Goal: Task Accomplishment & Management: Complete application form

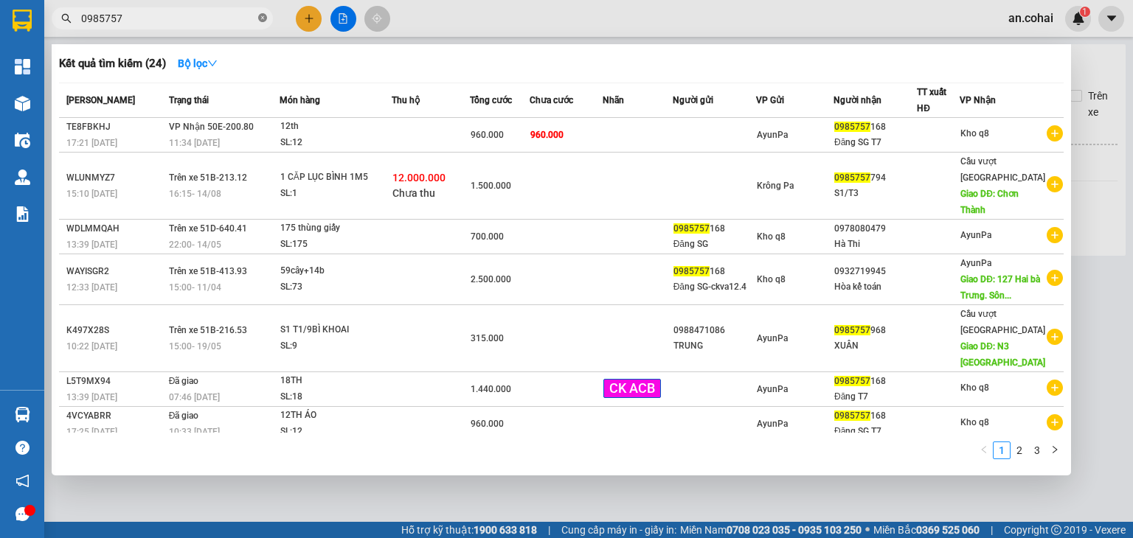
click at [260, 16] on icon "close-circle" at bounding box center [262, 17] width 9 height 9
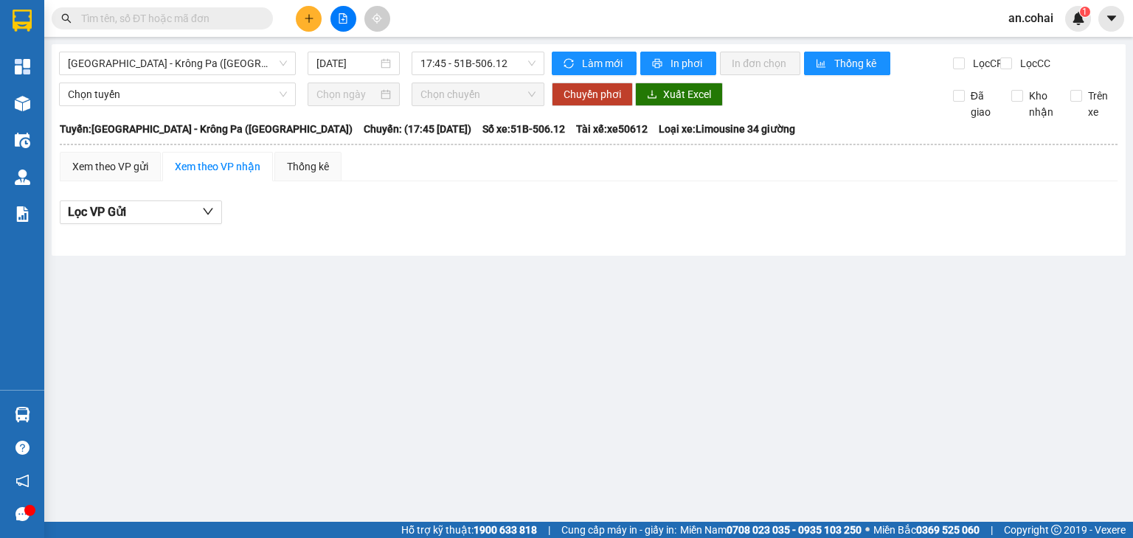
click at [232, 21] on input "text" at bounding box center [168, 18] width 174 height 16
paste input "0879713896"
type input "0879713896"
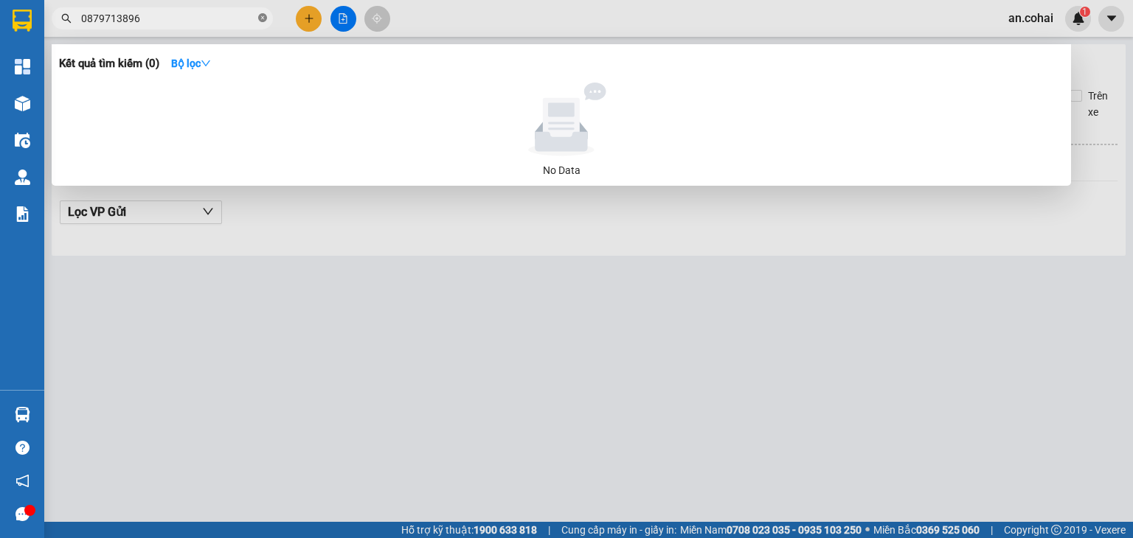
click at [261, 18] on icon "close-circle" at bounding box center [262, 17] width 9 height 9
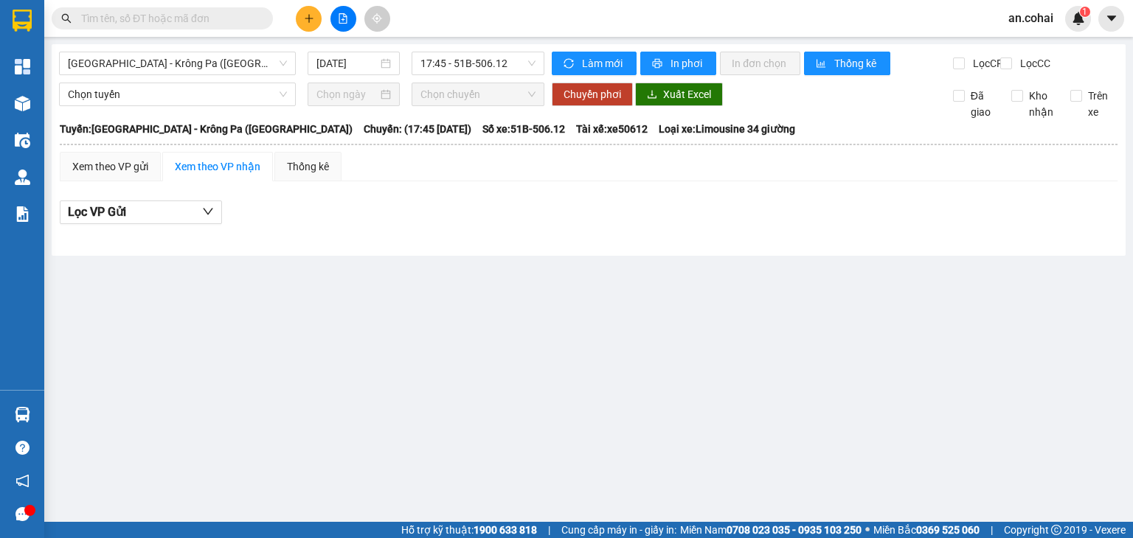
click at [295, 10] on div at bounding box center [343, 19] width 111 height 26
click at [308, 14] on icon "plus" at bounding box center [309, 18] width 10 height 10
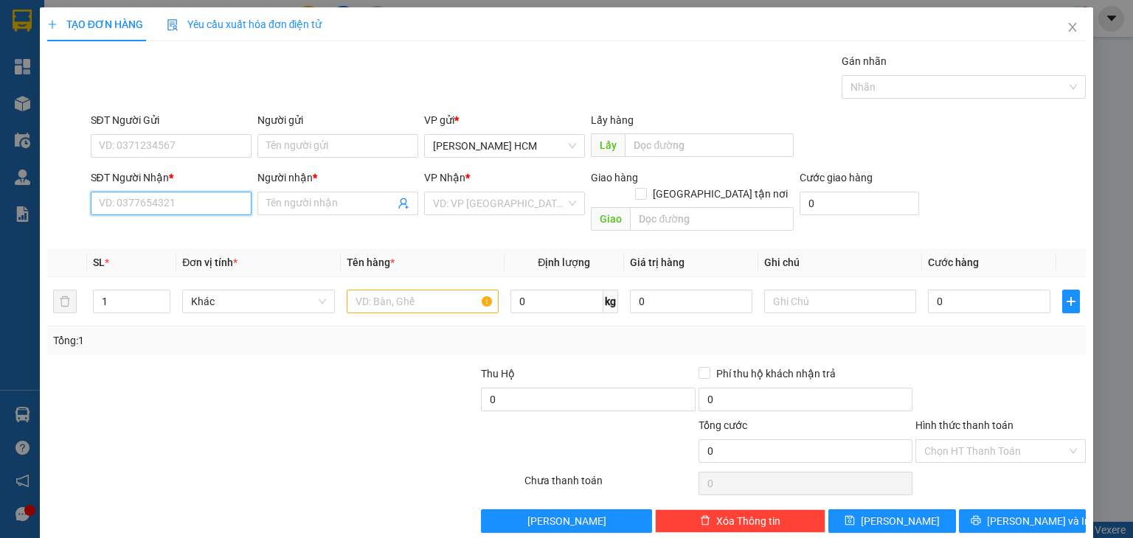
click at [157, 195] on input "SĐT Người Nhận *" at bounding box center [171, 204] width 161 height 24
click at [178, 223] on div "0978718363 - Ái" at bounding box center [168, 233] width 159 height 24
type input "0978718363"
type input "Ái"
type input "0978718363"
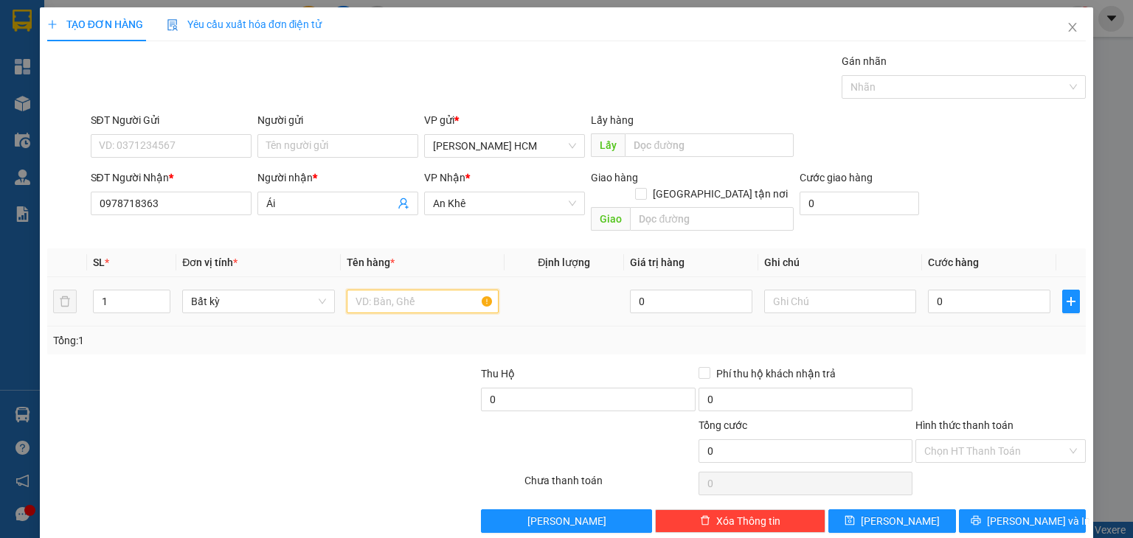
drag, startPoint x: 370, startPoint y: 287, endPoint x: 492, endPoint y: 268, distance: 123.1
click at [370, 290] on input "text" at bounding box center [423, 302] width 152 height 24
type input "thùng xốp"
click at [996, 290] on input "0" at bounding box center [989, 302] width 122 height 24
type input "005"
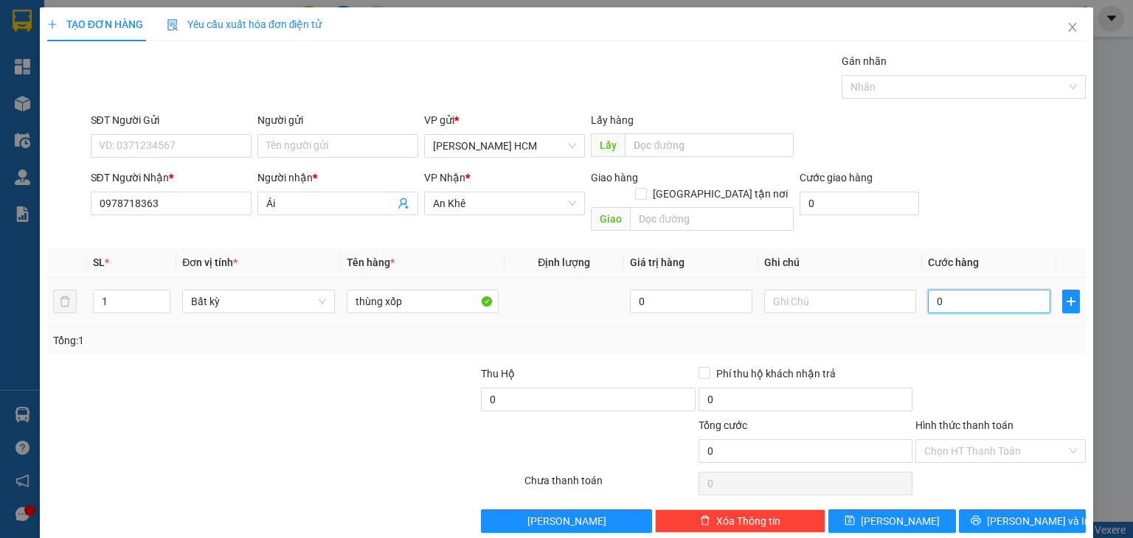
type input "5"
type input "0.050"
type input "50"
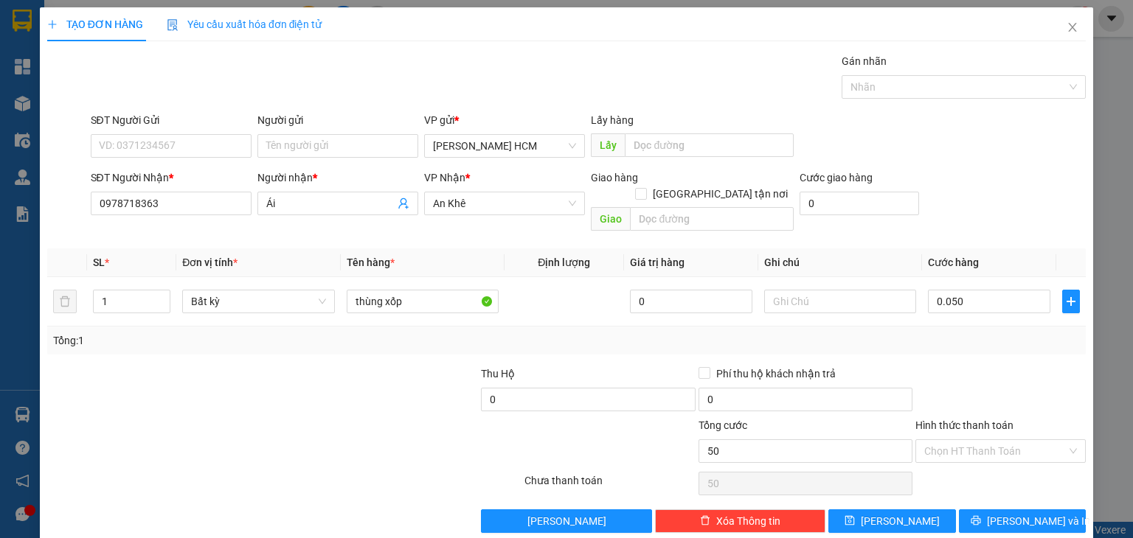
type input "50.000"
click at [966, 366] on div at bounding box center [1000, 392] width 173 height 52
click at [982, 440] on input "Hình thức thanh toán" at bounding box center [995, 451] width 142 height 22
click at [971, 463] on div "Tại văn phòng" at bounding box center [990, 463] width 151 height 16
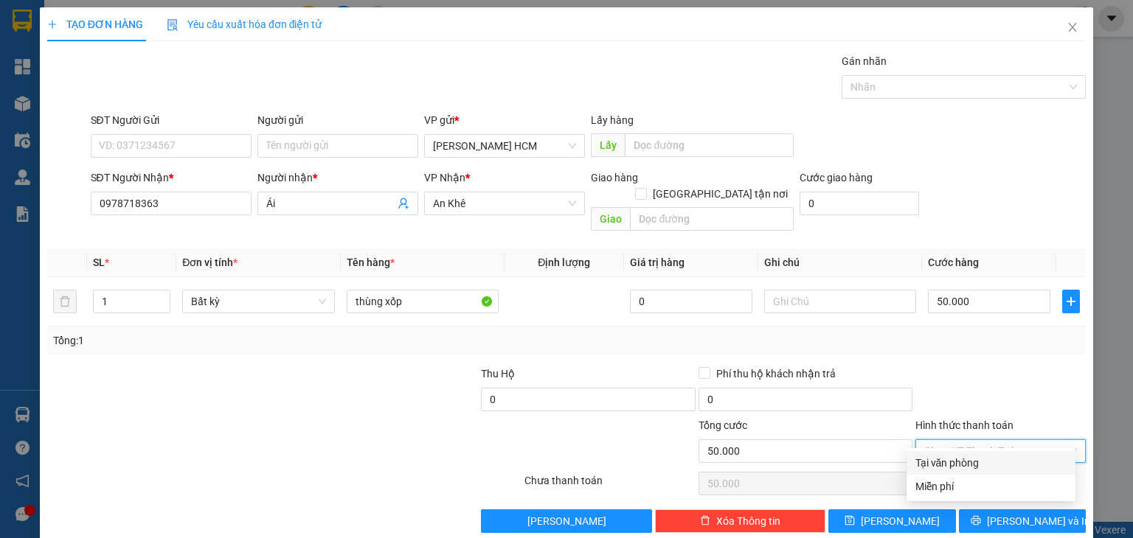
type input "0"
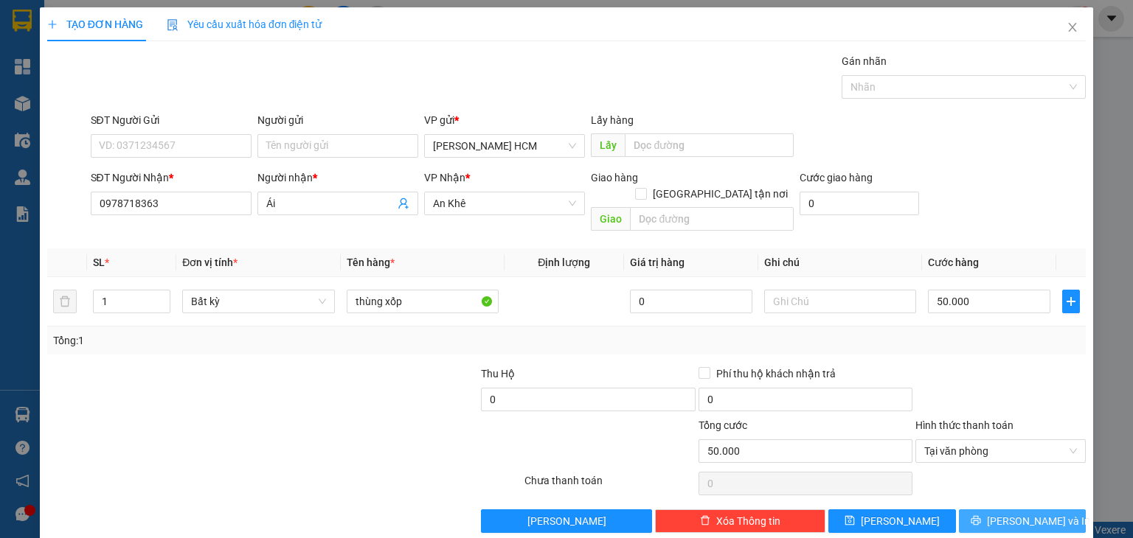
click at [1020, 513] on span "Lưu và In" at bounding box center [1038, 521] width 103 height 16
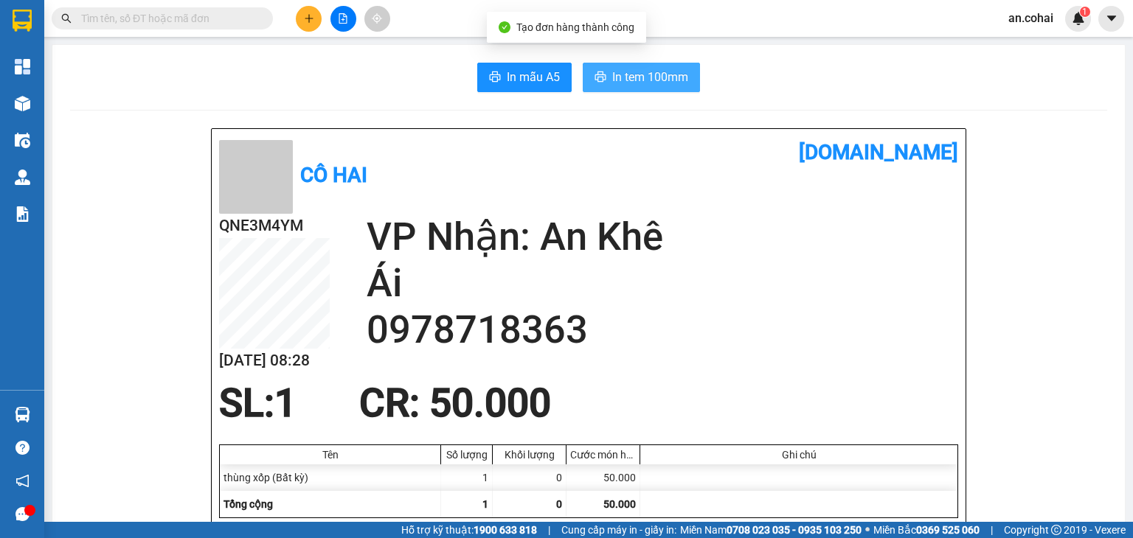
click at [622, 68] on span "In tem 100mm" at bounding box center [650, 77] width 76 height 18
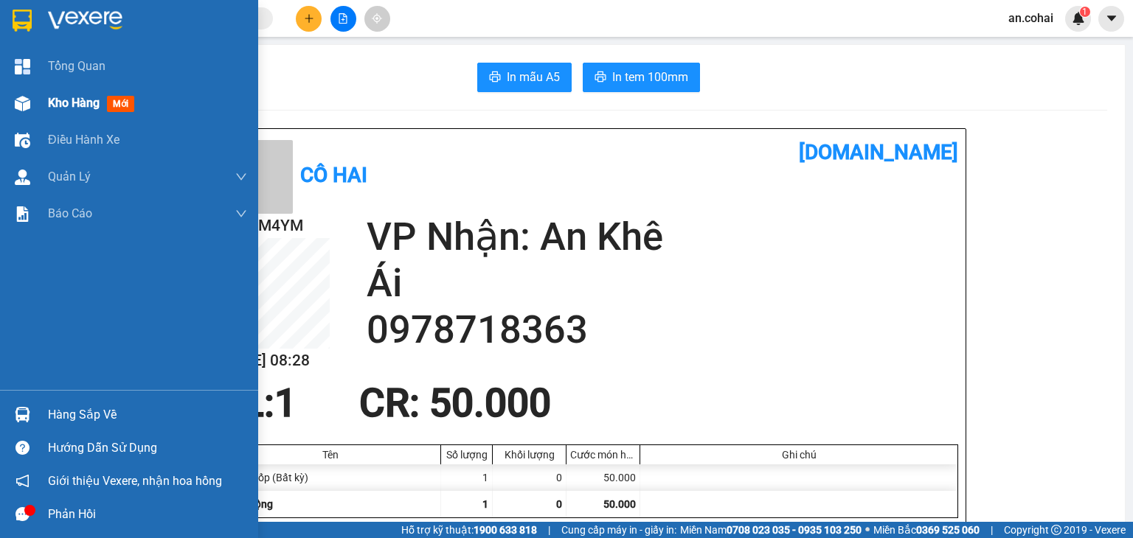
click at [33, 111] on div at bounding box center [23, 104] width 26 height 26
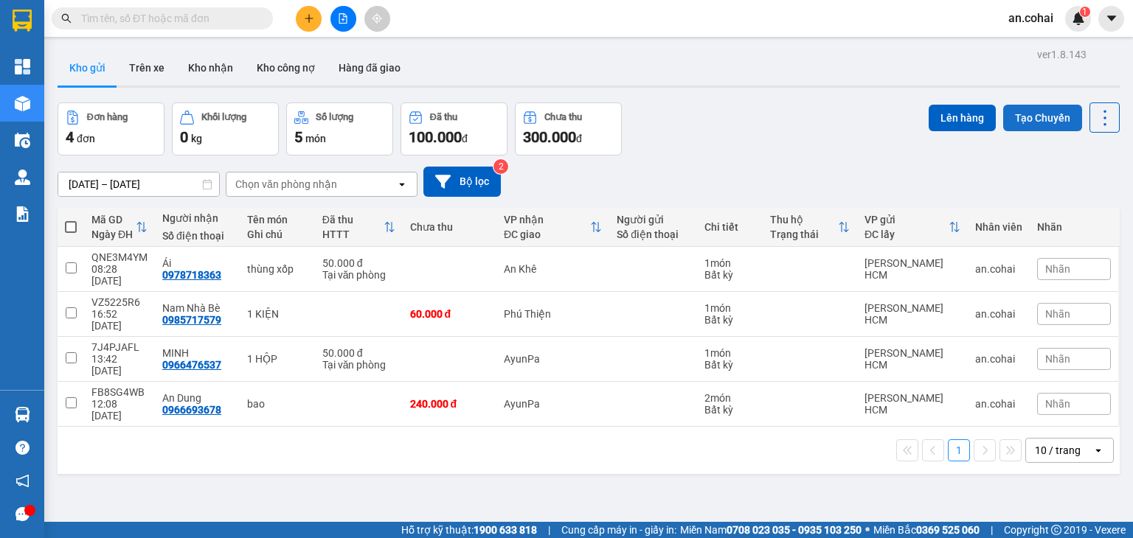
click at [1036, 122] on button "Tạo Chuyến" at bounding box center [1042, 118] width 79 height 27
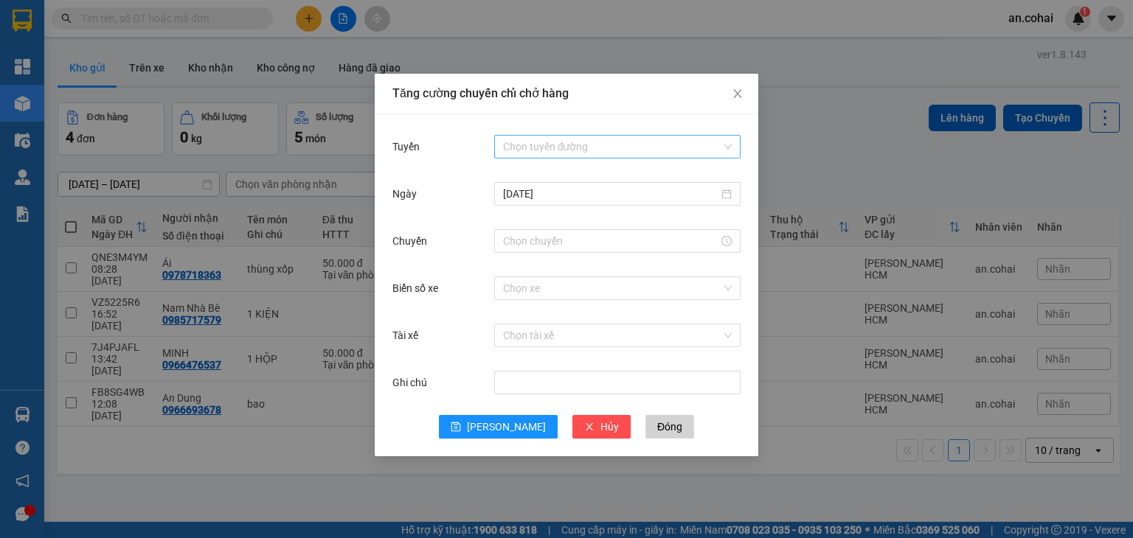
click at [575, 145] on input "Tuyến" at bounding box center [612, 147] width 218 height 22
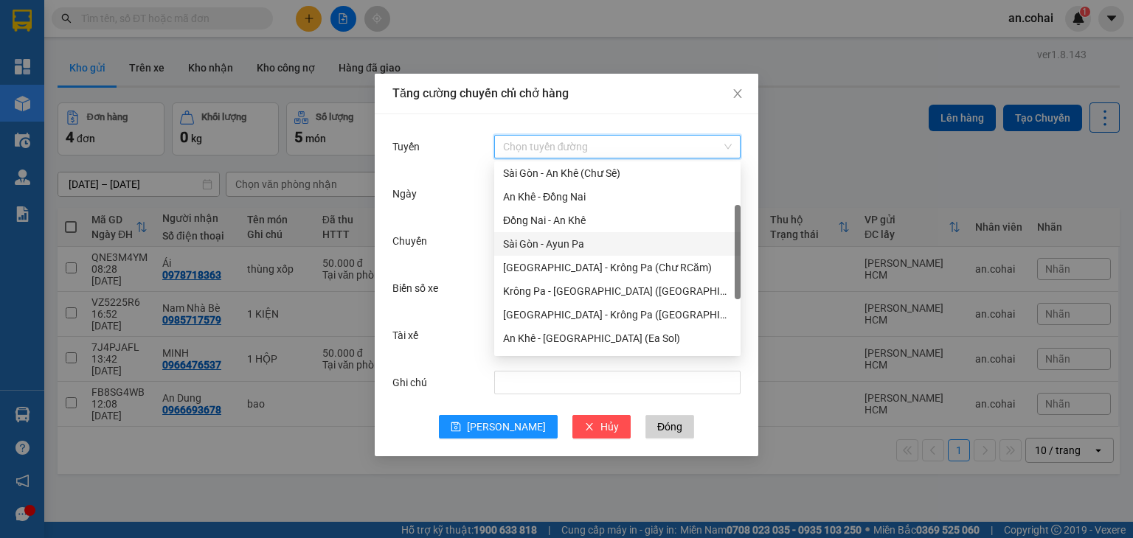
scroll to position [148, 0]
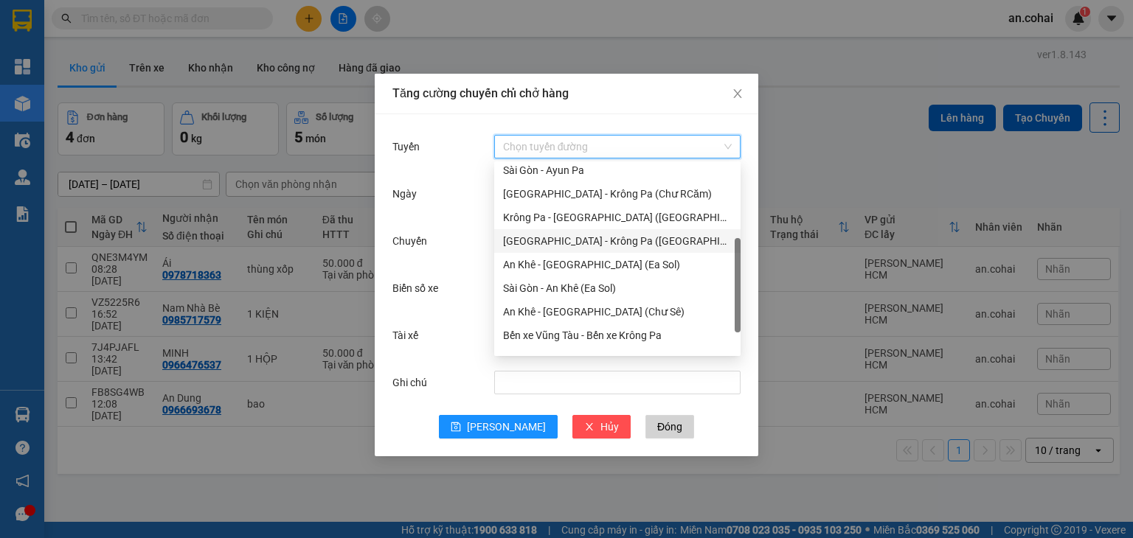
click at [590, 243] on div "Sài Gòn - Krông Pa (Uar)" at bounding box center [617, 241] width 229 height 16
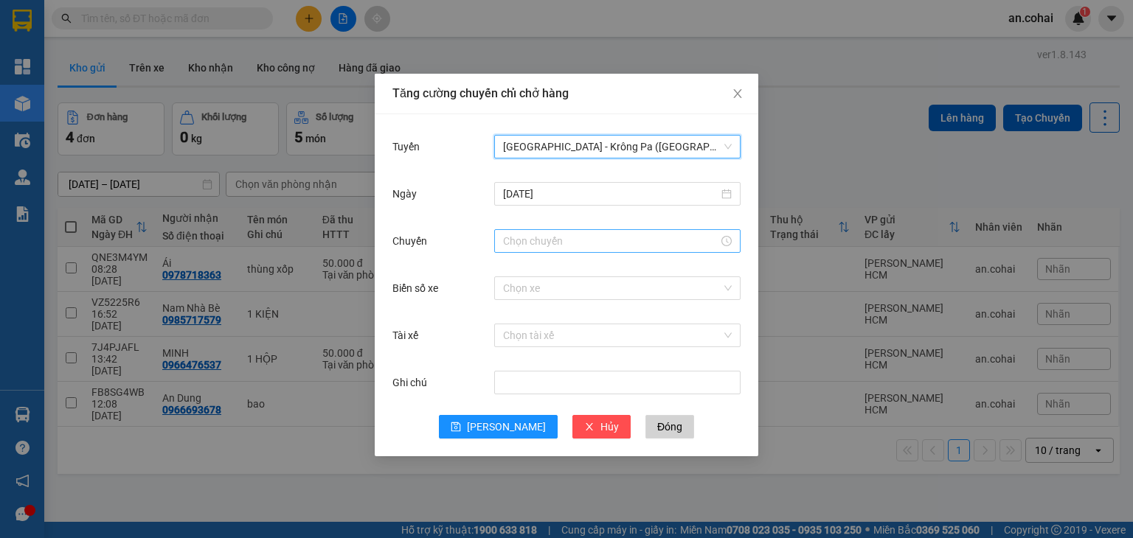
click at [523, 243] on input "Chuyến" at bounding box center [610, 241] width 215 height 16
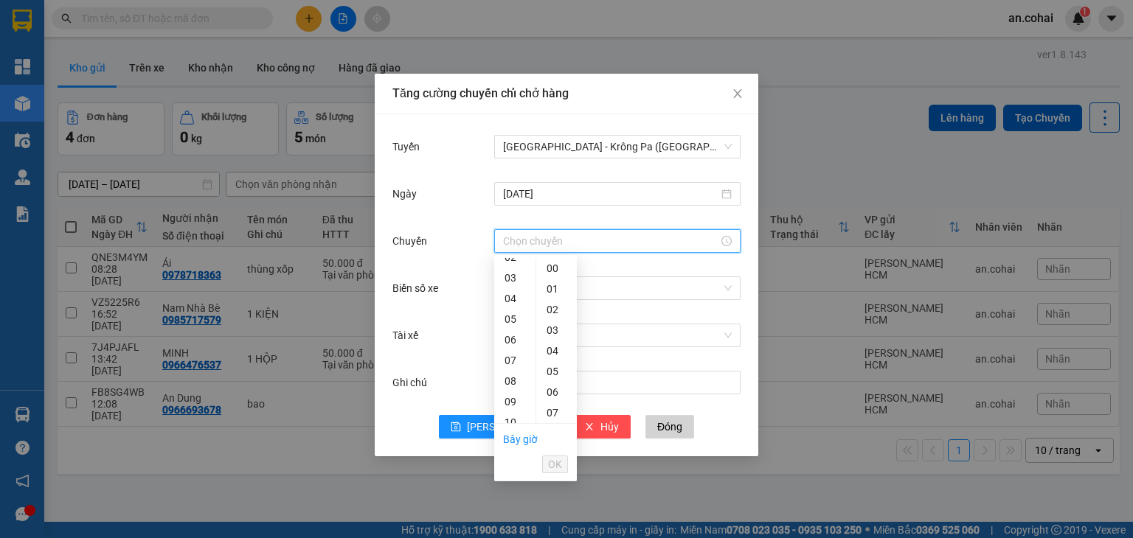
scroll to position [221, 0]
click at [508, 281] on div "11" at bounding box center [514, 274] width 41 height 21
type input "11:00"
click at [550, 266] on div "00" at bounding box center [556, 268] width 41 height 21
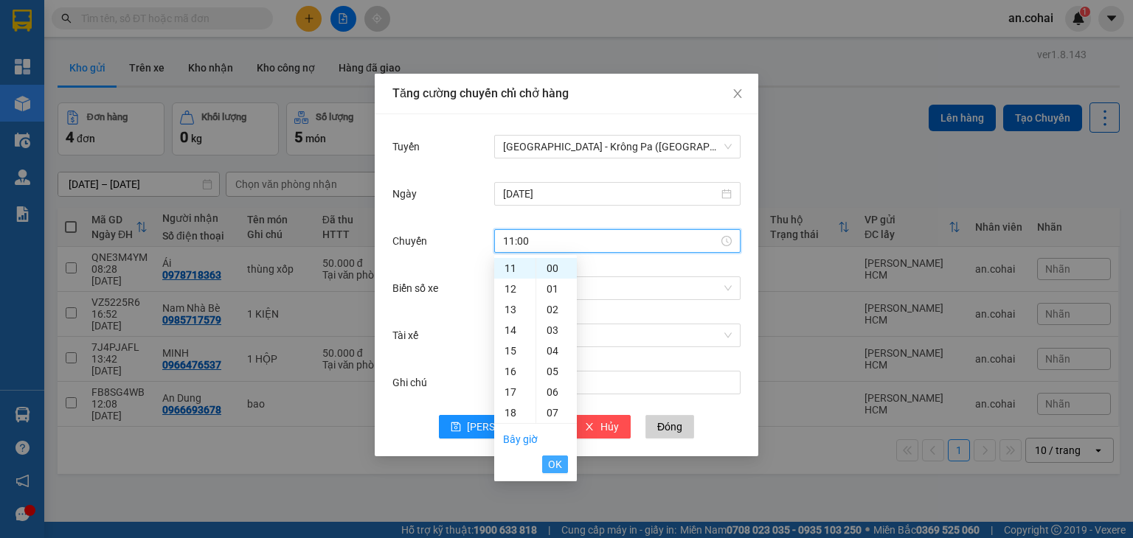
click at [558, 464] on span "OK" at bounding box center [555, 465] width 14 height 16
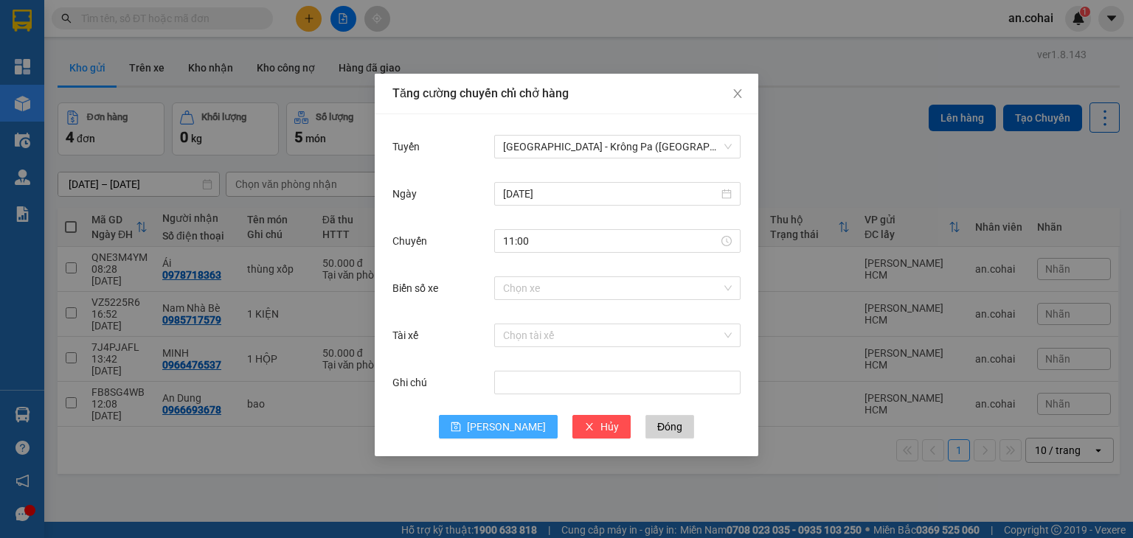
click at [513, 424] on span "Lưu" at bounding box center [506, 427] width 79 height 16
click at [741, 98] on icon "close" at bounding box center [738, 94] width 12 height 12
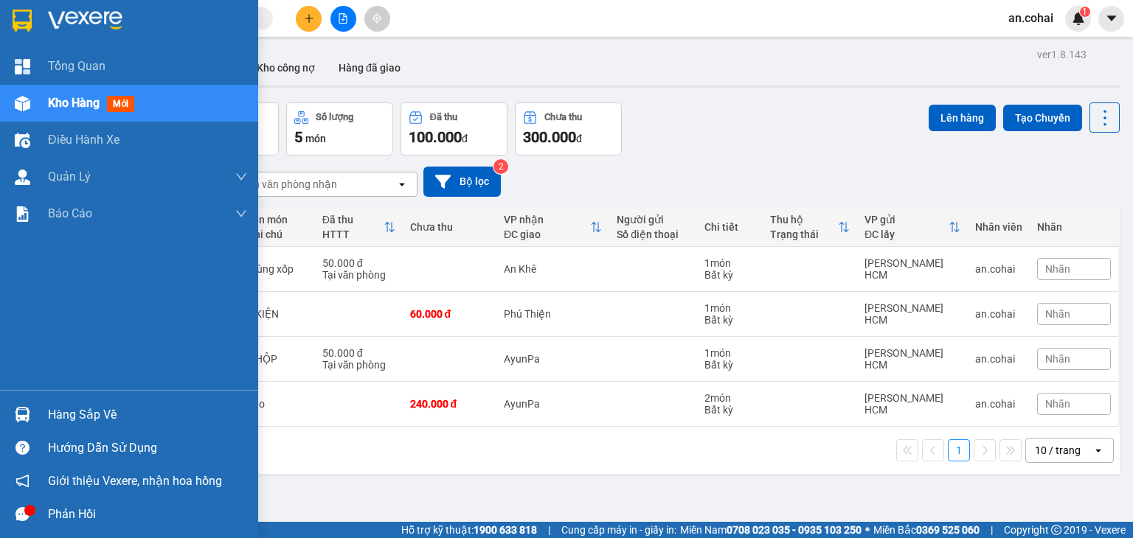
click at [74, 423] on div "Hàng sắp về" at bounding box center [147, 415] width 199 height 22
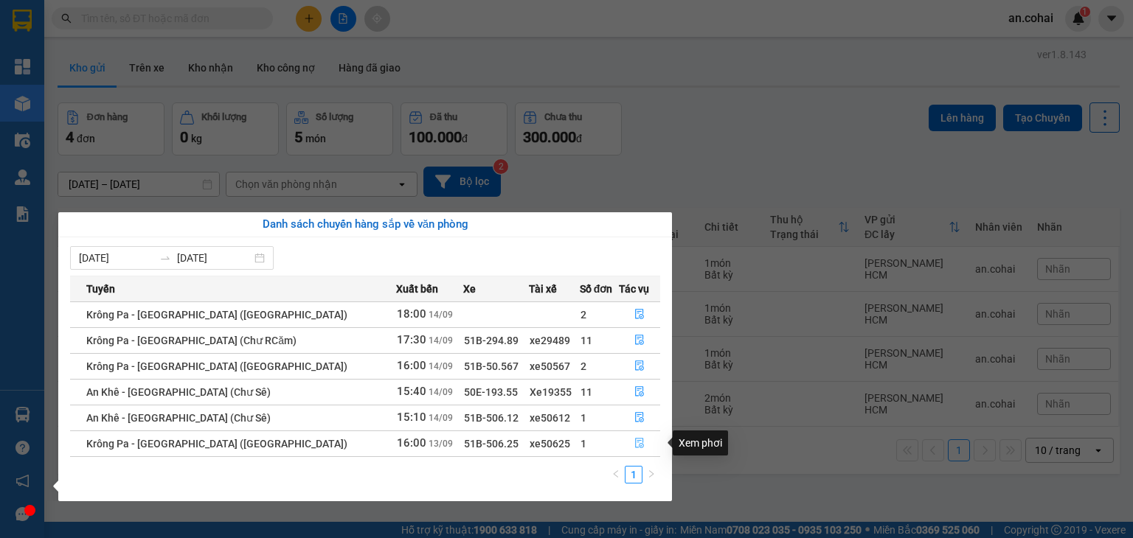
click at [635, 439] on icon "file-done" at bounding box center [639, 444] width 9 height 10
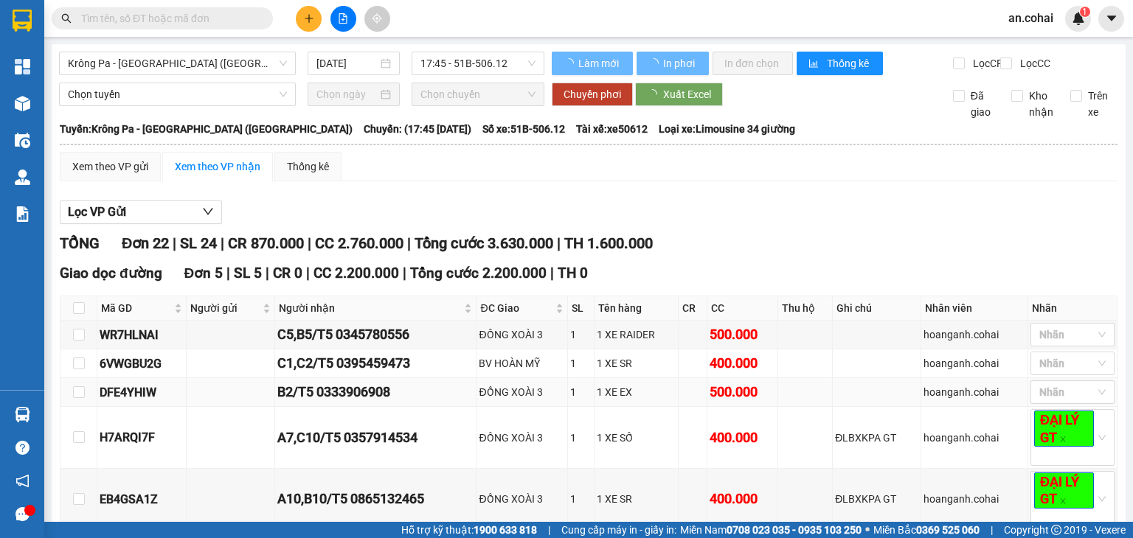
type input "13/09/2025"
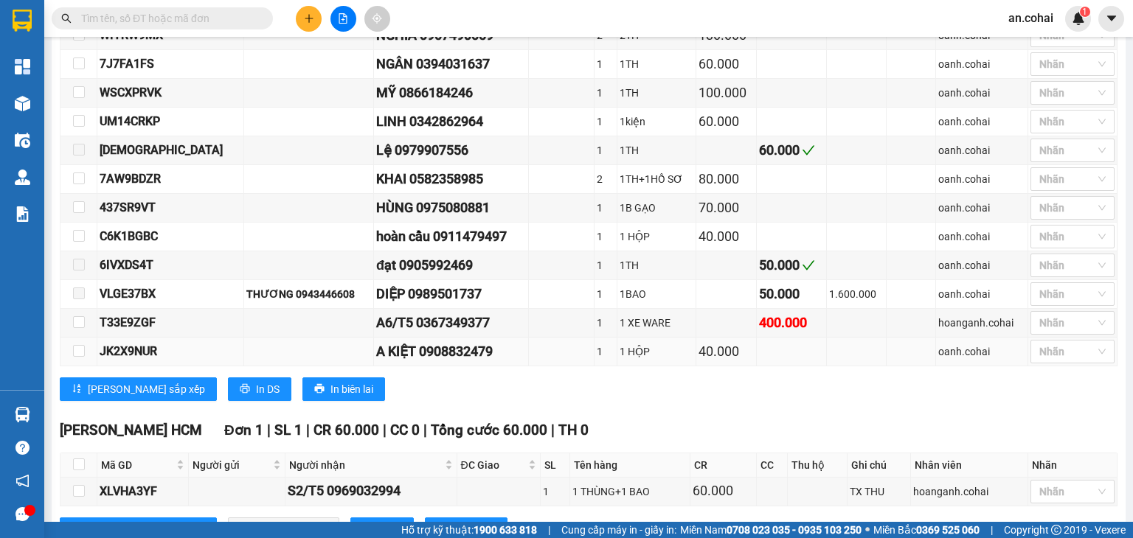
scroll to position [797, 0]
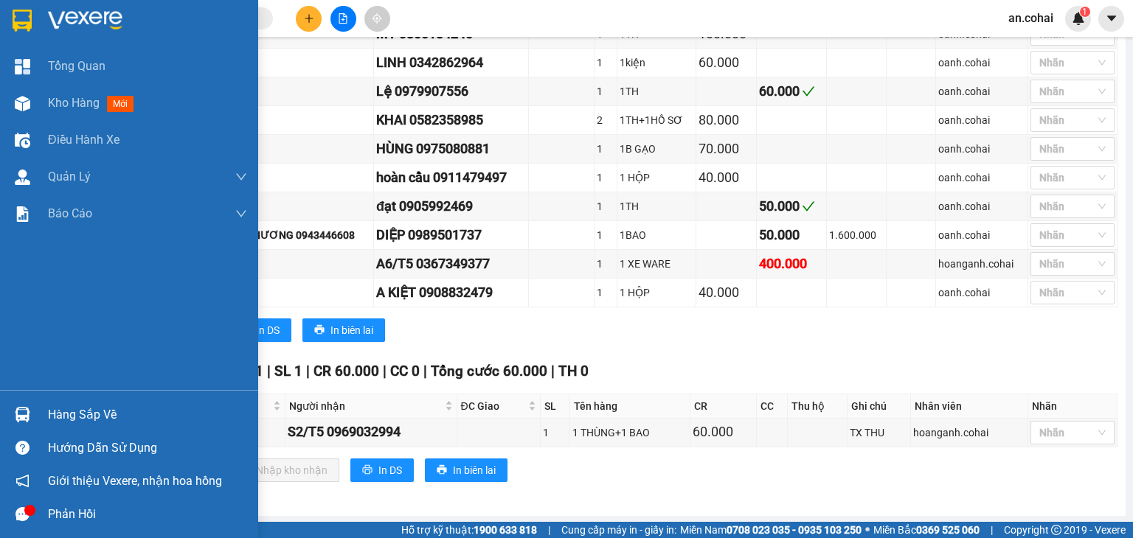
click at [77, 409] on div "Hàng sắp về" at bounding box center [147, 415] width 199 height 22
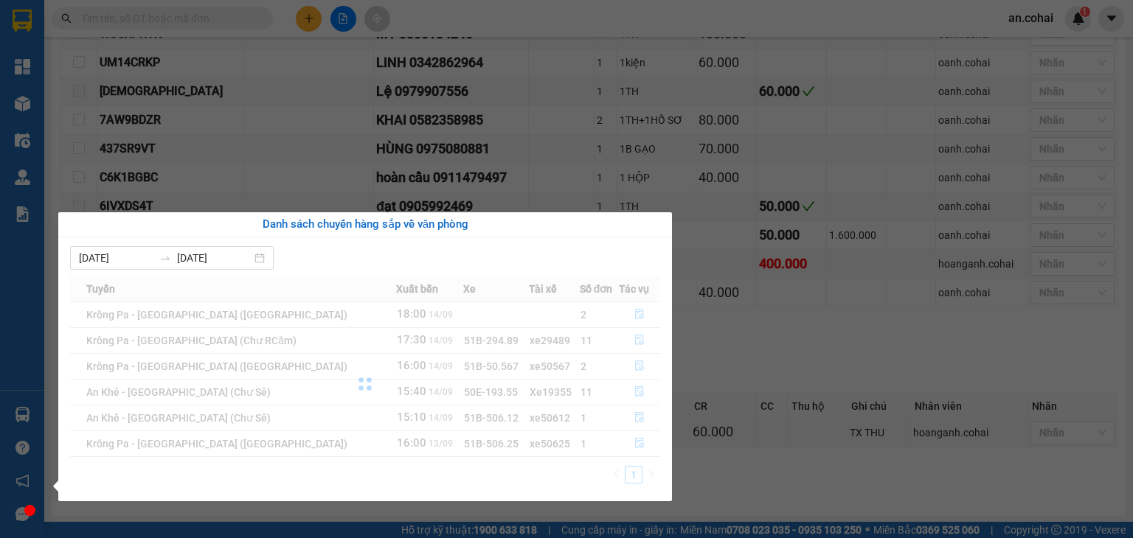
click at [283, 149] on section "Kết quả tìm kiếm ( 0 ) Bộ lọc No Data an.cohai 1 Tổng Quan Kho hàng mới Điều hà…" at bounding box center [566, 269] width 1133 height 538
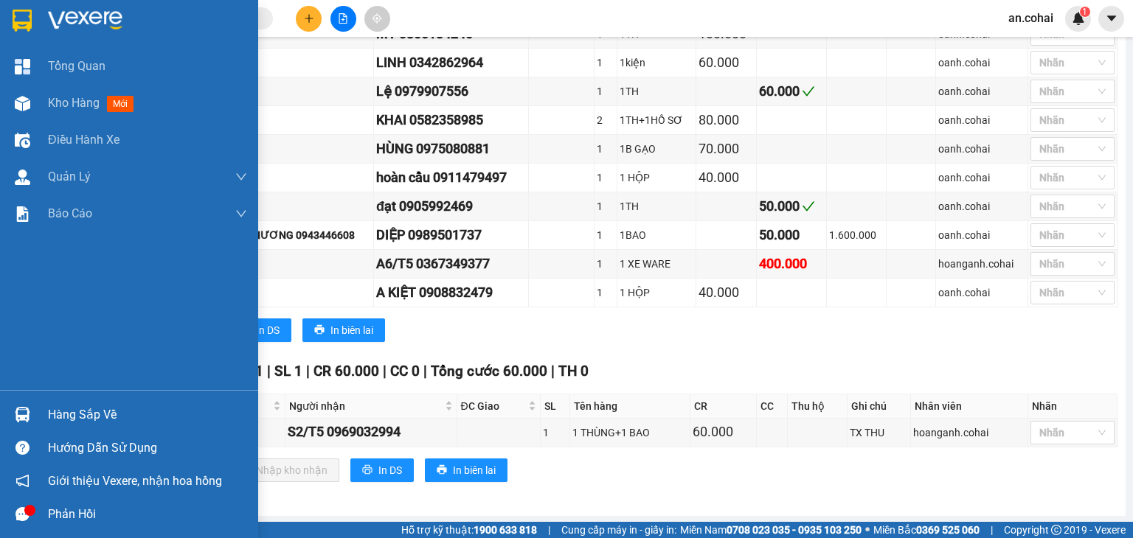
click at [41, 409] on div "Hàng sắp về" at bounding box center [129, 414] width 258 height 33
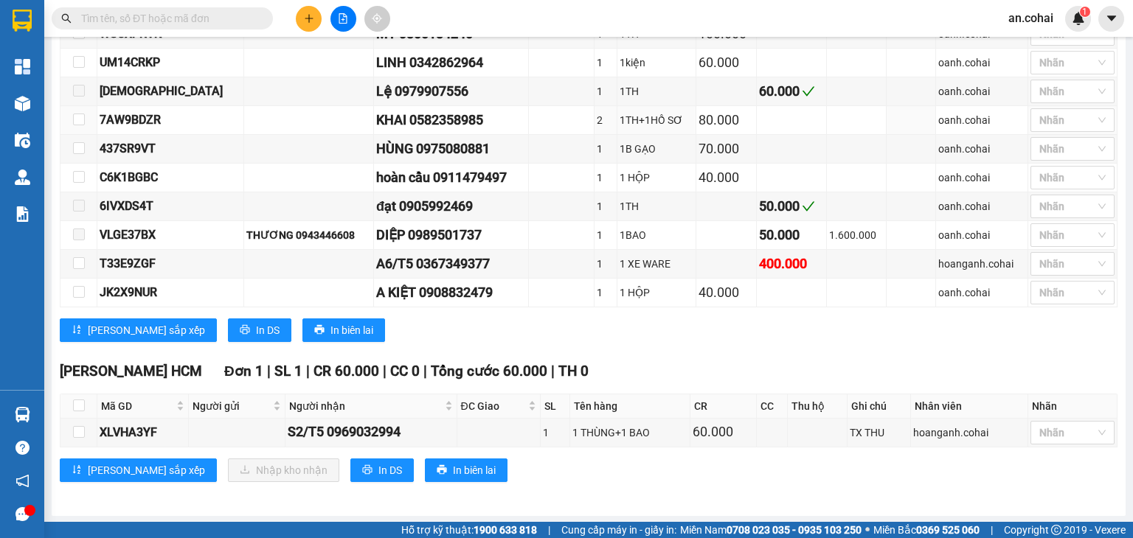
drag, startPoint x: 136, startPoint y: 112, endPoint x: 316, endPoint y: 24, distance: 200.9
click at [137, 111] on section "Kết quả tìm kiếm ( 0 ) Bộ lọc No Data an.cohai 1 Tổng Quan Kho hàng mới Điều hà…" at bounding box center [566, 269] width 1133 height 538
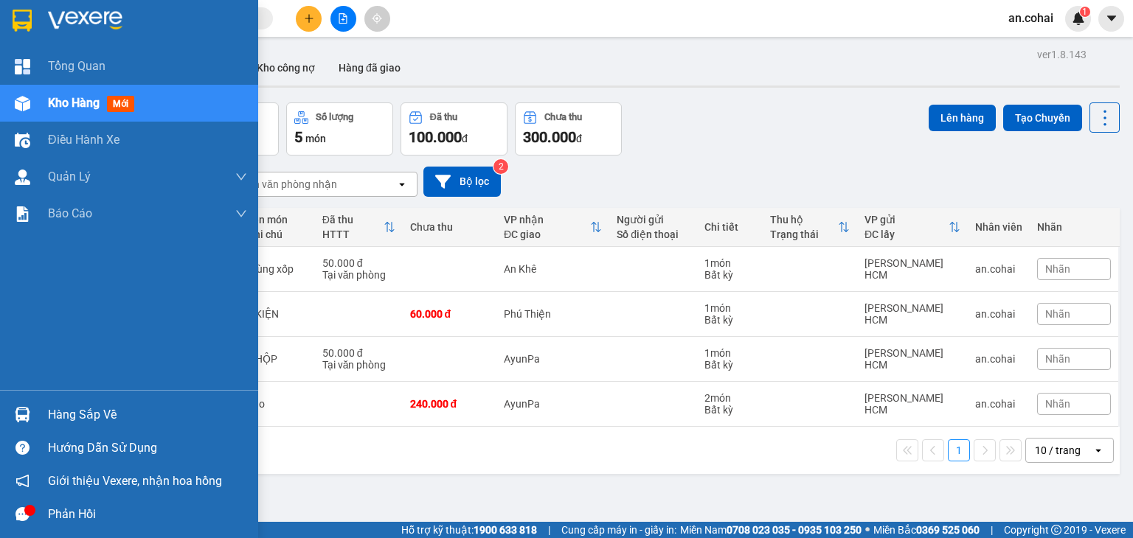
click at [53, 411] on div "Hàng sắp về" at bounding box center [147, 415] width 199 height 22
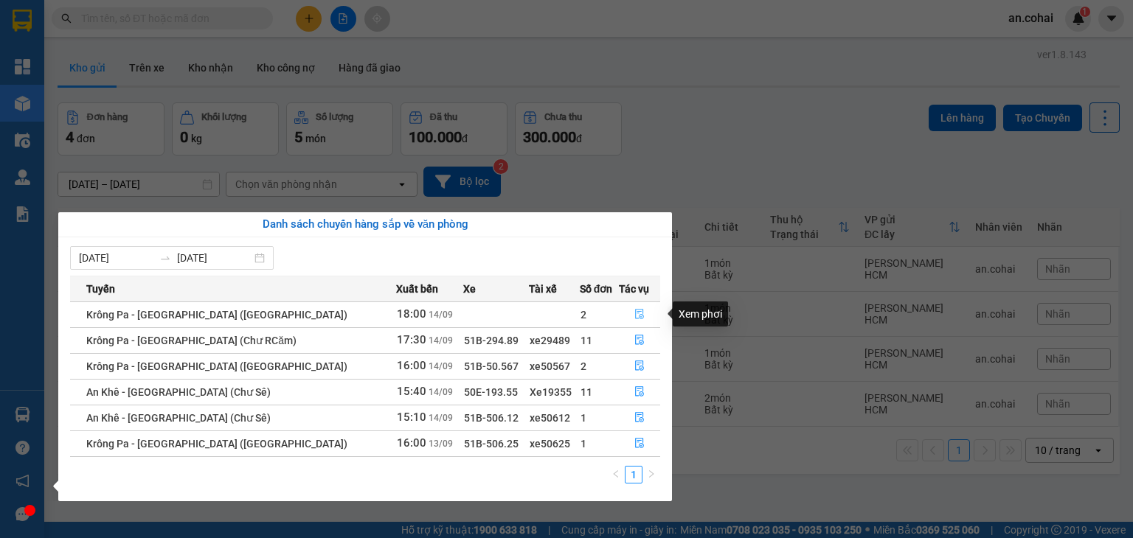
click at [635, 313] on icon "file-done" at bounding box center [639, 314] width 10 height 10
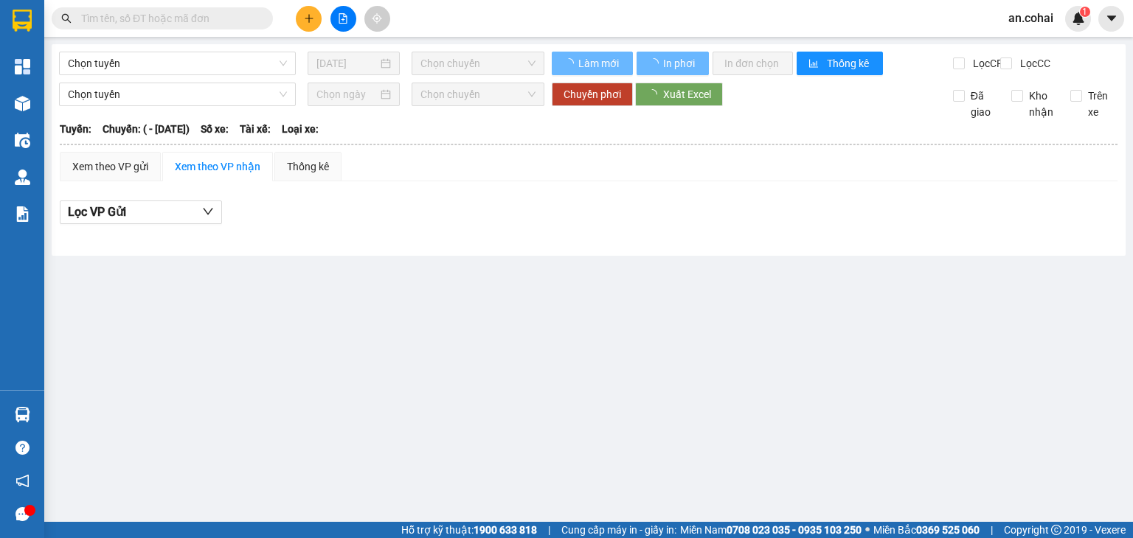
type input "14/09/2025"
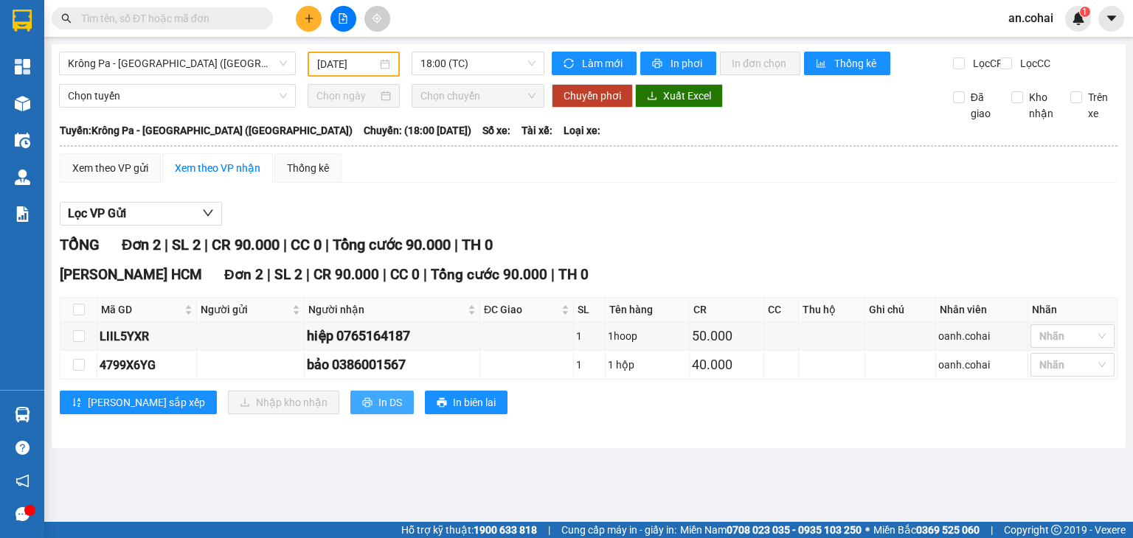
click at [378, 411] on span "In DS" at bounding box center [390, 403] width 24 height 16
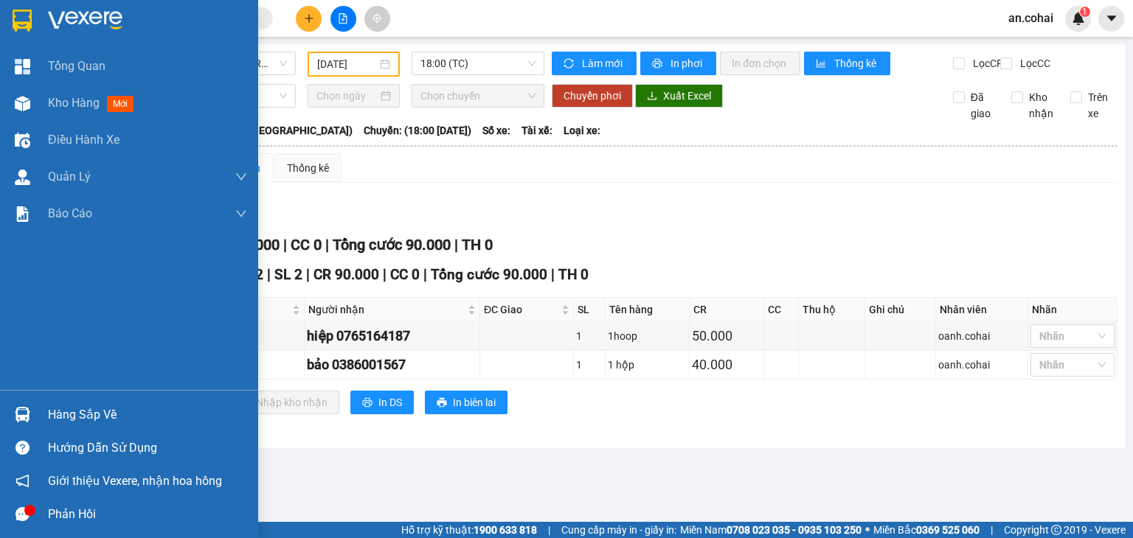
click at [56, 412] on div "Hàng sắp về" at bounding box center [147, 415] width 199 height 22
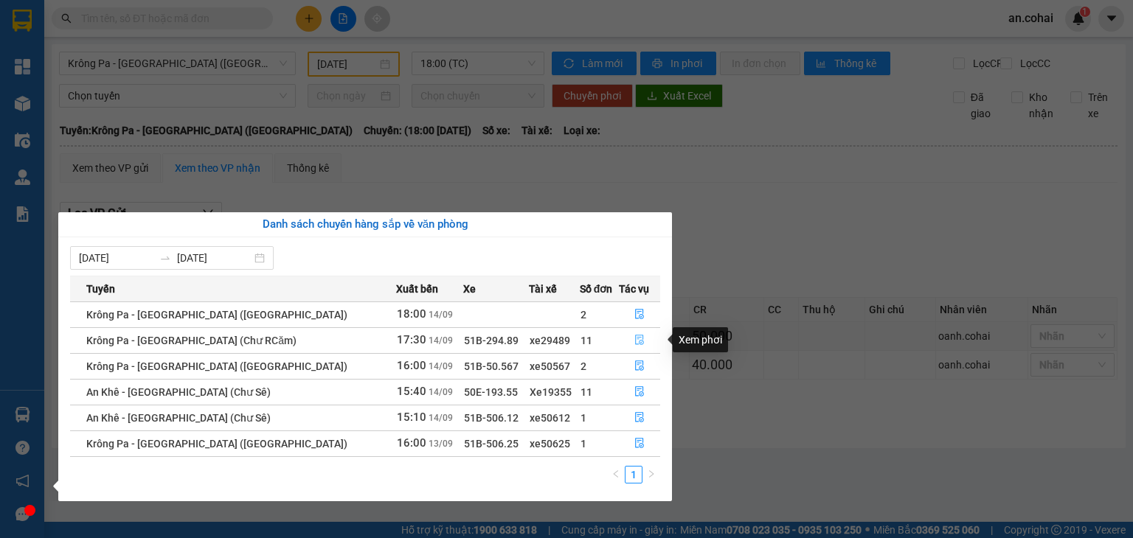
click at [637, 344] on icon "file-done" at bounding box center [639, 340] width 10 height 10
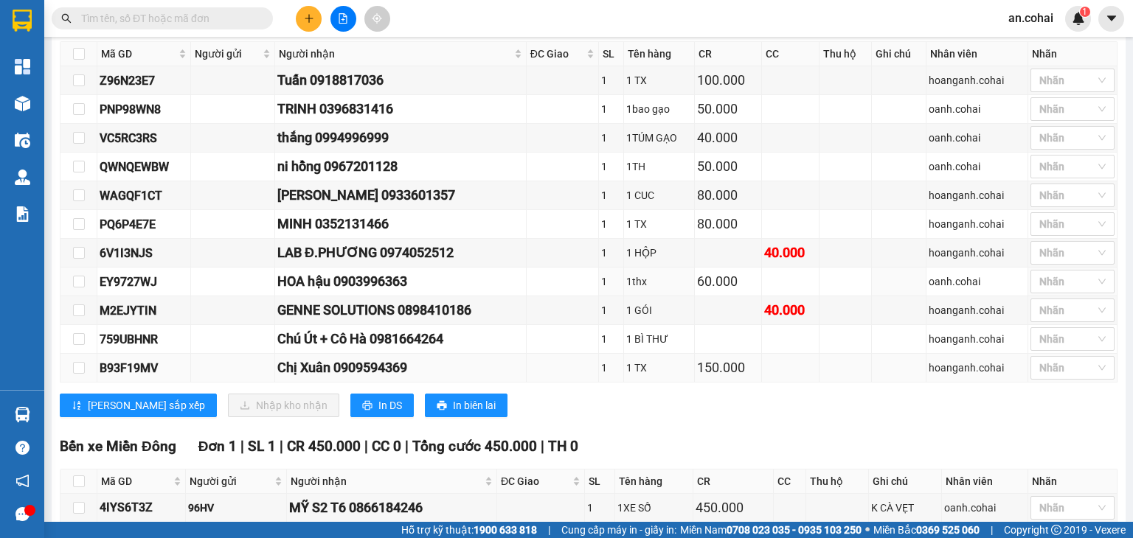
scroll to position [505, 0]
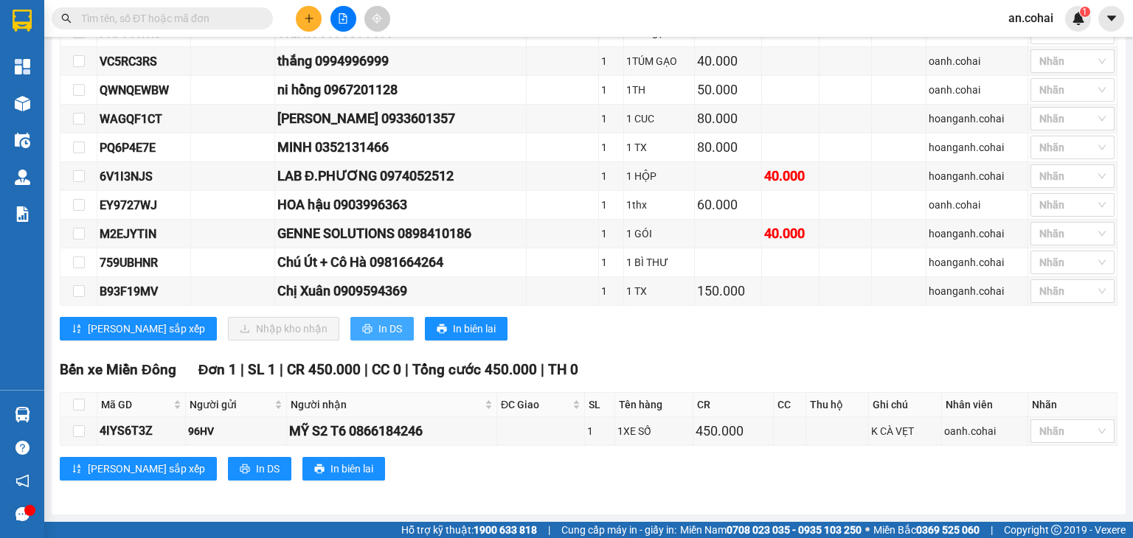
click at [378, 332] on span "In DS" at bounding box center [390, 329] width 24 height 16
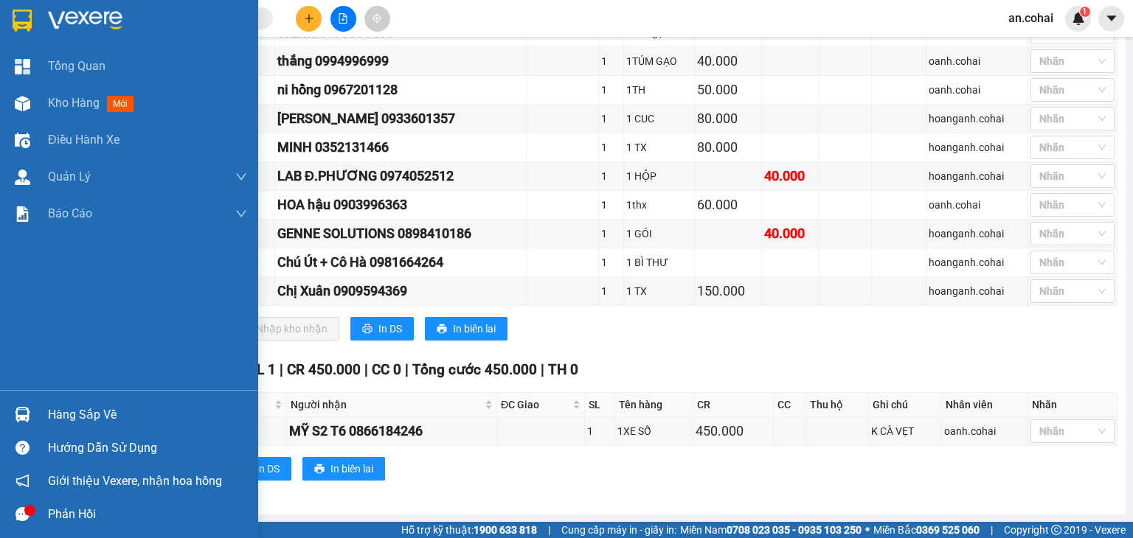
click at [70, 412] on div "Hàng sắp về" at bounding box center [147, 415] width 199 height 22
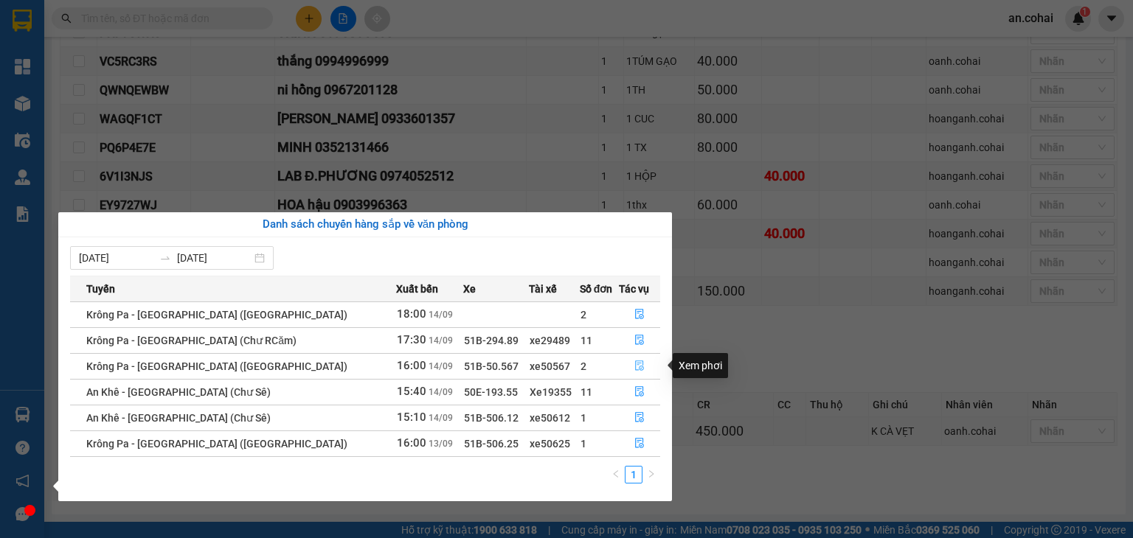
click at [635, 361] on icon "file-done" at bounding box center [639, 366] width 9 height 10
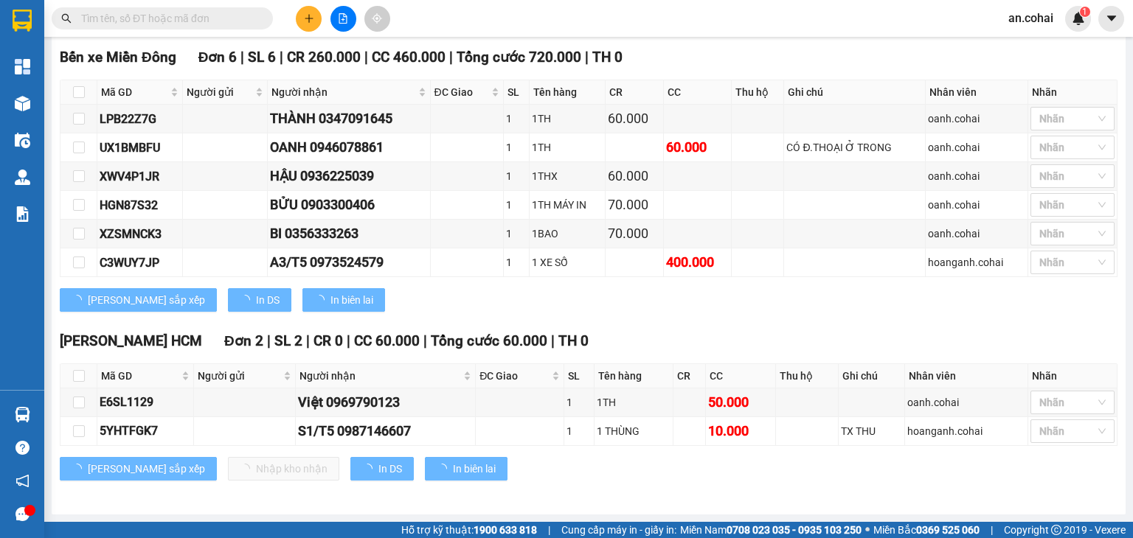
scroll to position [363, 0]
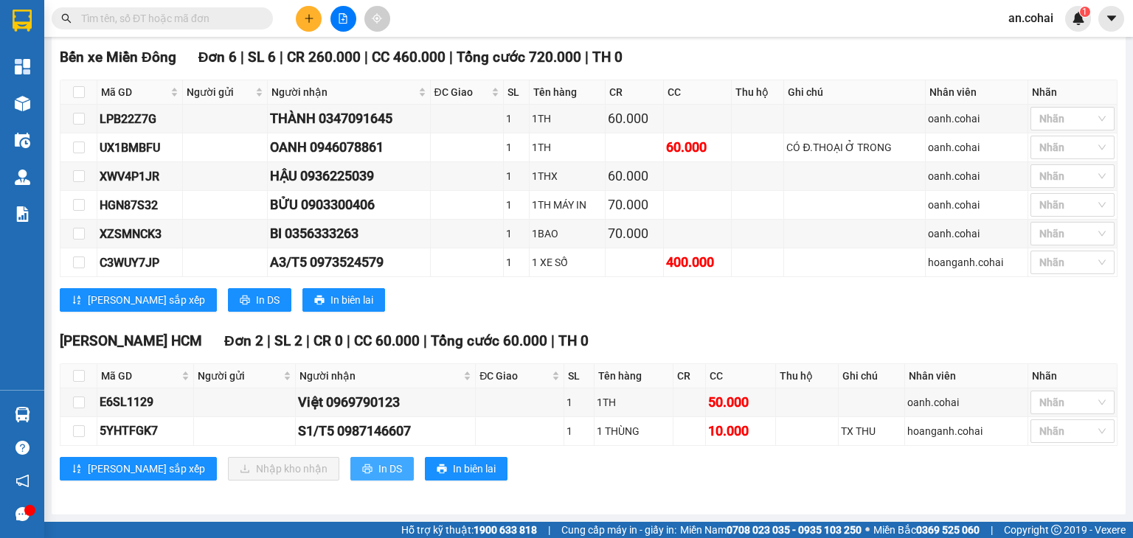
click at [378, 470] on span "In DS" at bounding box center [390, 469] width 24 height 16
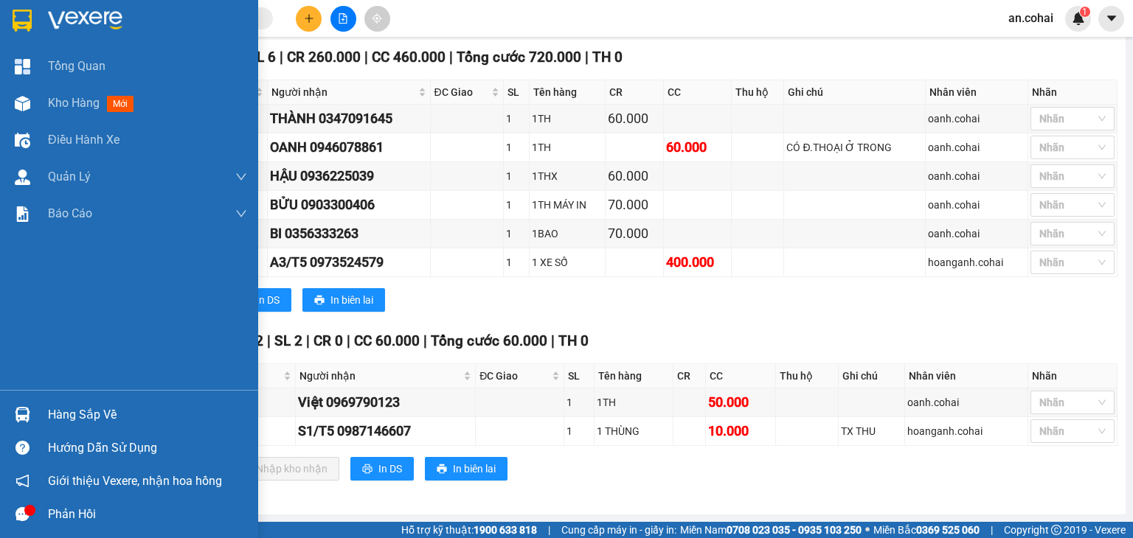
click at [64, 415] on div "Hàng sắp về" at bounding box center [147, 415] width 199 height 22
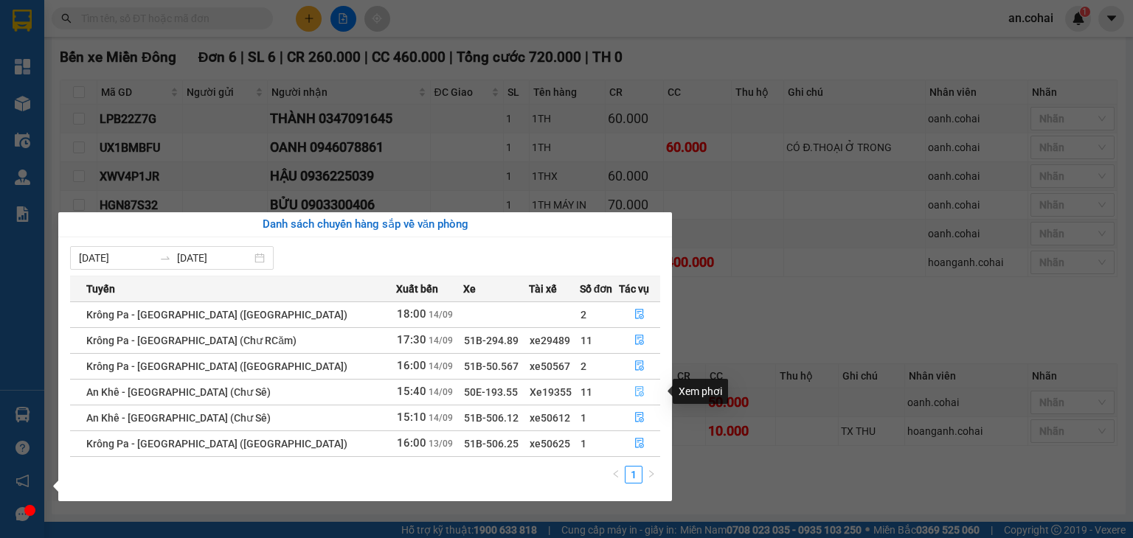
click at [635, 396] on icon "file-done" at bounding box center [639, 392] width 9 height 10
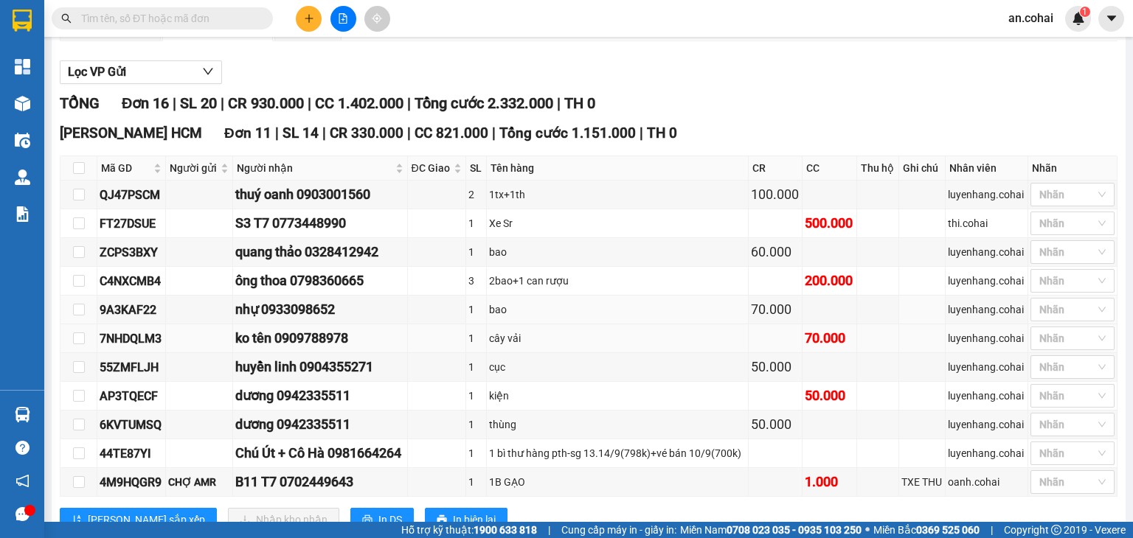
scroll to position [215, 0]
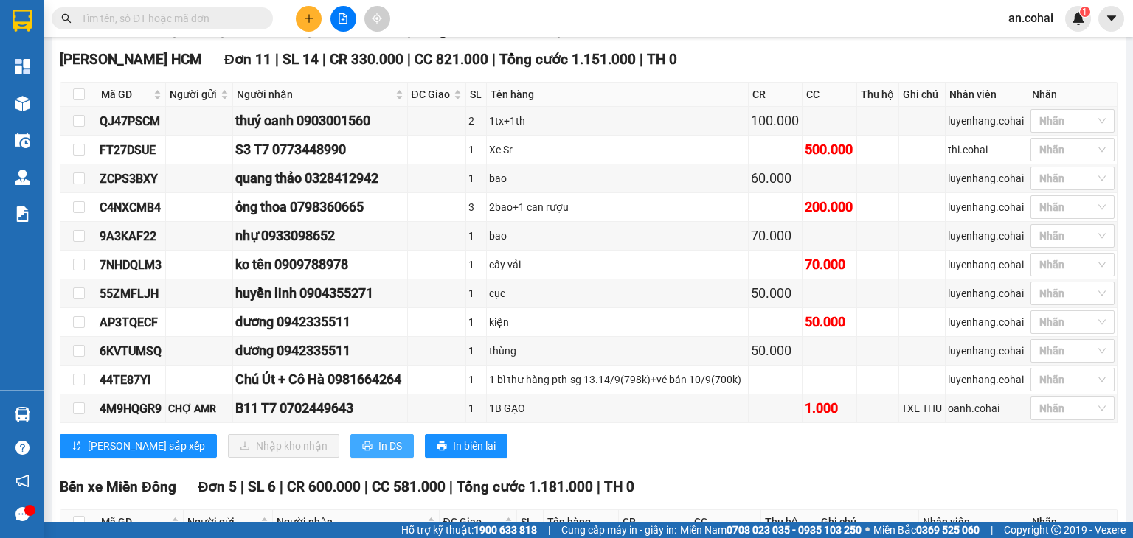
click at [350, 452] on button "In DS" at bounding box center [381, 446] width 63 height 24
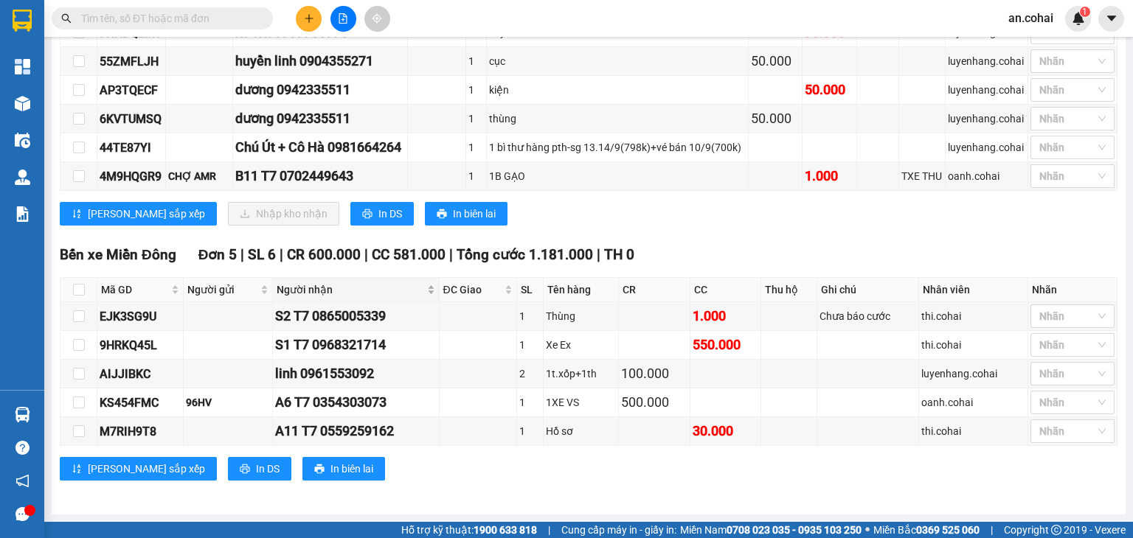
scroll to position [451, 0]
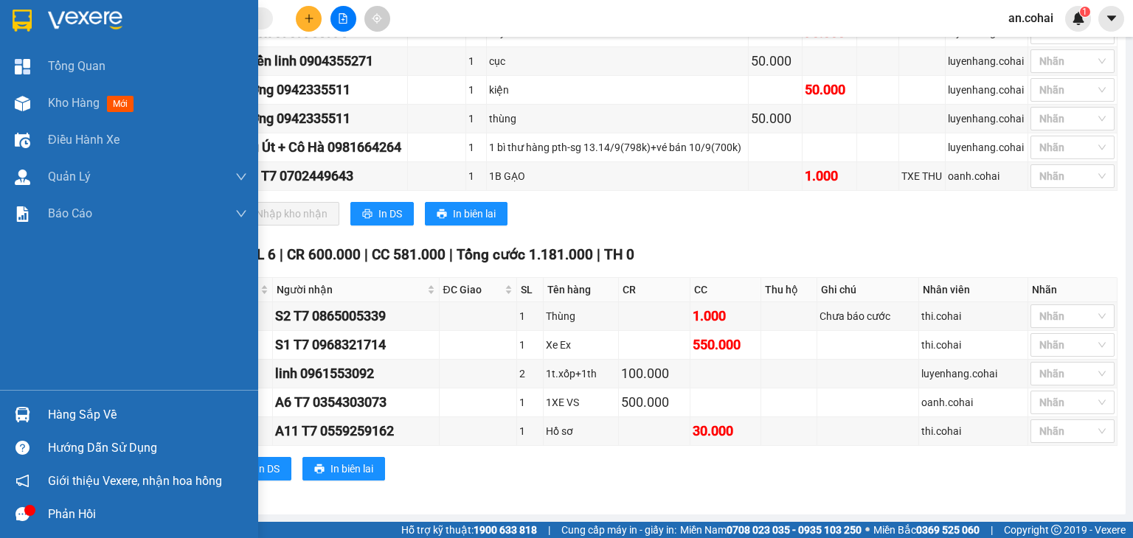
click at [89, 415] on div "Hàng sắp về" at bounding box center [147, 415] width 199 height 22
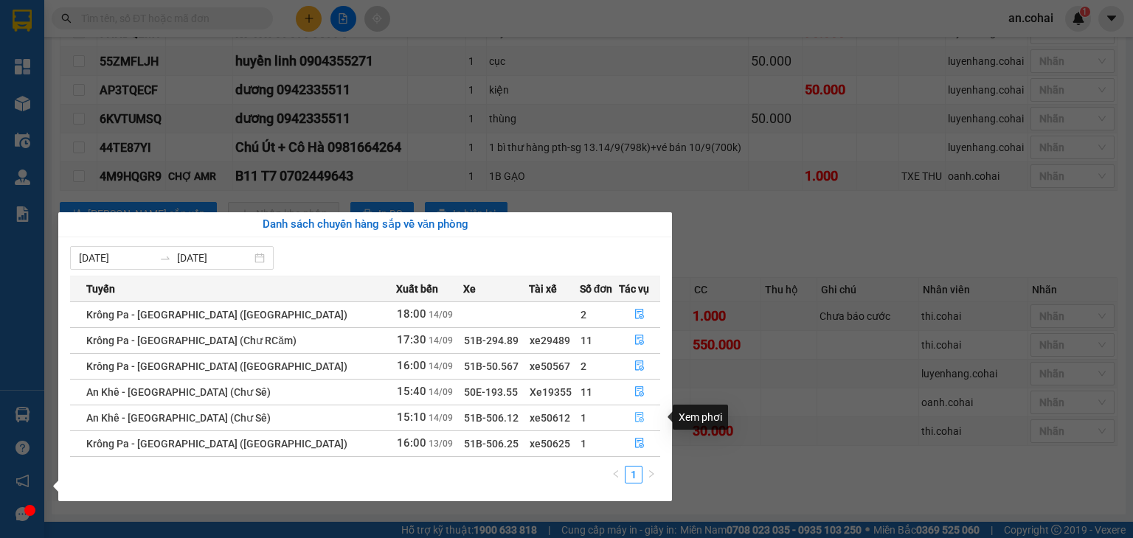
click at [634, 418] on icon "file-done" at bounding box center [639, 417] width 10 height 10
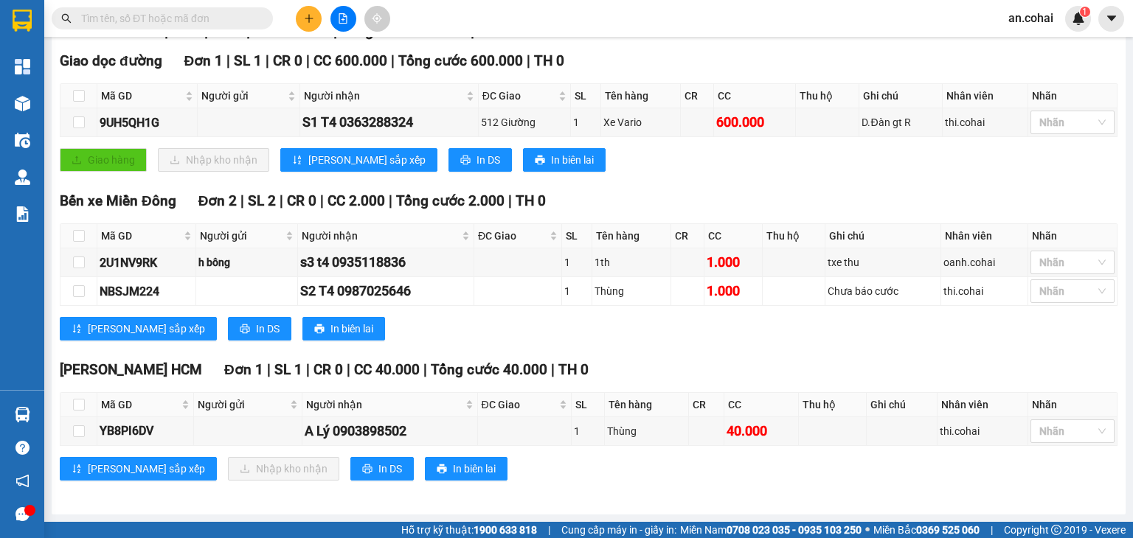
scroll to position [221, 0]
click at [378, 472] on span "In DS" at bounding box center [390, 469] width 24 height 16
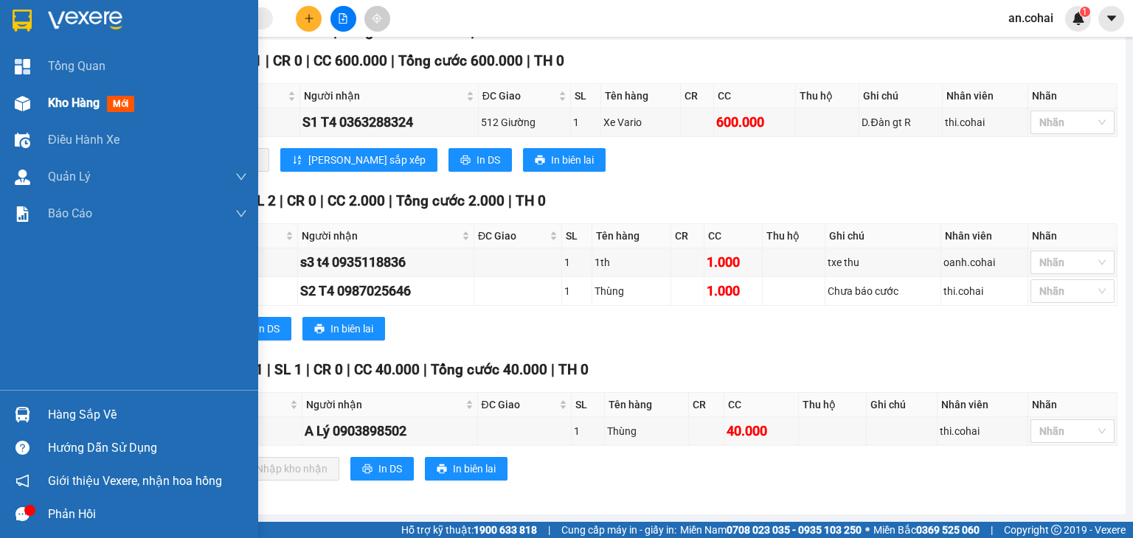
click at [66, 97] on span "Kho hàng" at bounding box center [74, 103] width 52 height 14
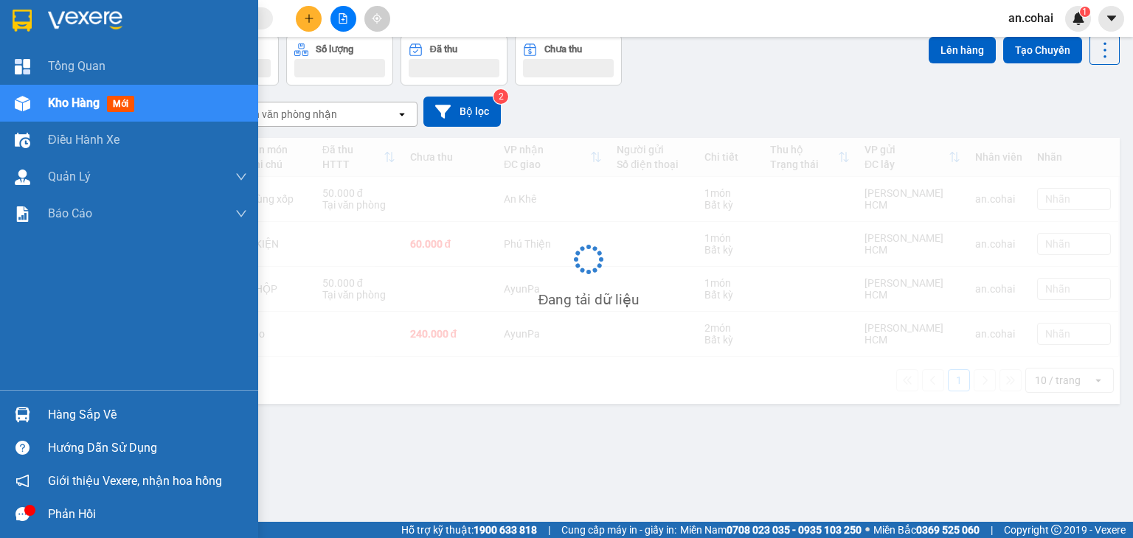
scroll to position [68, 0]
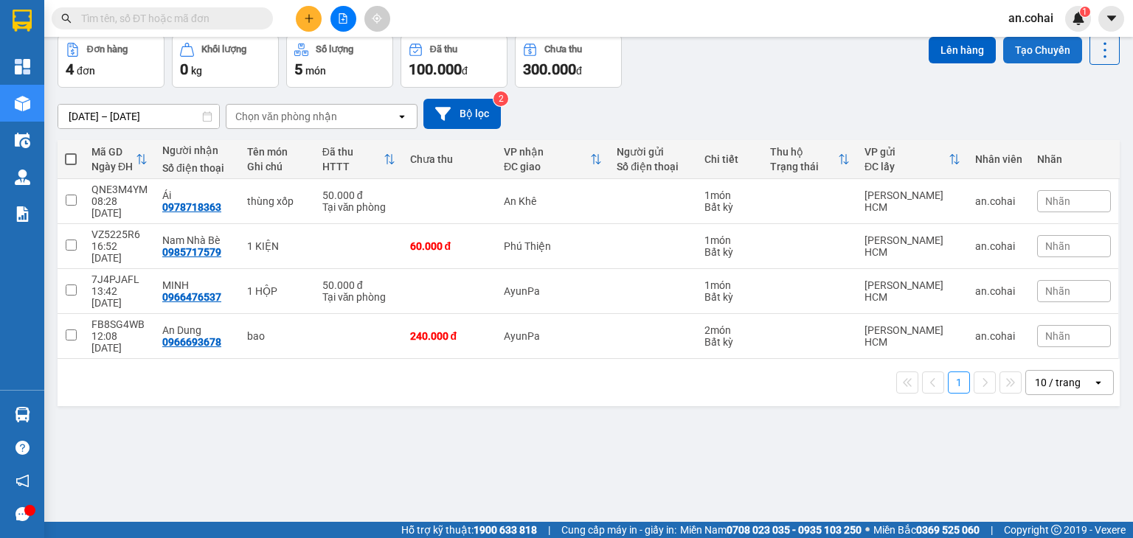
click at [1045, 48] on button "Tạo Chuyến" at bounding box center [1042, 50] width 79 height 27
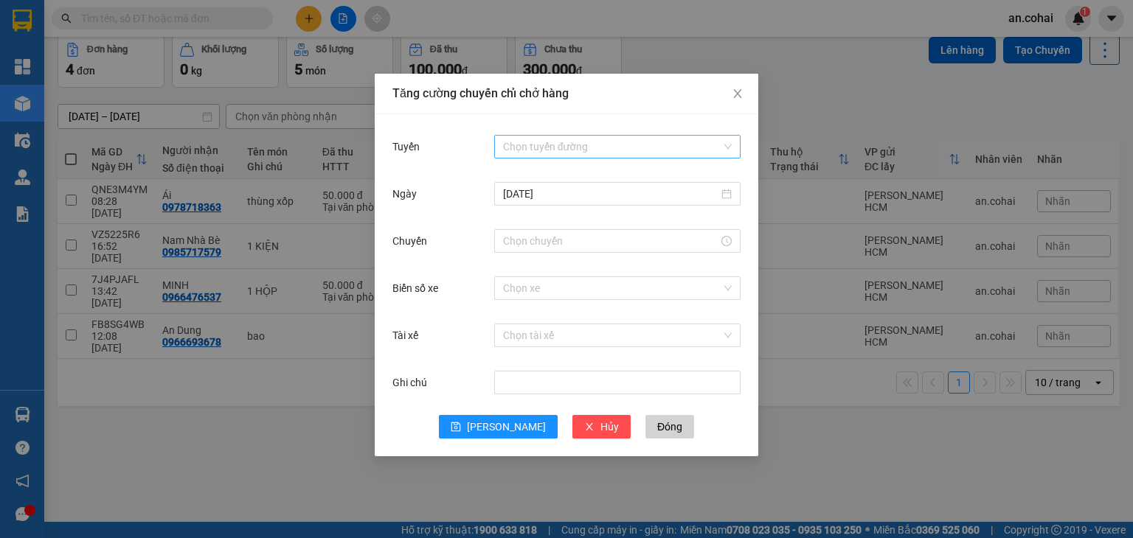
click at [581, 142] on input "Tuyến" at bounding box center [612, 147] width 218 height 22
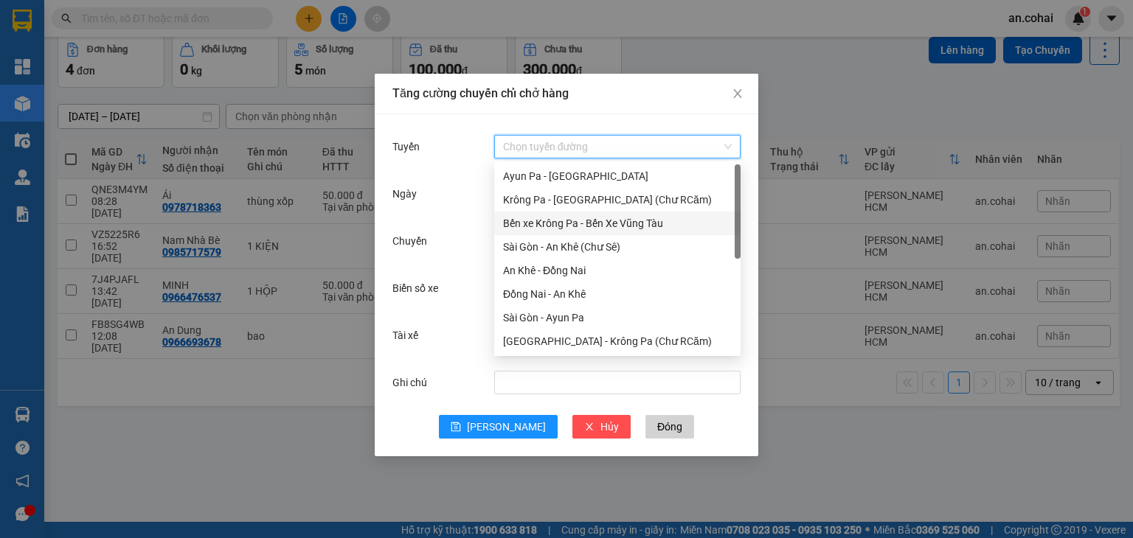
scroll to position [148, 0]
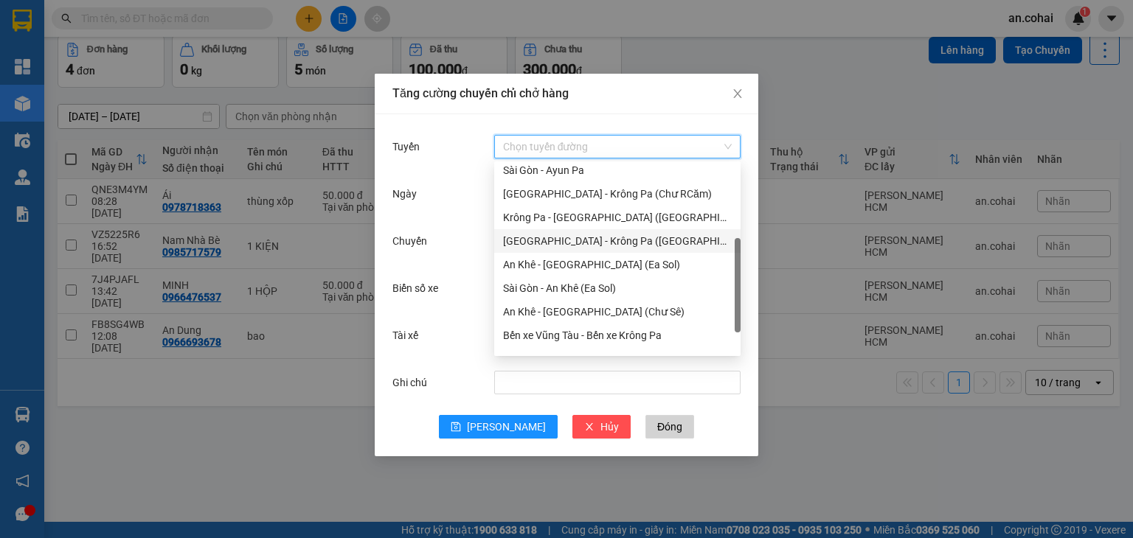
click at [599, 241] on div "[GEOGRAPHIC_DATA] - Krông Pa ([GEOGRAPHIC_DATA])" at bounding box center [617, 241] width 229 height 16
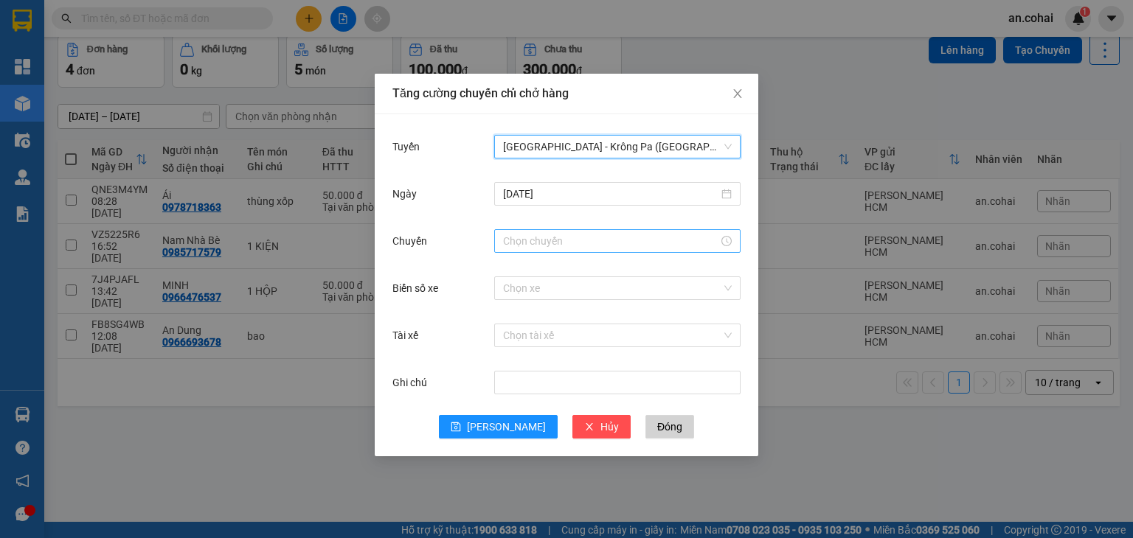
click at [543, 240] on input "Chuyến" at bounding box center [610, 241] width 215 height 16
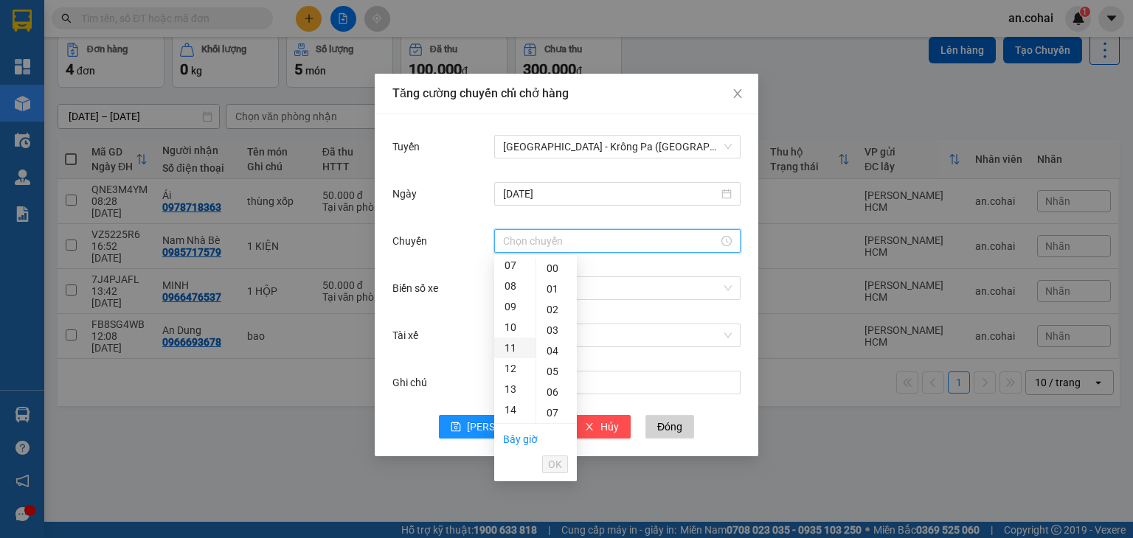
click at [508, 351] on div "11" at bounding box center [514, 348] width 41 height 21
type input "11:00"
click at [553, 271] on div "00" at bounding box center [556, 268] width 41 height 21
click at [555, 266] on div "00" at bounding box center [556, 268] width 41 height 21
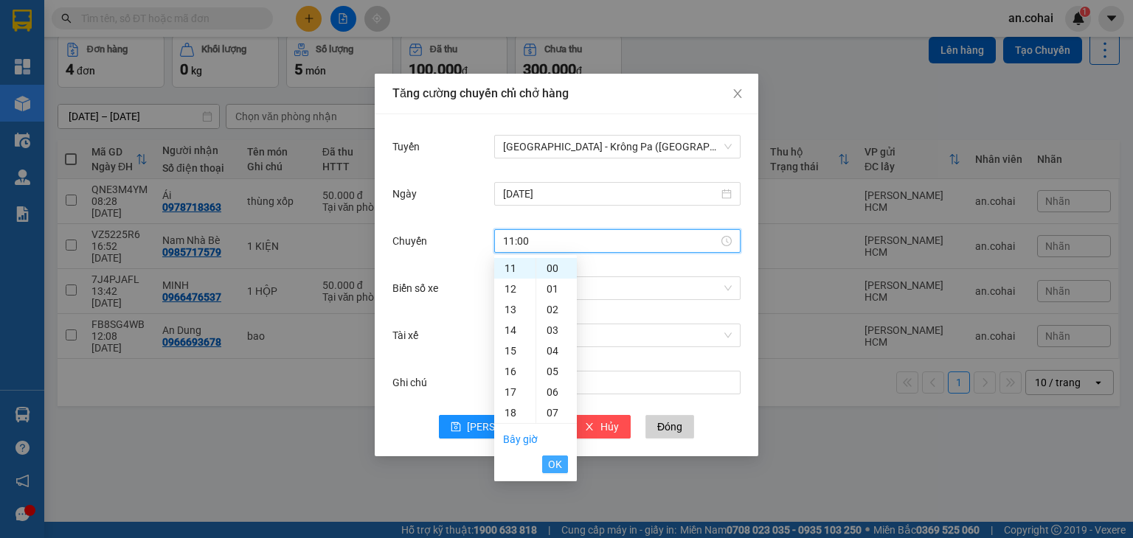
click at [558, 469] on span "OK" at bounding box center [555, 465] width 14 height 16
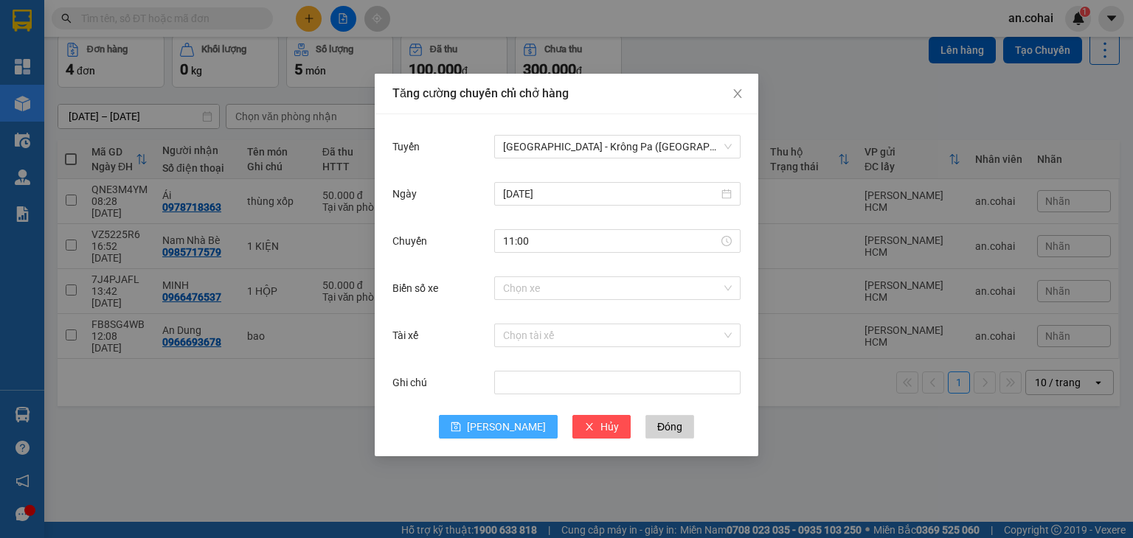
click at [516, 428] on button "[PERSON_NAME]" at bounding box center [498, 427] width 119 height 24
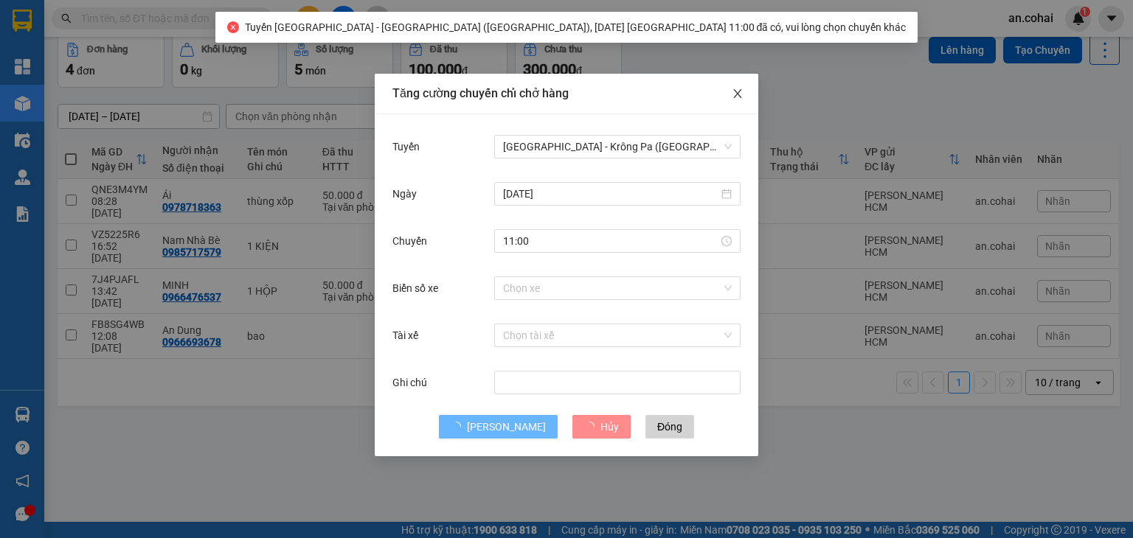
click at [747, 97] on span "Close" at bounding box center [737, 94] width 41 height 41
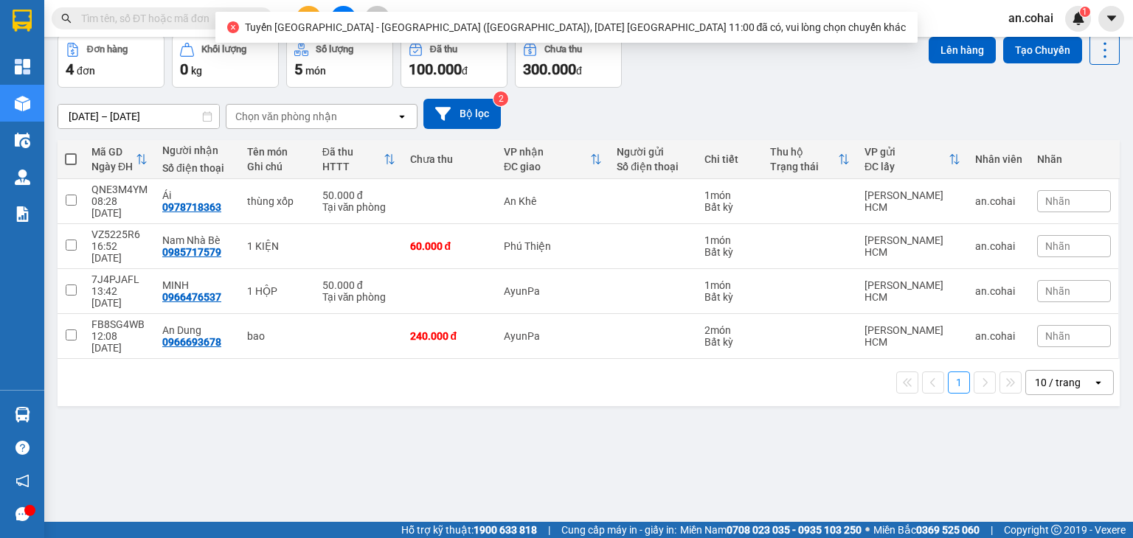
click at [72, 158] on span at bounding box center [71, 159] width 12 height 12
click at [71, 152] on input "checkbox" at bounding box center [71, 152] width 0 height 0
checkbox input "true"
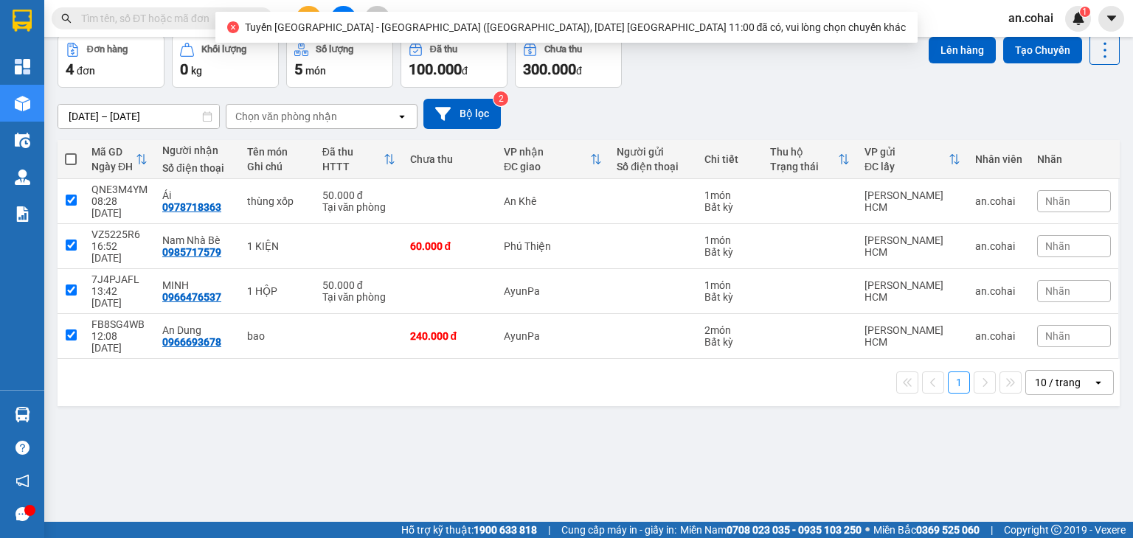
checkbox input "true"
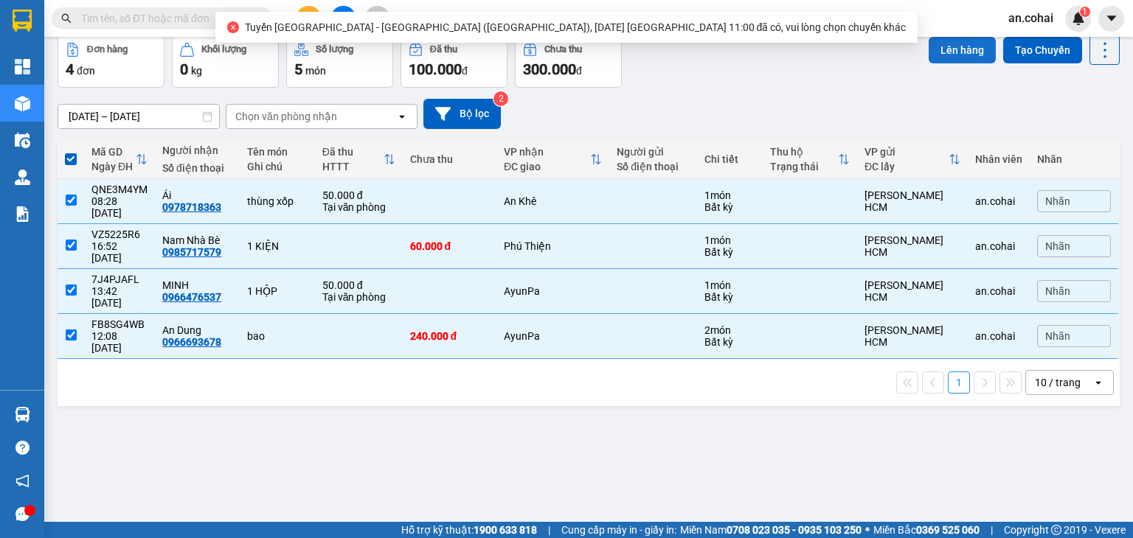
click at [938, 49] on button "Lên hàng" at bounding box center [962, 50] width 67 height 27
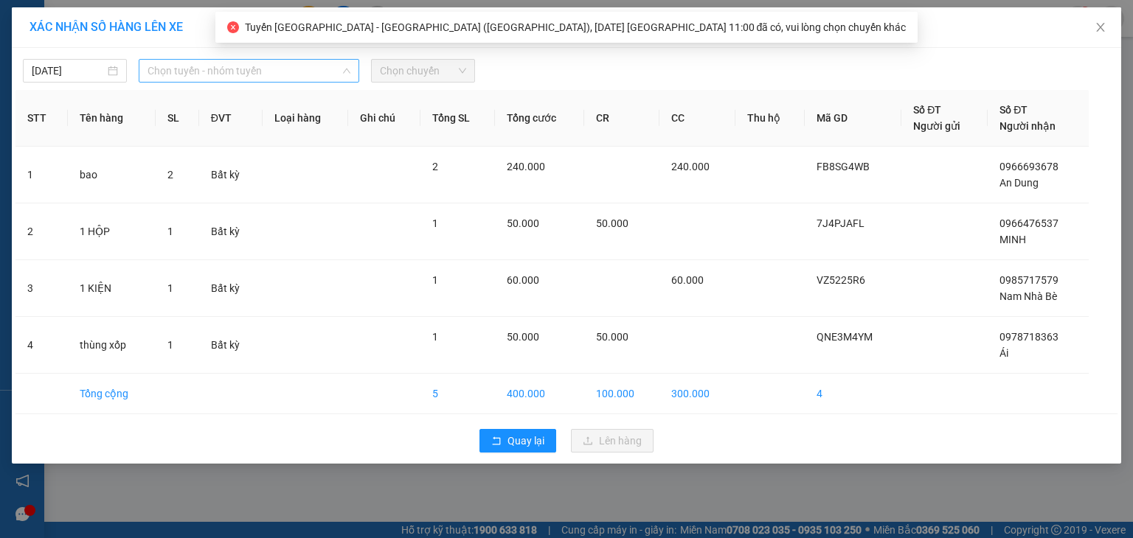
click at [190, 72] on span "Chọn tuyến - nhóm tuyến" at bounding box center [249, 71] width 203 height 22
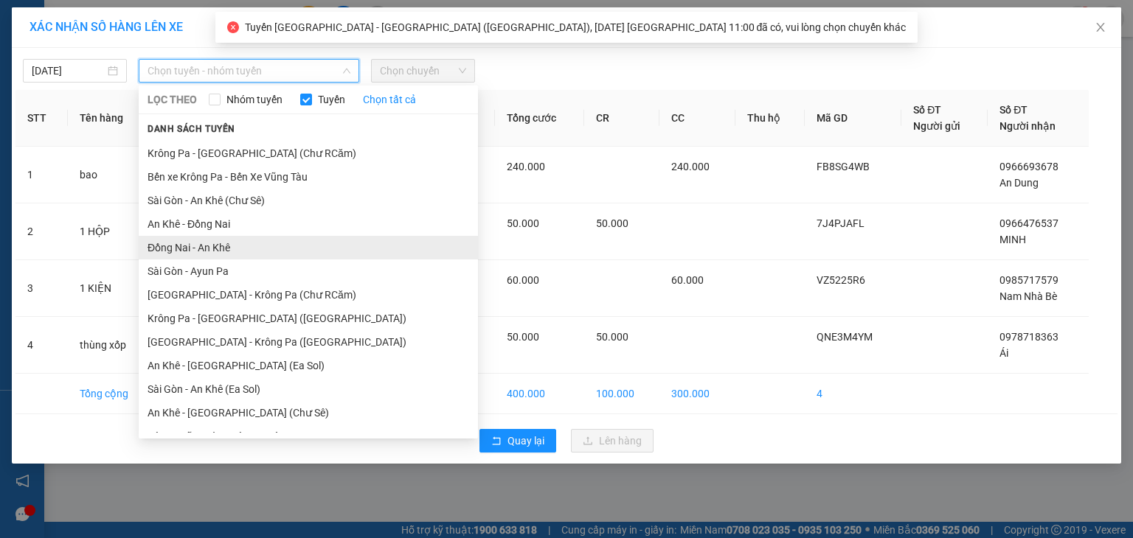
scroll to position [74, 0]
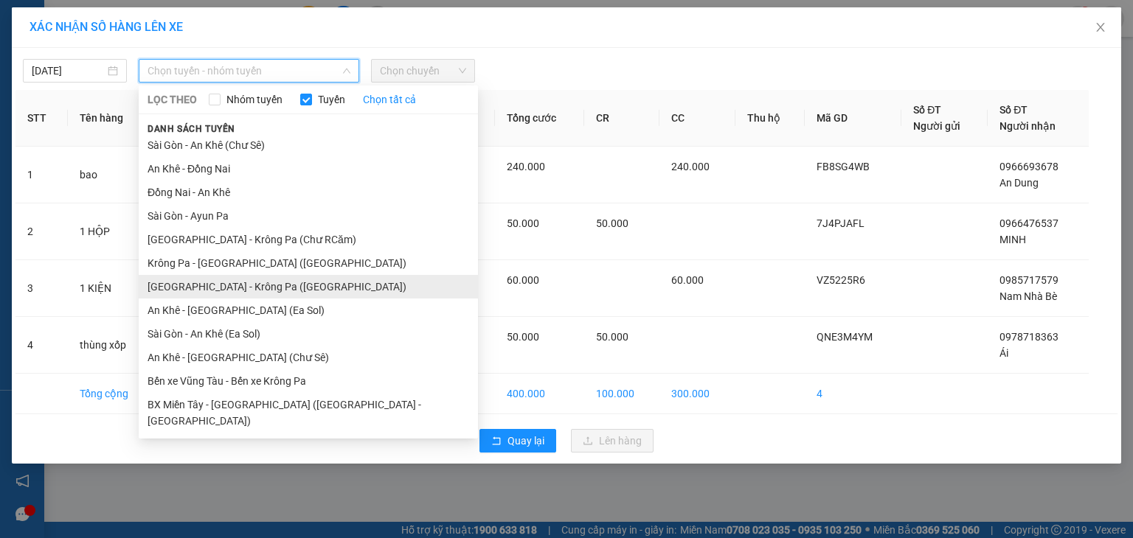
click at [249, 283] on li "[GEOGRAPHIC_DATA] - Krông Pa ([GEOGRAPHIC_DATA])" at bounding box center [308, 287] width 339 height 24
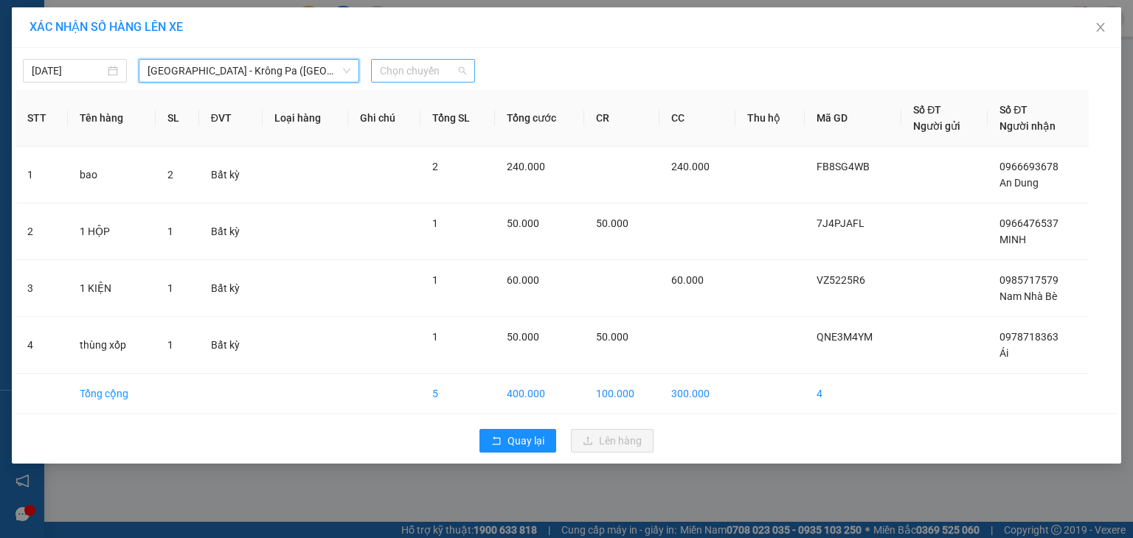
click at [434, 68] on span "Chọn chuyến" at bounding box center [423, 71] width 86 height 22
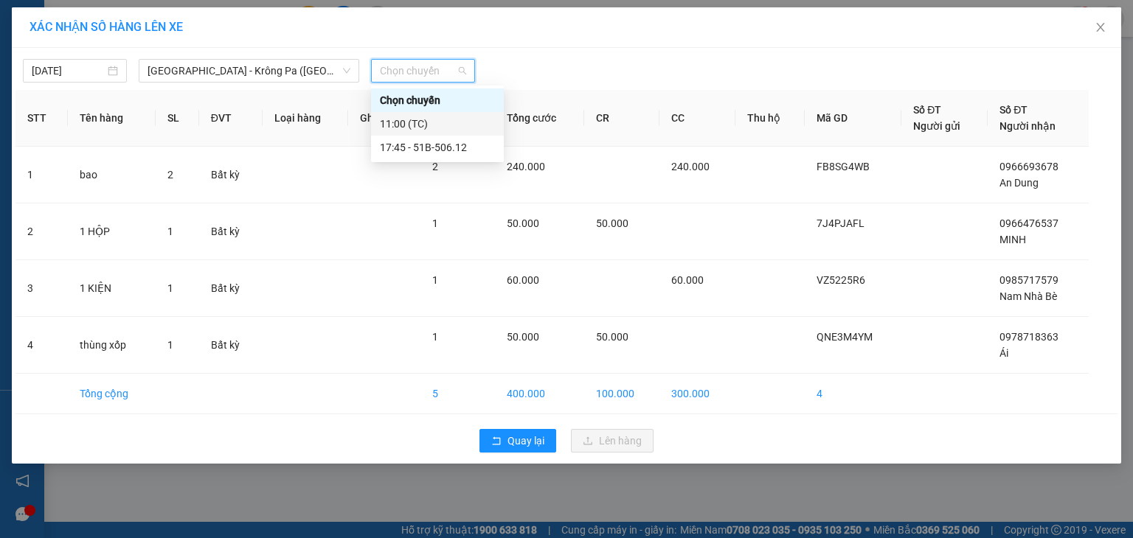
click at [428, 131] on div "11:00 (TC)" at bounding box center [437, 124] width 115 height 16
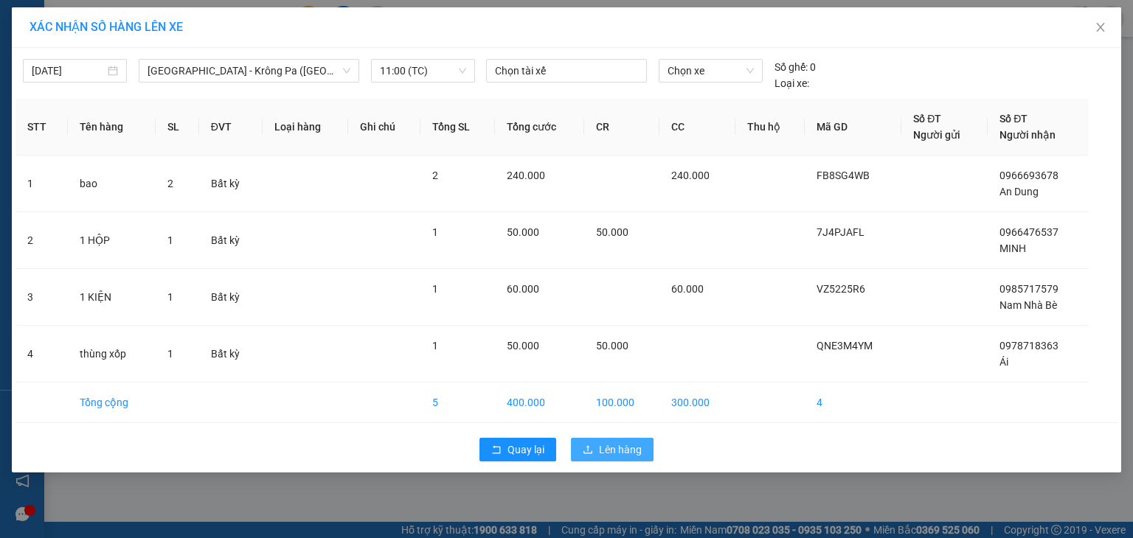
click at [623, 457] on span "Lên hàng" at bounding box center [620, 450] width 43 height 16
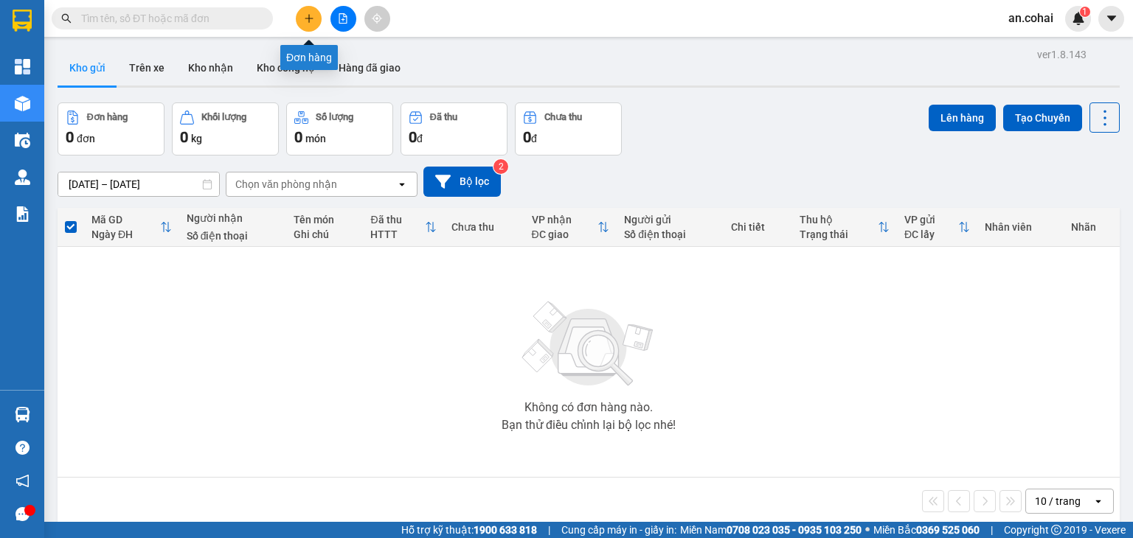
click at [302, 25] on button at bounding box center [309, 19] width 26 height 26
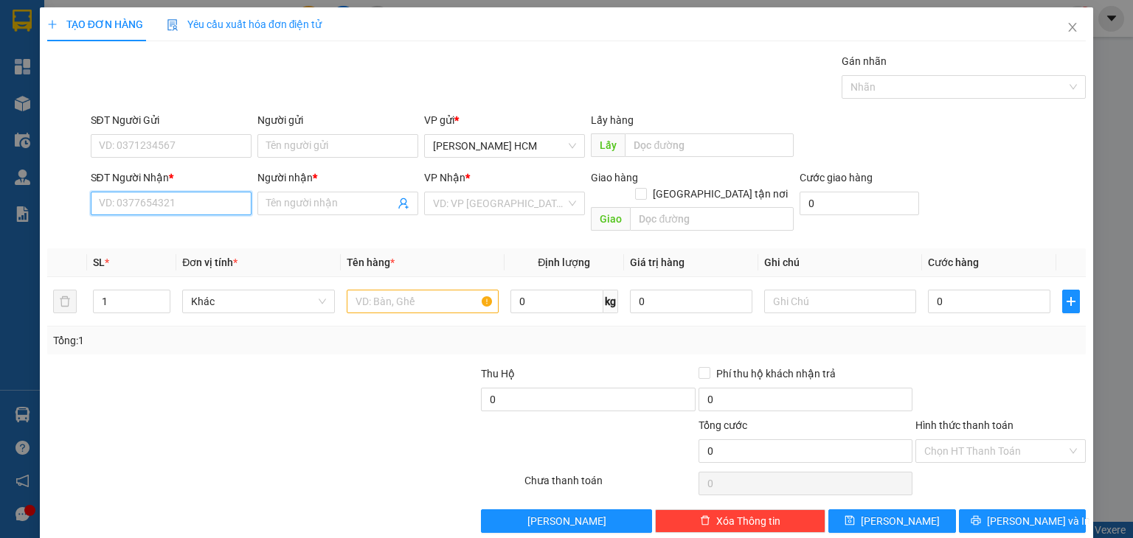
click at [201, 193] on input "SĐT Người Nhận *" at bounding box center [171, 204] width 161 height 24
click at [144, 240] on div "0967242740 - A. DUY" at bounding box center [168, 233] width 159 height 24
type input "0967242740"
type input "A. DUY"
type input "0967242740"
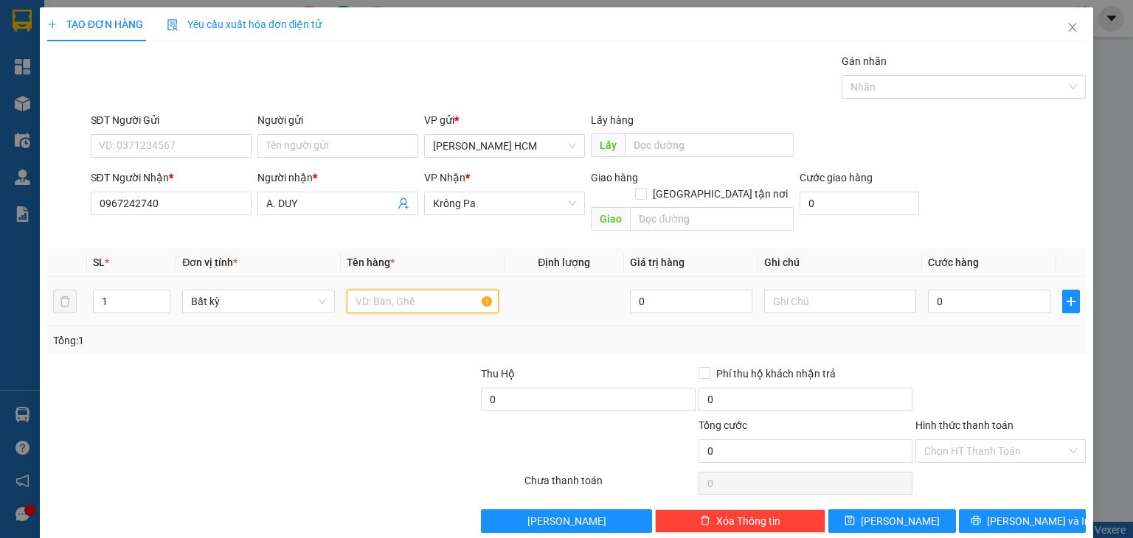
click at [415, 290] on input "text" at bounding box center [423, 302] width 152 height 24
type input "kiện"
click at [941, 294] on input "0" at bounding box center [989, 302] width 122 height 24
type input "001"
type input "1"
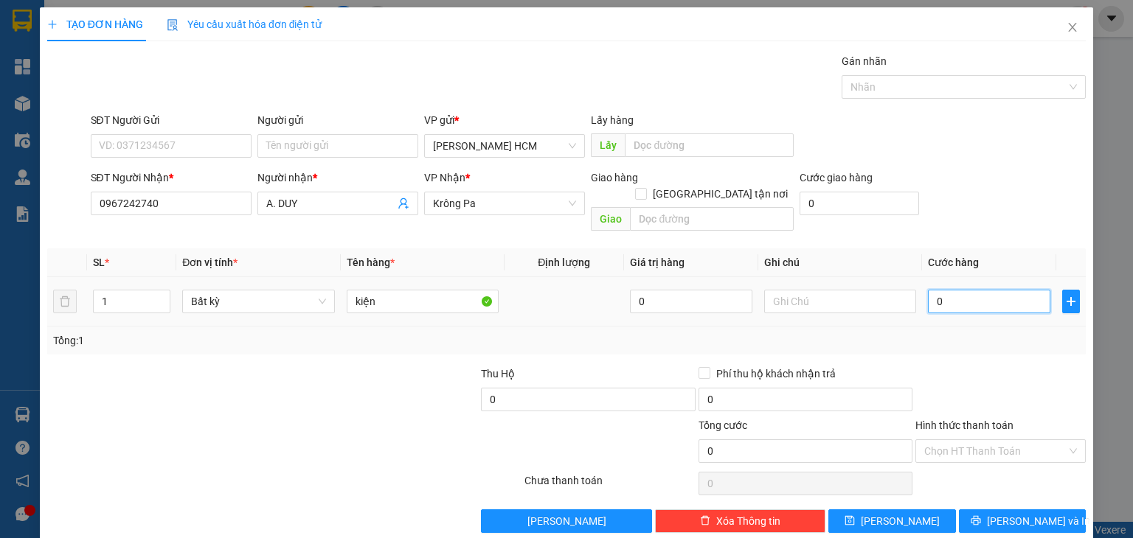
type input "1"
type input "0.010"
type input "10"
type input "00.100"
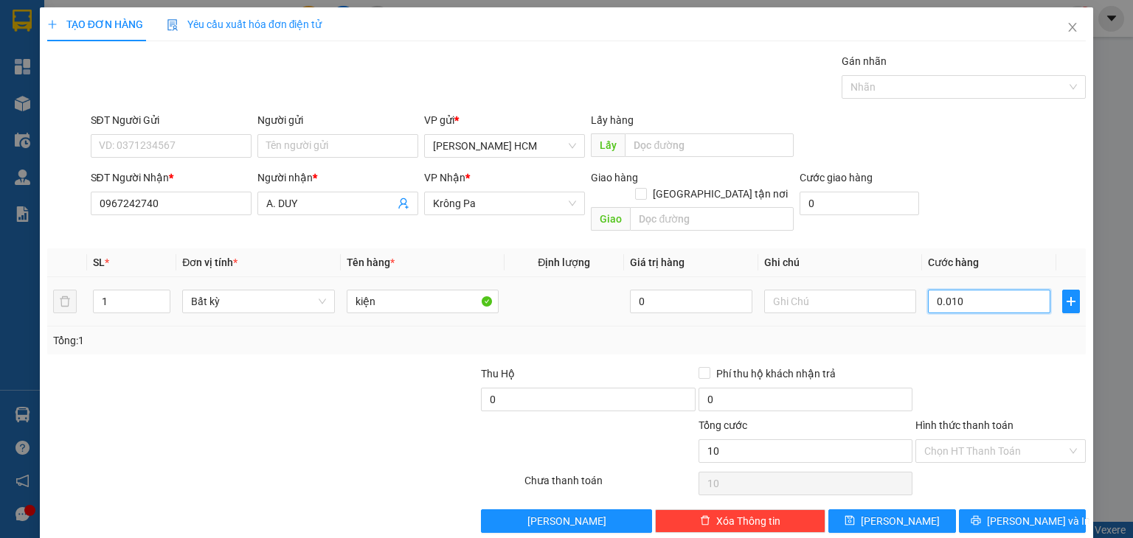
type input "100"
type input "100.000"
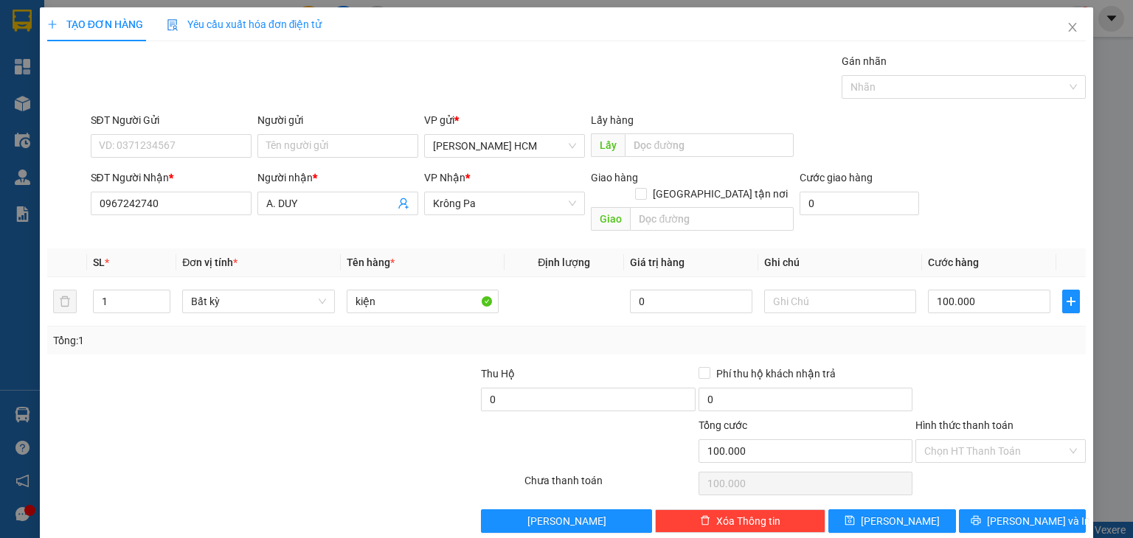
click at [1014, 367] on div at bounding box center [1000, 392] width 173 height 52
click at [1030, 513] on span "[PERSON_NAME] và In" at bounding box center [1038, 521] width 103 height 16
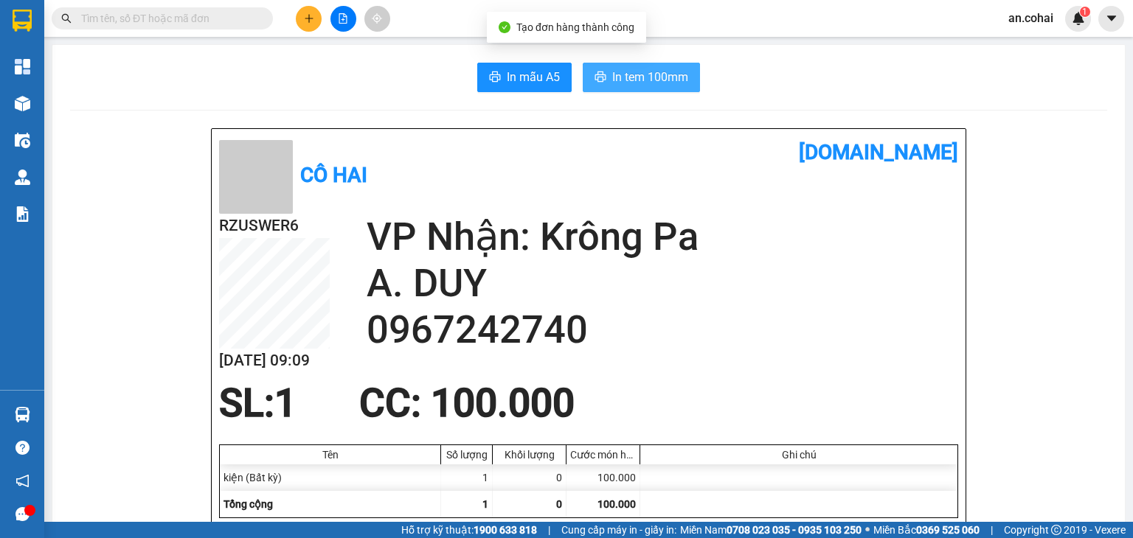
click at [632, 72] on span "In tem 100mm" at bounding box center [650, 77] width 76 height 18
click at [620, 80] on span "In tem 100mm" at bounding box center [650, 77] width 76 height 18
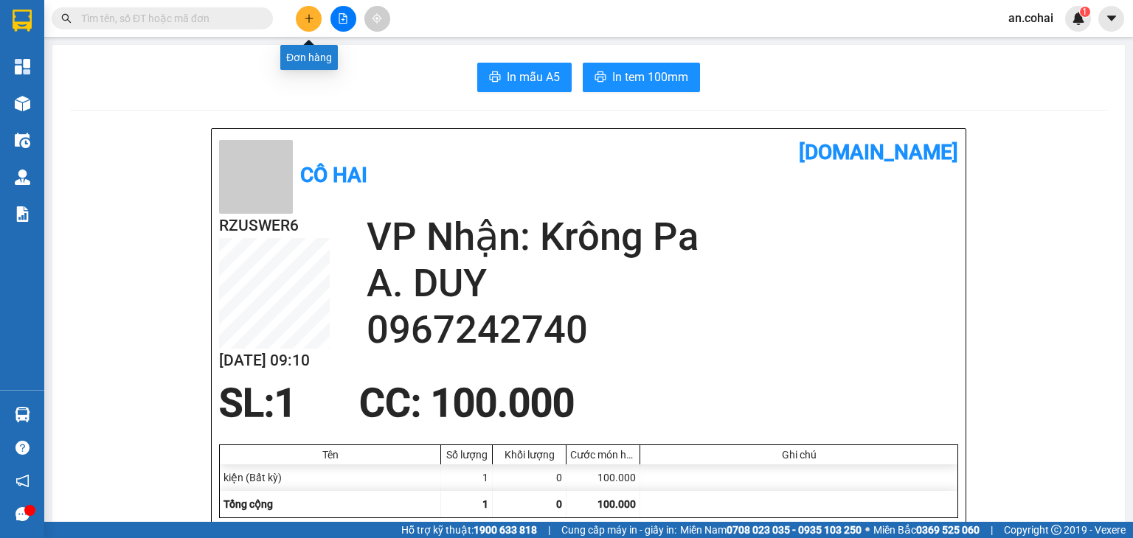
click at [307, 10] on button at bounding box center [309, 19] width 26 height 26
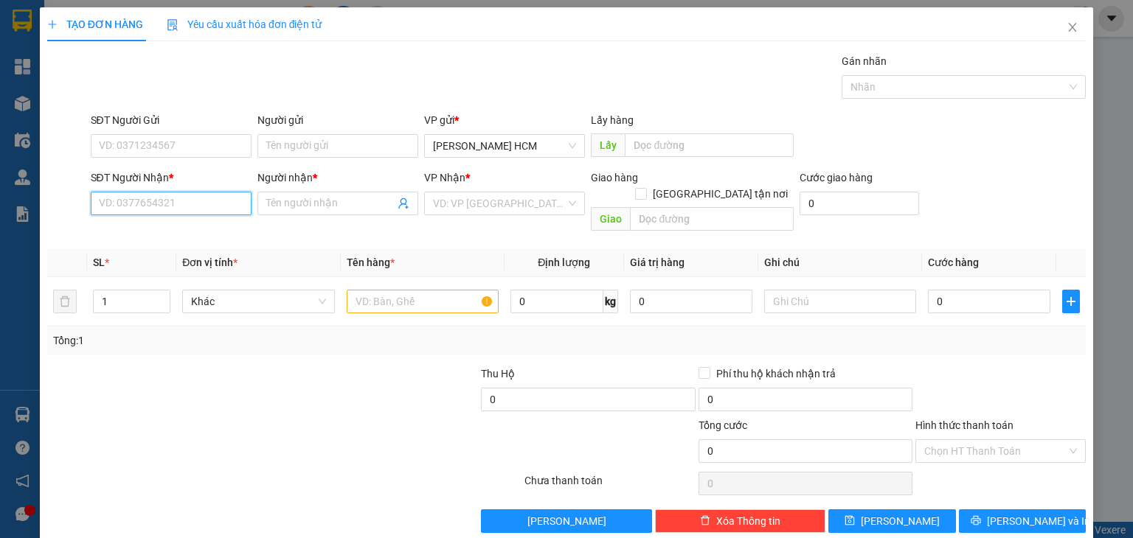
click at [228, 201] on input "SĐT Người Nhận *" at bounding box center [171, 204] width 161 height 24
click at [189, 235] on div "0375025299 - Hương" at bounding box center [169, 232] width 142 height 16
type input "0375025299"
type input "Hương"
type input "0375025299"
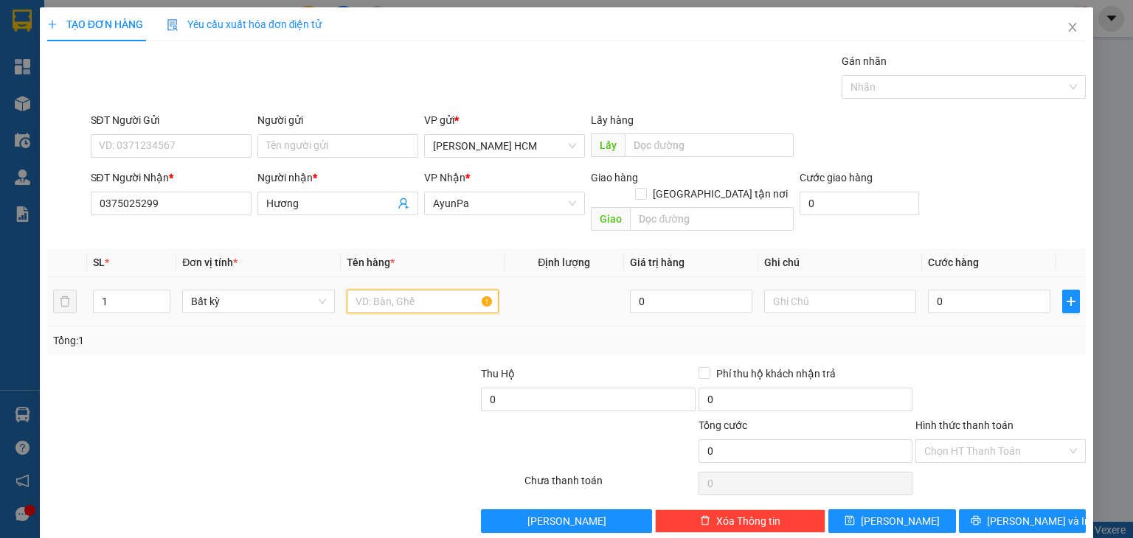
click at [393, 290] on input "text" at bounding box center [423, 302] width 152 height 24
type input "cuc"
click at [932, 277] on td "0" at bounding box center [989, 301] width 134 height 49
click at [940, 290] on input "0" at bounding box center [989, 302] width 122 height 24
type input "001"
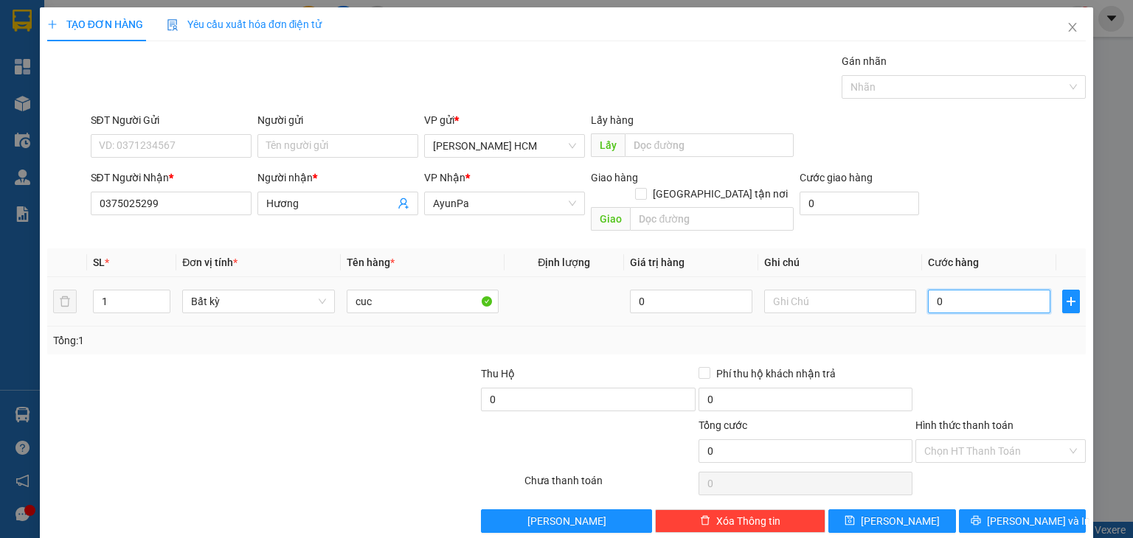
type input "1"
type input "0.012"
type input "12"
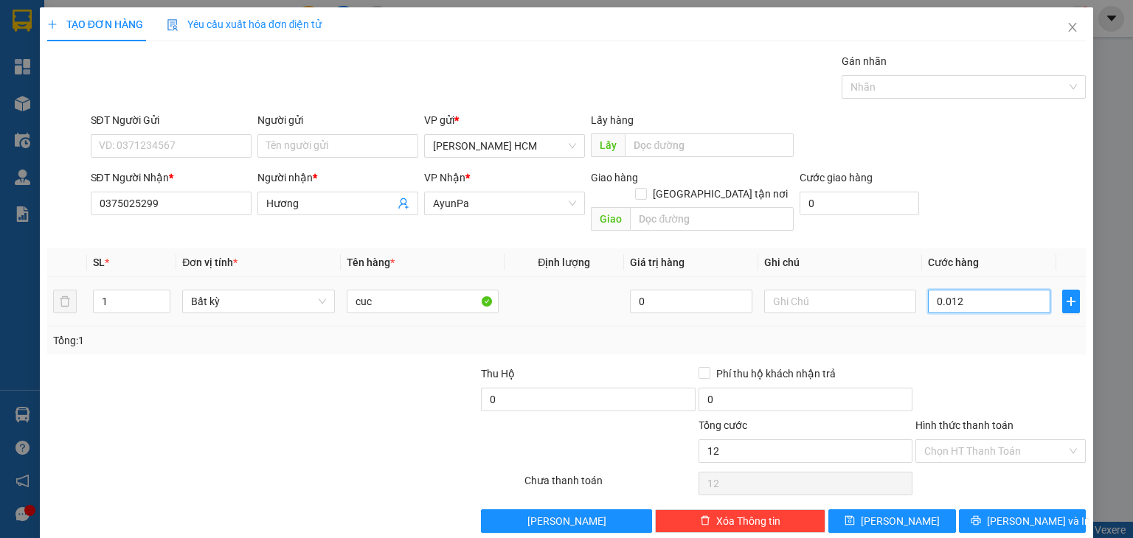
type input "00.120"
type input "120"
type input "120.000"
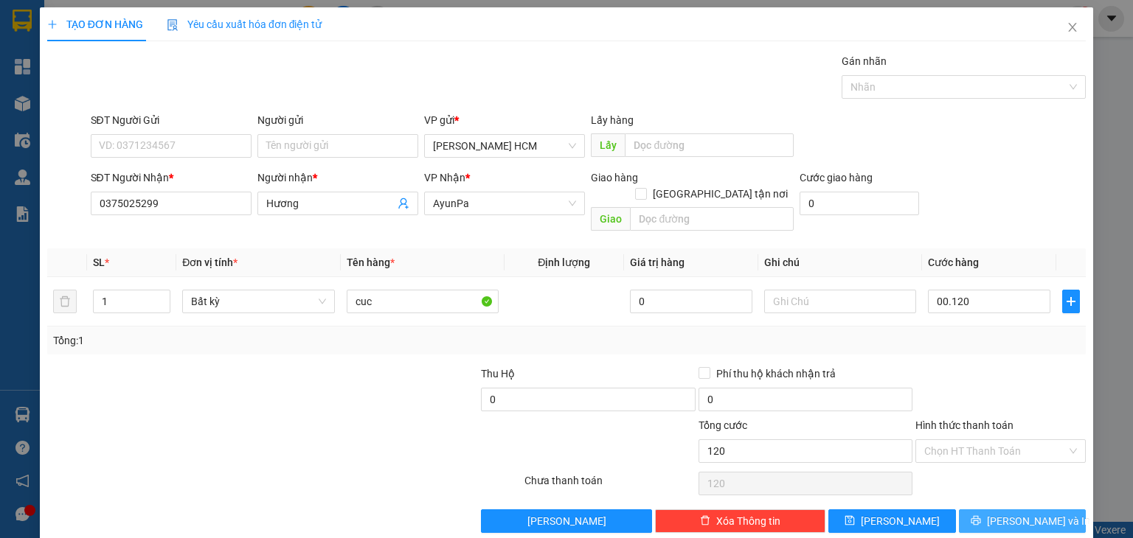
type input "120.000"
click at [1009, 513] on span "[PERSON_NAME] và In" at bounding box center [1038, 521] width 103 height 16
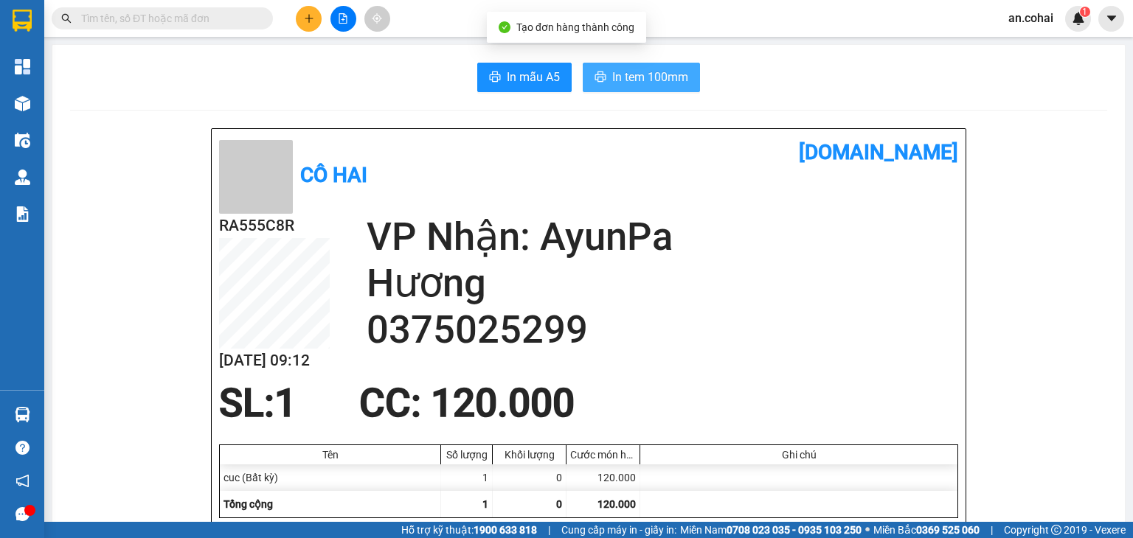
click at [645, 72] on span "In tem 100mm" at bounding box center [650, 77] width 76 height 18
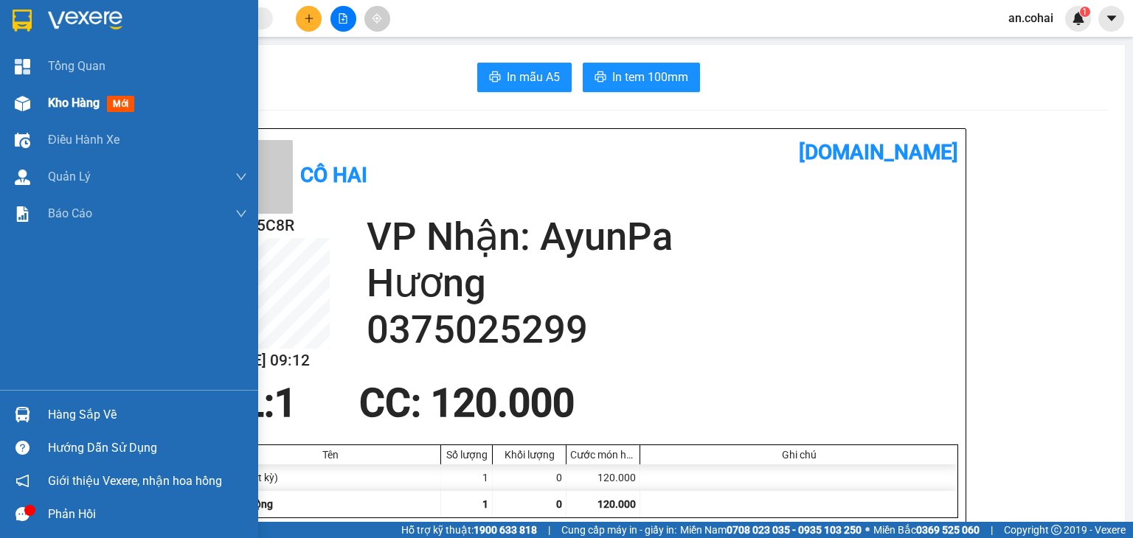
click at [104, 107] on div "Kho hàng mới" at bounding box center [94, 103] width 92 height 18
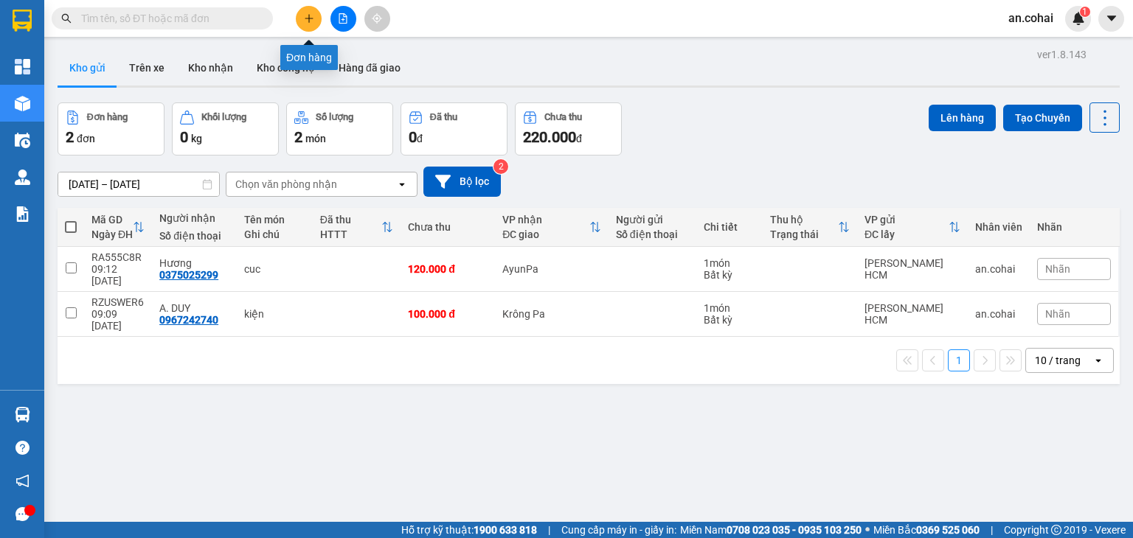
click at [317, 20] on button at bounding box center [309, 19] width 26 height 26
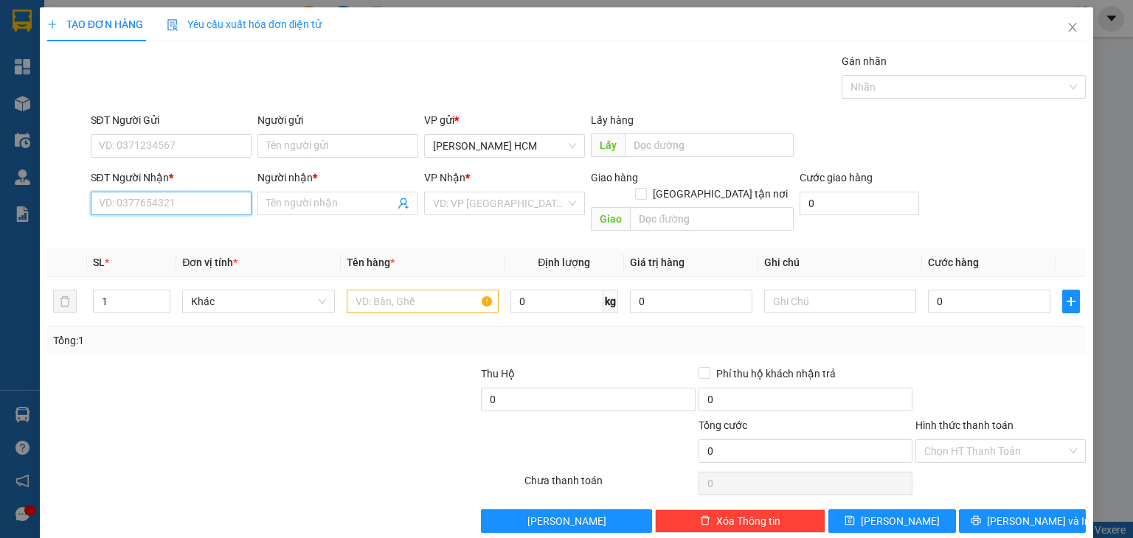
click at [205, 198] on input "SĐT Người Nhận *" at bounding box center [171, 204] width 161 height 24
click at [183, 201] on input "SĐT Người Nhận *" at bounding box center [171, 204] width 161 height 24
click at [184, 201] on input "SĐT Người Nhận *" at bounding box center [171, 204] width 161 height 24
click at [183, 199] on input "SĐT Người Nhận *" at bounding box center [171, 204] width 161 height 24
type input "03334244133"
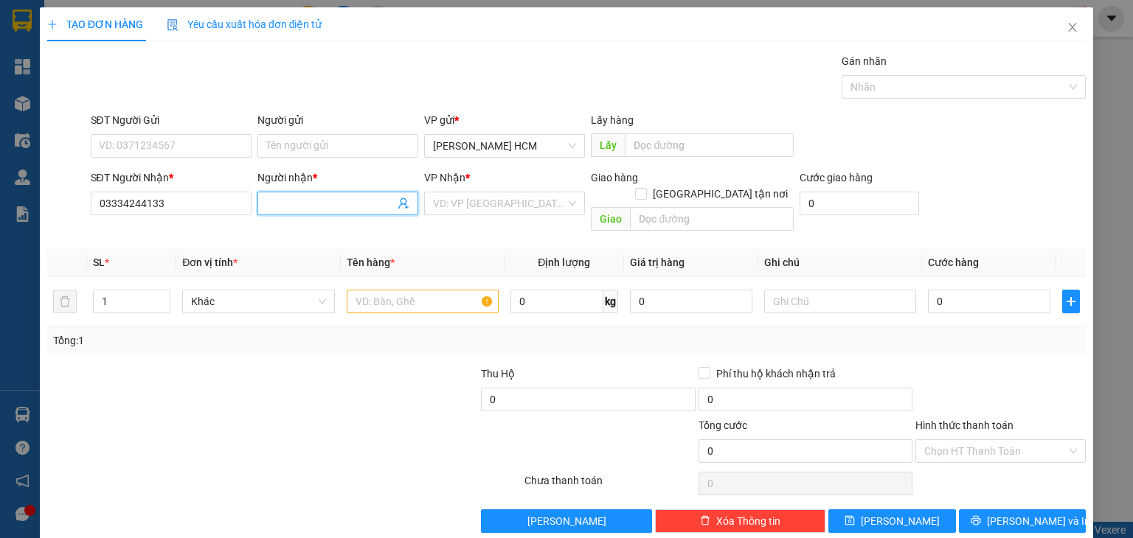
click at [318, 195] on input "Người nhận *" at bounding box center [330, 203] width 128 height 16
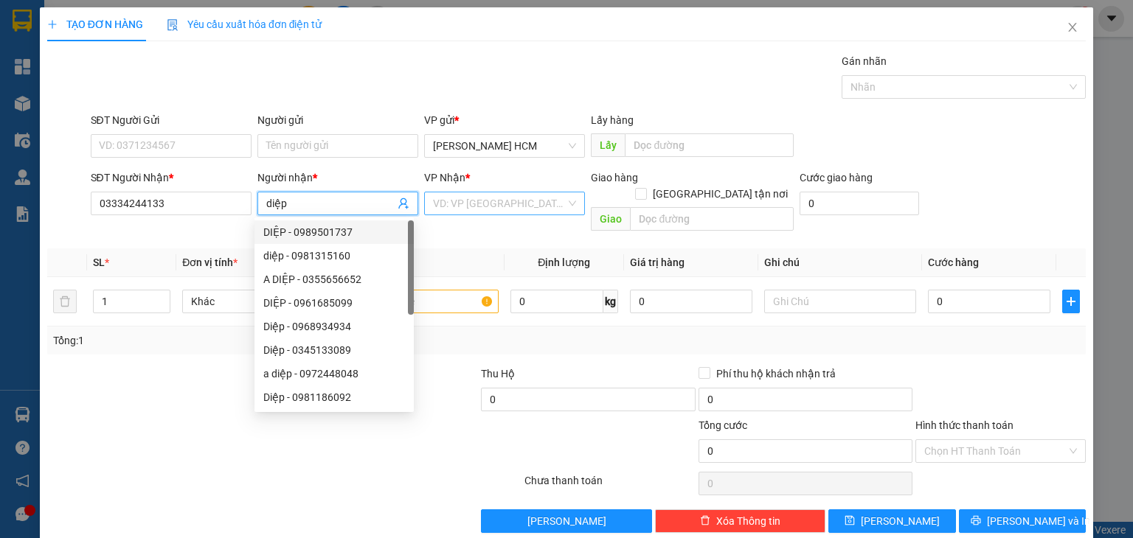
type input "diệp"
click at [471, 193] on input "search" at bounding box center [499, 204] width 133 height 22
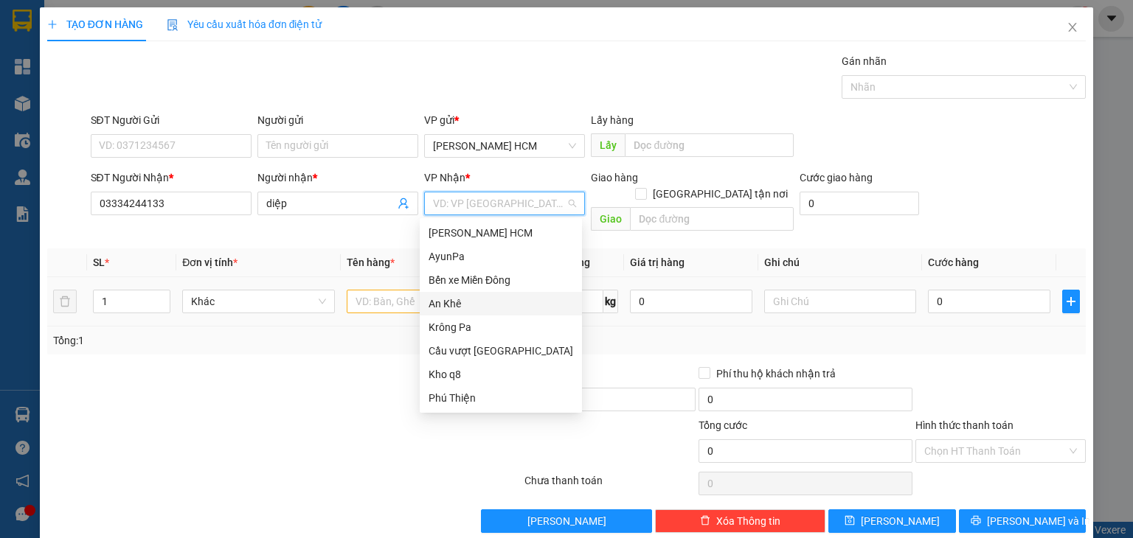
drag, startPoint x: 465, startPoint y: 302, endPoint x: 474, endPoint y: 299, distance: 8.6
click at [468, 299] on div "An Khê" at bounding box center [501, 304] width 145 height 16
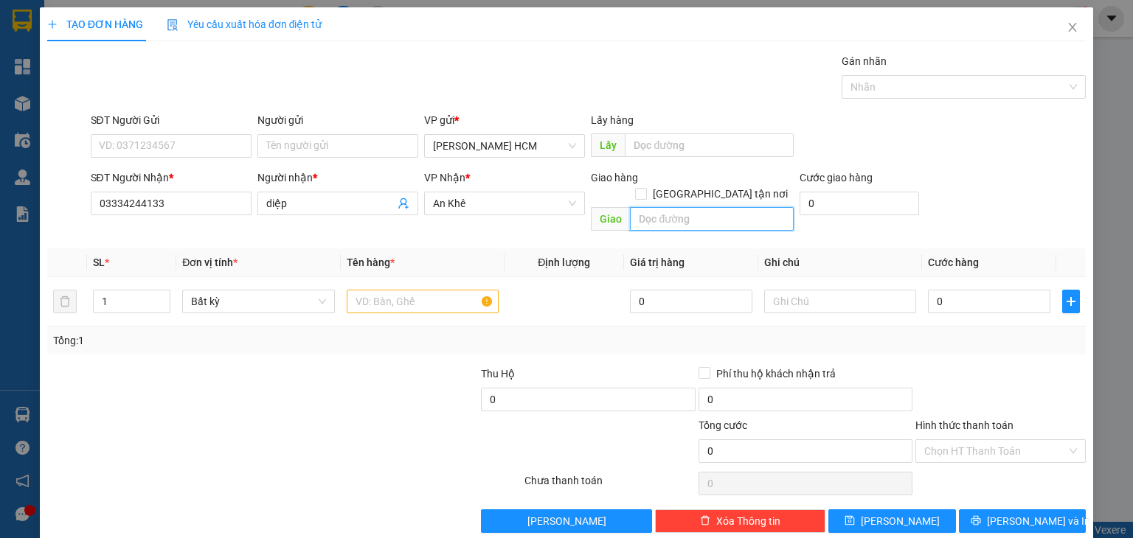
click at [667, 207] on input "text" at bounding box center [712, 219] width 164 height 24
type input "honda ngọc hóa ipa"
click at [417, 290] on input "text" at bounding box center [423, 302] width 152 height 24
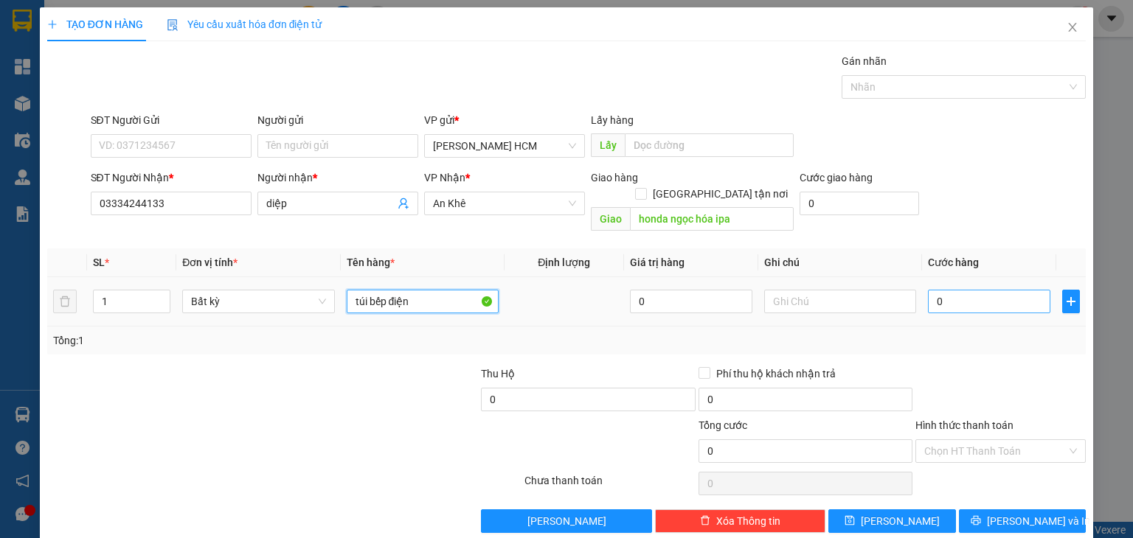
type input "túi bếp điện"
click at [938, 290] on input "0" at bounding box center [989, 302] width 122 height 24
type input "005"
type input "5"
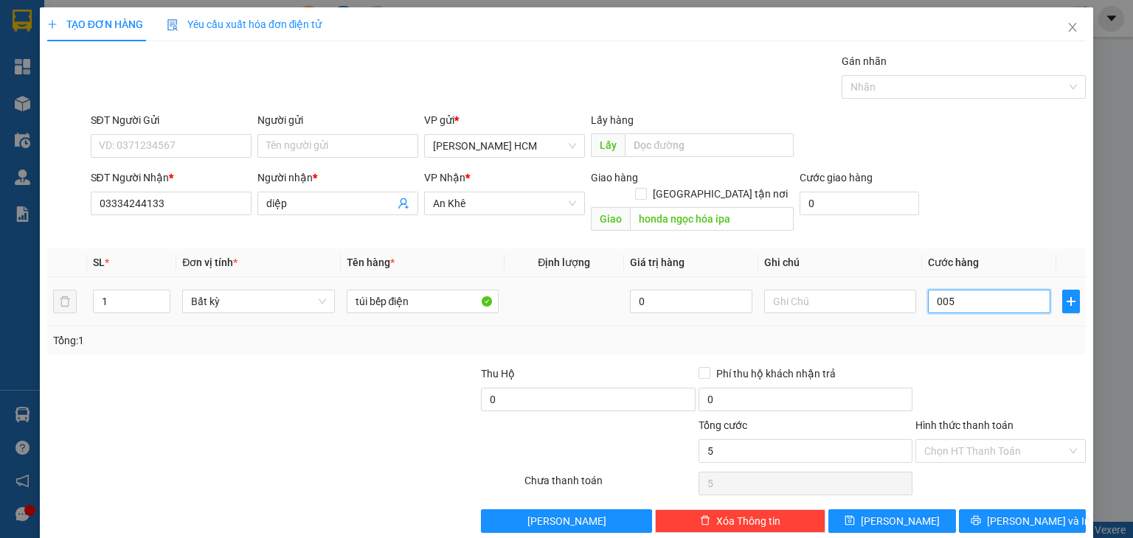
type input "0.050"
type input "50"
type input "50.000"
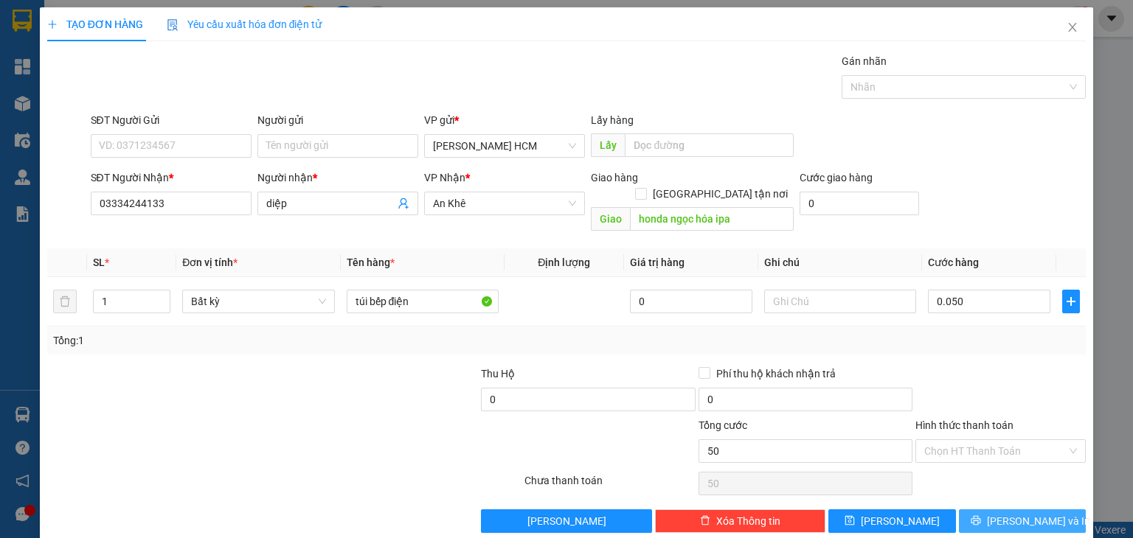
type input "50.000"
click at [1033, 513] on span "[PERSON_NAME] và In" at bounding box center [1038, 521] width 103 height 16
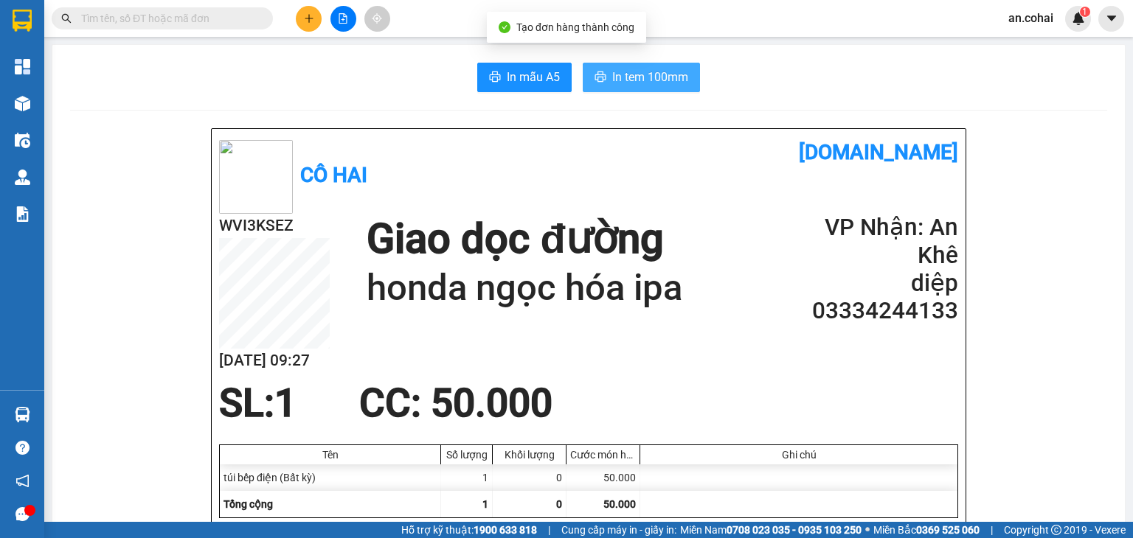
click at [612, 72] on span "In tem 100mm" at bounding box center [650, 77] width 76 height 18
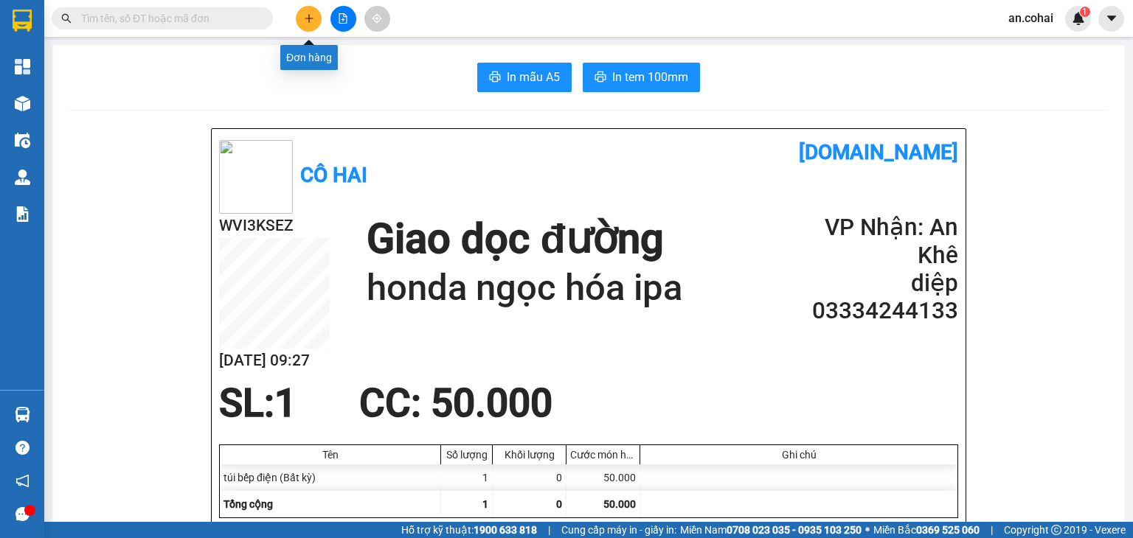
click at [298, 16] on button at bounding box center [309, 19] width 26 height 26
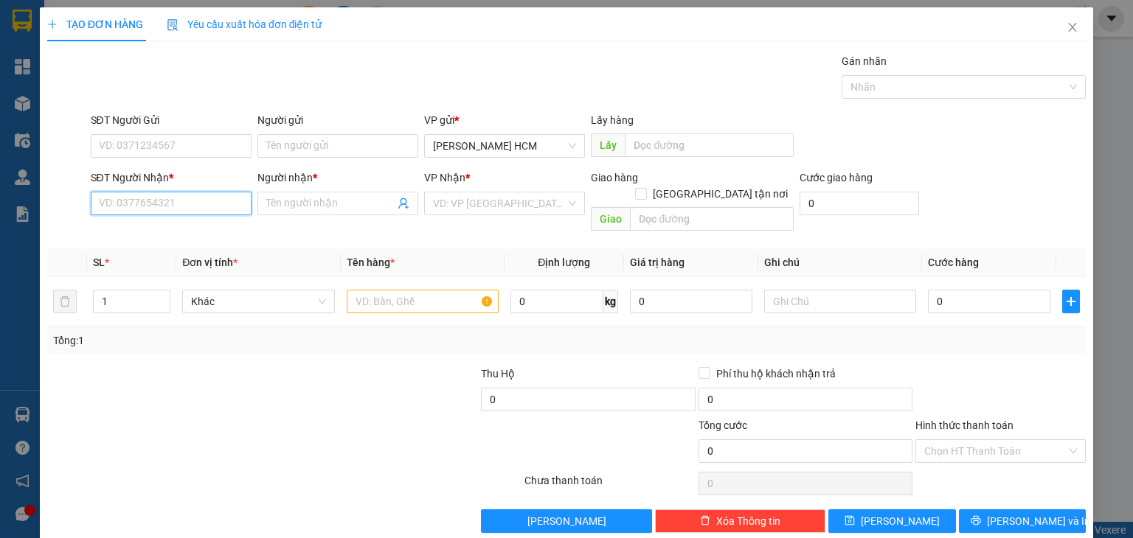
drag, startPoint x: 204, startPoint y: 196, endPoint x: 185, endPoint y: 184, distance: 22.3
click at [204, 198] on input "SĐT Người Nhận *" at bounding box center [171, 204] width 161 height 24
click at [187, 231] on div "0397908383 - ÚT" at bounding box center [169, 232] width 142 height 16
type input "0397908383"
type input "ÚT"
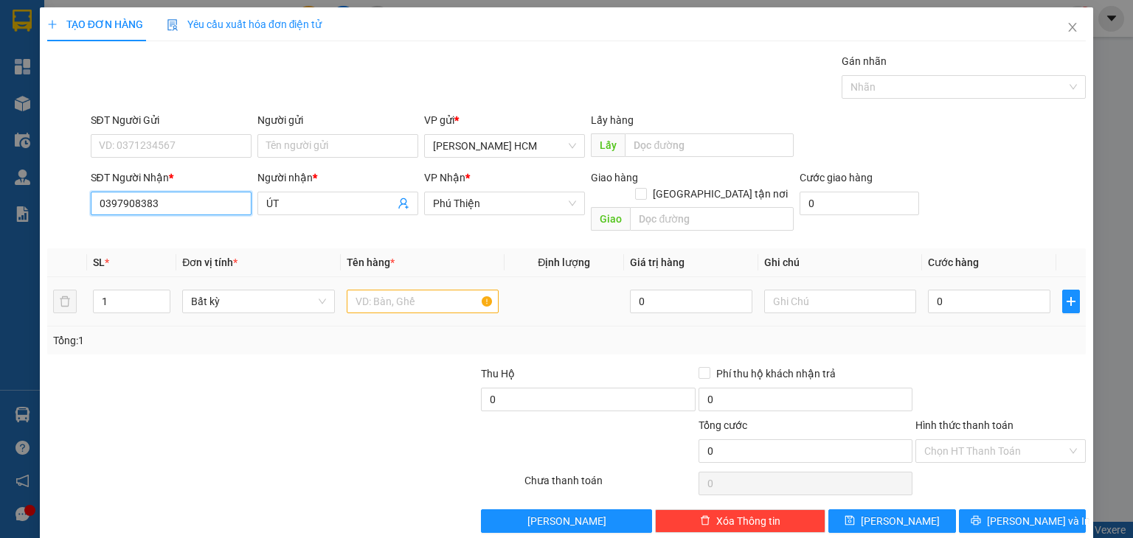
type input "0397908383"
click at [375, 290] on input "text" at bounding box center [423, 302] width 152 height 24
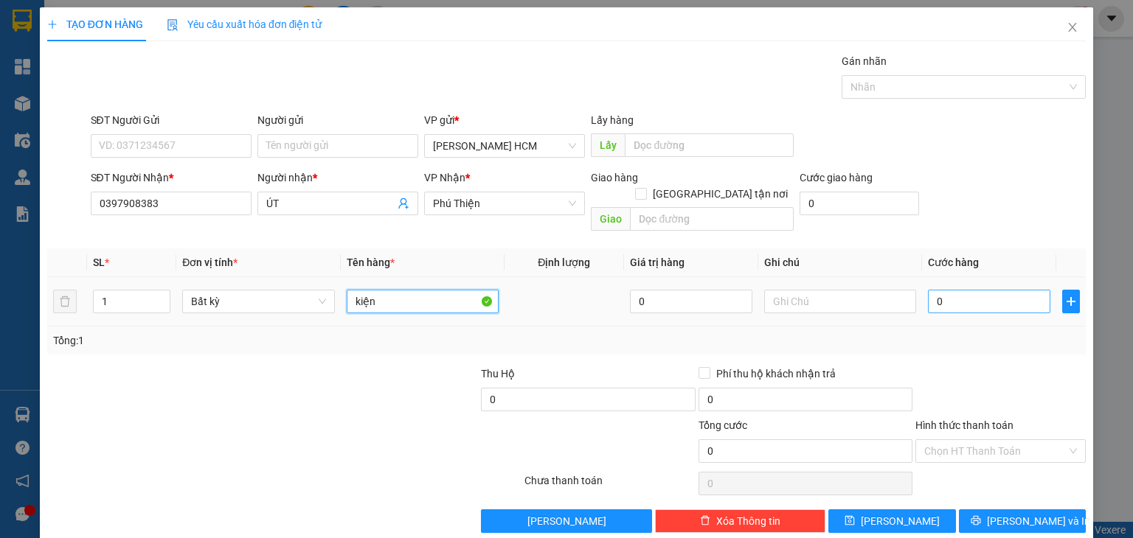
type input "kiện"
click at [953, 290] on input "0" at bounding box center [989, 302] width 122 height 24
type input "006"
type input "6"
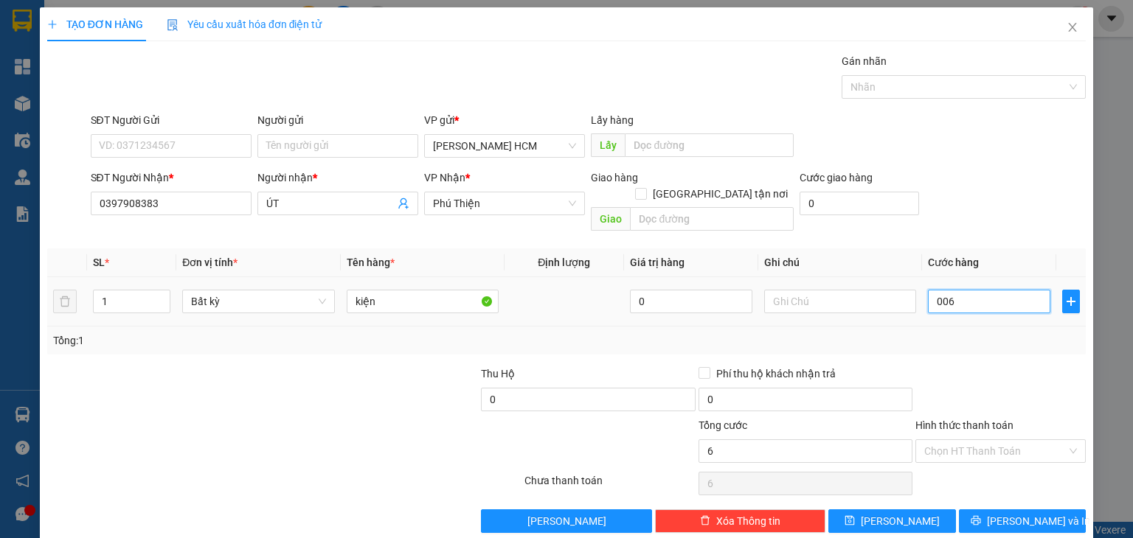
type input "0.060"
type input "60"
type input "60.000"
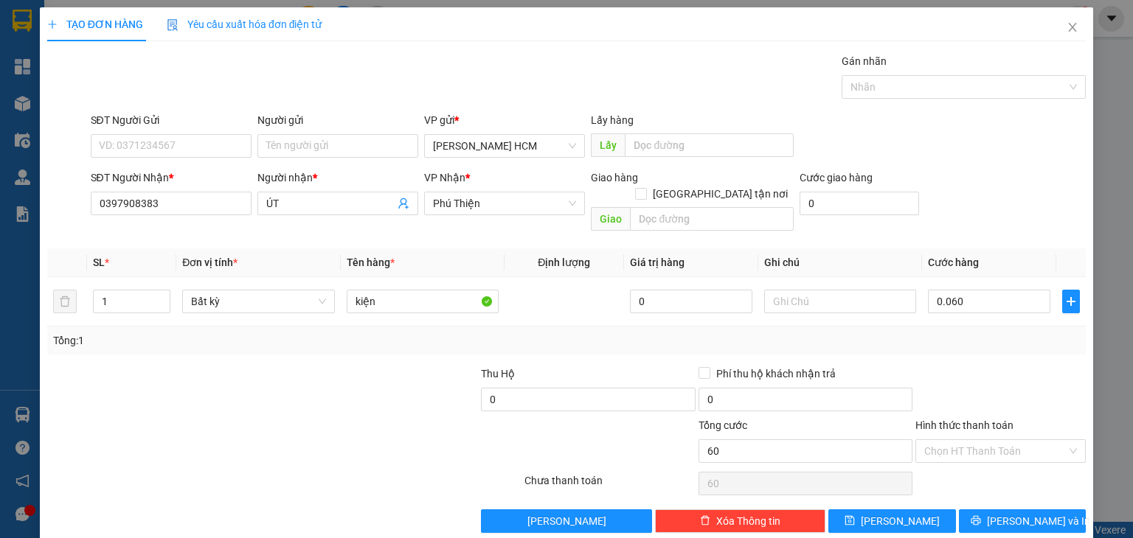
type input "60.000"
drag, startPoint x: 1031, startPoint y: 375, endPoint x: 1058, endPoint y: 468, distance: 96.2
click at [1033, 382] on div at bounding box center [1000, 392] width 173 height 52
click at [1054, 510] on button "[PERSON_NAME] và In" at bounding box center [1023, 522] width 128 height 24
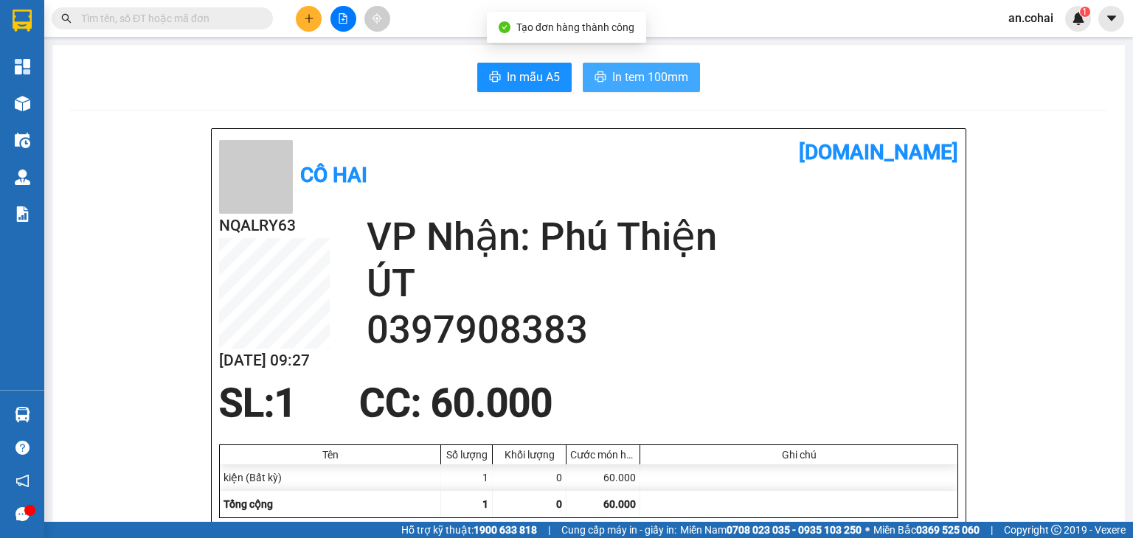
click at [625, 86] on button "In tem 100mm" at bounding box center [641, 78] width 117 height 30
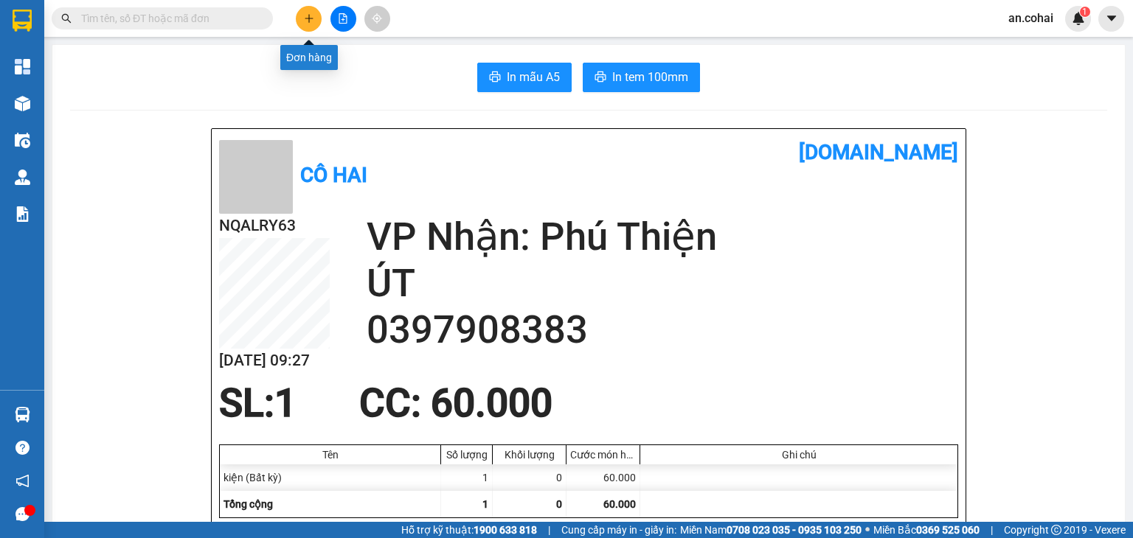
click at [313, 18] on icon "plus" at bounding box center [309, 18] width 10 height 10
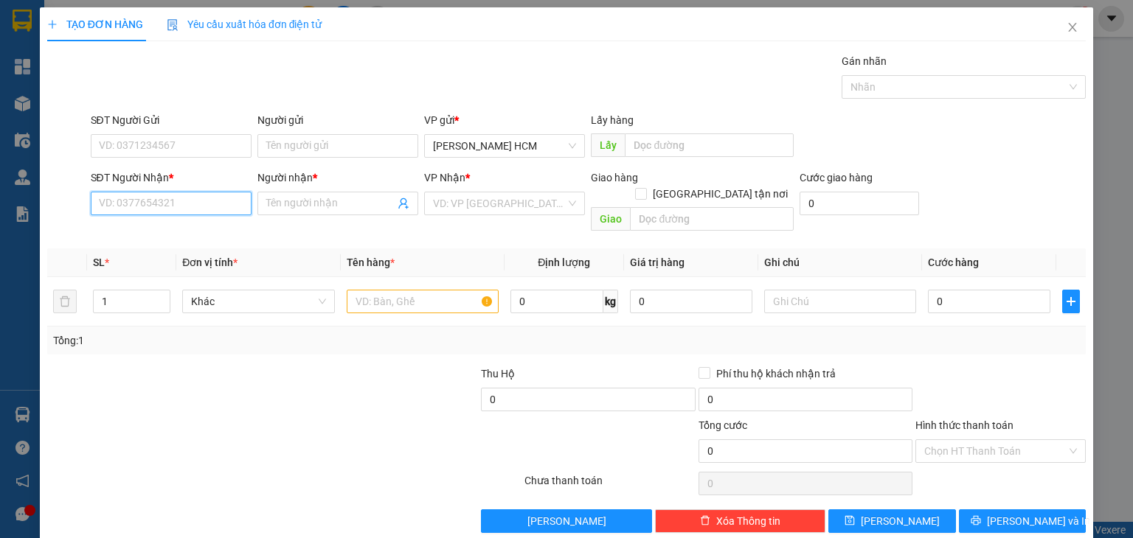
click at [212, 197] on input "SĐT Người Nhận *" at bounding box center [171, 204] width 161 height 24
click at [204, 233] on div "0914234800 - A THÀNH" at bounding box center [169, 232] width 142 height 16
type input "0914234800"
type input "A THÀNH"
type input "0914234800"
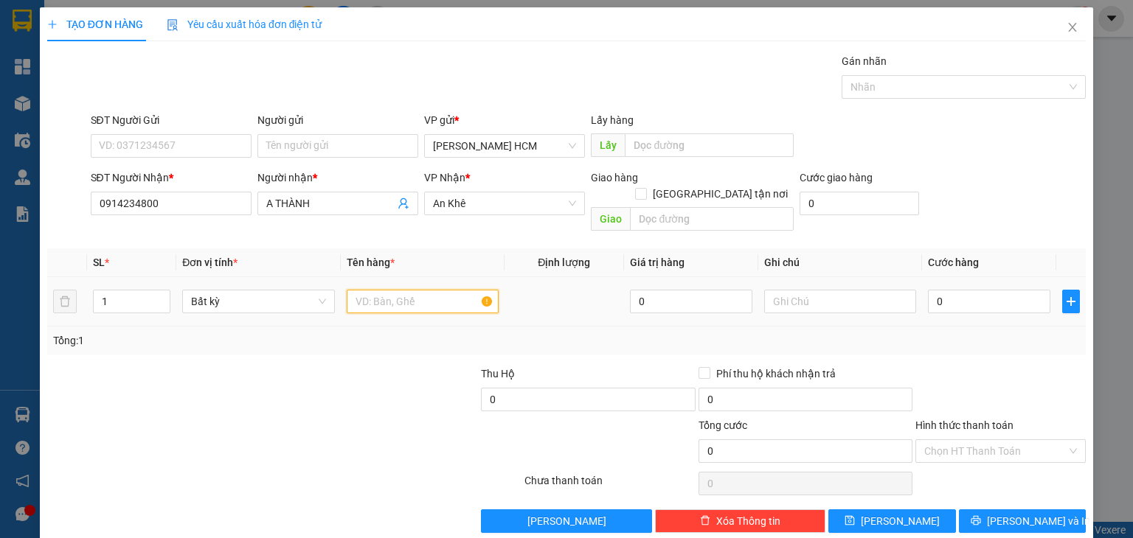
click at [407, 293] on input "text" at bounding box center [423, 302] width 152 height 24
type input "thùng"
click at [947, 290] on input "0" at bounding box center [989, 302] width 122 height 24
type input "005"
type input "5"
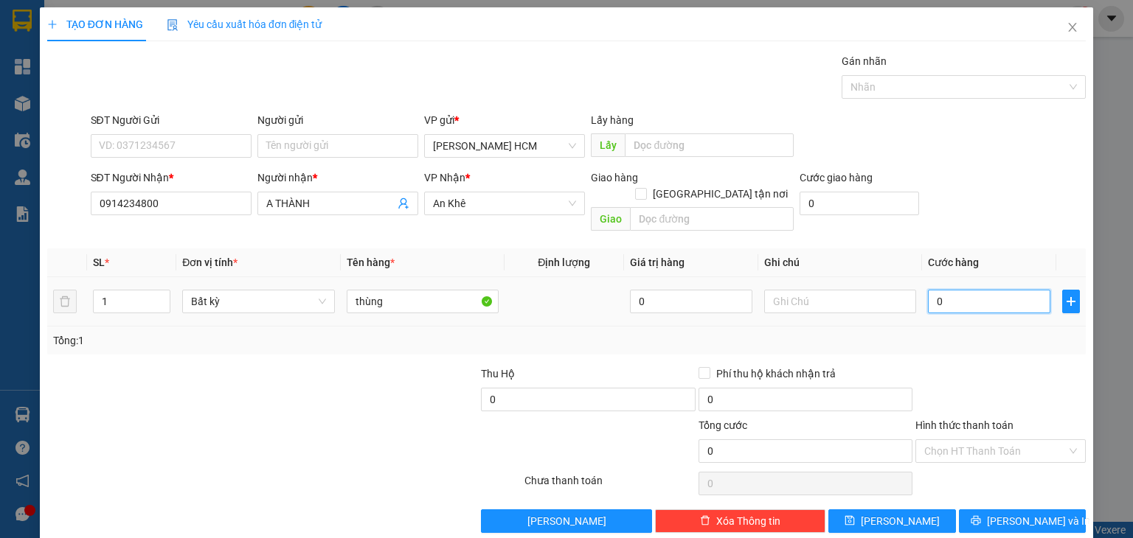
type input "5"
type input "0.050"
type input "50"
type input "50.000"
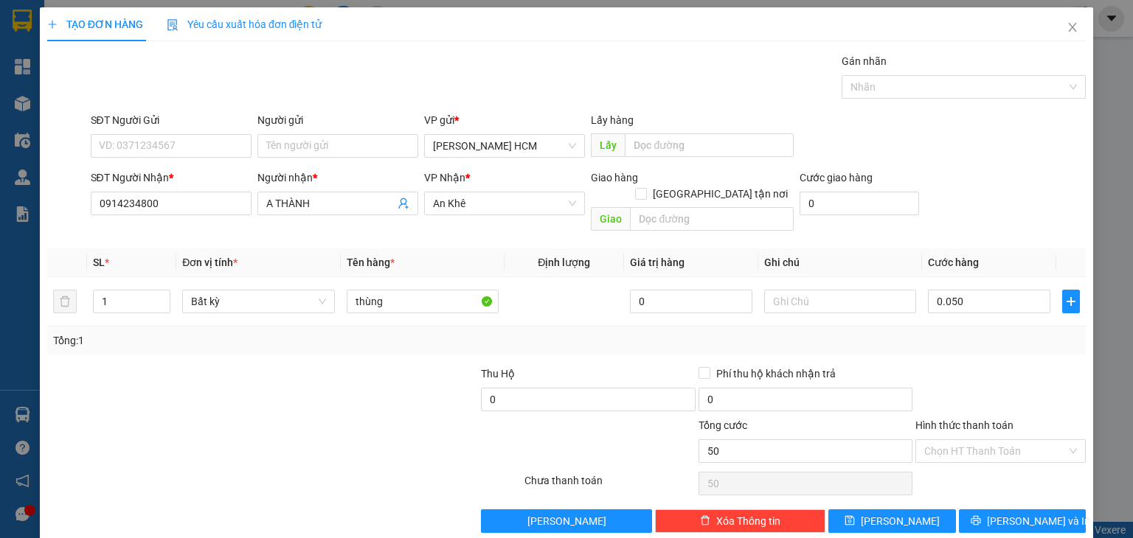
type input "50.000"
click at [969, 338] on div "Transit Pickup Surcharge Ids Transit Deliver Surcharge Ids Transit Deliver Surc…" at bounding box center [566, 293] width 1039 height 480
click at [978, 440] on input "Hình thức thanh toán" at bounding box center [995, 451] width 142 height 22
click at [988, 458] on div "Tại văn phòng" at bounding box center [990, 463] width 151 height 16
type input "0"
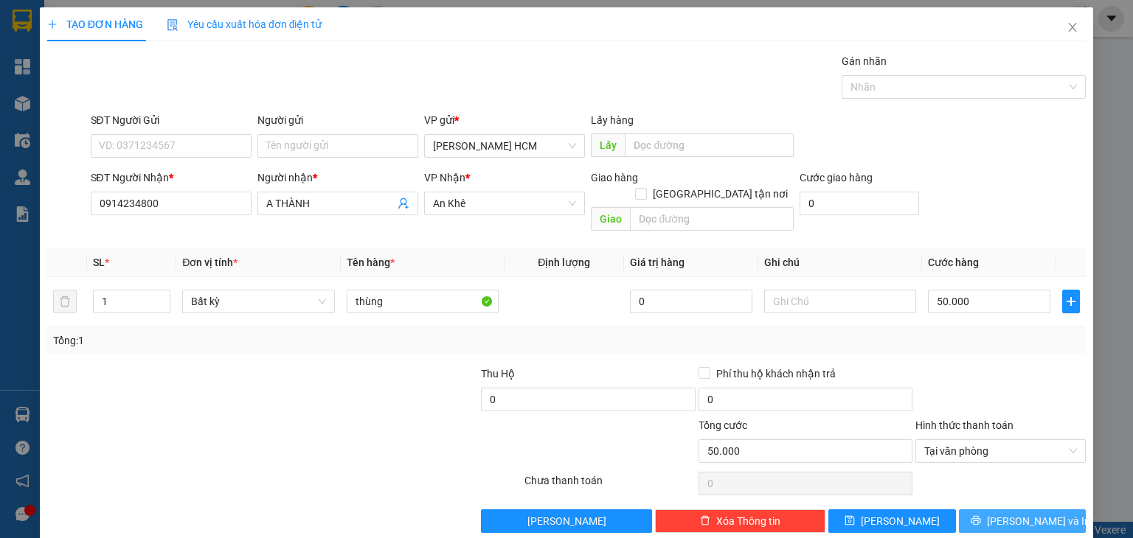
click at [1016, 513] on span "[PERSON_NAME] và In" at bounding box center [1038, 521] width 103 height 16
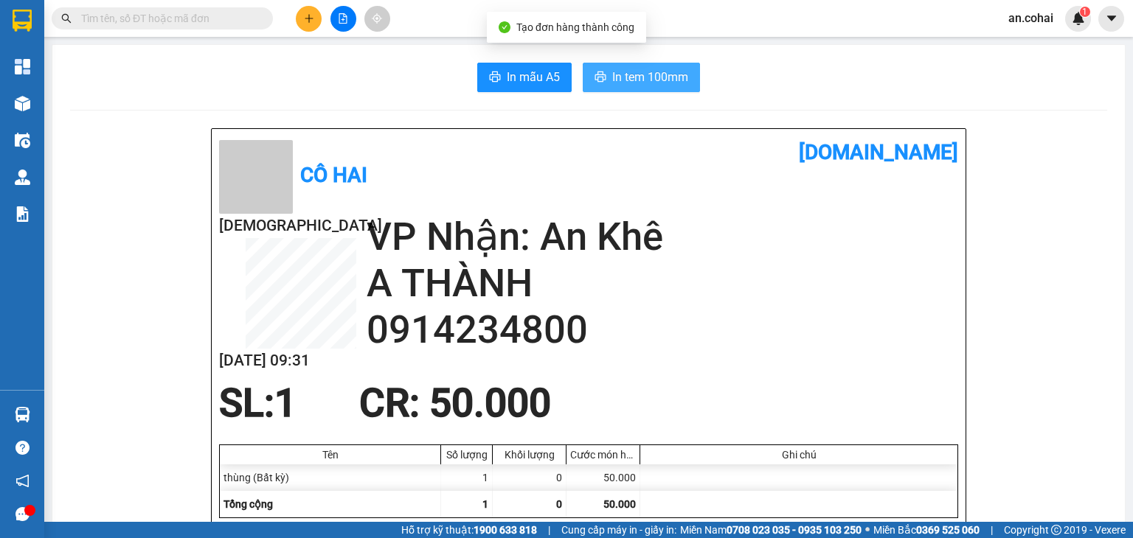
click at [620, 81] on span "In tem 100mm" at bounding box center [650, 77] width 76 height 18
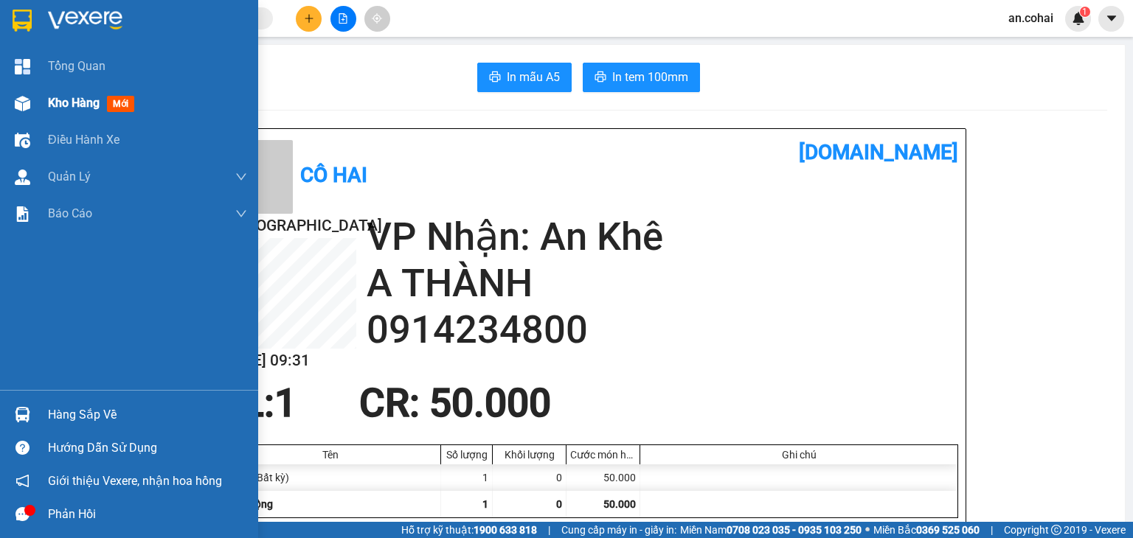
click at [48, 107] on span "Kho hàng" at bounding box center [74, 103] width 52 height 14
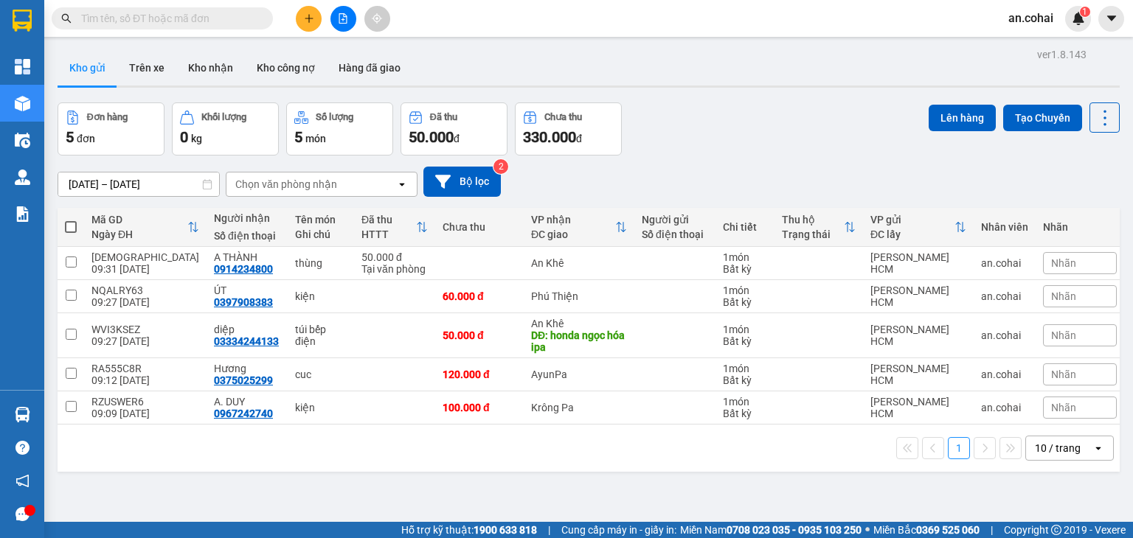
click at [63, 226] on th at bounding box center [71, 227] width 27 height 39
click at [66, 223] on span at bounding box center [71, 227] width 12 height 12
click at [71, 220] on input "checkbox" at bounding box center [71, 220] width 0 height 0
checkbox input "true"
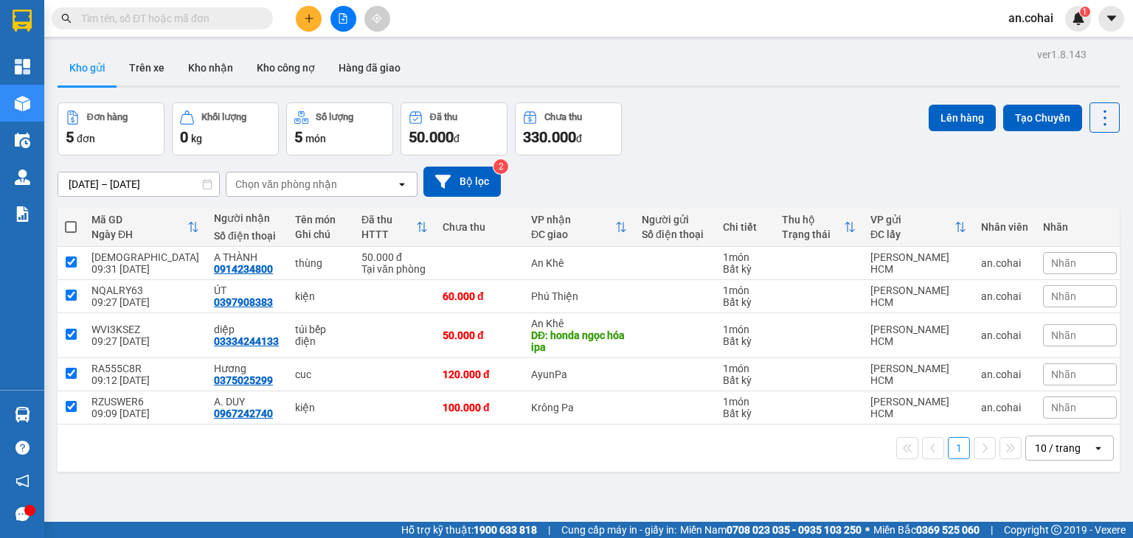
checkbox input "true"
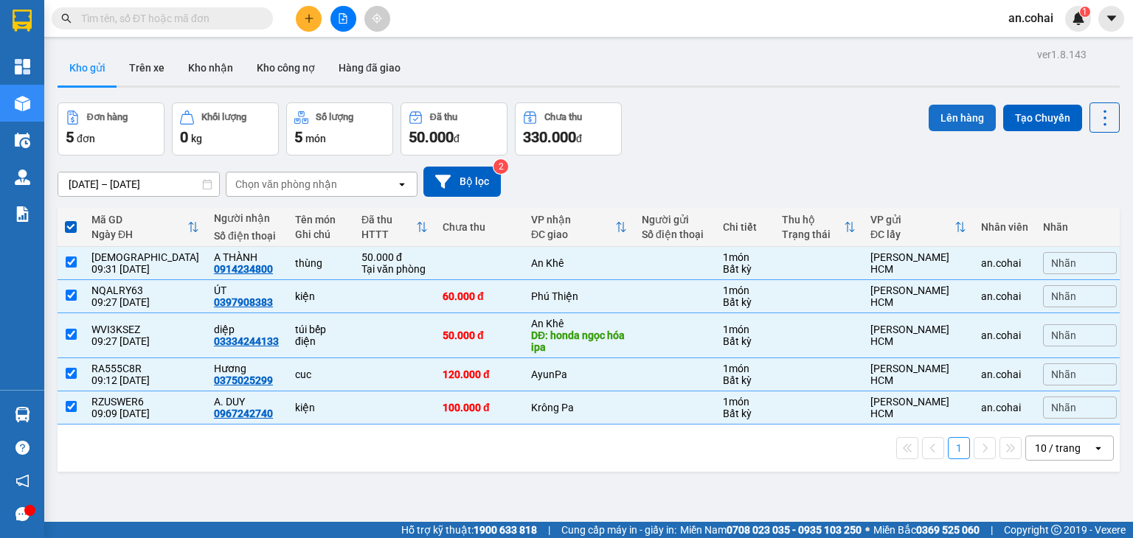
click at [932, 108] on button "Lên hàng" at bounding box center [962, 118] width 67 height 27
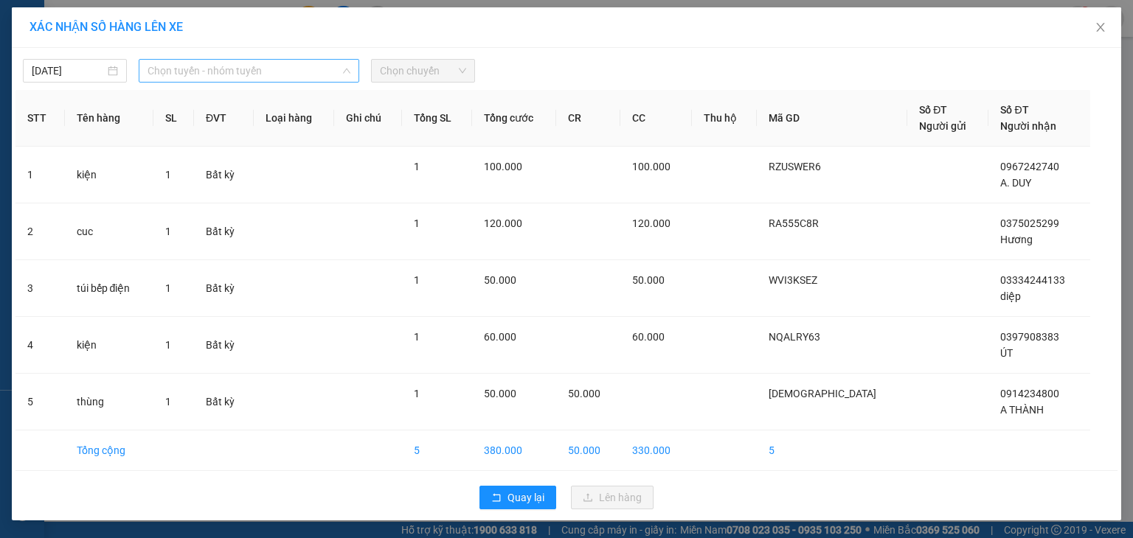
click at [198, 81] on span "Chọn tuyến - nhóm tuyến" at bounding box center [249, 71] width 203 height 22
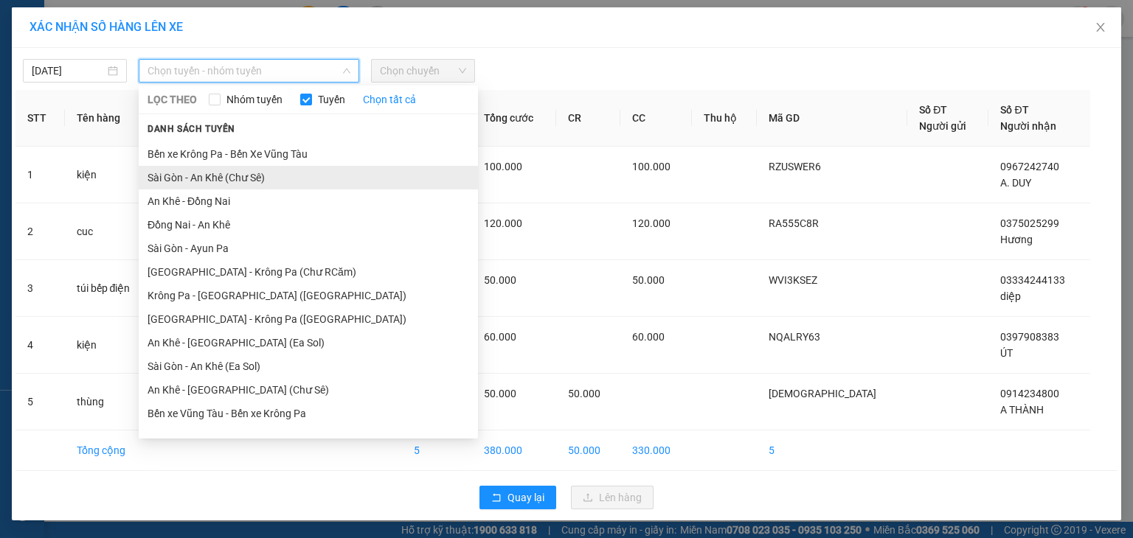
scroll to position [81, 0]
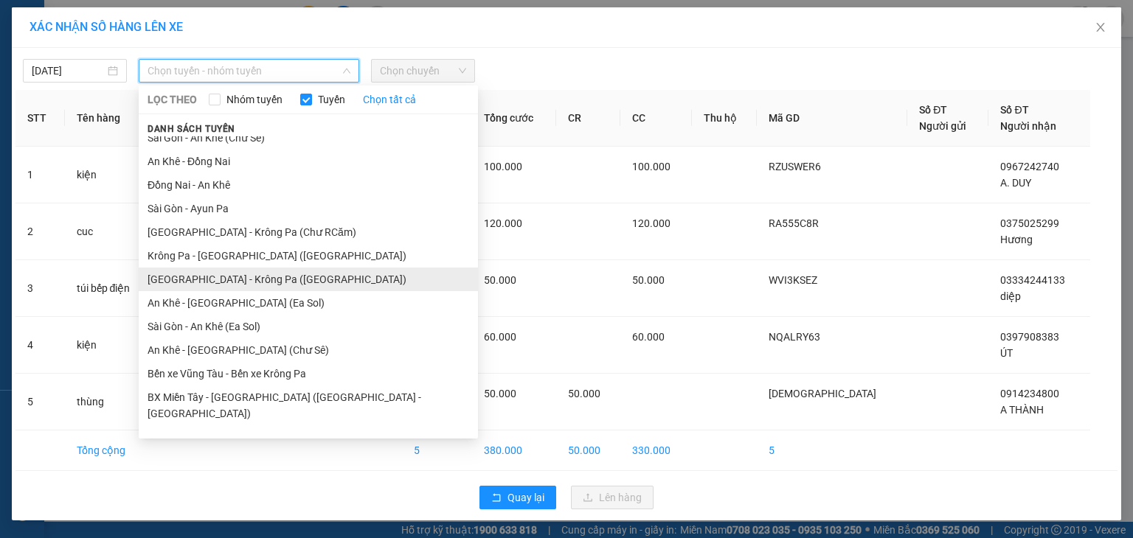
click at [238, 276] on li "[GEOGRAPHIC_DATA] - Krông Pa ([GEOGRAPHIC_DATA])" at bounding box center [308, 280] width 339 height 24
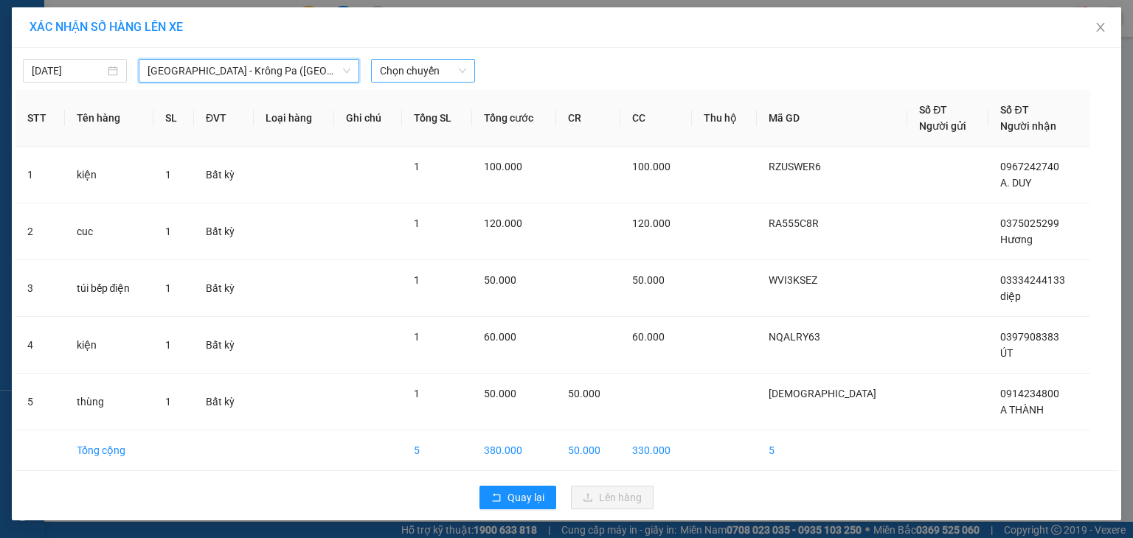
click at [420, 68] on span "Chọn chuyến" at bounding box center [423, 71] width 86 height 22
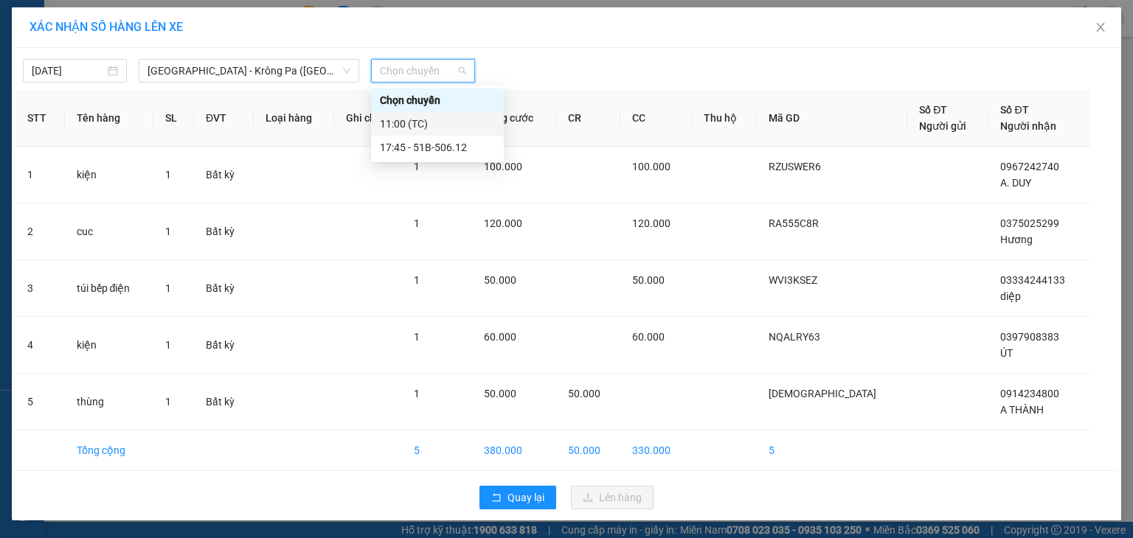
click at [425, 122] on div "11:00 (TC)" at bounding box center [437, 124] width 115 height 16
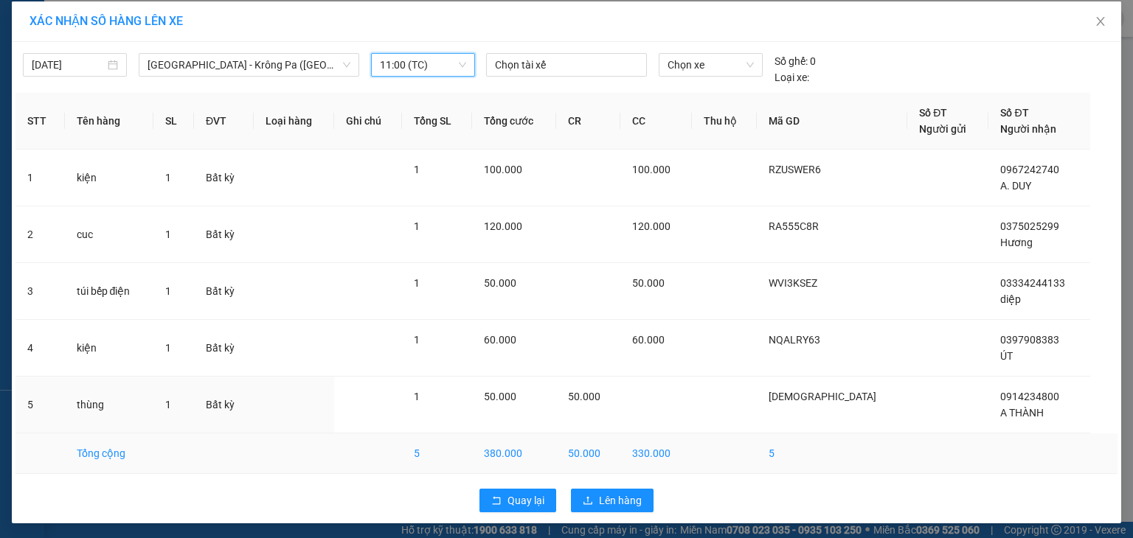
scroll to position [8, 0]
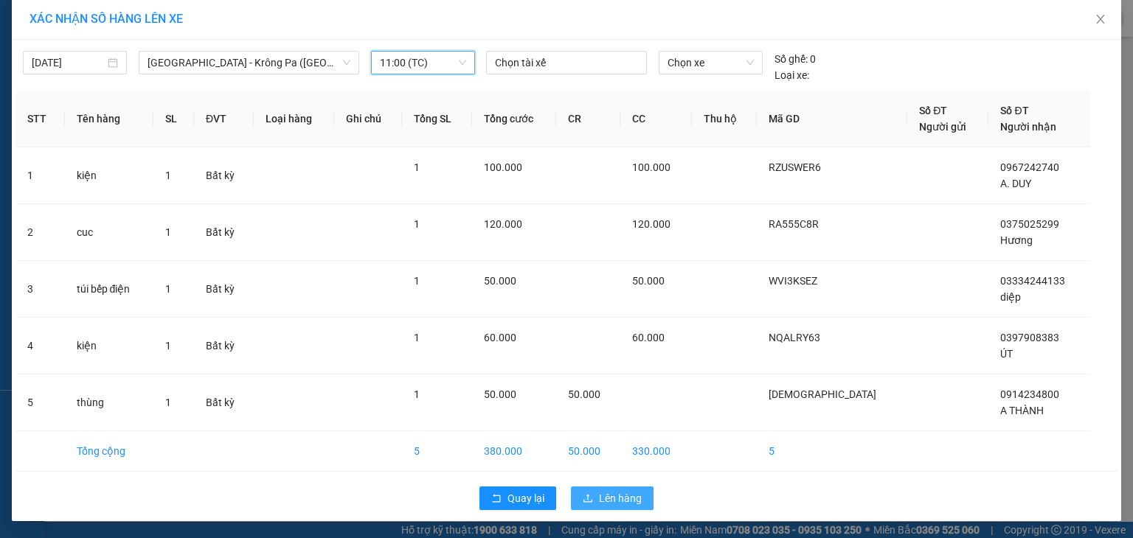
click at [617, 496] on span "Lên hàng" at bounding box center [620, 499] width 43 height 16
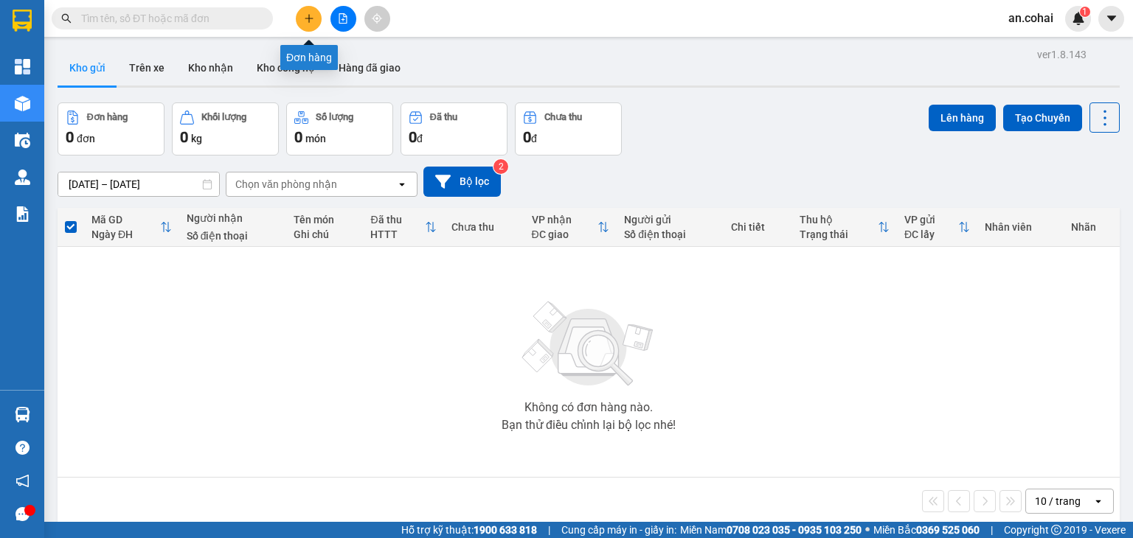
click at [305, 19] on icon "plus" at bounding box center [309, 18] width 10 height 10
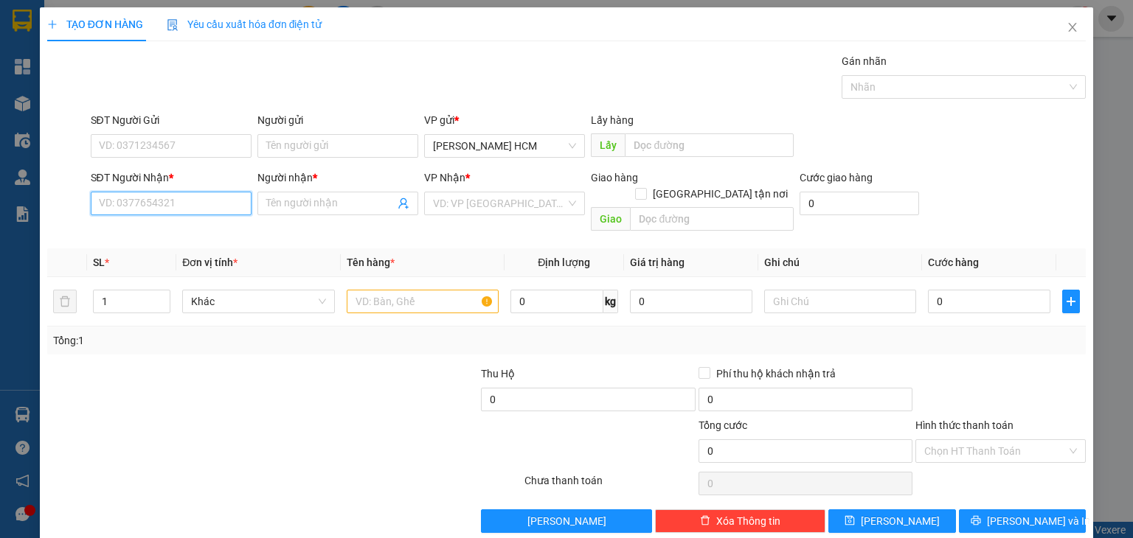
click at [201, 195] on input "SĐT Người Nhận *" at bounding box center [171, 204] width 161 height 24
click at [364, 290] on input "text" at bounding box center [423, 302] width 152 height 24
type input "bao"
click at [188, 197] on input "SĐT Người Nhận *" at bounding box center [171, 204] width 161 height 24
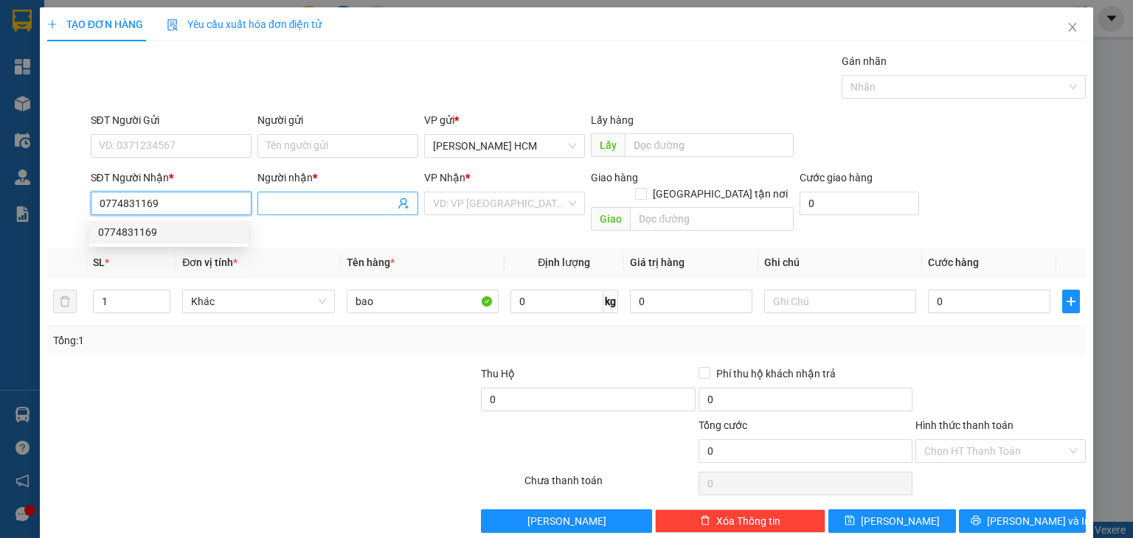
type input "0774831169"
click at [344, 205] on input "Người nhận *" at bounding box center [330, 203] width 128 height 16
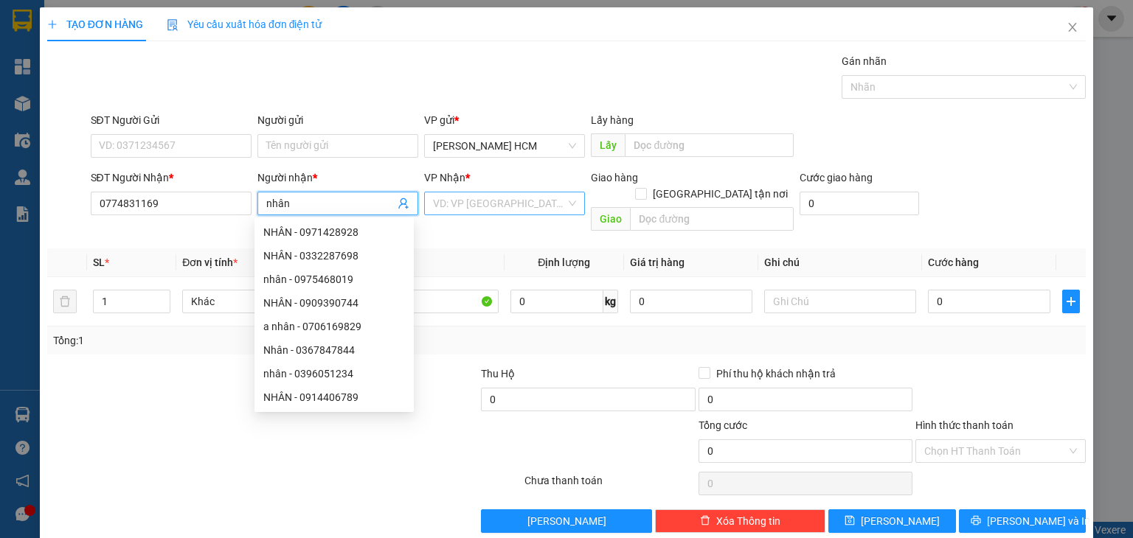
type input "nhân"
click at [488, 193] on input "search" at bounding box center [499, 204] width 133 height 22
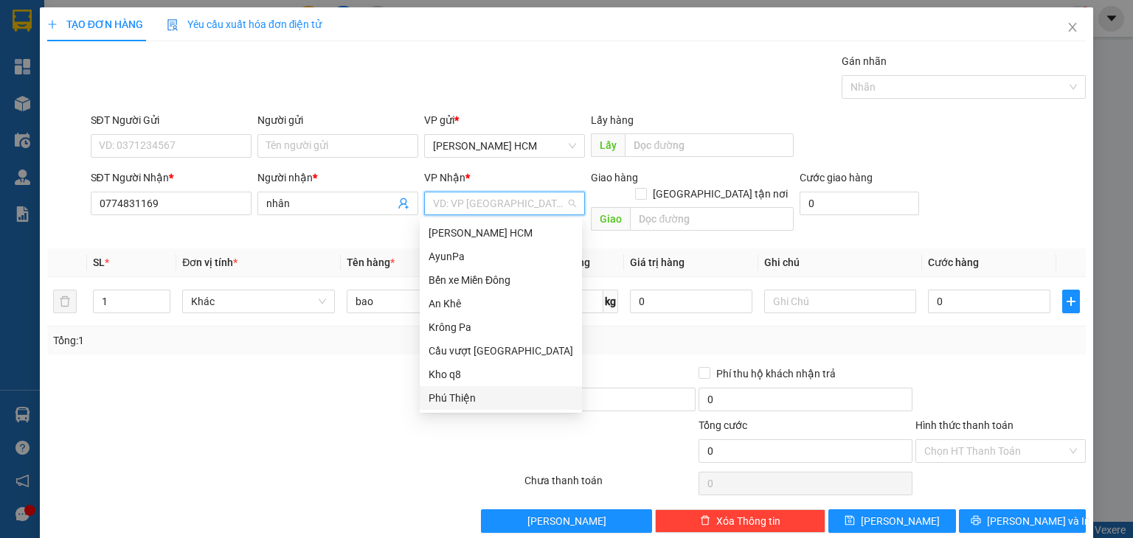
drag, startPoint x: 474, startPoint y: 406, endPoint x: 463, endPoint y: 381, distance: 27.8
click at [467, 393] on div "Phú Thiện" at bounding box center [501, 399] width 162 height 24
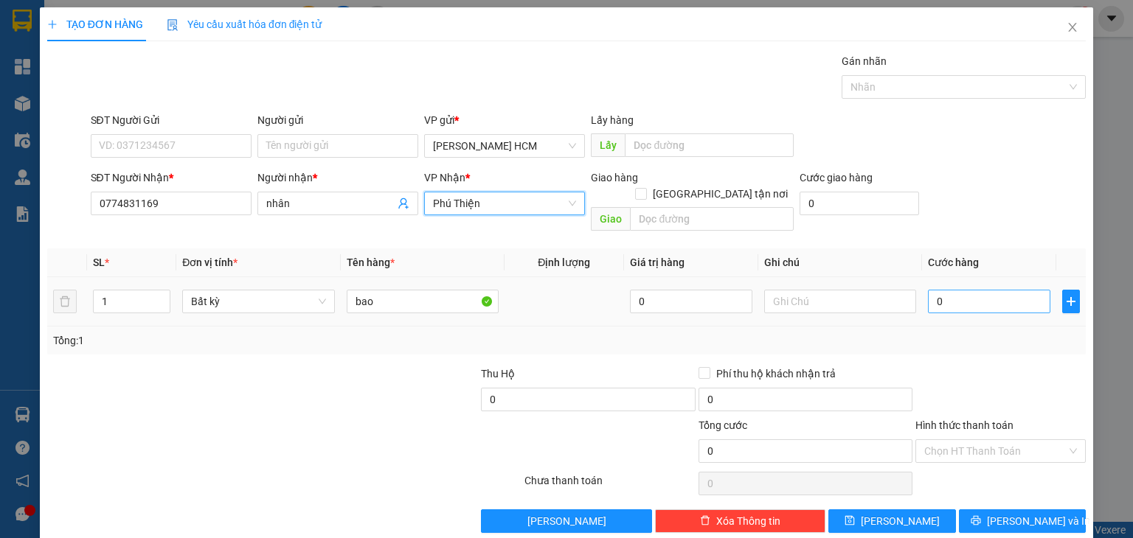
drag, startPoint x: 946, startPoint y: 270, endPoint x: 949, endPoint y: 278, distance: 8.4
click at [946, 287] on div "0" at bounding box center [989, 302] width 122 height 30
click at [951, 290] on input "0" at bounding box center [989, 302] width 122 height 24
type input "008"
type input "8"
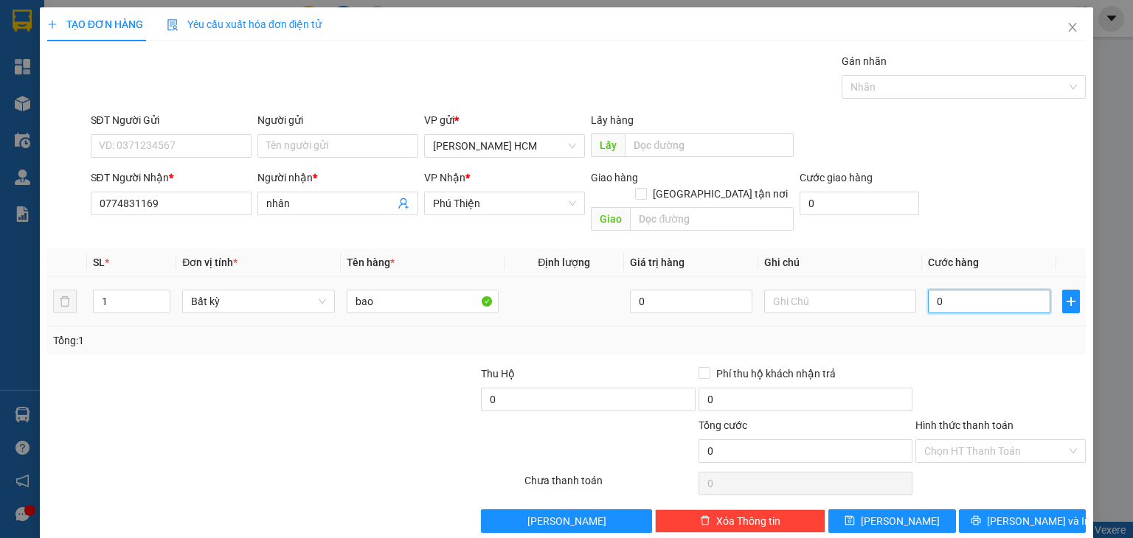
type input "8"
type input "0.080"
type input "80"
type input "80.000"
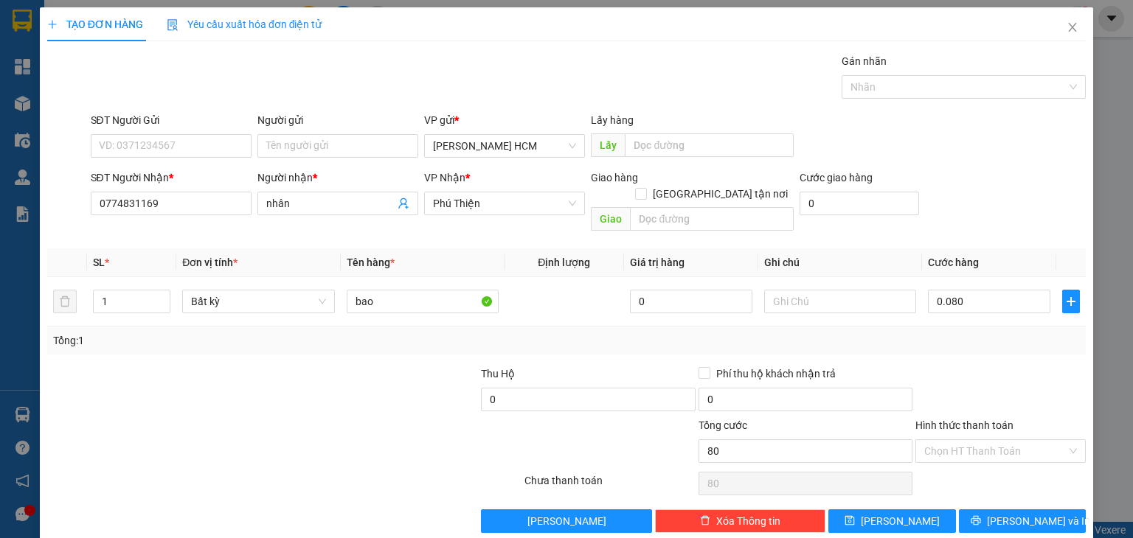
type input "80.000"
click at [982, 366] on div at bounding box center [1000, 392] width 173 height 52
click at [1027, 513] on span "[PERSON_NAME] và In" at bounding box center [1038, 521] width 103 height 16
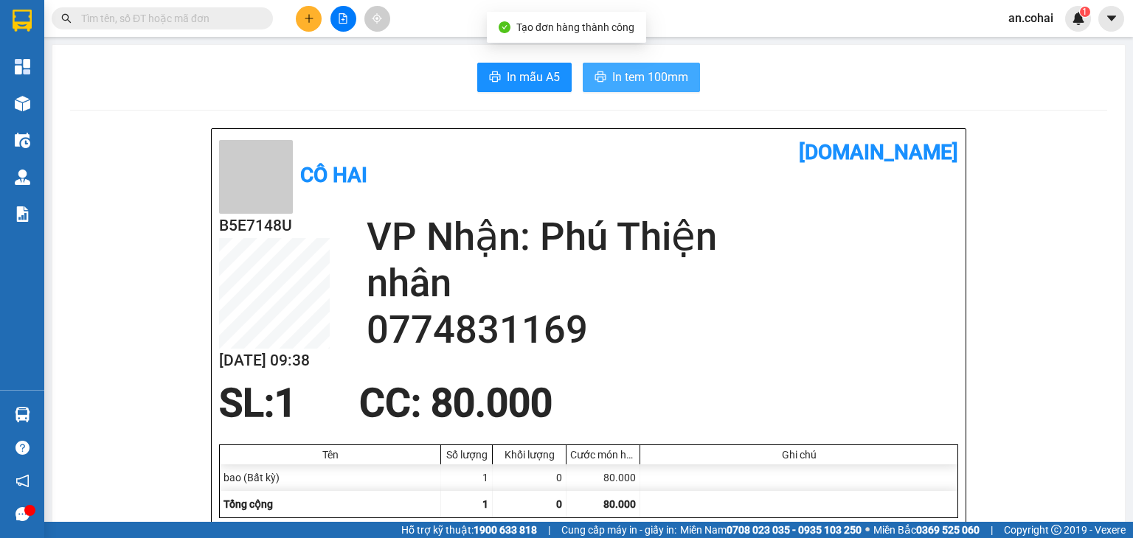
click at [646, 72] on span "In tem 100mm" at bounding box center [650, 77] width 76 height 18
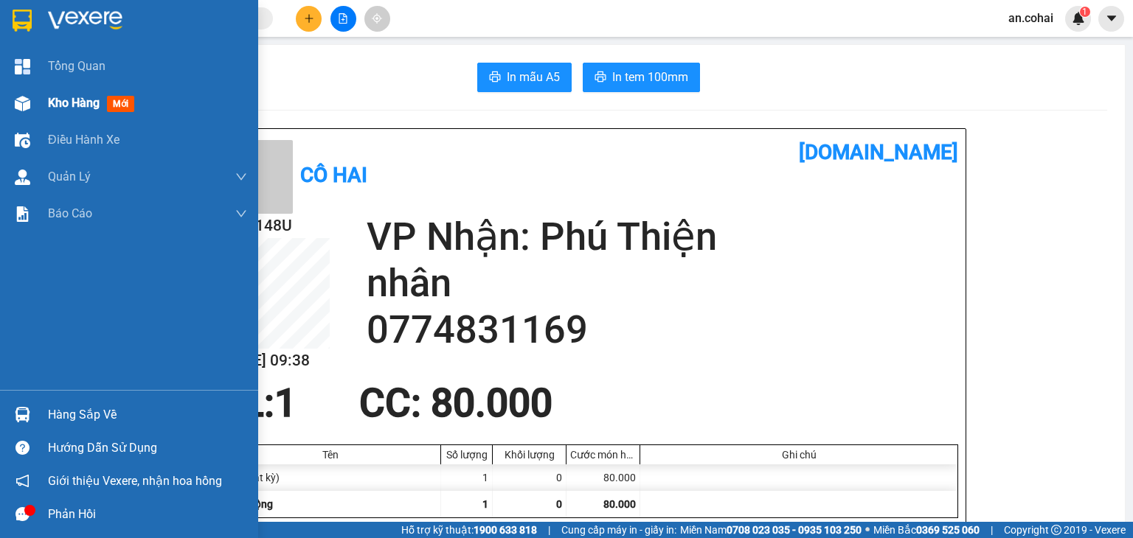
click at [40, 104] on div "Kho hàng mới" at bounding box center [129, 103] width 258 height 37
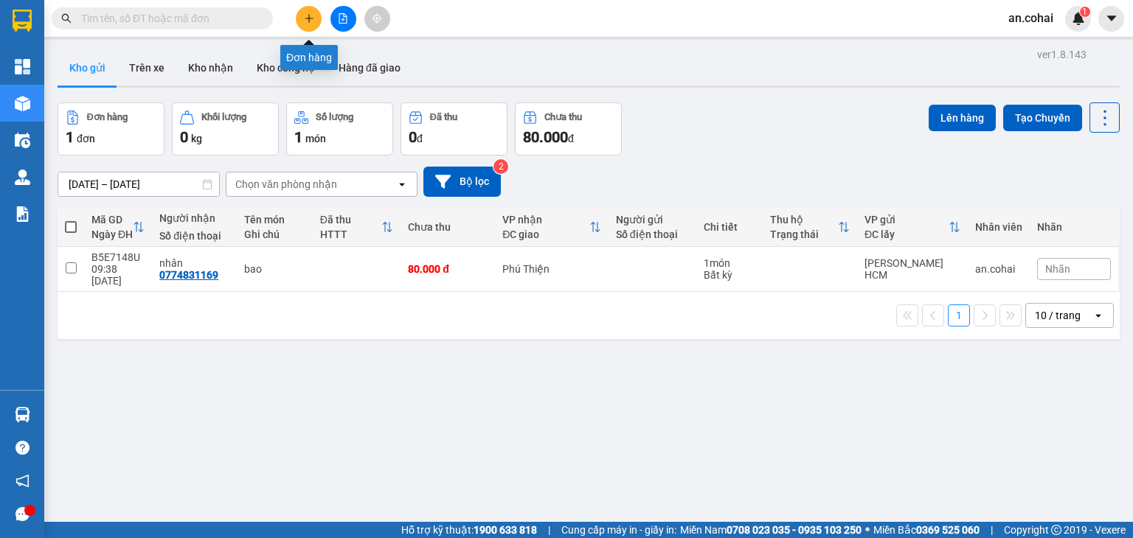
click at [310, 21] on icon "plus" at bounding box center [309, 18] width 10 height 10
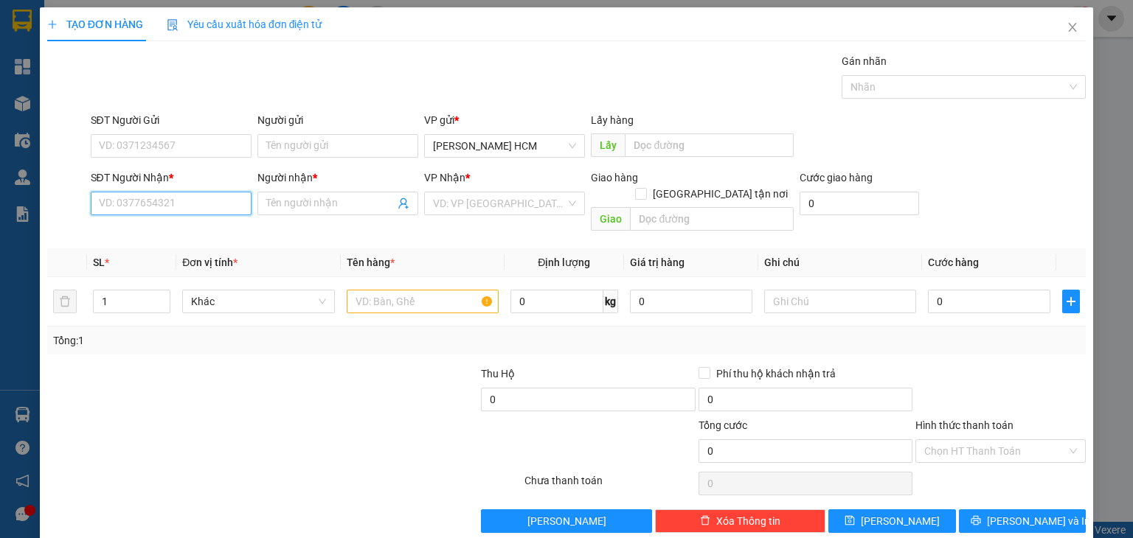
click at [209, 193] on input "SĐT Người Nhận *" at bounding box center [171, 204] width 161 height 24
click at [201, 238] on div "0398094564 - Nguyệt Trâm" at bounding box center [170, 232] width 145 height 16
type input "0398094564"
type input "Nguyệt Trâm"
type input "0398094564"
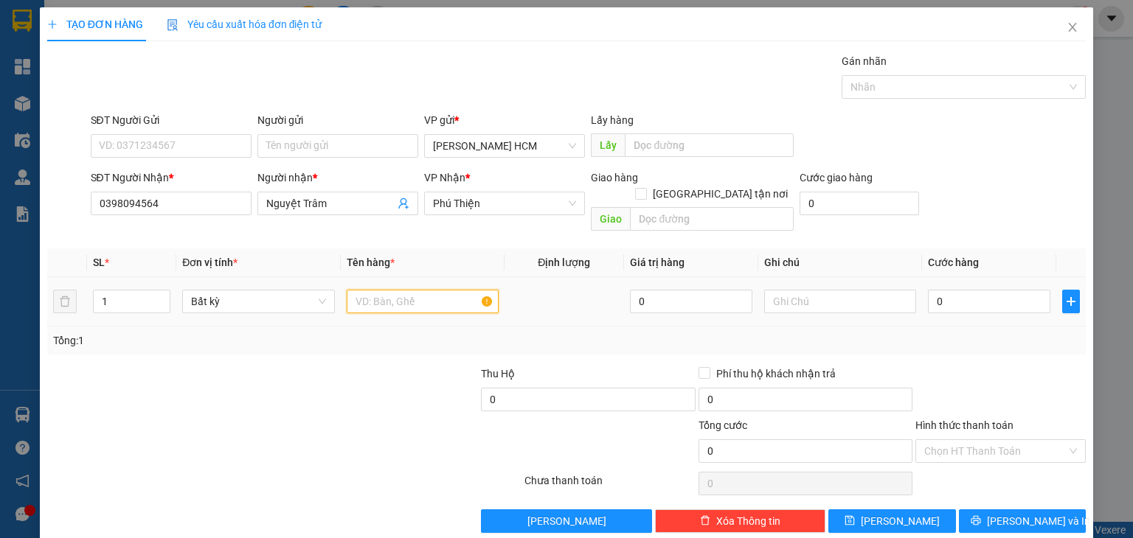
click at [413, 290] on input "text" at bounding box center [423, 302] width 152 height 24
click at [160, 296] on icon "up" at bounding box center [162, 298] width 5 height 5
type input "5"
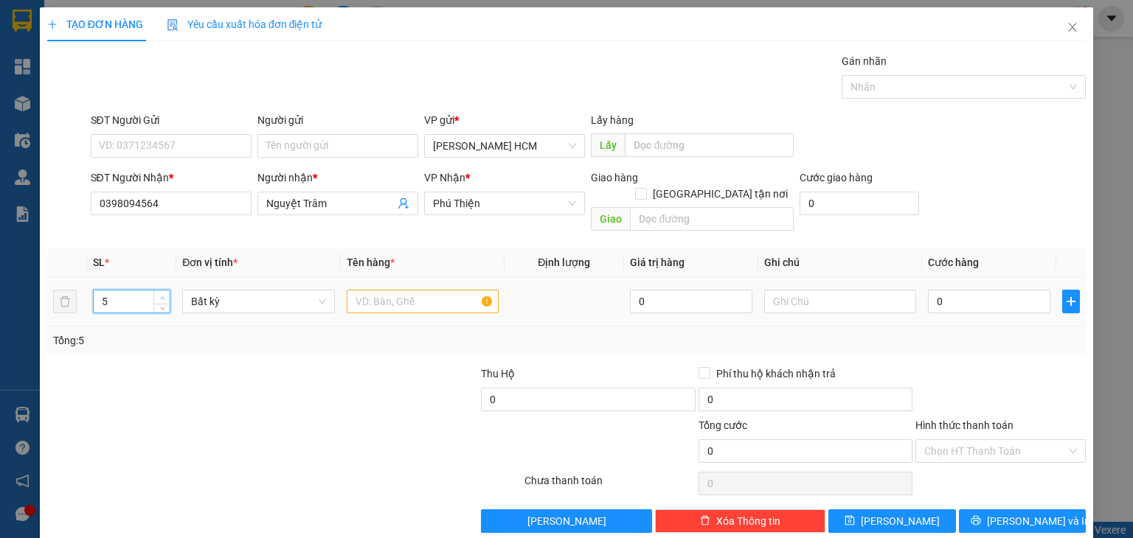
click at [160, 296] on icon "up" at bounding box center [162, 298] width 5 height 5
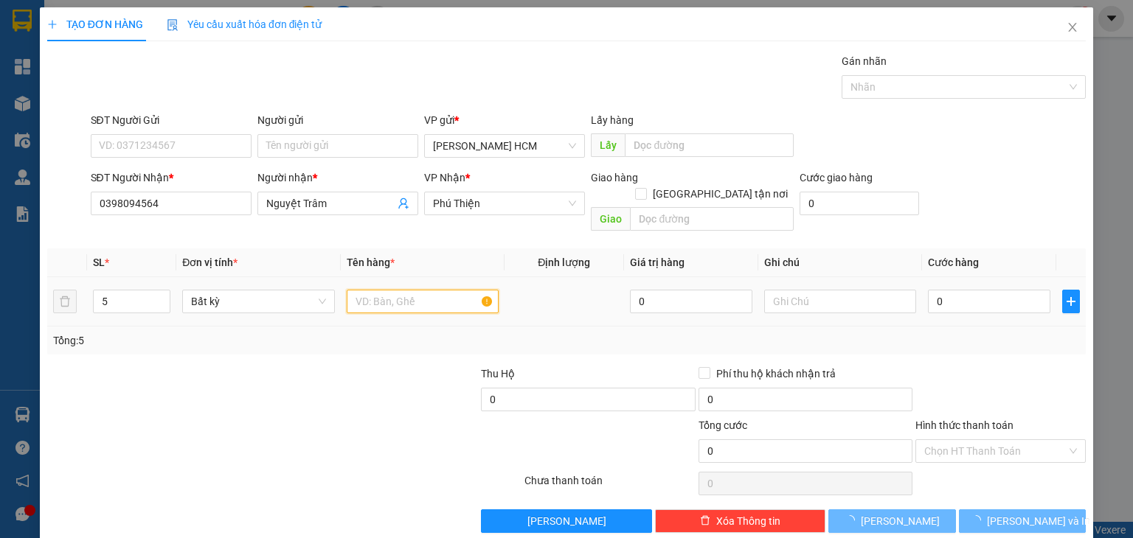
click at [387, 290] on input "text" at bounding box center [423, 302] width 152 height 24
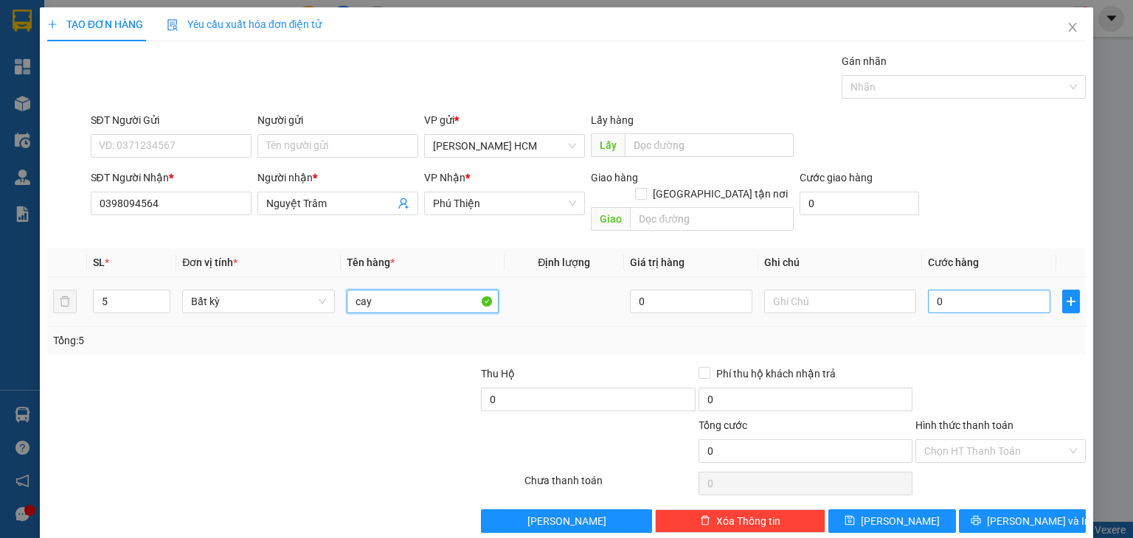
type input "cay"
click at [955, 290] on input "0" at bounding box center [989, 302] width 122 height 24
type input "003"
type input "3"
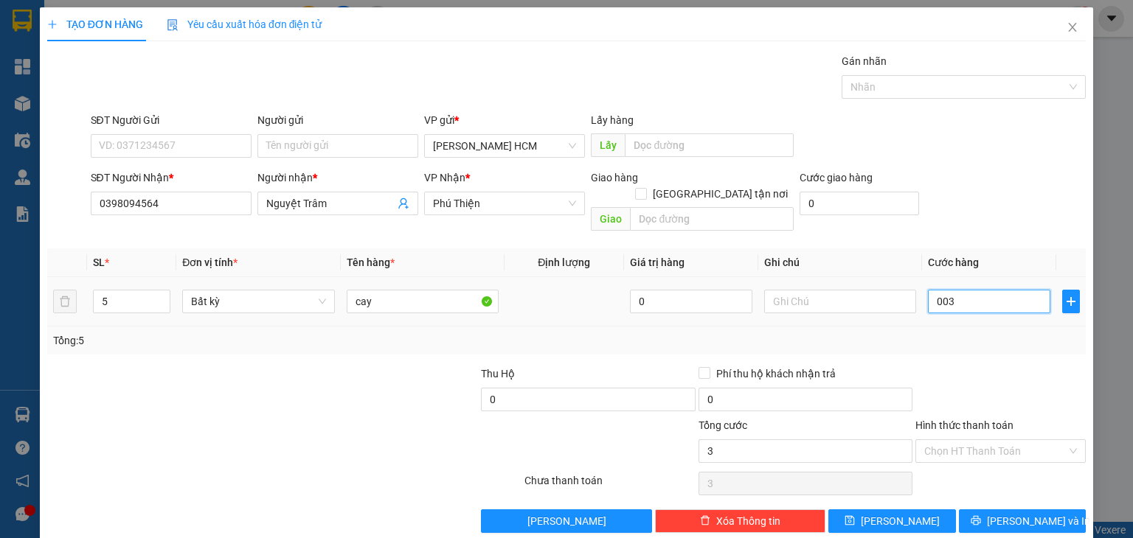
type input "0.035"
type input "35"
type input "00.350"
type input "350"
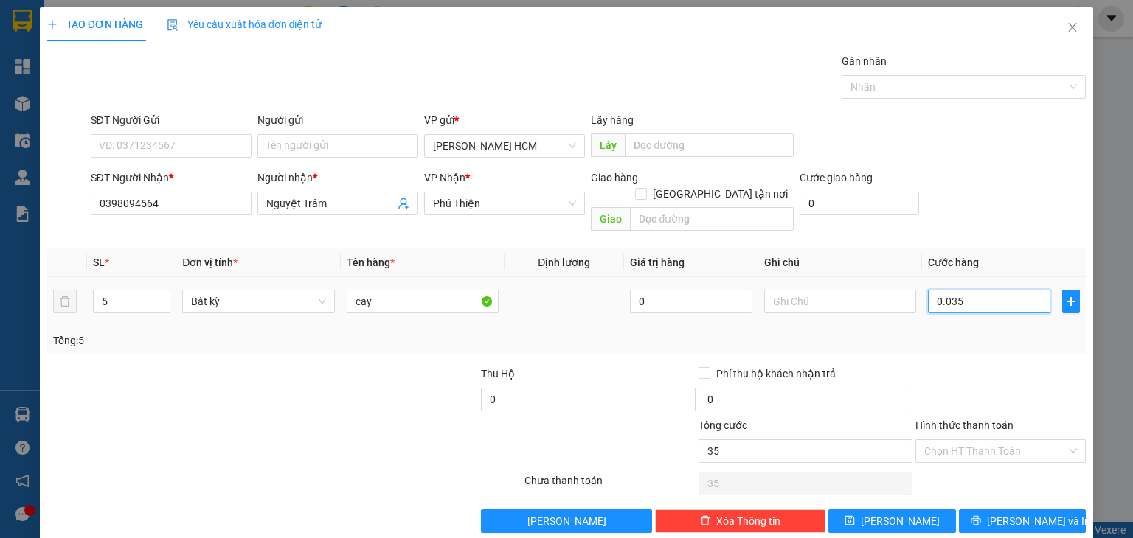
type input "350"
type input "350.000"
click at [1032, 513] on span "[PERSON_NAME] và In" at bounding box center [1038, 521] width 103 height 16
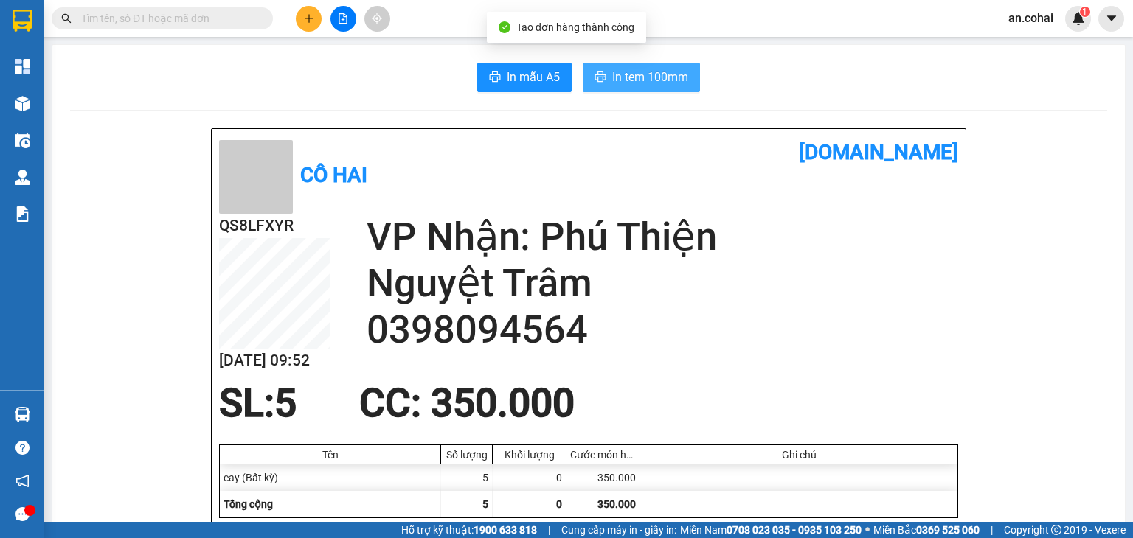
click at [622, 81] on span "In tem 100mm" at bounding box center [650, 77] width 76 height 18
click at [633, 72] on span "In tem 100mm" at bounding box center [650, 77] width 76 height 18
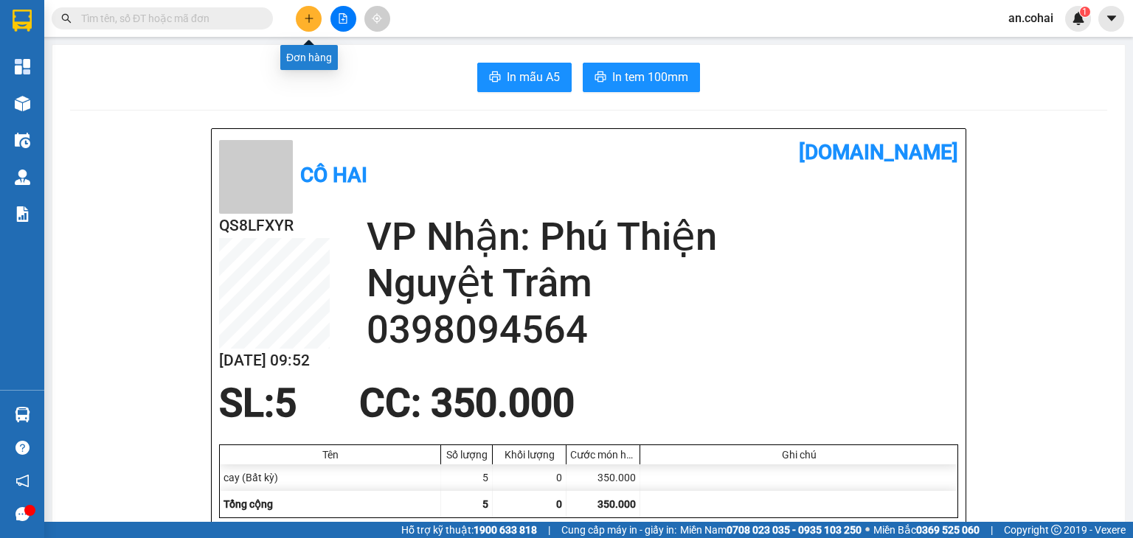
click at [315, 13] on button at bounding box center [309, 19] width 26 height 26
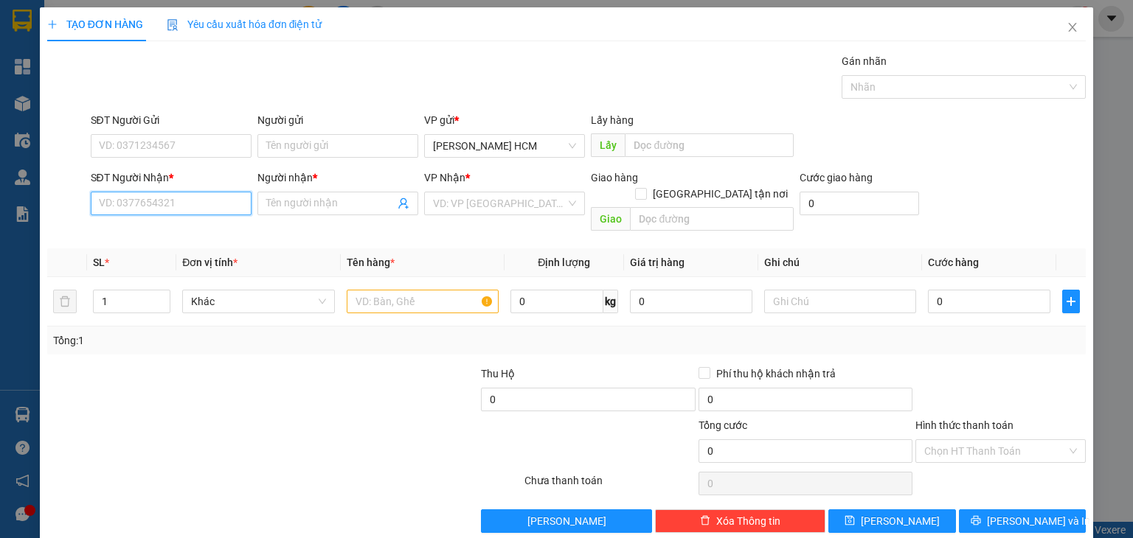
click at [215, 197] on input "SĐT Người Nhận *" at bounding box center [171, 204] width 161 height 24
click at [160, 210] on input "SĐT Người Nhận *" at bounding box center [171, 204] width 161 height 24
click at [169, 237] on div "0852728989 - kiên" at bounding box center [169, 232] width 142 height 16
type input "0852728989"
type input "kiên"
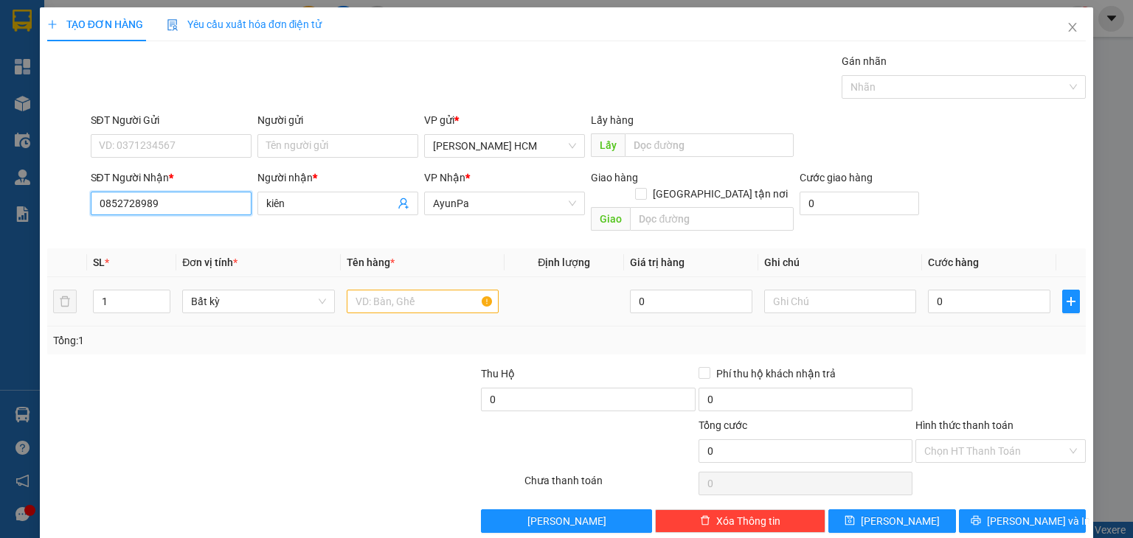
type input "0852728989"
click at [406, 290] on input "text" at bounding box center [423, 302] width 152 height 24
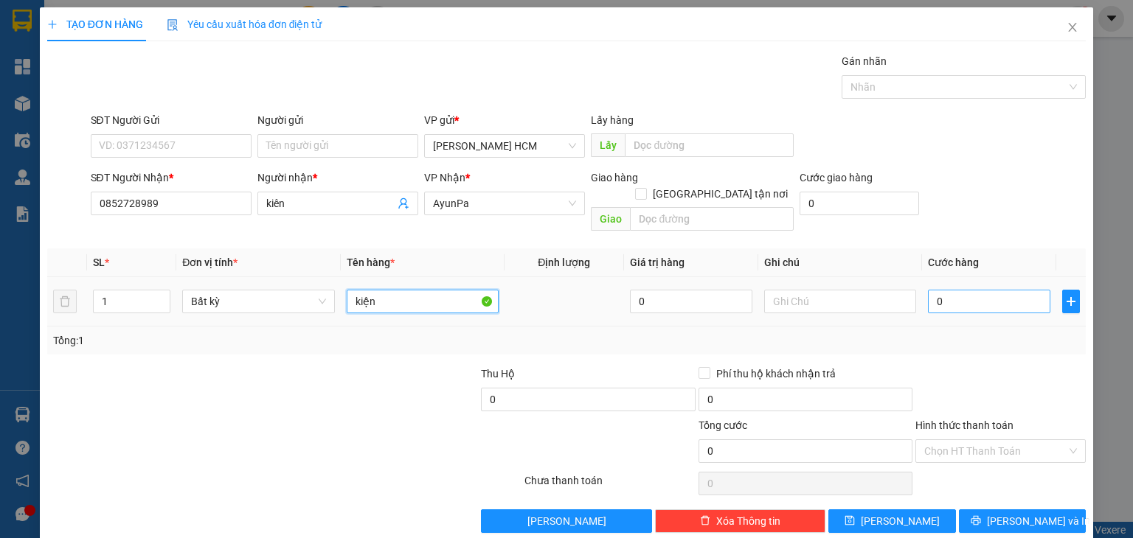
type input "kiện"
click at [974, 290] on input "0" at bounding box center [989, 302] width 122 height 24
type input "005"
type input "5"
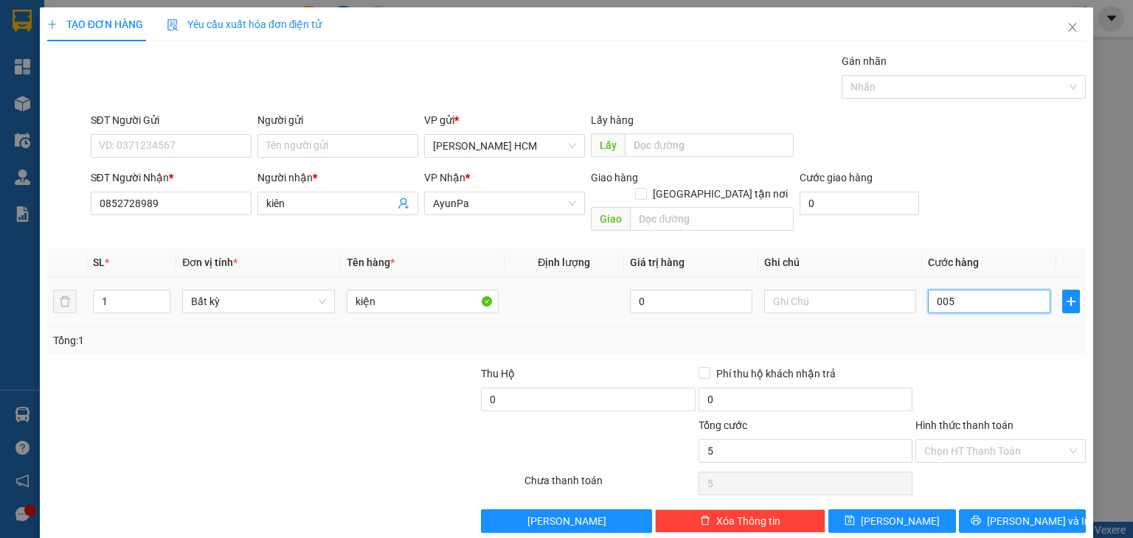
type input "0.050"
type input "50"
type input "50.000"
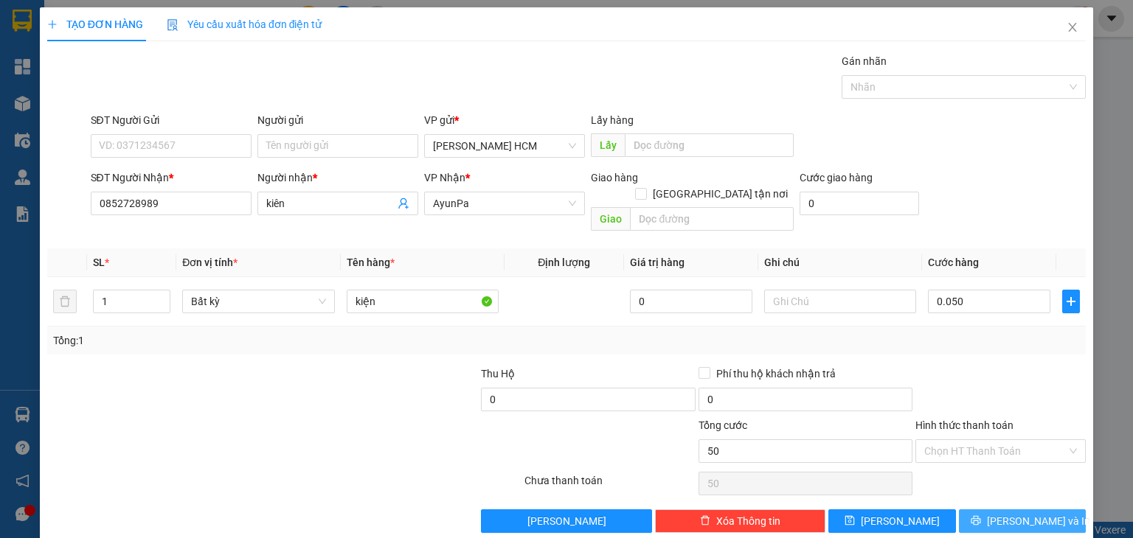
type input "50.000"
click at [1017, 513] on span "[PERSON_NAME] và In" at bounding box center [1038, 521] width 103 height 16
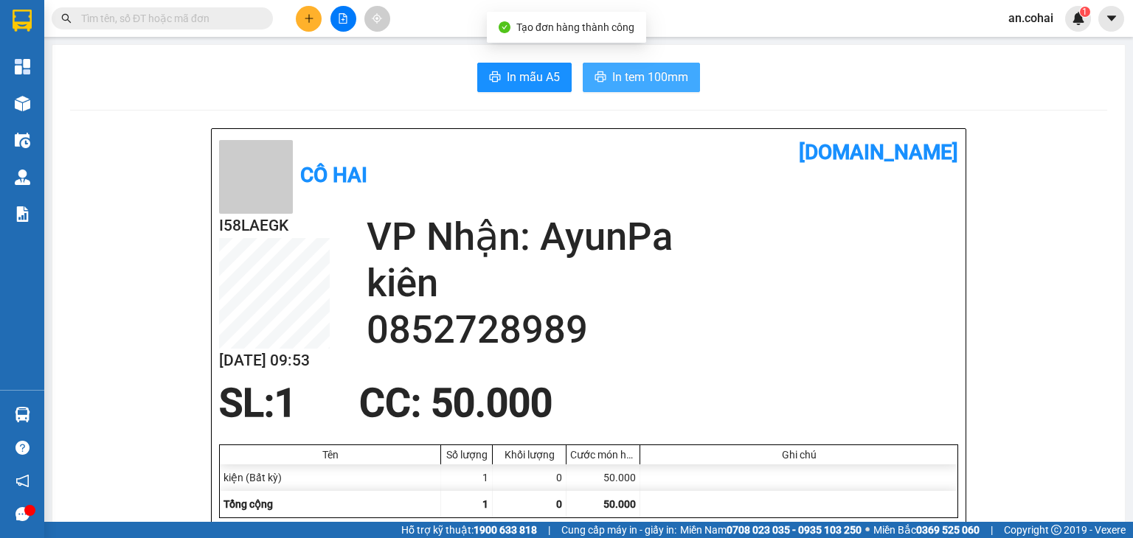
click at [621, 87] on button "In tem 100mm" at bounding box center [641, 78] width 117 height 30
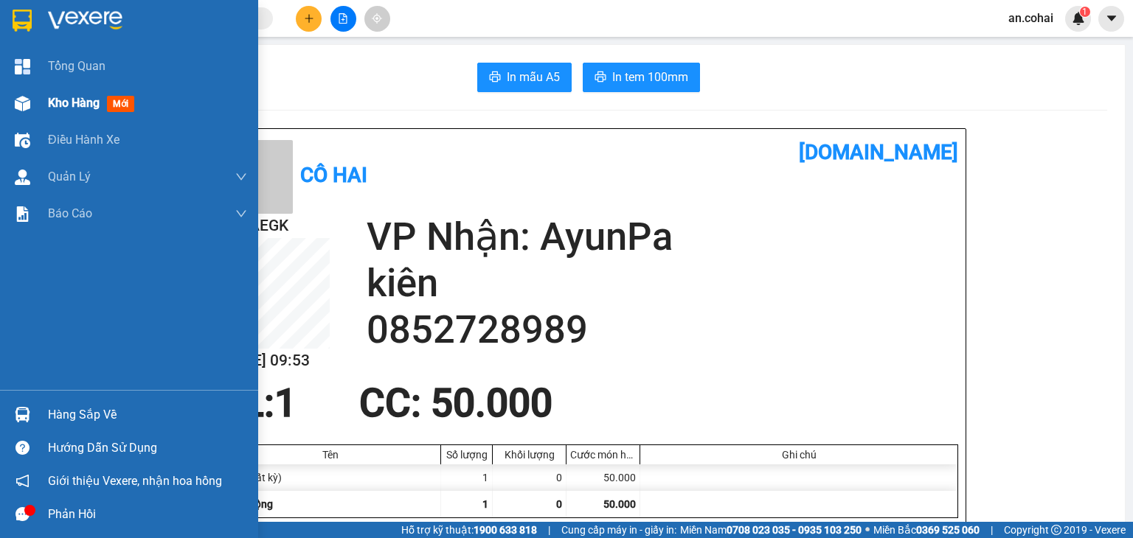
click at [32, 111] on div at bounding box center [23, 104] width 26 height 26
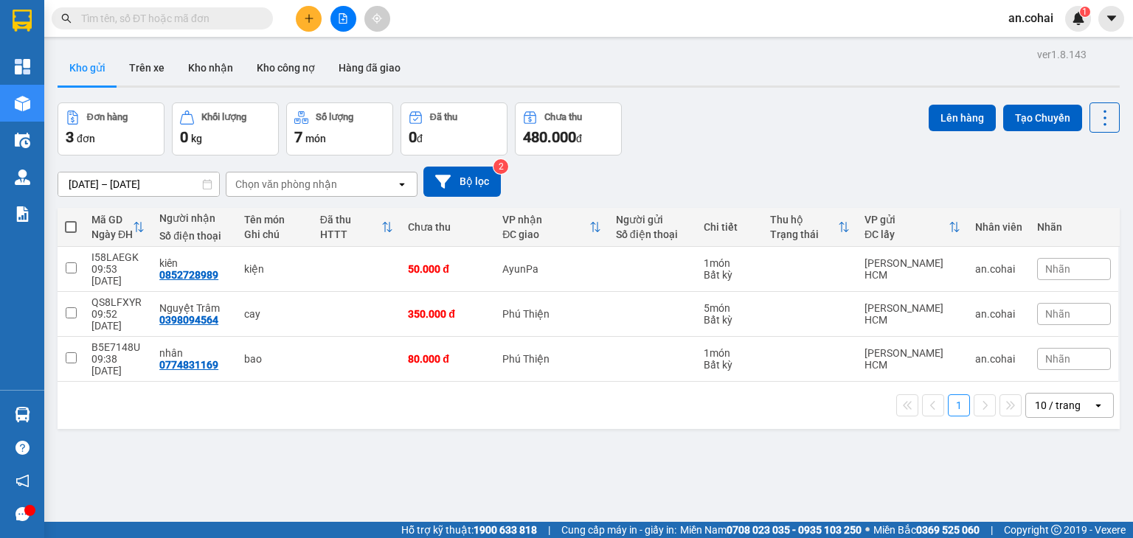
click at [68, 233] on label at bounding box center [71, 227] width 12 height 15
click at [71, 220] on input "checkbox" at bounding box center [71, 220] width 0 height 0
checkbox input "true"
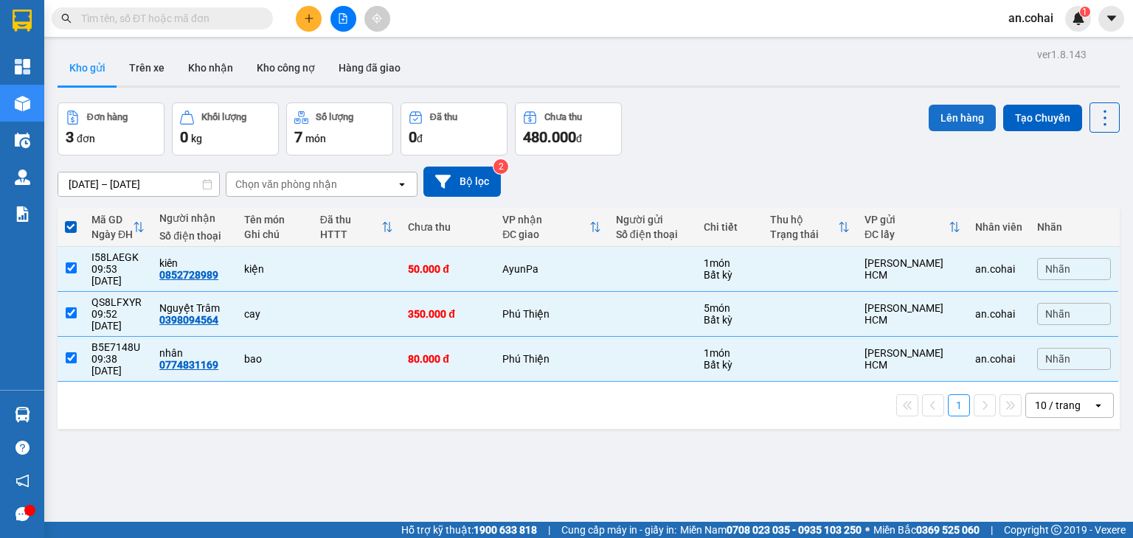
click at [959, 117] on button "Lên hàng" at bounding box center [962, 118] width 67 height 27
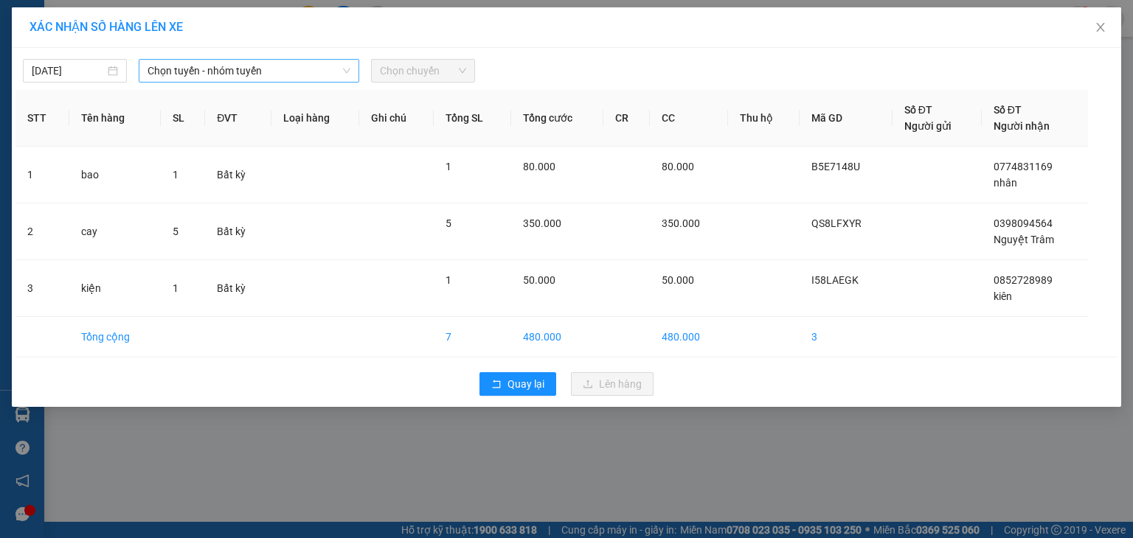
click at [176, 61] on span "Chọn tuyến - nhóm tuyến" at bounding box center [249, 71] width 203 height 22
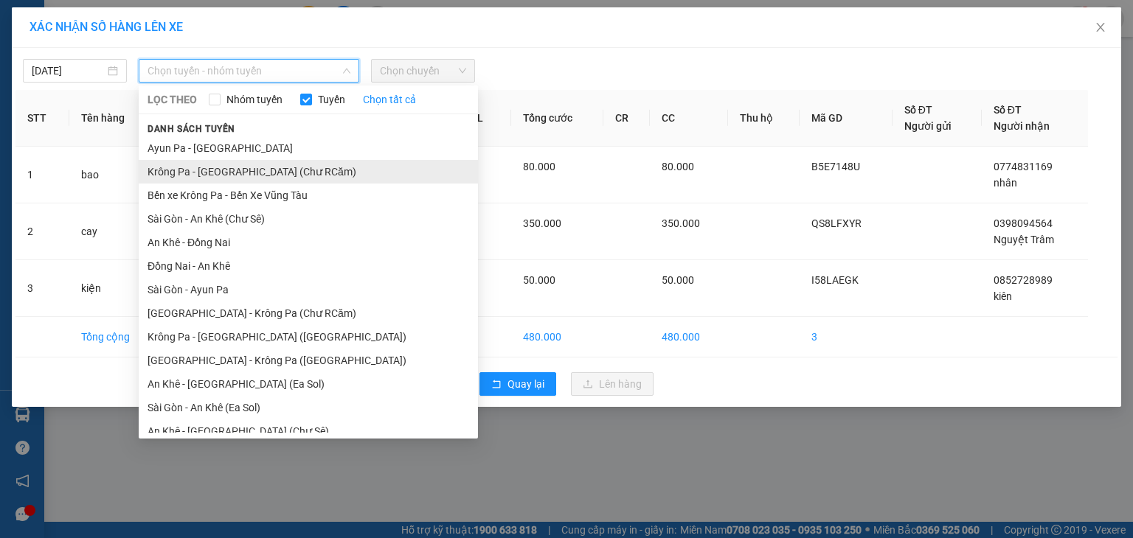
scroll to position [81, 0]
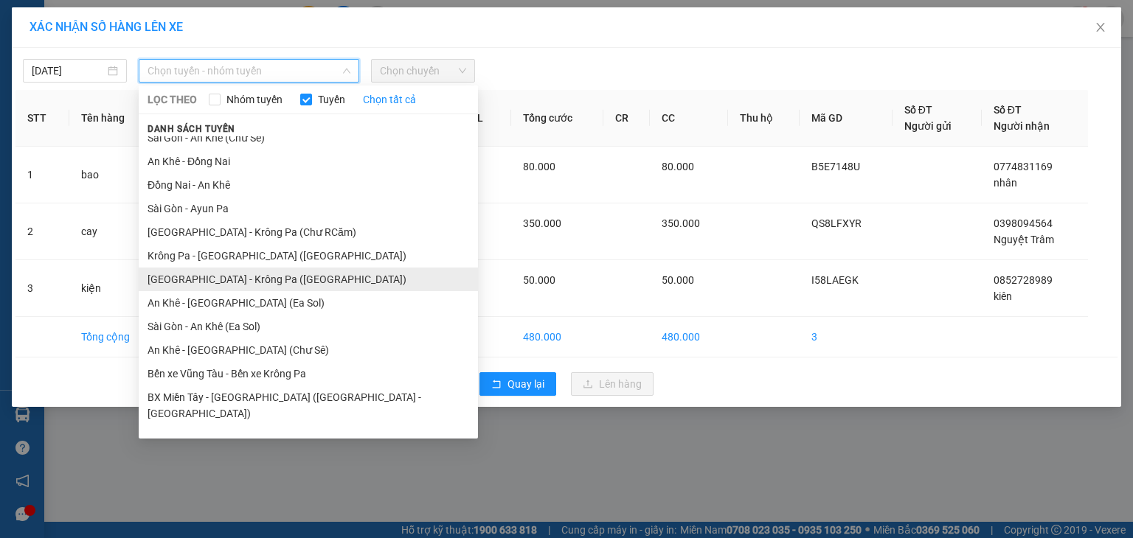
click at [243, 277] on li "[GEOGRAPHIC_DATA] - Krông Pa ([GEOGRAPHIC_DATA])" at bounding box center [308, 280] width 339 height 24
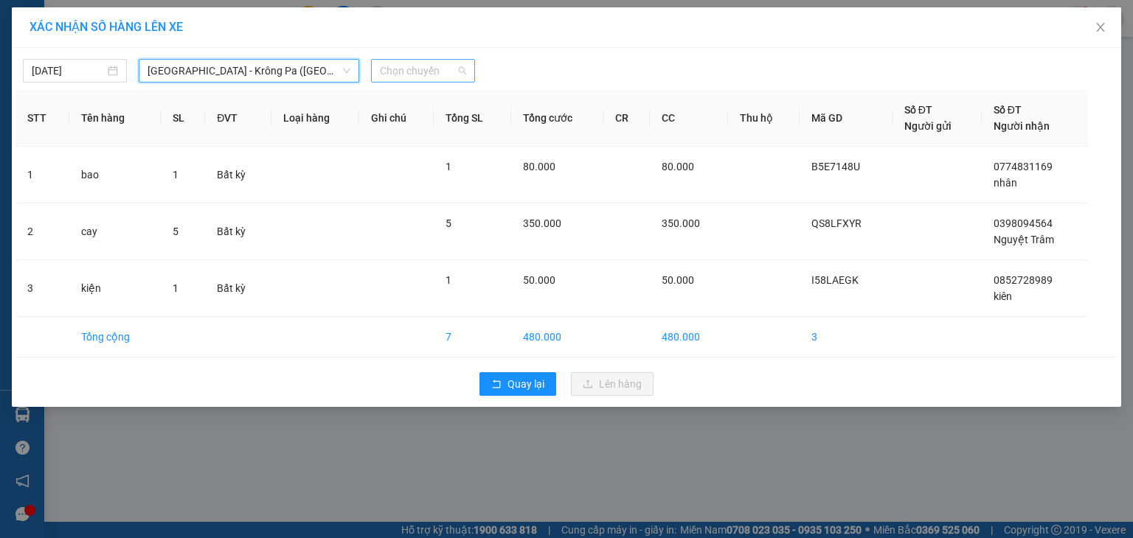
click at [426, 74] on span "Chọn chuyến" at bounding box center [423, 71] width 86 height 22
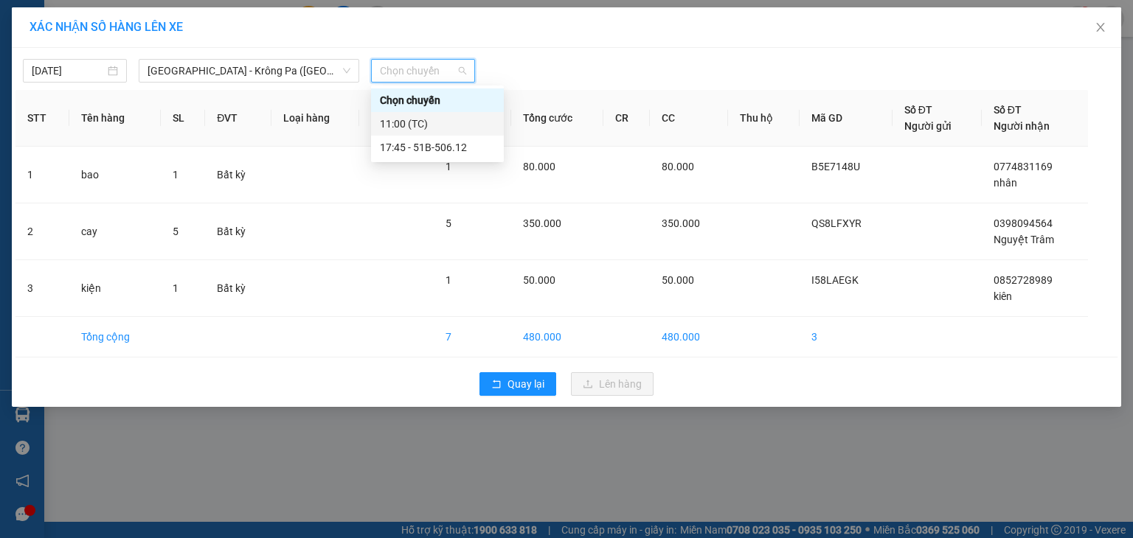
click at [441, 125] on div "11:00 (TC)" at bounding box center [437, 124] width 115 height 16
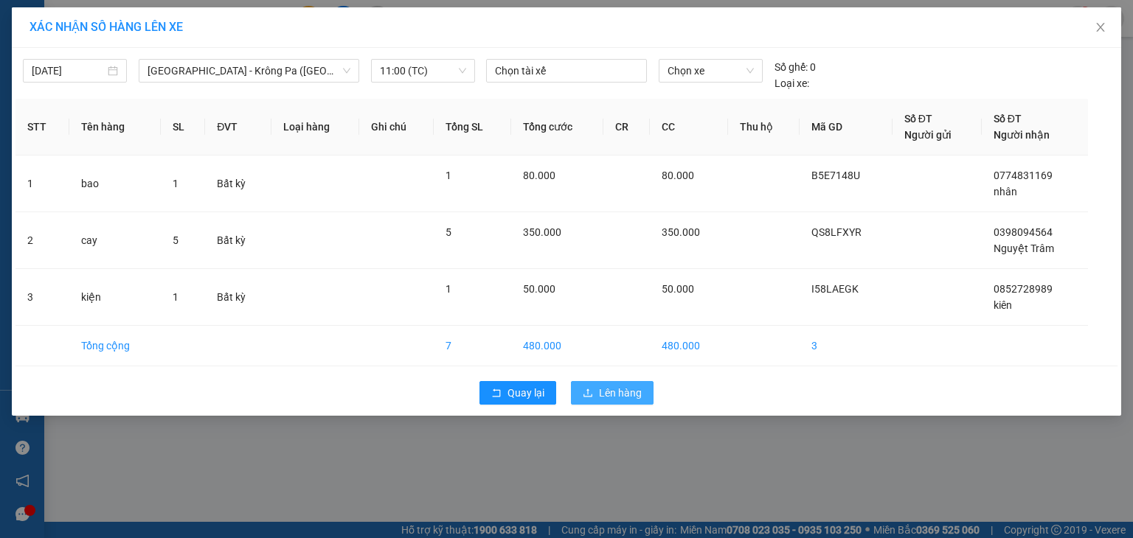
drag, startPoint x: 617, startPoint y: 390, endPoint x: 623, endPoint y: 370, distance: 21.7
click at [617, 391] on span "Lên hàng" at bounding box center [620, 393] width 43 height 16
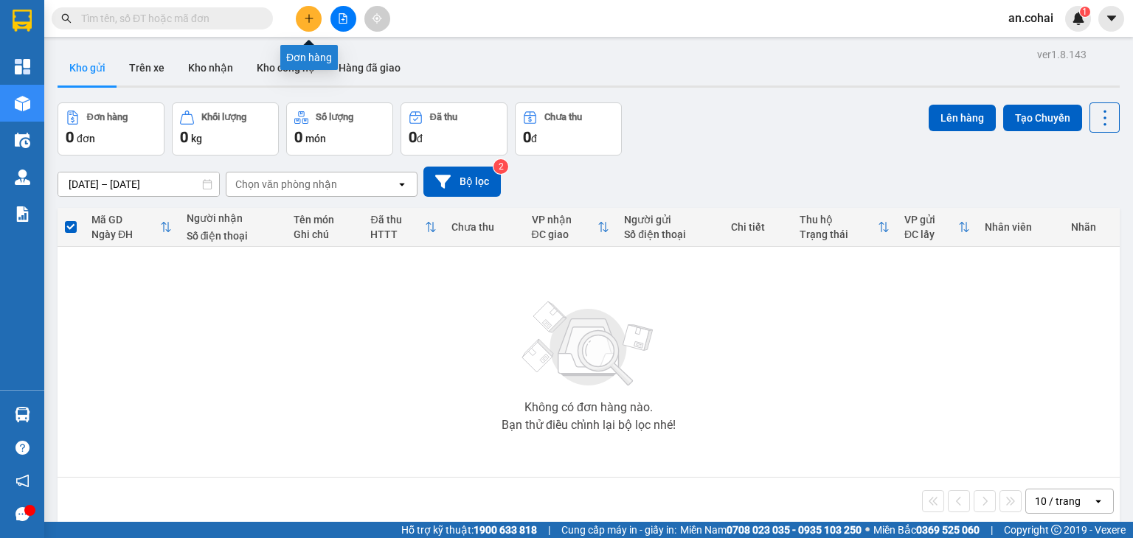
click at [305, 15] on icon "plus" at bounding box center [309, 18] width 10 height 10
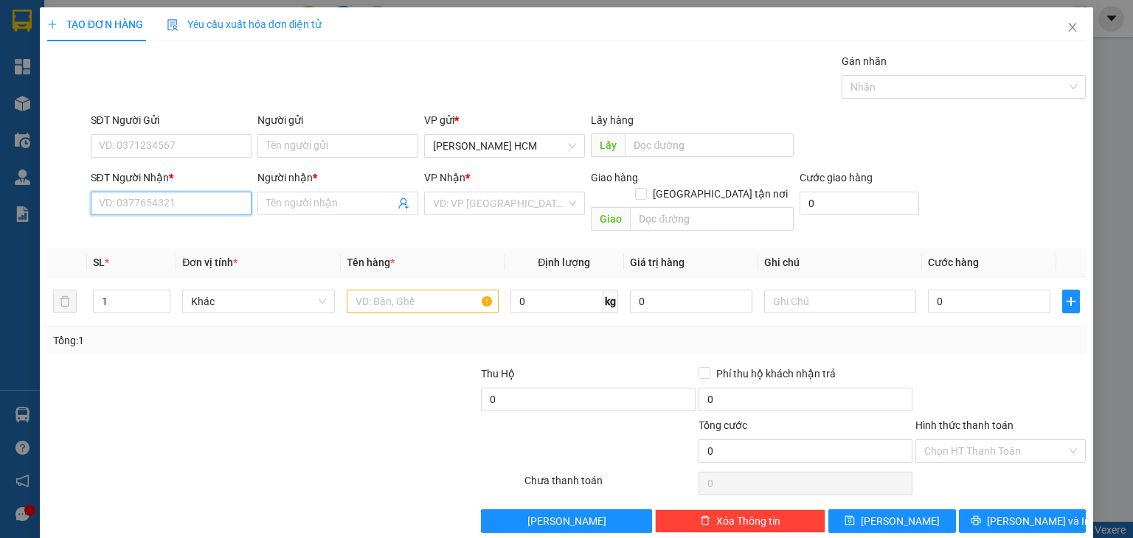
click at [162, 203] on input "SĐT Người Nhận *" at bounding box center [171, 204] width 161 height 24
click at [159, 207] on input "SĐT Người Nhận *" at bounding box center [171, 204] width 161 height 24
click at [178, 237] on div "0989692983 - Trí" at bounding box center [169, 232] width 142 height 16
type input "0989692983"
type input "Trí"
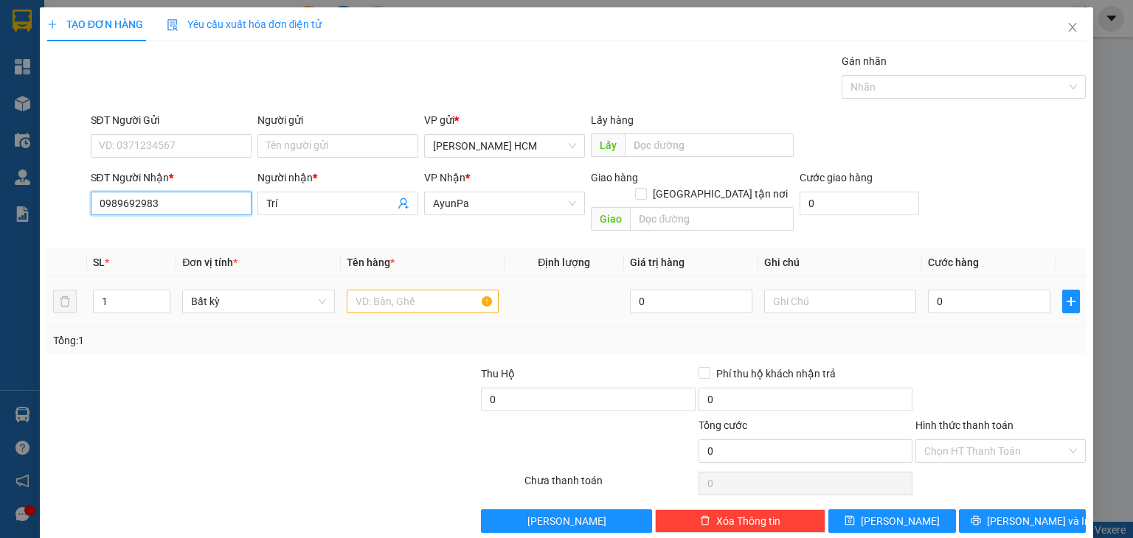
type input "0989692983"
click at [389, 290] on input "text" at bounding box center [423, 302] width 152 height 24
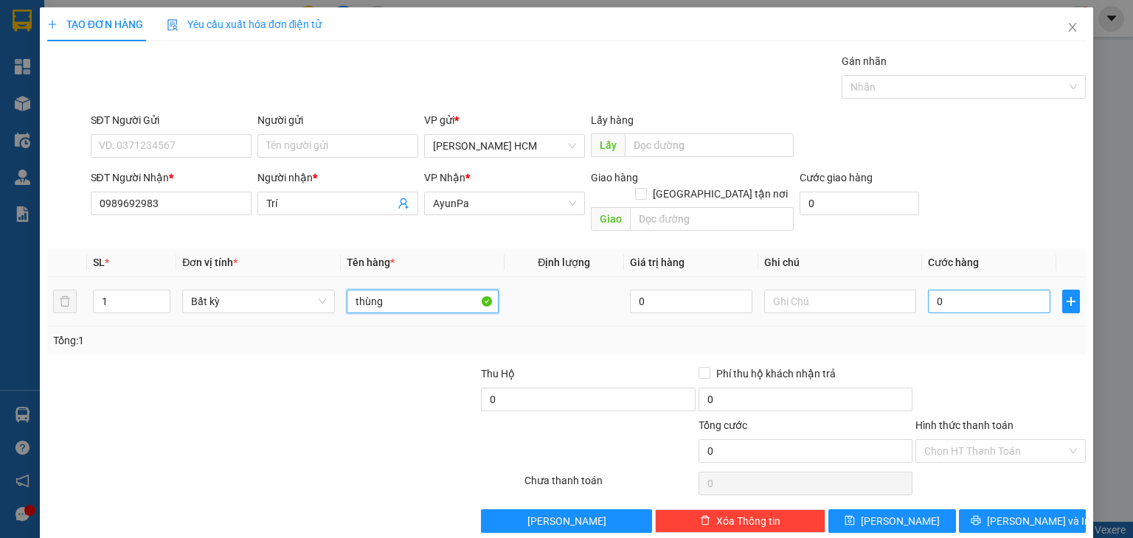
type input "thùng"
click at [991, 294] on input "0" at bounding box center [989, 302] width 122 height 24
type input "005"
type input "5"
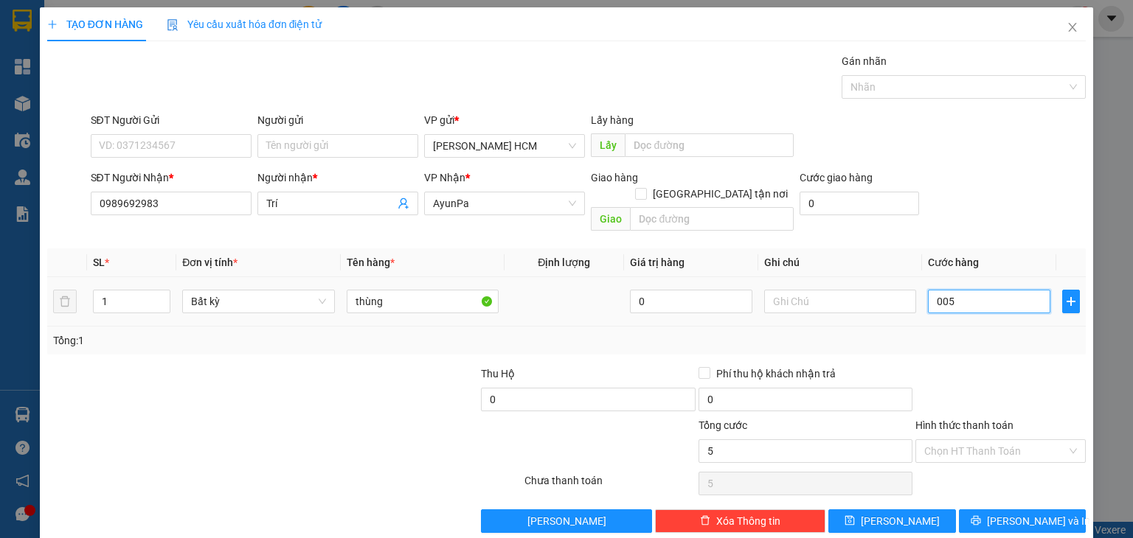
type input "0.050"
type input "50"
type input "50.000"
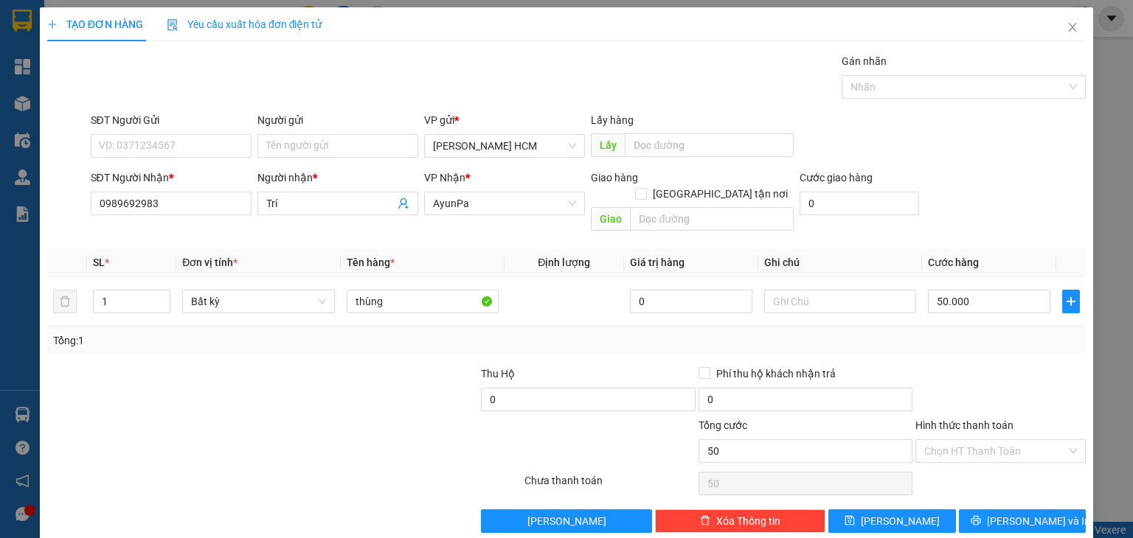
type input "50.000"
click at [991, 333] on div "Tổng: 1" at bounding box center [566, 341] width 1039 height 28
click at [1023, 513] on span "[PERSON_NAME] và In" at bounding box center [1038, 521] width 103 height 16
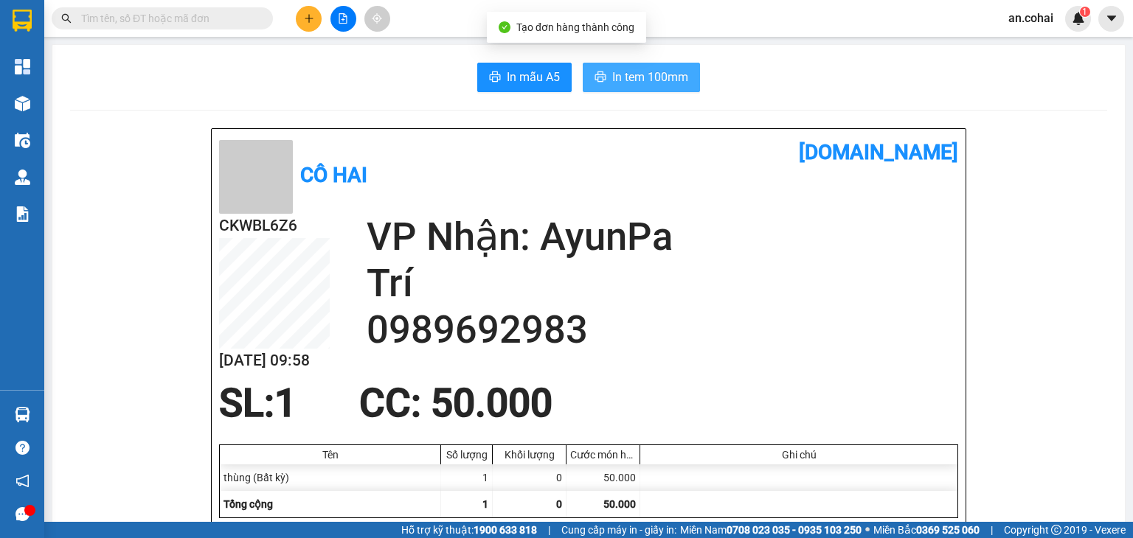
click at [614, 74] on span "In tem 100mm" at bounding box center [650, 77] width 76 height 18
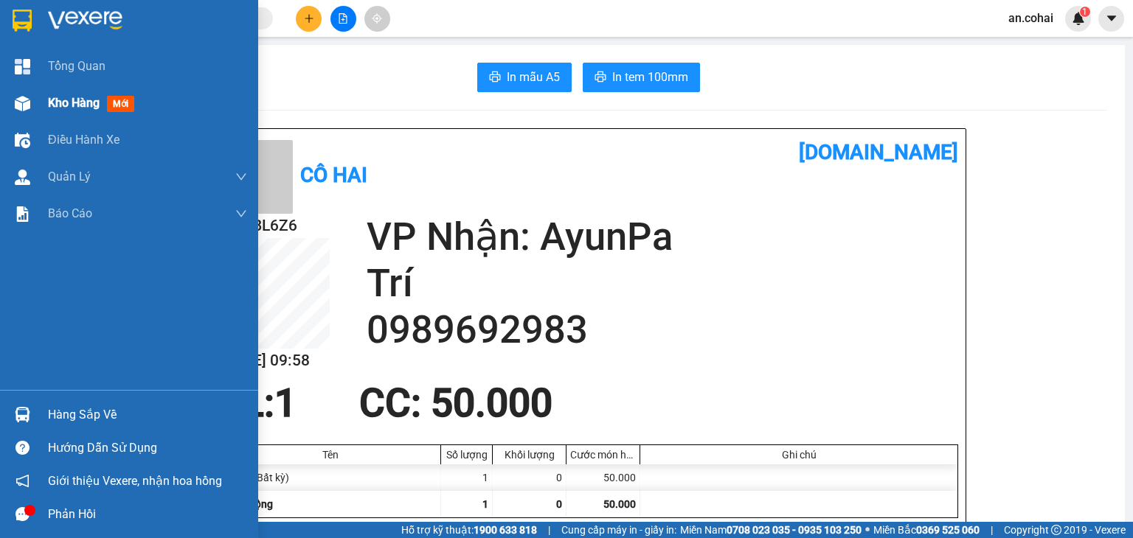
click at [74, 97] on span "Kho hàng" at bounding box center [74, 103] width 52 height 14
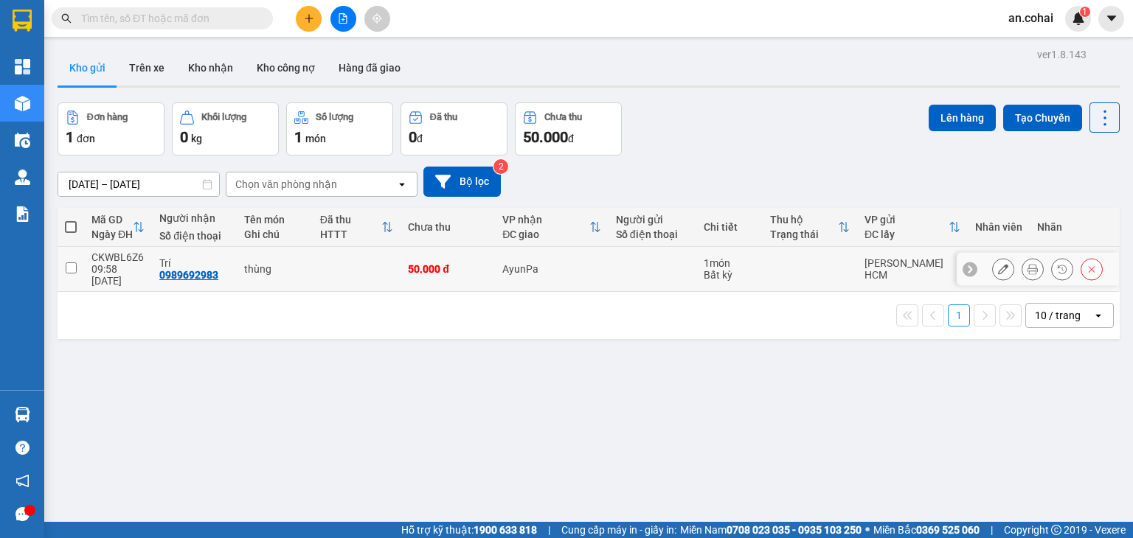
click at [68, 263] on input "checkbox" at bounding box center [71, 268] width 11 height 11
checkbox input "true"
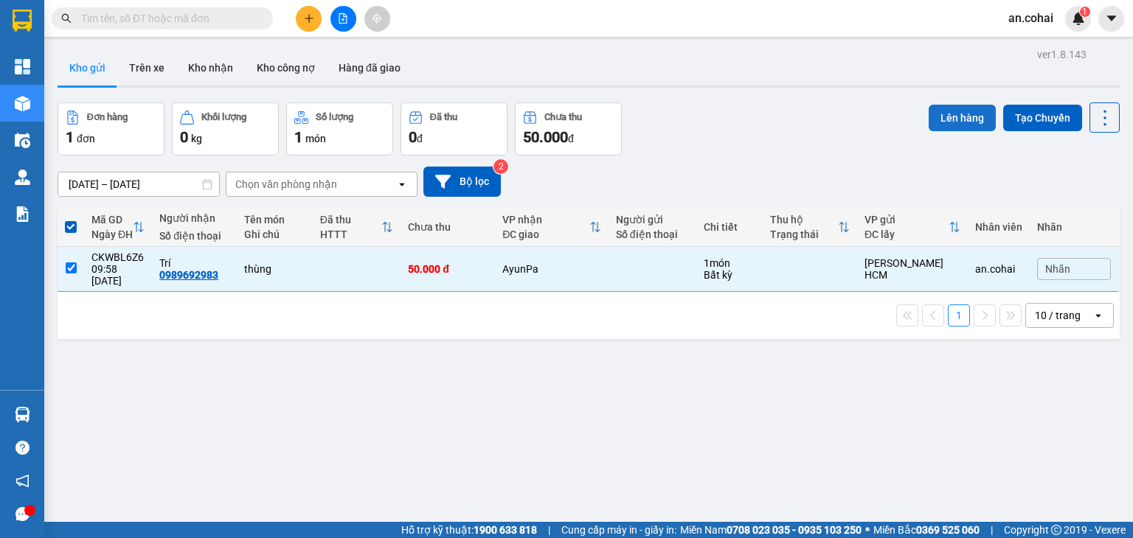
click at [935, 119] on button "Lên hàng" at bounding box center [962, 118] width 67 height 27
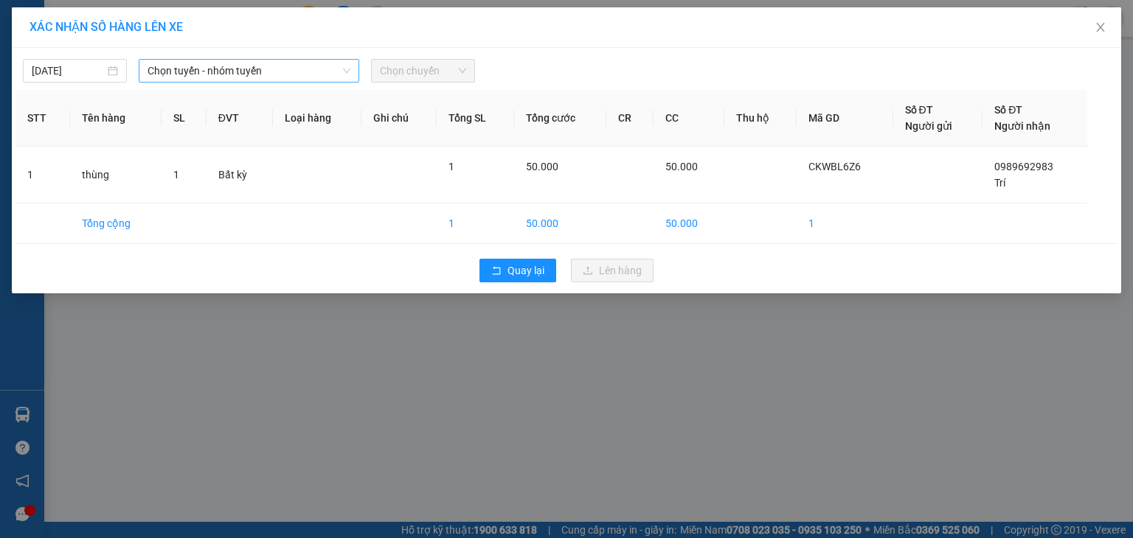
click at [227, 66] on span "Chọn tuyến - nhóm tuyến" at bounding box center [249, 71] width 203 height 22
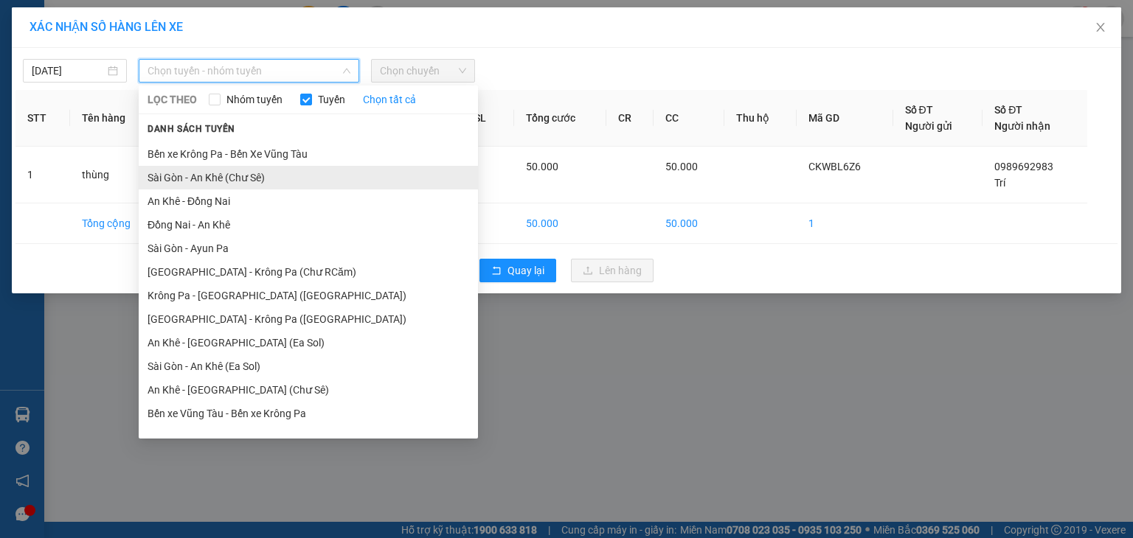
scroll to position [81, 0]
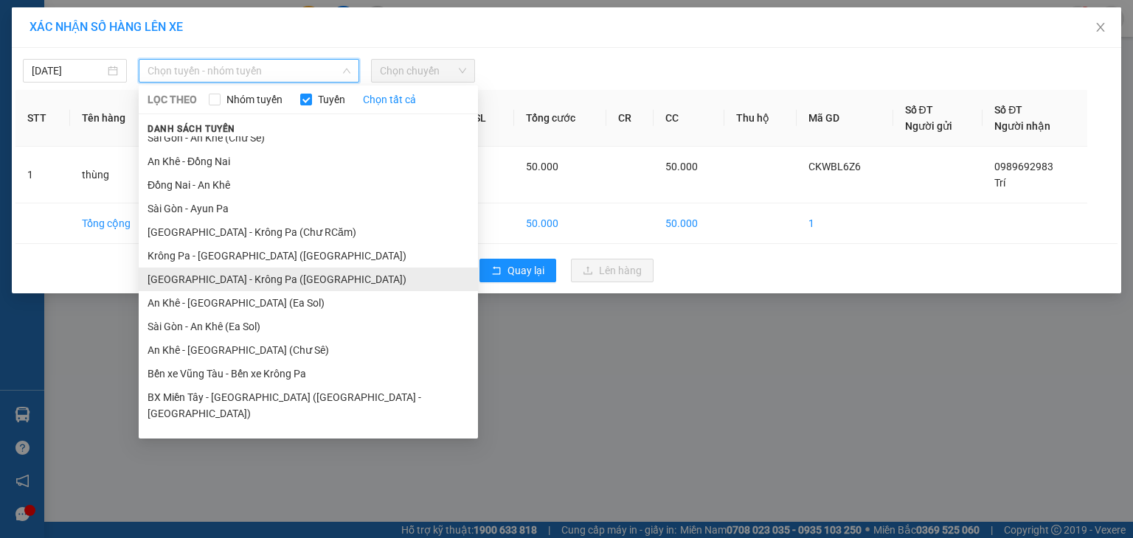
click at [249, 278] on li "[GEOGRAPHIC_DATA] - Krông Pa ([GEOGRAPHIC_DATA])" at bounding box center [308, 280] width 339 height 24
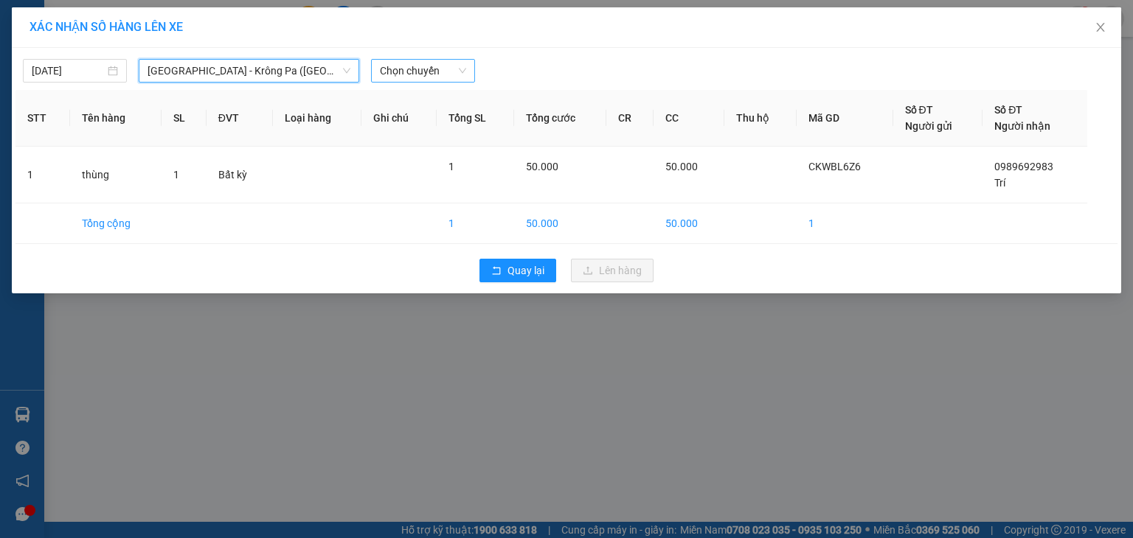
click at [416, 71] on span "Chọn chuyến" at bounding box center [423, 71] width 86 height 22
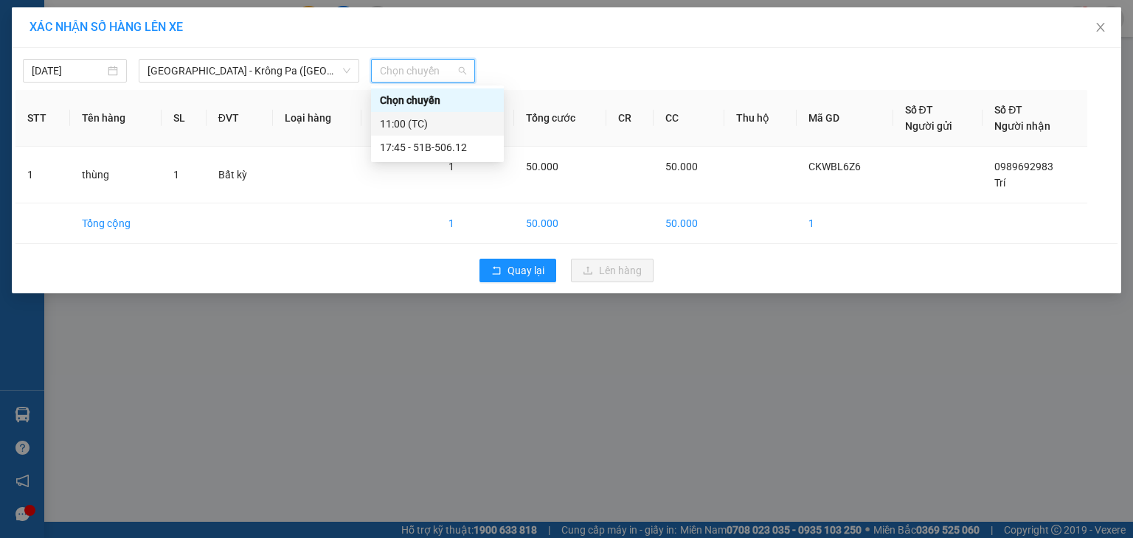
click at [436, 120] on div "11:00 (TC)" at bounding box center [437, 124] width 115 height 16
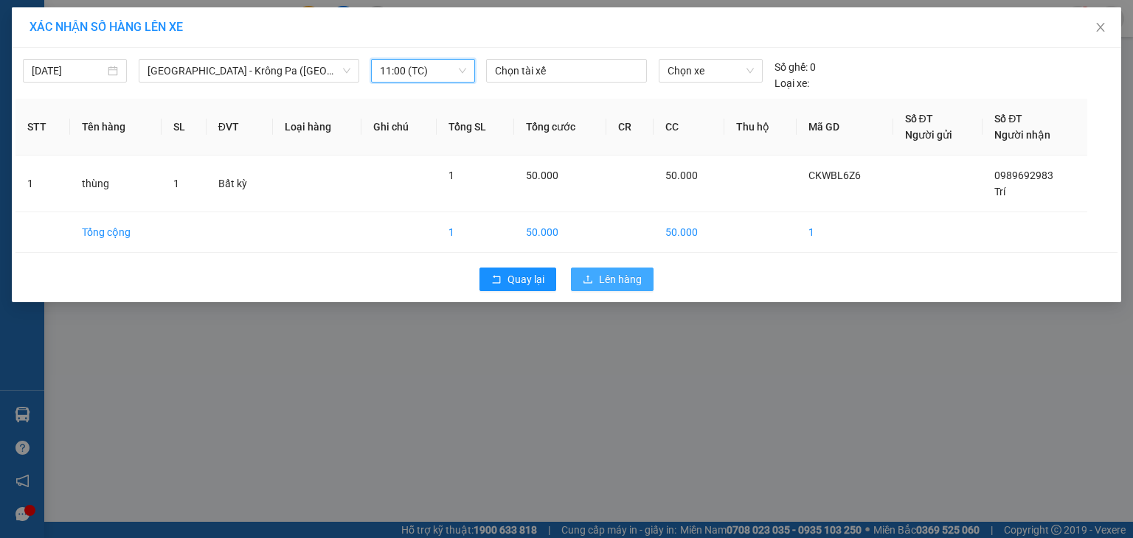
click at [623, 281] on span "Lên hàng" at bounding box center [620, 279] width 43 height 16
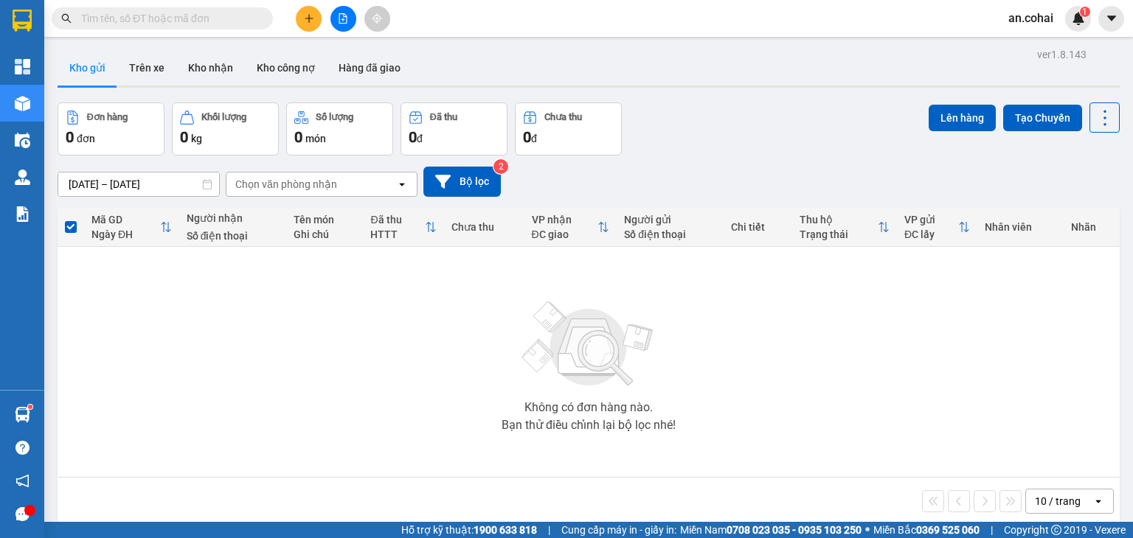
click at [770, 169] on div "01/09/2025 – 15/09/2025 Press the down arrow key to interact with the calendar …" at bounding box center [589, 182] width 1062 height 30
click at [301, 21] on button at bounding box center [309, 19] width 26 height 26
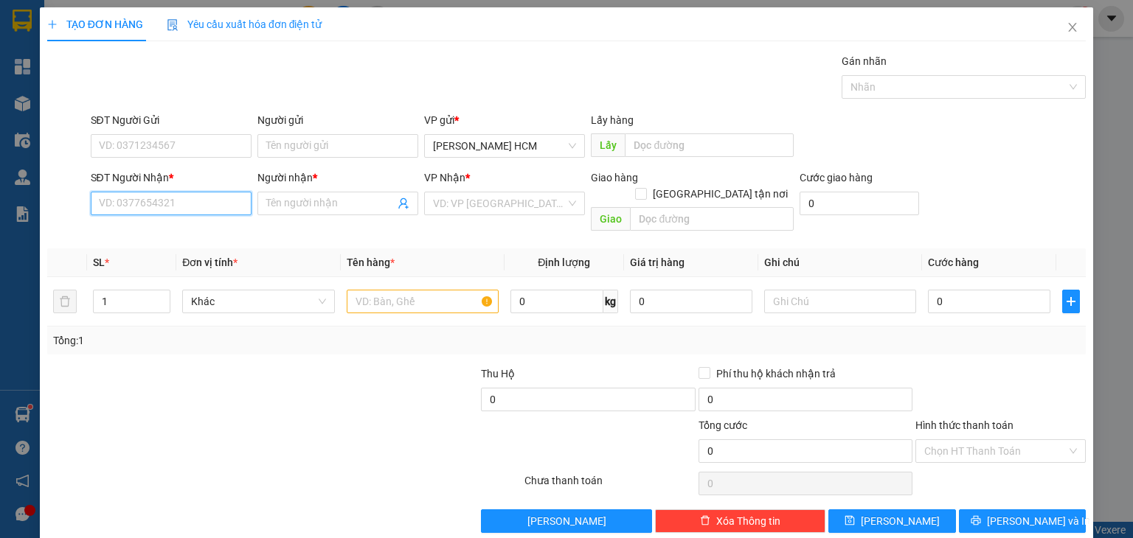
click at [220, 199] on input "SĐT Người Nhận *" at bounding box center [171, 204] width 161 height 24
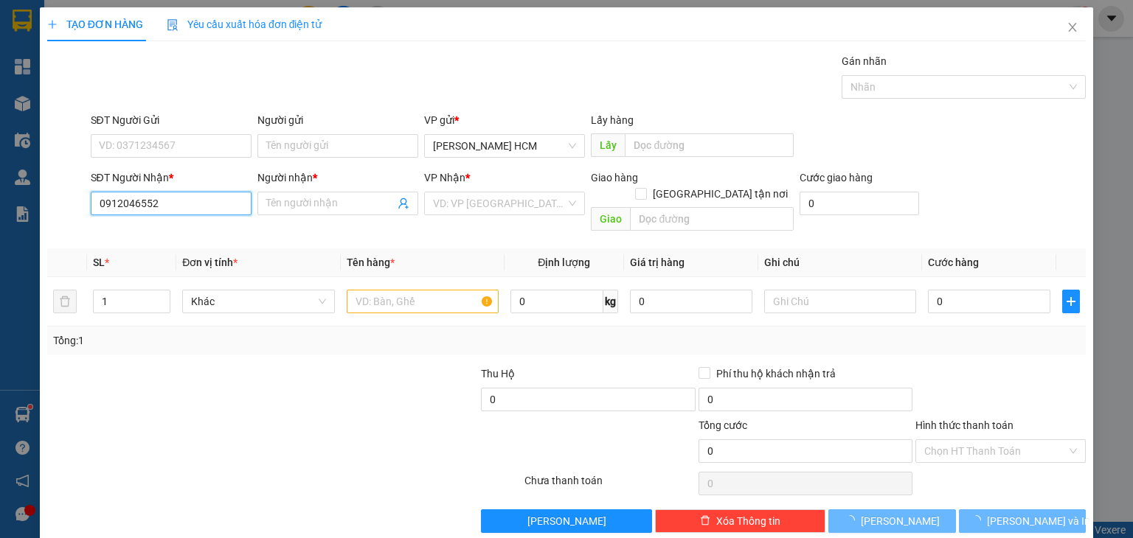
type input "0912046552"
click at [209, 188] on div "SĐT Người Nhận *" at bounding box center [171, 181] width 161 height 22
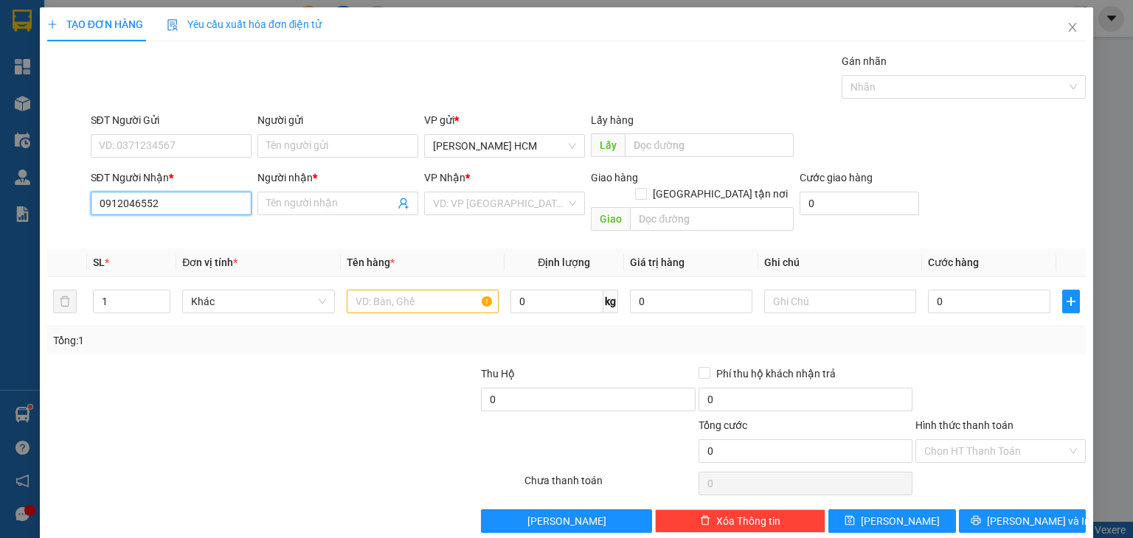
click at [209, 199] on input "0912046552" at bounding box center [171, 204] width 161 height 24
click at [221, 235] on div "0912046552 - Quân photo" at bounding box center [169, 232] width 142 height 16
type input "Quân photo"
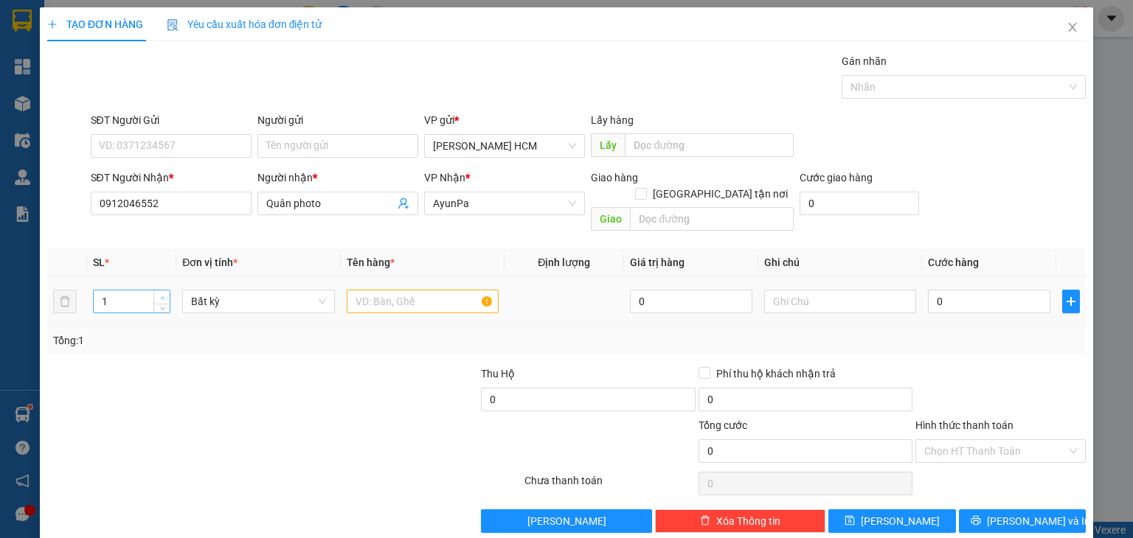
type input "2"
click at [153, 291] on span "Increase Value" at bounding box center [161, 297] width 16 height 13
click at [411, 290] on input "text" at bounding box center [423, 302] width 152 height 24
type input "thùng"
click at [1026, 290] on input "0" at bounding box center [989, 302] width 122 height 24
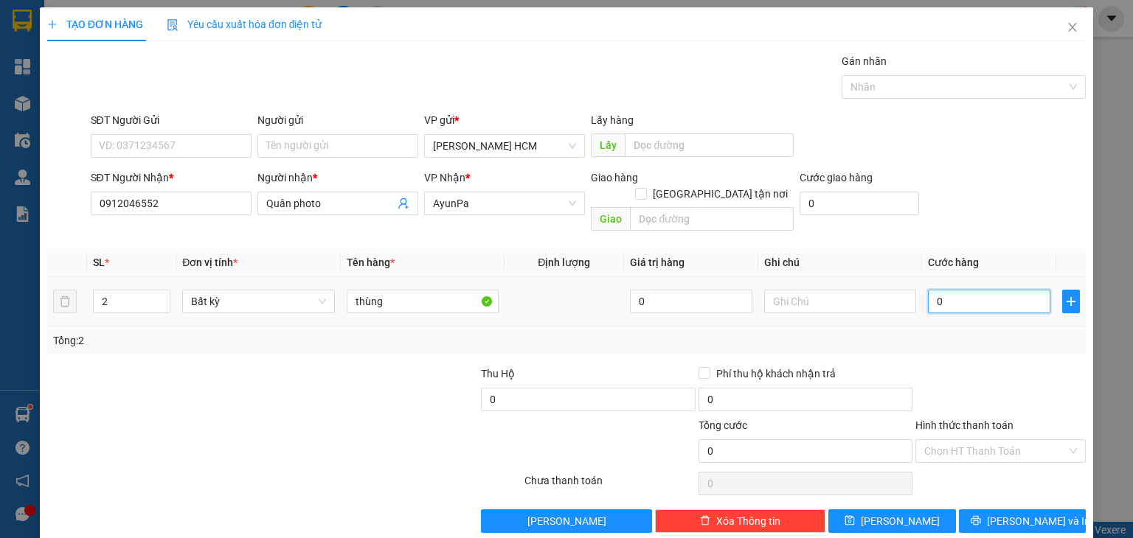
type input "001"
type input "1"
type input "0.014"
type input "14"
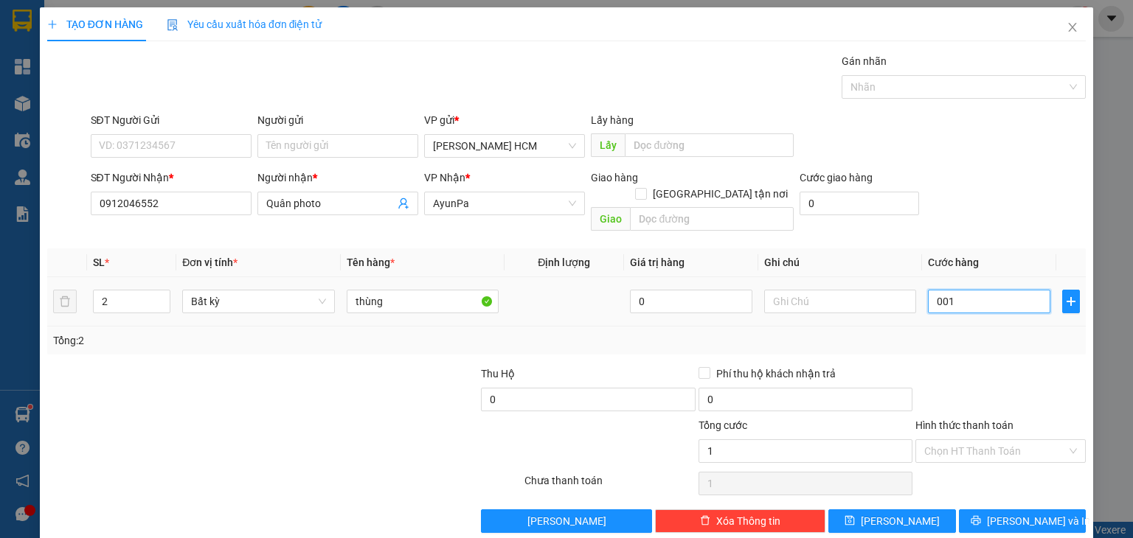
type input "14"
type input "00.140"
type input "140"
type input "140.000"
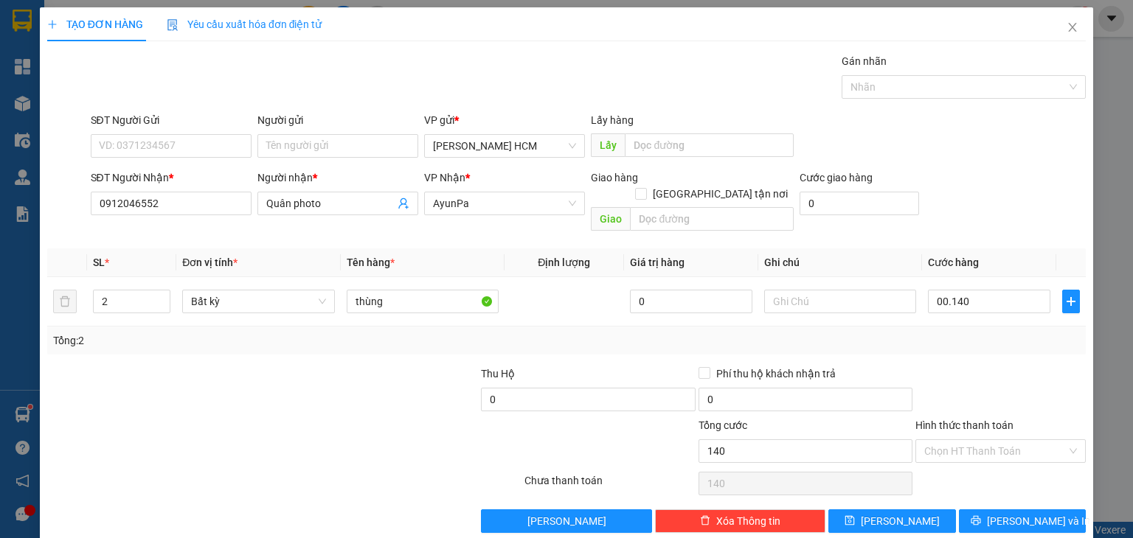
type input "140.000"
drag, startPoint x: 1047, startPoint y: 327, endPoint x: 972, endPoint y: 307, distance: 77.1
click at [1047, 333] on div "Tổng: 2" at bounding box center [566, 341] width 1027 height 16
click at [949, 291] on input "140.000" at bounding box center [989, 302] width 122 height 24
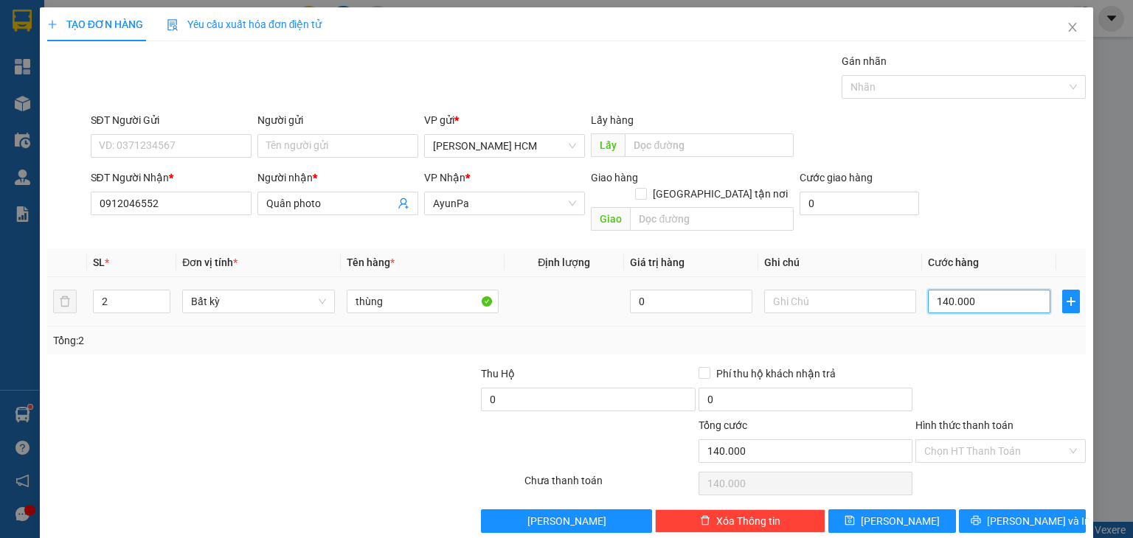
type input "00.001"
type input "1"
type input "0.000.001"
type input "1"
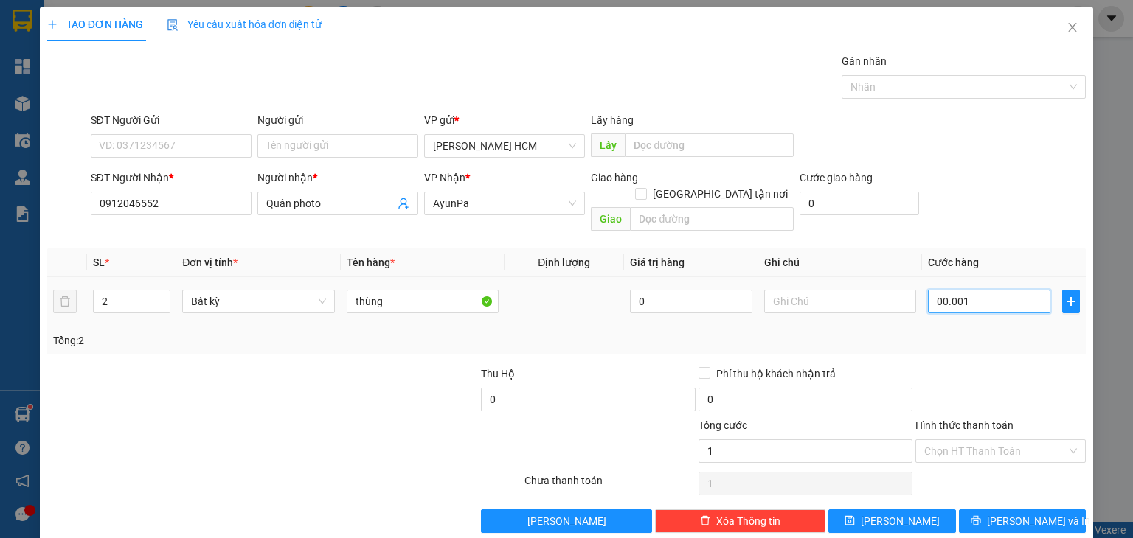
type input "1"
drag, startPoint x: 966, startPoint y: 289, endPoint x: 864, endPoint y: 296, distance: 101.3
click at [864, 294] on tr "2 Bất kỳ thùng 0 0.000.001" at bounding box center [566, 301] width 1039 height 49
type input "11"
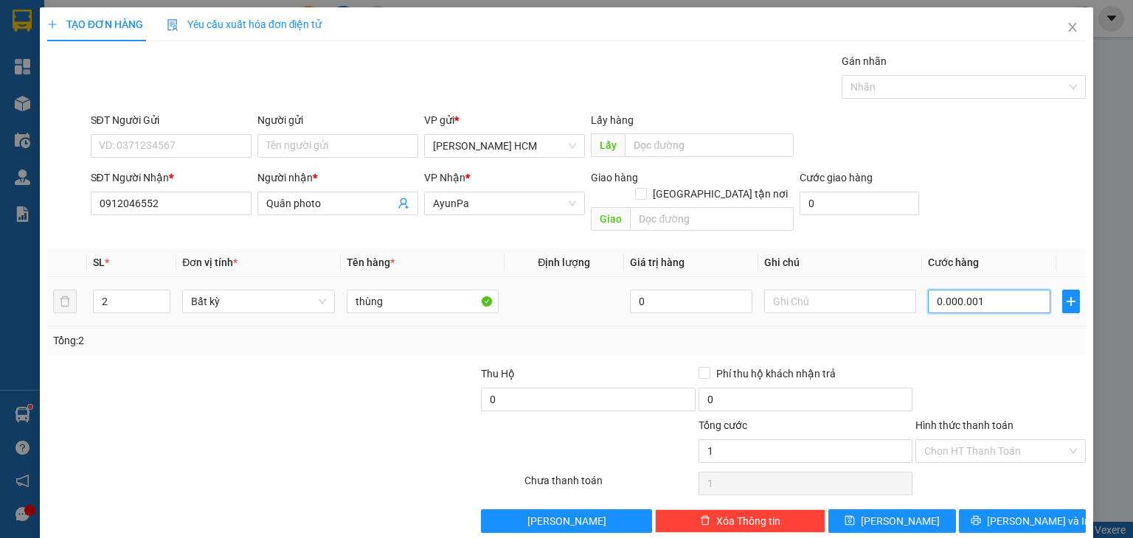
type input "11"
type input "1"
type input "14"
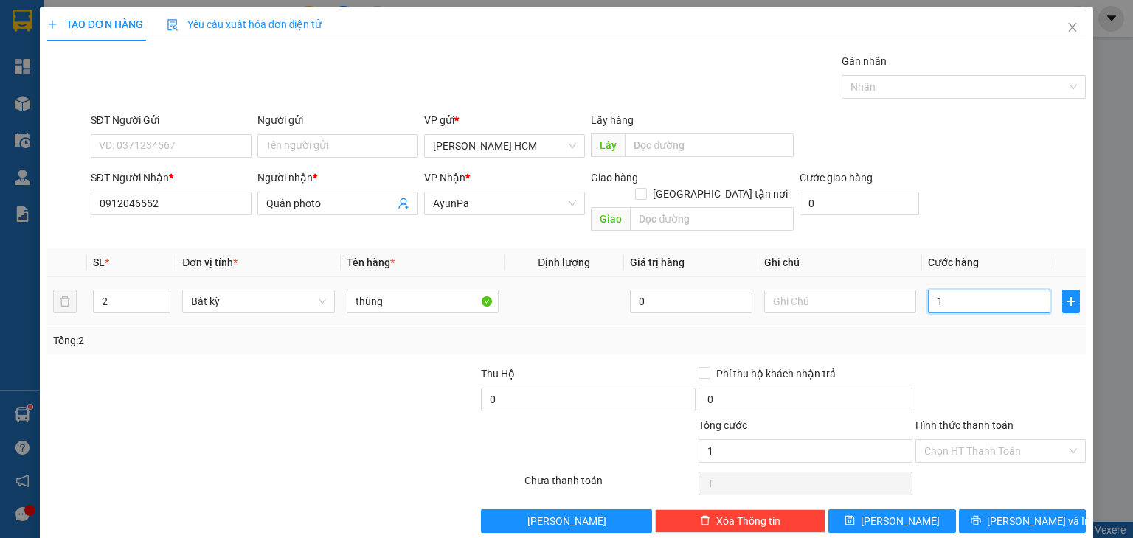
type input "14"
type input "140"
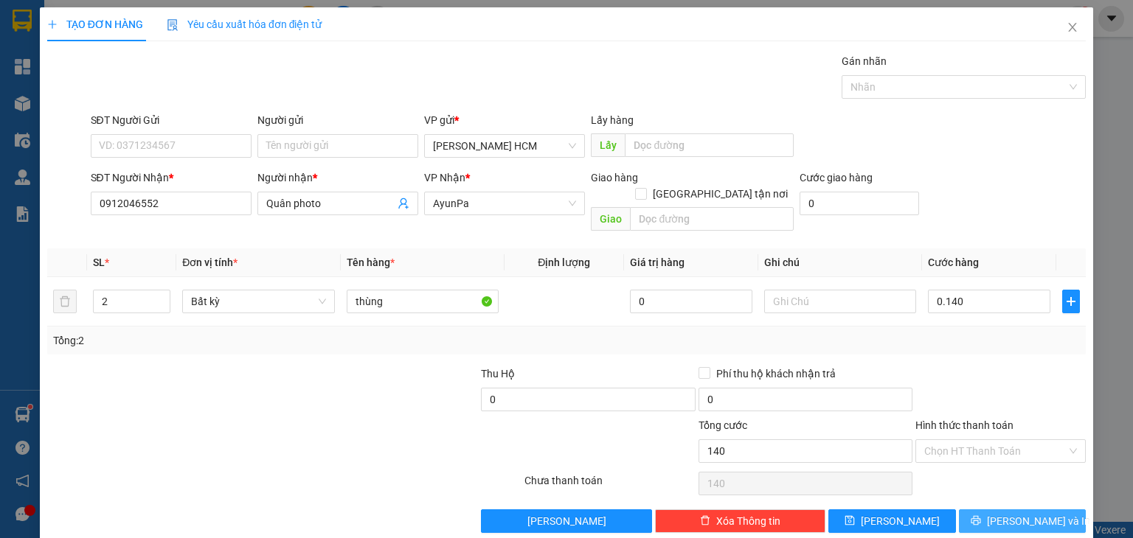
type input "140.000"
click at [1035, 513] on span "[PERSON_NAME] và In" at bounding box center [1038, 521] width 103 height 16
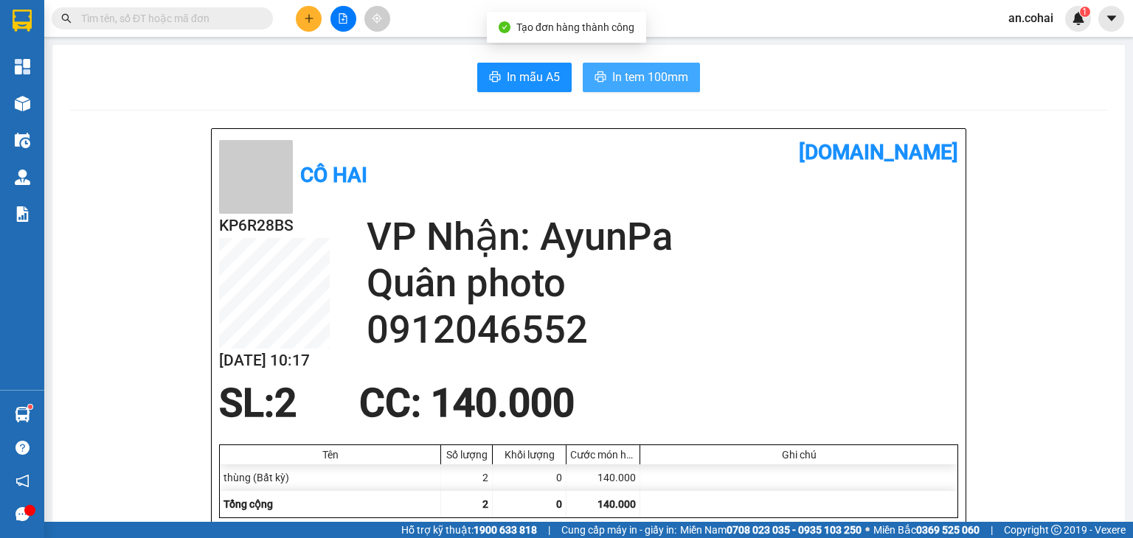
click at [653, 88] on button "In tem 100mm" at bounding box center [641, 78] width 117 height 30
click at [649, 83] on span "In tem 100mm" at bounding box center [650, 77] width 76 height 18
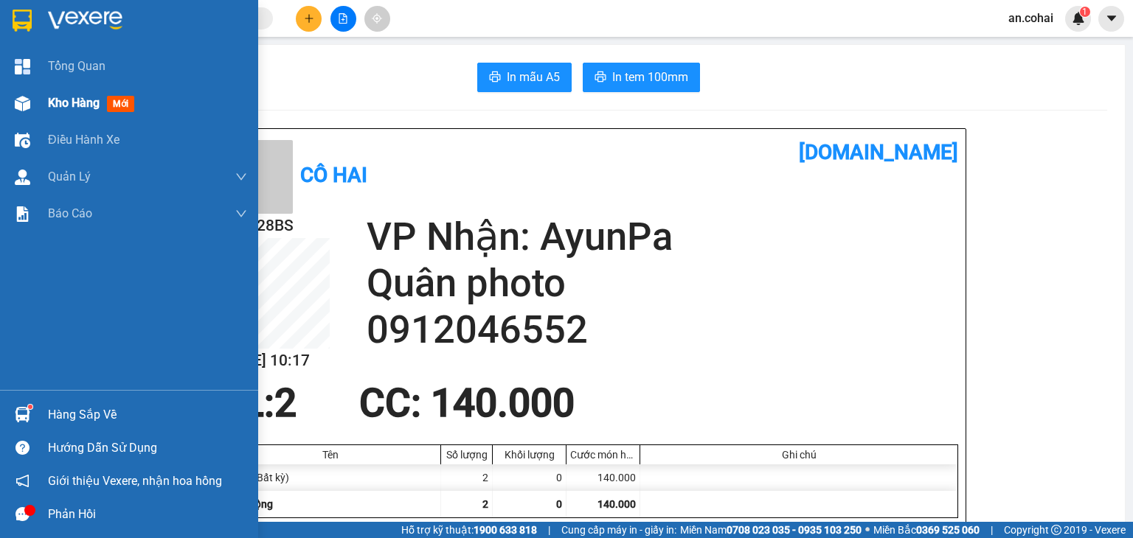
click at [74, 103] on span "Kho hàng" at bounding box center [74, 103] width 52 height 14
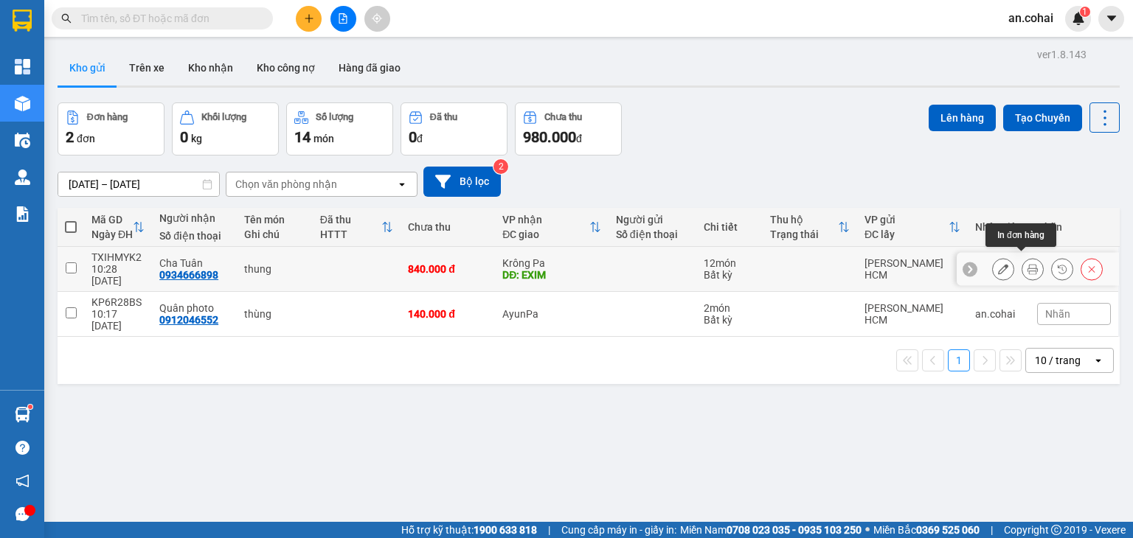
click at [1027, 264] on icon at bounding box center [1032, 269] width 10 height 10
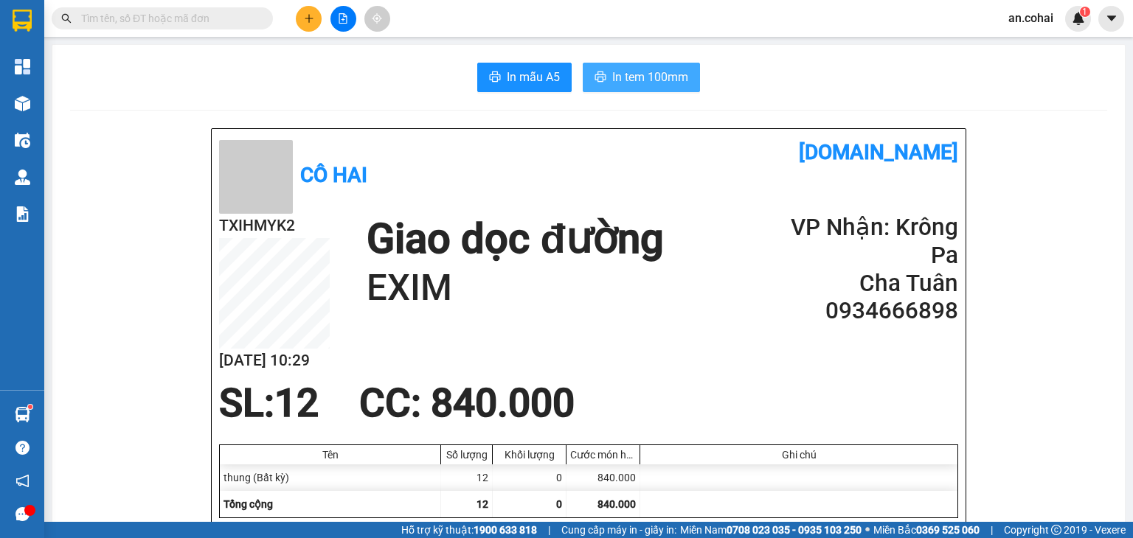
click at [631, 77] on span "In tem 100mm" at bounding box center [650, 77] width 76 height 18
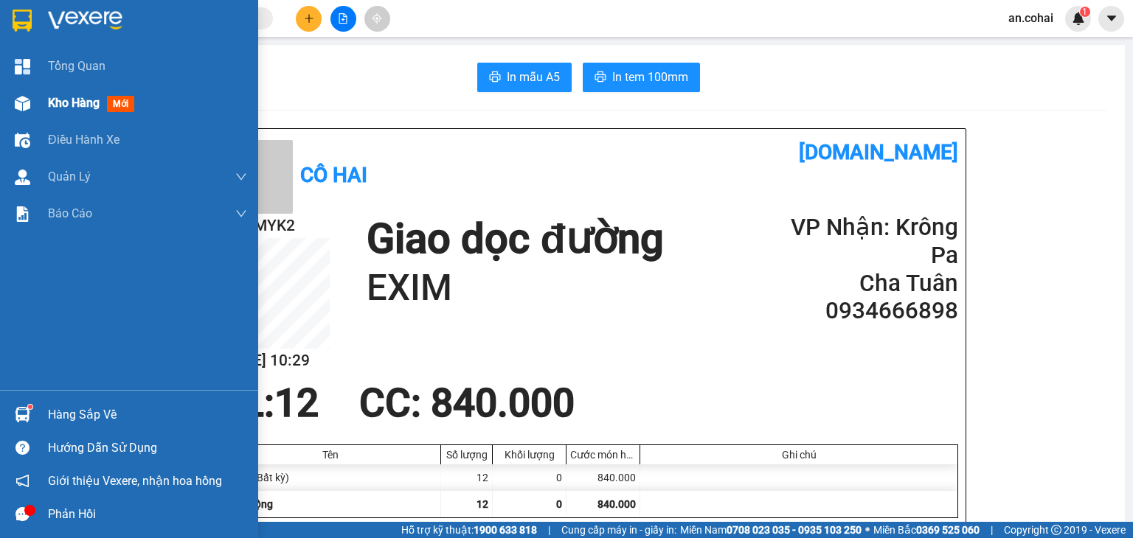
click at [27, 98] on img at bounding box center [22, 103] width 15 height 15
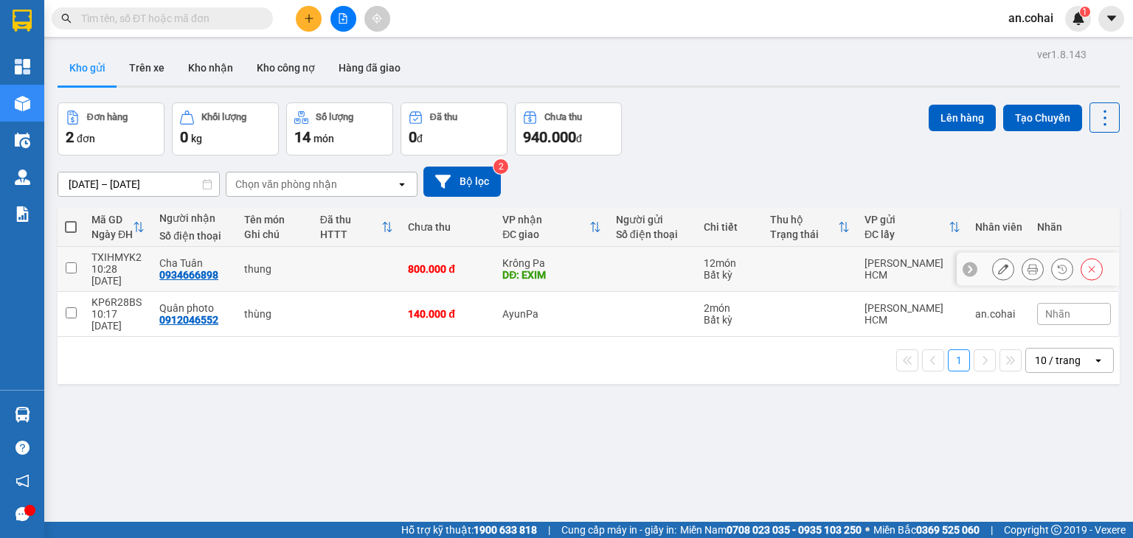
click at [1027, 266] on icon at bounding box center [1032, 269] width 10 height 10
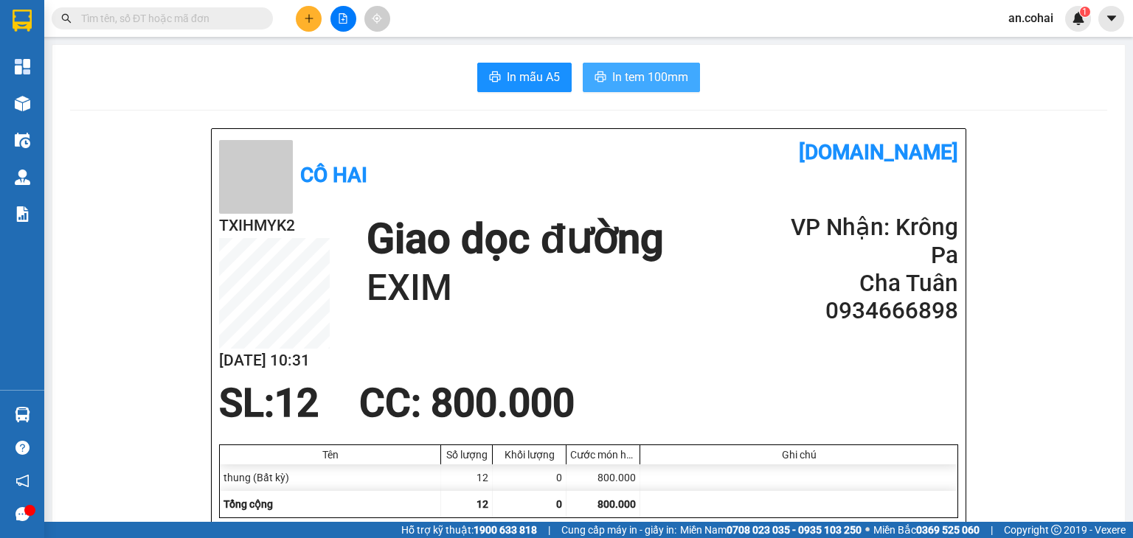
click at [657, 83] on span "In tem 100mm" at bounding box center [650, 77] width 76 height 18
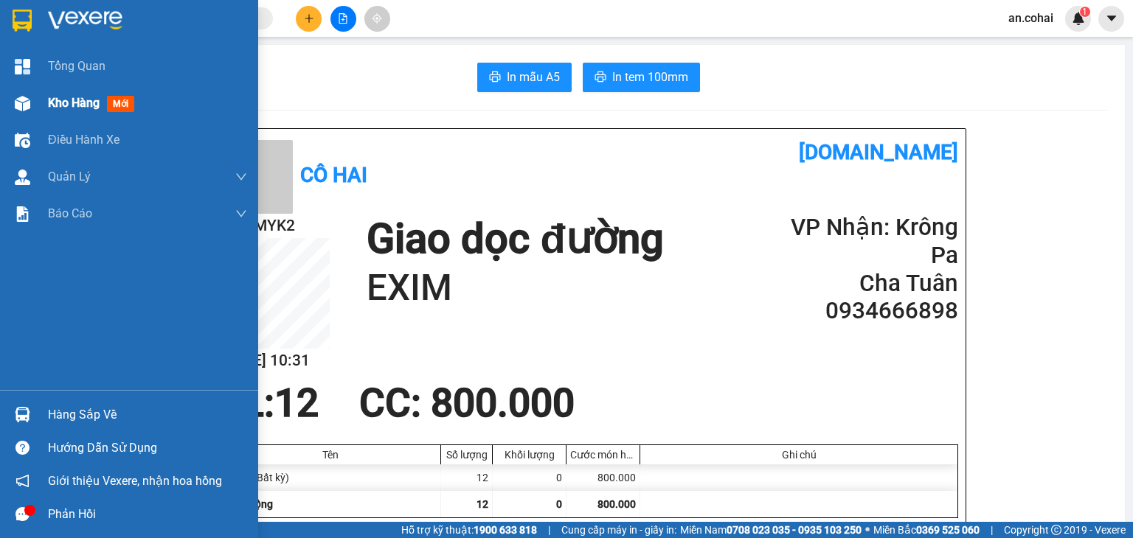
click at [94, 110] on span "Kho hàng" at bounding box center [74, 103] width 52 height 14
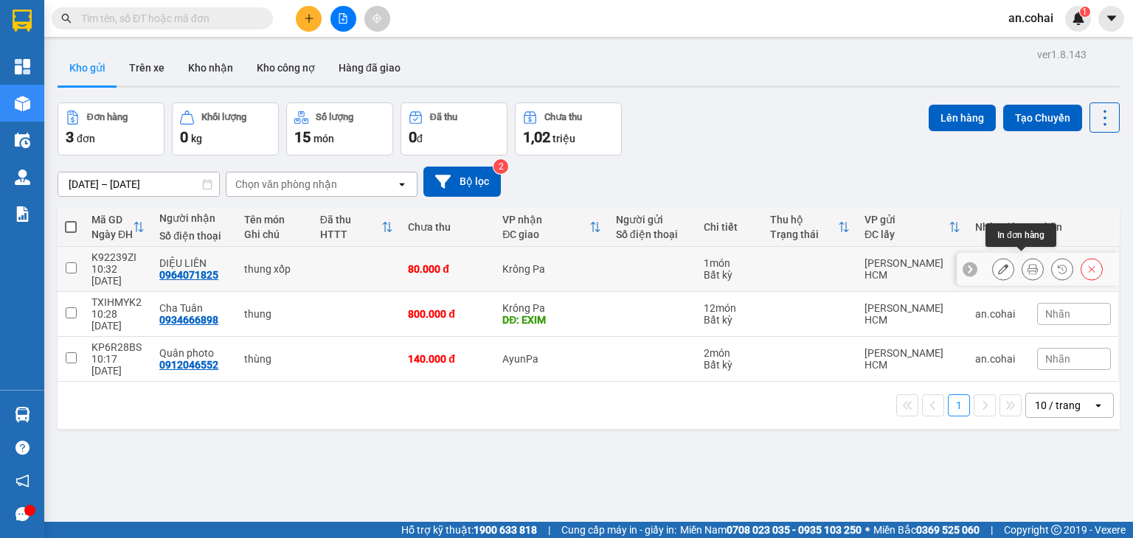
click at [1027, 264] on icon at bounding box center [1032, 269] width 10 height 10
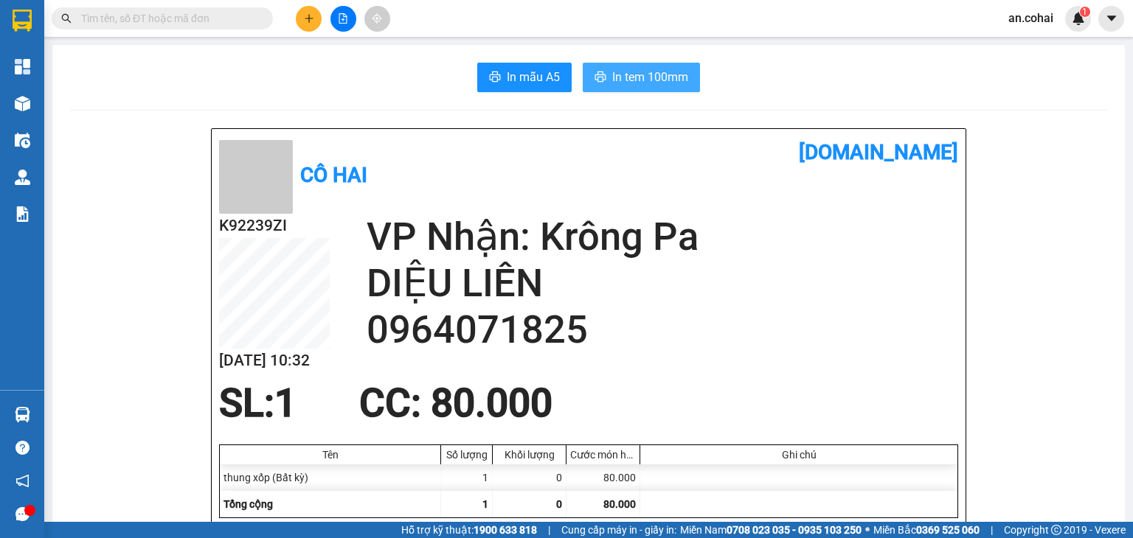
click at [667, 75] on span "In tem 100mm" at bounding box center [650, 77] width 76 height 18
click at [304, 13] on button at bounding box center [309, 19] width 26 height 26
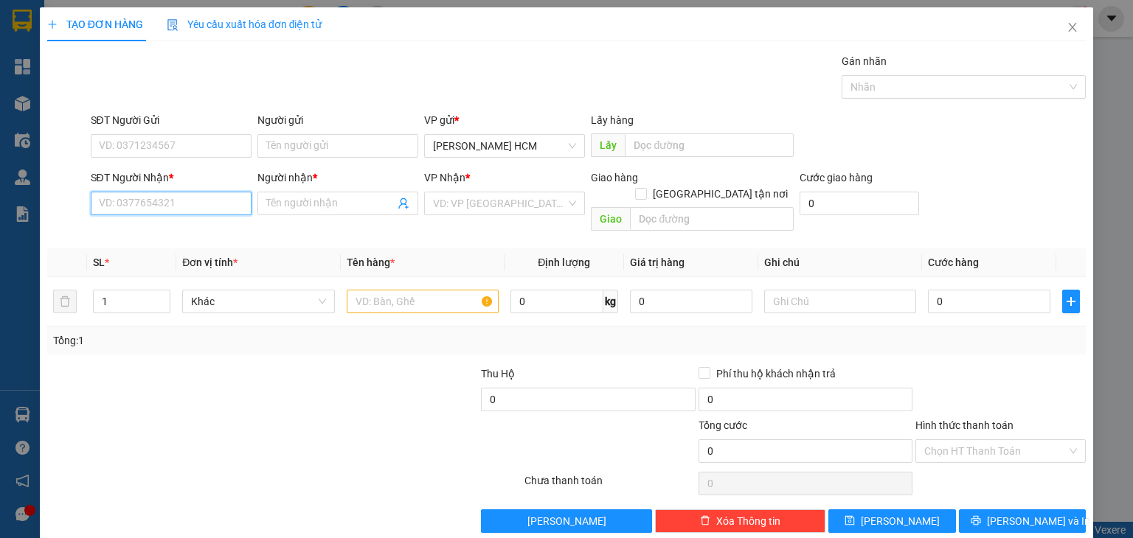
click at [189, 204] on input "SĐT Người Nhận *" at bounding box center [171, 204] width 161 height 24
type input "0332727617"
drag, startPoint x: 193, startPoint y: 206, endPoint x: 50, endPoint y: 245, distance: 147.6
click at [50, 245] on div "Transit Pickup Surcharge Ids Transit Deliver Surcharge Ids Transit Deliver Surc…" at bounding box center [566, 293] width 1039 height 480
type input "0984739797"
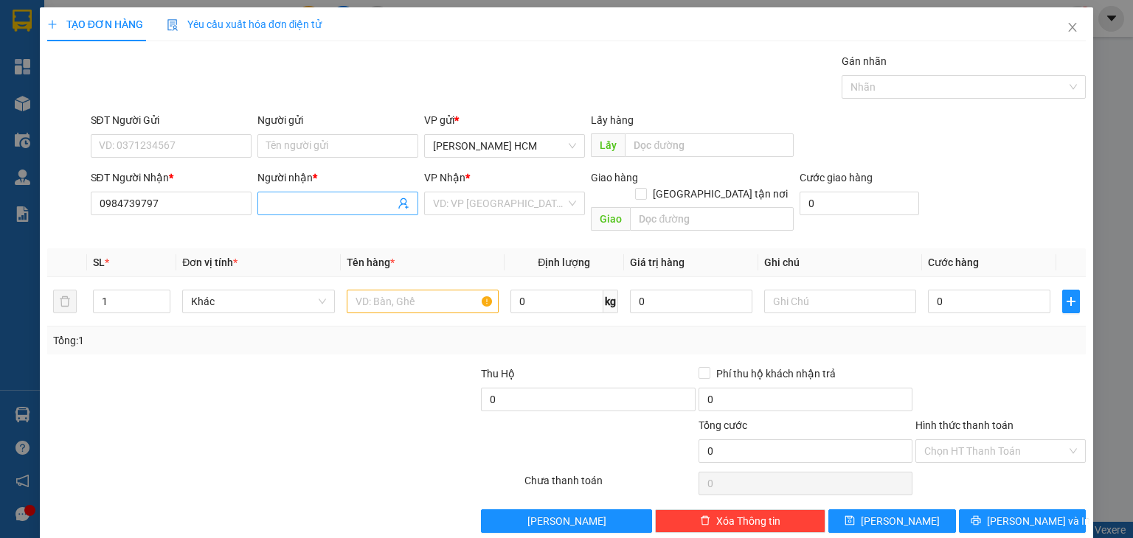
click at [297, 201] on input "Người nhận *" at bounding box center [330, 203] width 128 height 16
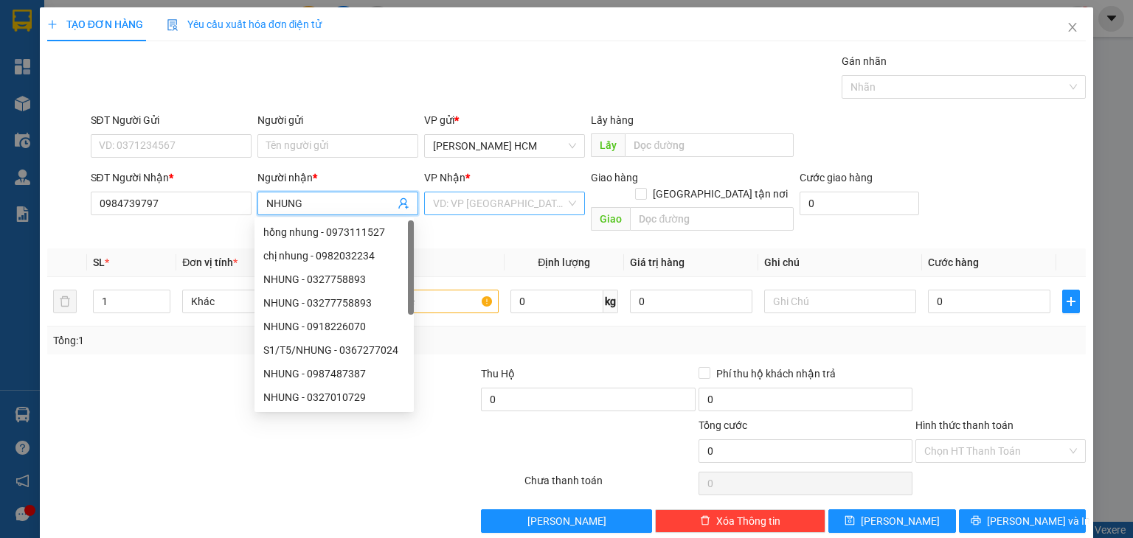
type input "NHUNG"
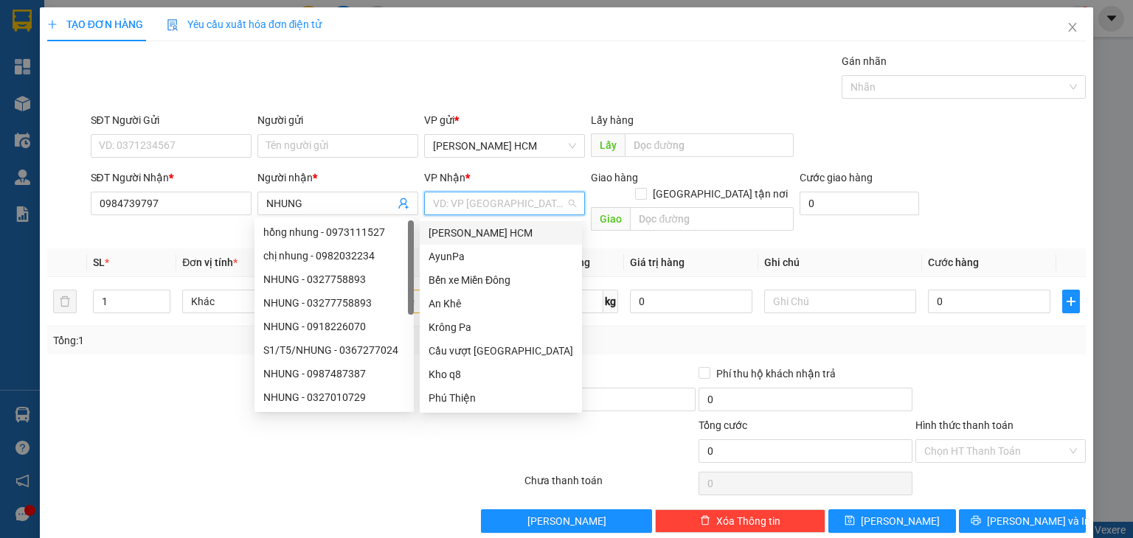
click at [510, 211] on input "search" at bounding box center [499, 204] width 133 height 22
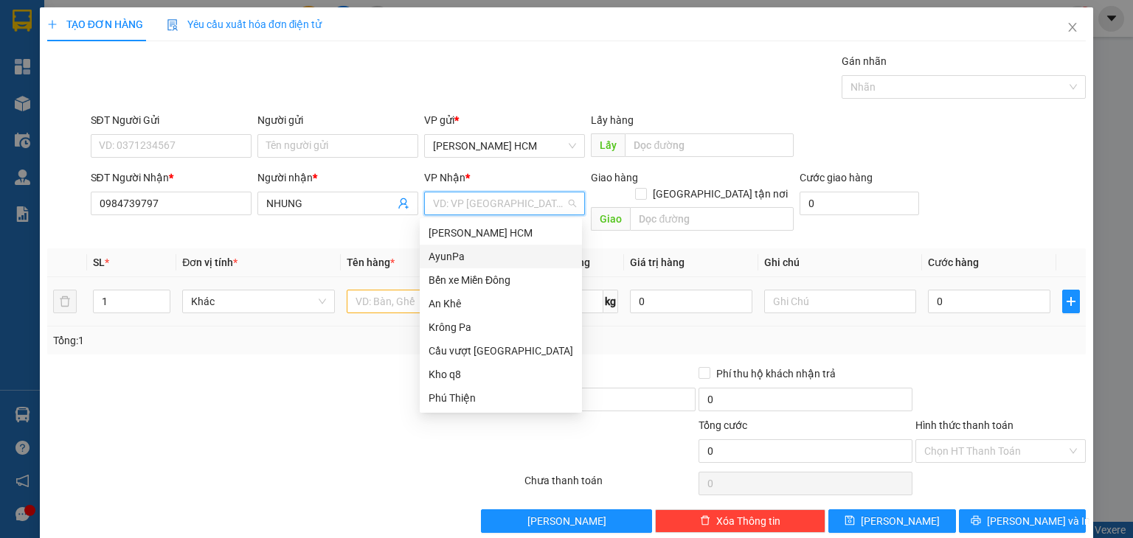
drag, startPoint x: 464, startPoint y: 256, endPoint x: 413, endPoint y: 277, distance: 55.2
click at [464, 256] on div "AyunPa" at bounding box center [501, 257] width 145 height 16
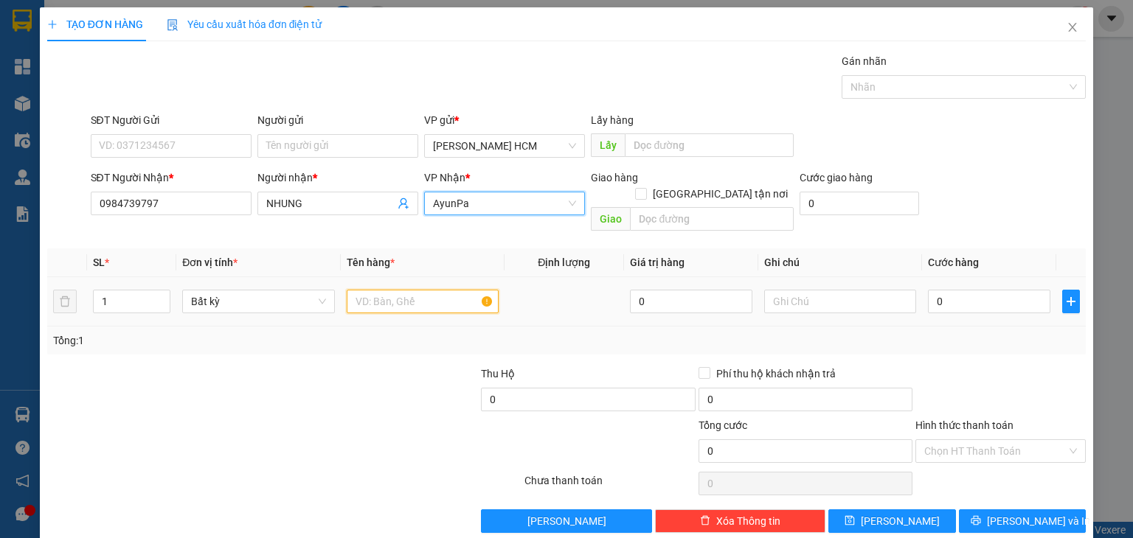
click at [403, 290] on input "text" at bounding box center [423, 302] width 152 height 24
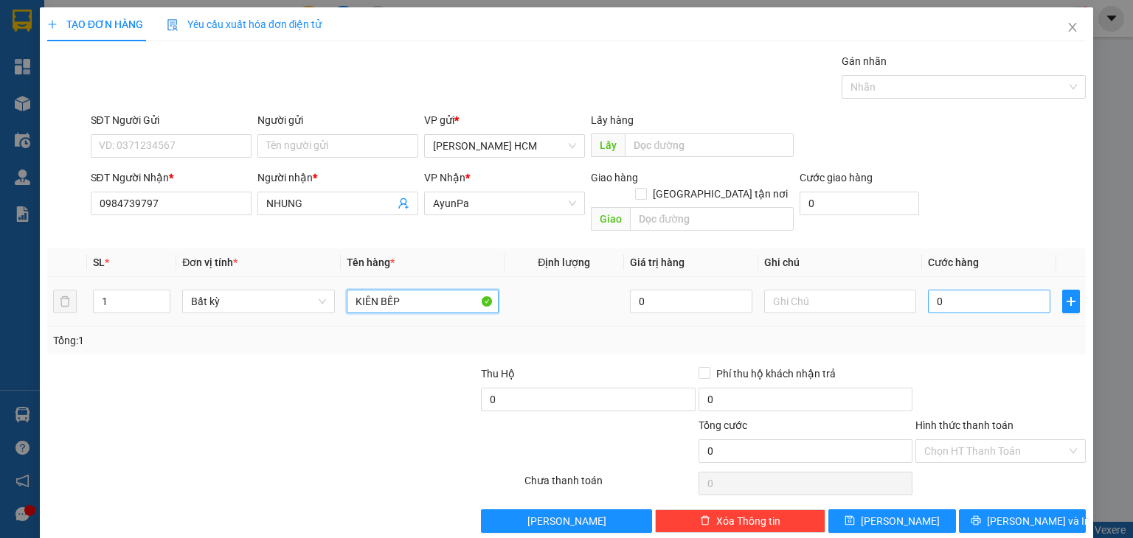
type input "KIÊN BẾP"
type input "007"
type input "7"
type input "0.070"
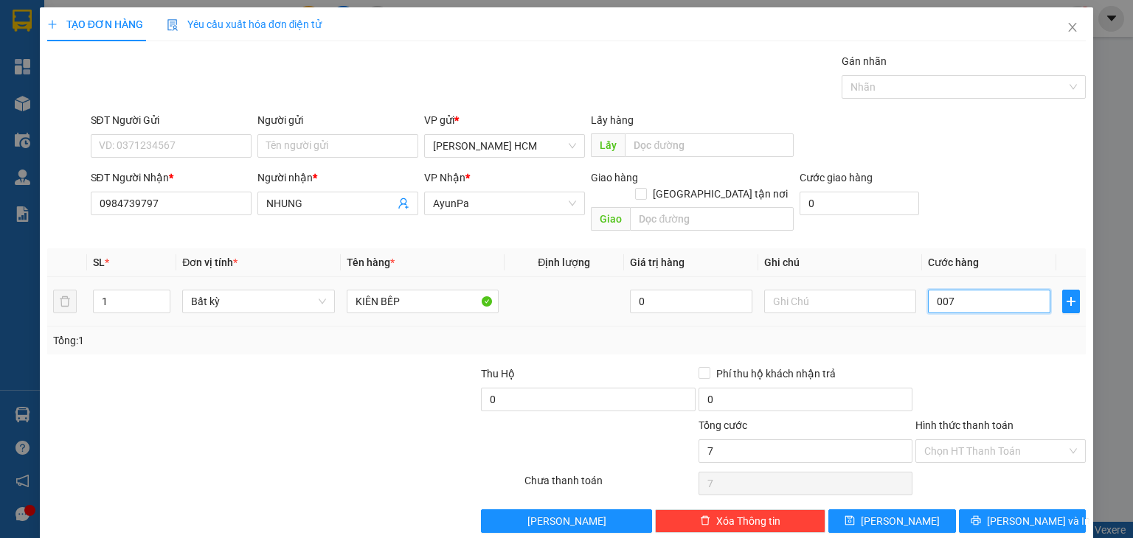
type input "70"
type input "70.000"
drag, startPoint x: 1020, startPoint y: 368, endPoint x: 1020, endPoint y: 425, distance: 56.8
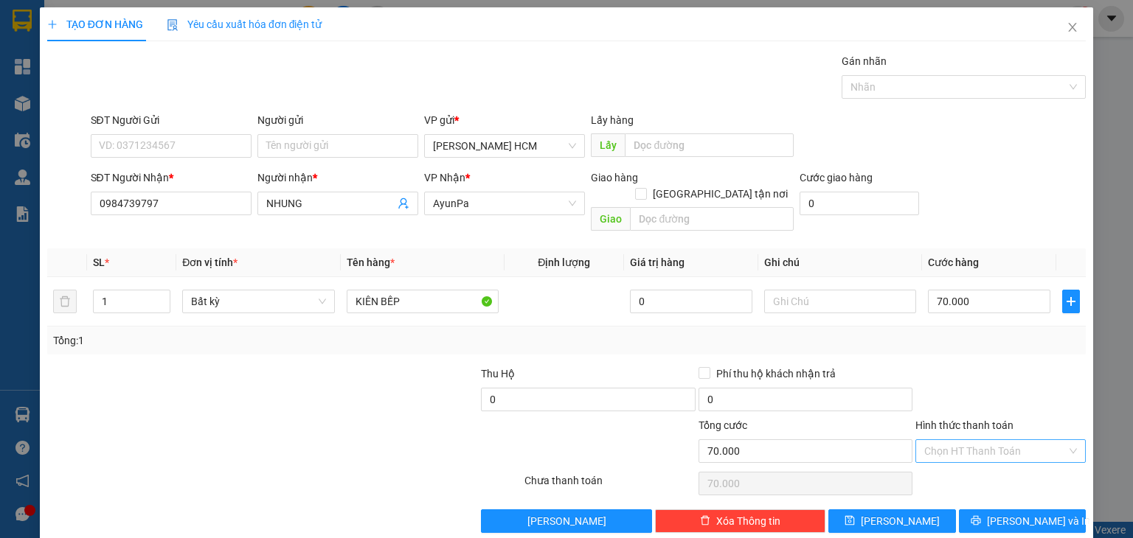
click at [1020, 369] on div at bounding box center [1000, 392] width 173 height 52
click at [1019, 440] on input "Hình thức thanh toán" at bounding box center [995, 451] width 142 height 22
click at [993, 461] on div "Tại văn phòng" at bounding box center [990, 463] width 151 height 16
type input "0"
click at [994, 510] on button "[PERSON_NAME] và In" at bounding box center [1023, 522] width 128 height 24
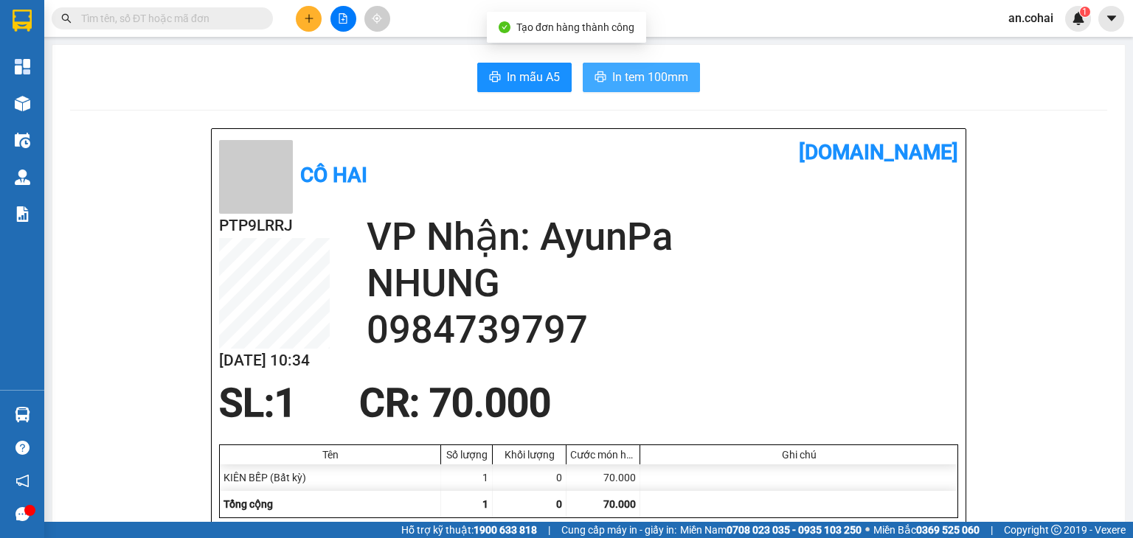
click at [651, 82] on span "In tem 100mm" at bounding box center [650, 77] width 76 height 18
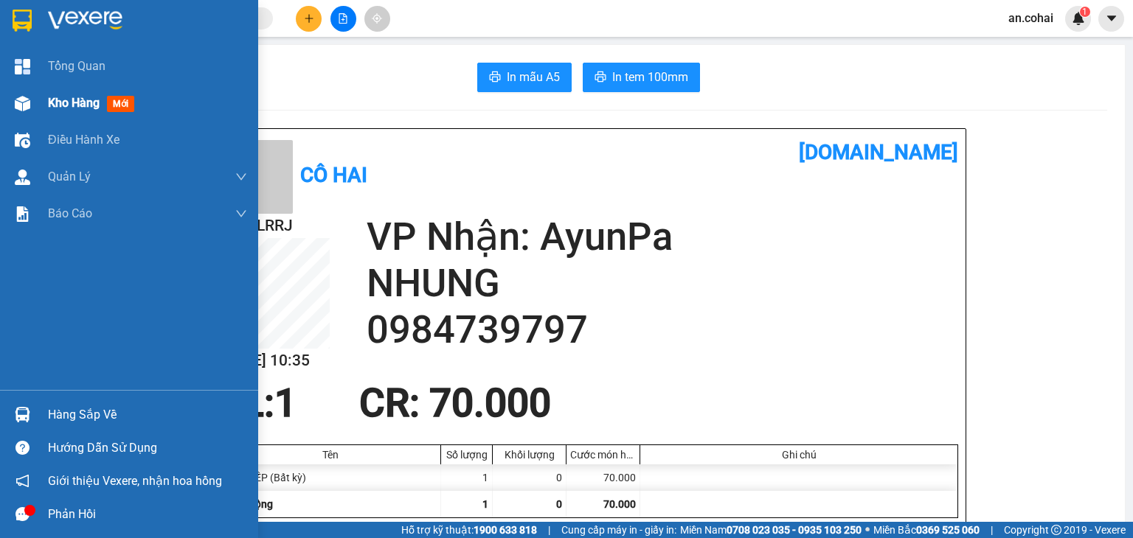
click at [80, 116] on div "Kho hàng mới" at bounding box center [147, 103] width 199 height 37
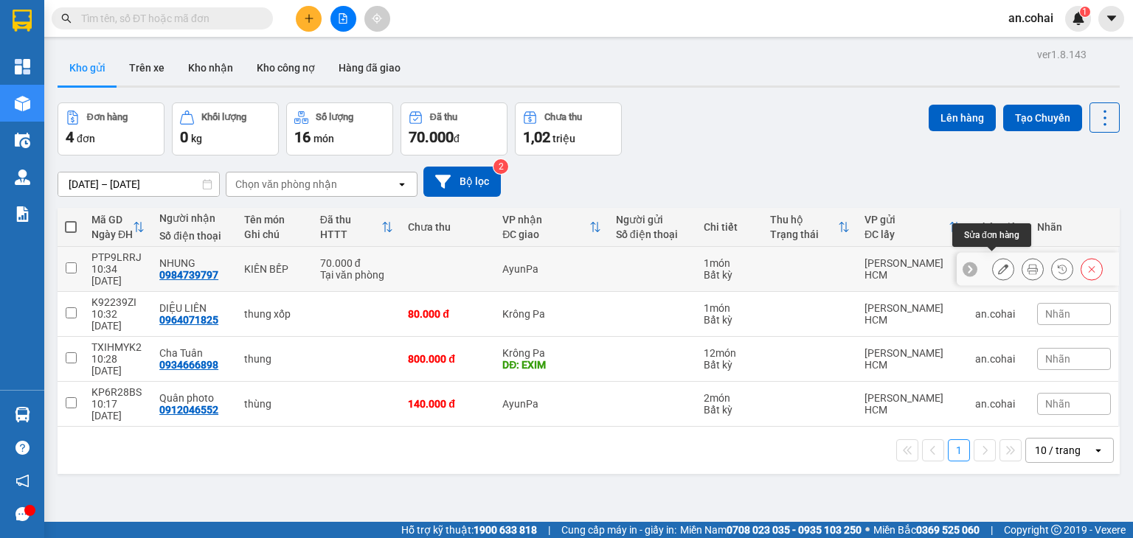
click at [998, 264] on icon at bounding box center [1003, 269] width 10 height 10
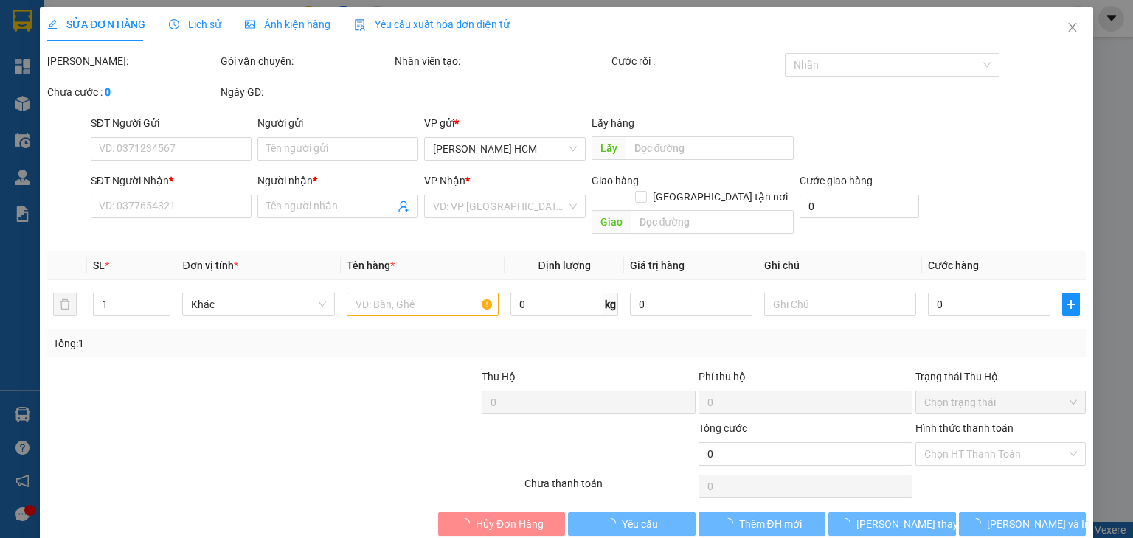
type input "0984739797"
type input "NHUNG"
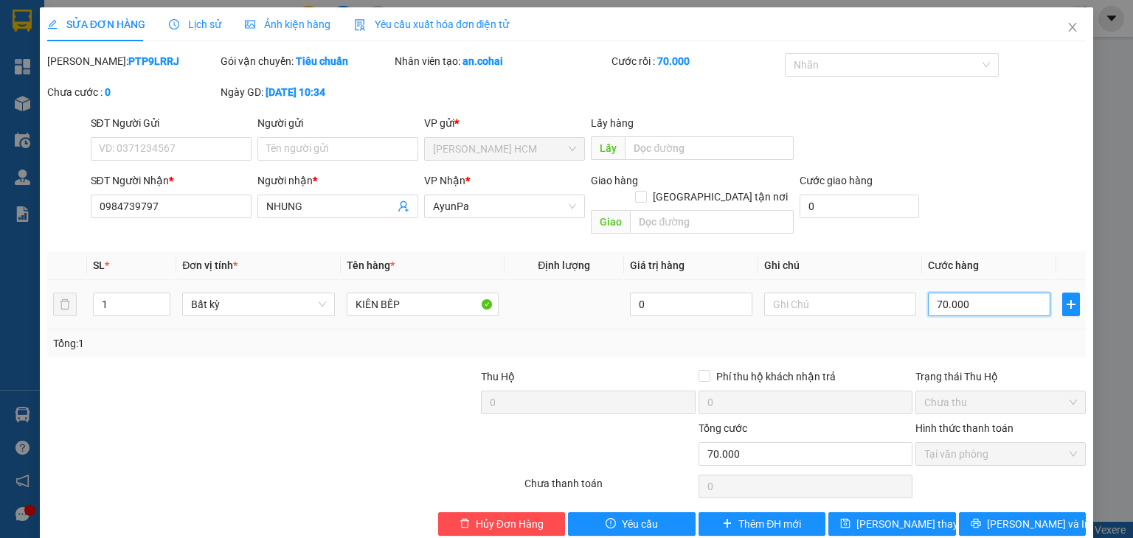
click at [982, 293] on input "70.000" at bounding box center [989, 305] width 122 height 24
type input "0"
type input "1"
type input "001"
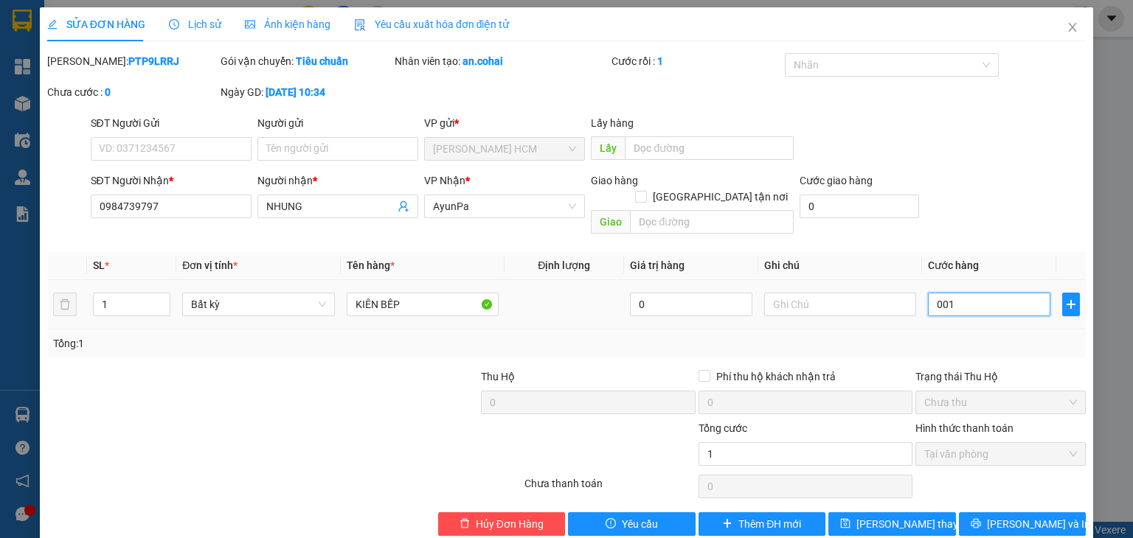
type input "10"
type input "0.010"
type input "100"
type input "00.100"
type input "100.000"
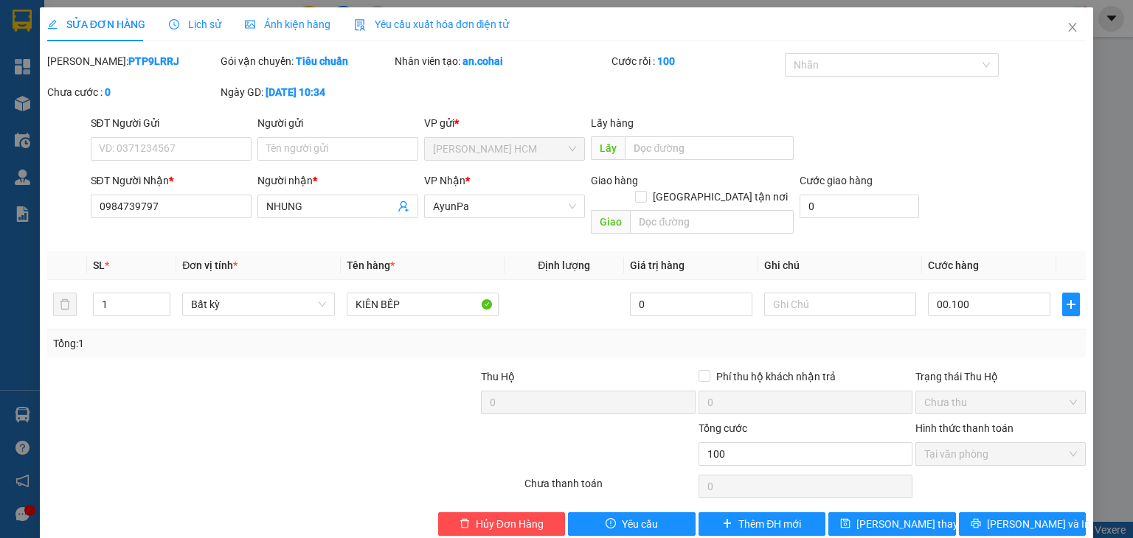
type input "100.000"
drag, startPoint x: 1024, startPoint y: 352, endPoint x: 999, endPoint y: 344, distance: 25.4
click at [1024, 351] on div "Total Paid Fee 70.000 Total UnPaid Fee 0 Cash Collection Total Fee Mã ĐH: PTP9L…" at bounding box center [566, 294] width 1039 height 483
click at [829, 293] on input "text" at bounding box center [840, 305] width 152 height 24
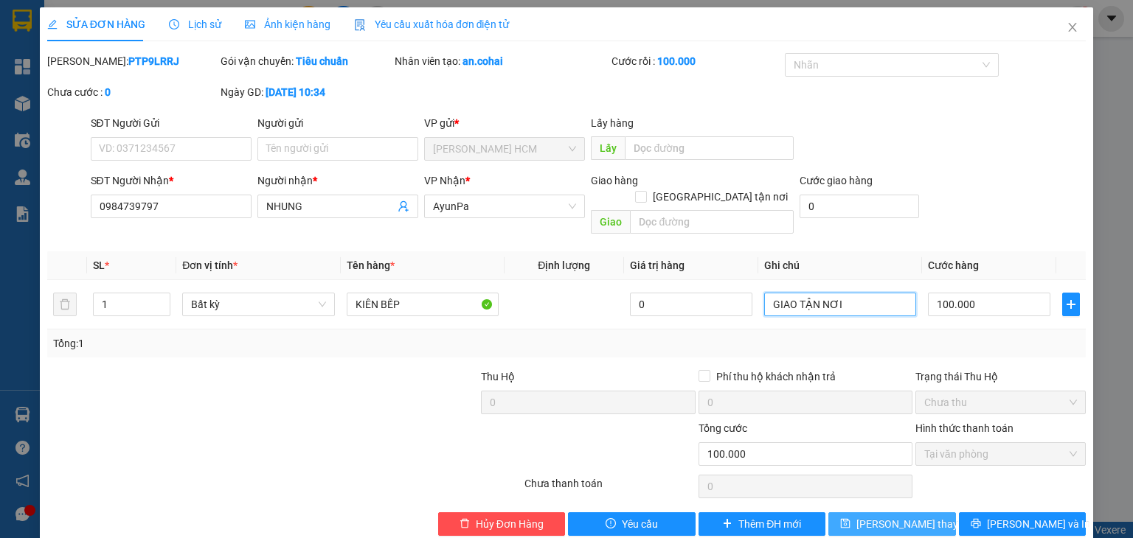
type input "GIAO TẬN NƠI"
click at [897, 516] on span "[PERSON_NAME] thay đổi" at bounding box center [915, 524] width 118 height 16
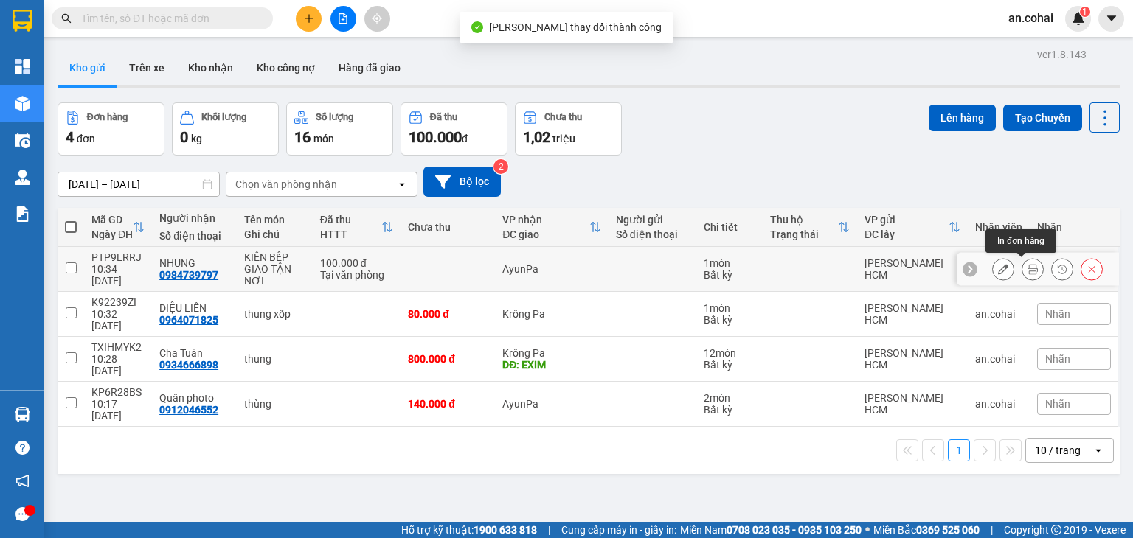
click at [1027, 268] on icon at bounding box center [1032, 269] width 10 height 10
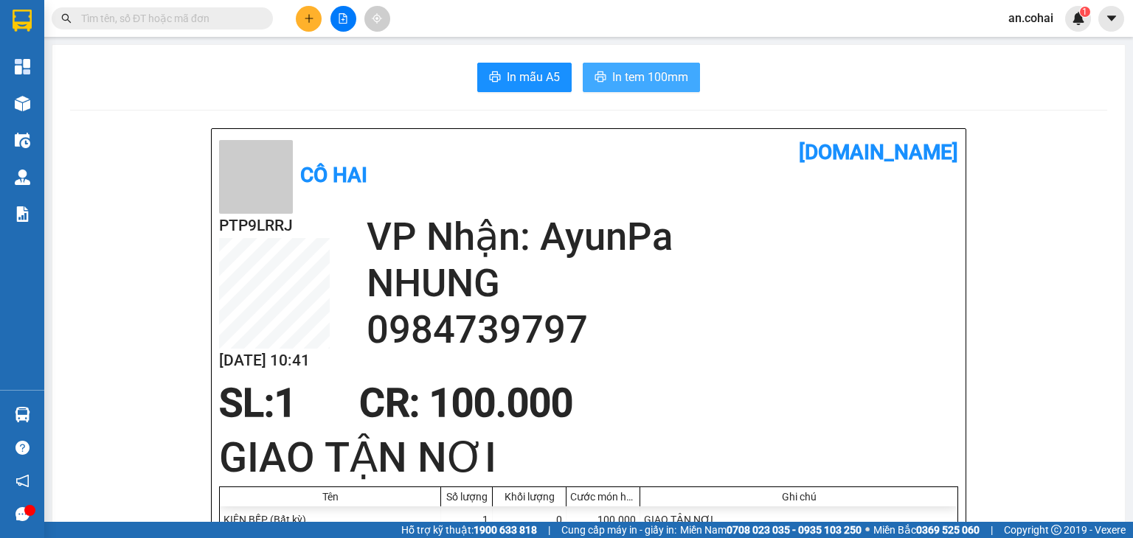
click at [617, 69] on span "In tem 100mm" at bounding box center [650, 77] width 76 height 18
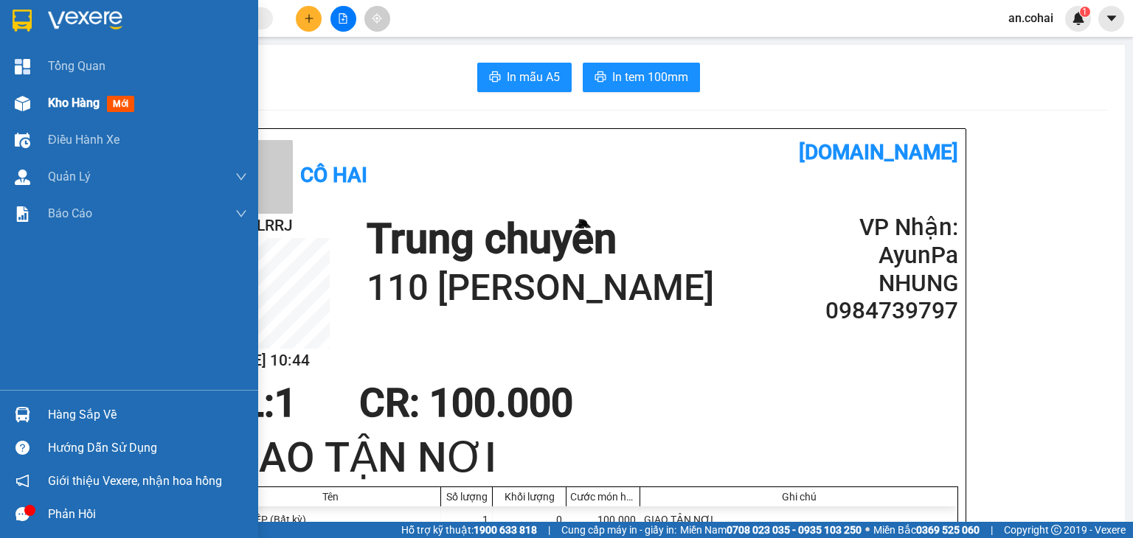
drag, startPoint x: 59, startPoint y: 106, endPoint x: 76, endPoint y: 104, distance: 17.1
click at [60, 107] on span "Kho hàng" at bounding box center [74, 103] width 52 height 14
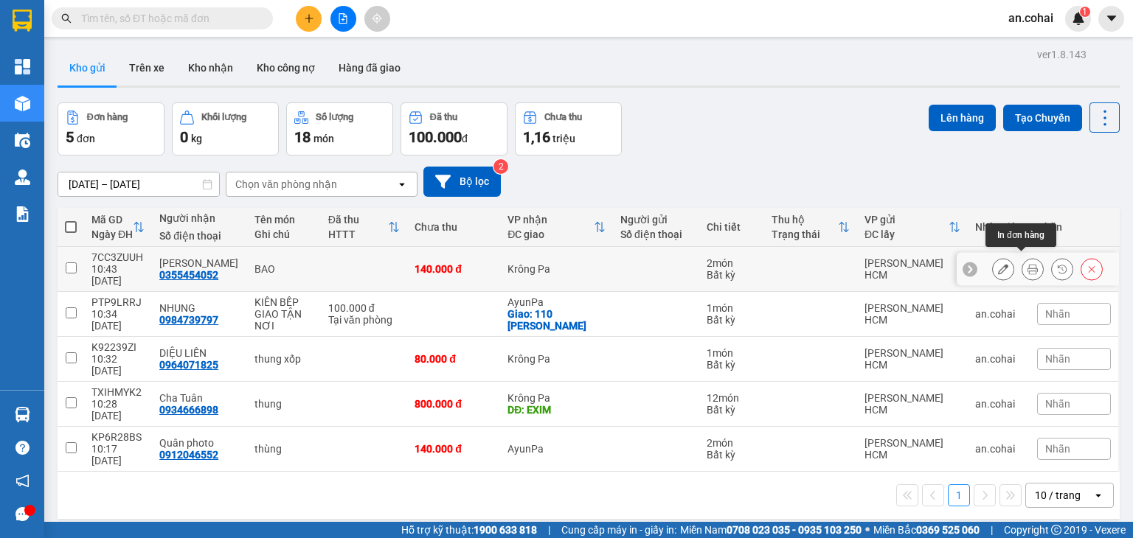
click at [1022, 268] on button at bounding box center [1032, 270] width 21 height 26
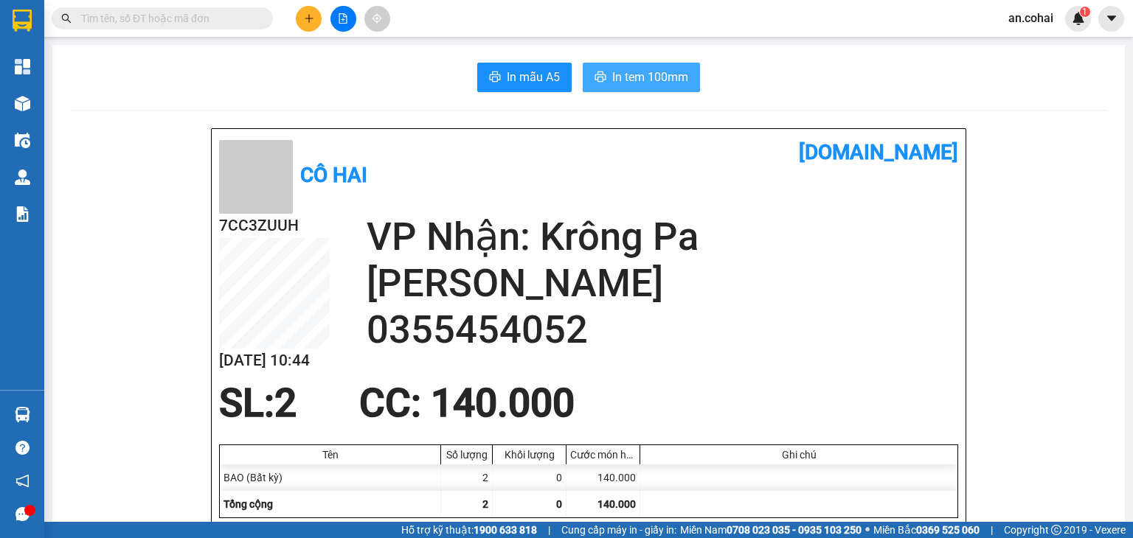
click at [623, 63] on button "In tem 100mm" at bounding box center [641, 78] width 117 height 30
click at [601, 66] on button "In tem 100mm" at bounding box center [641, 78] width 117 height 30
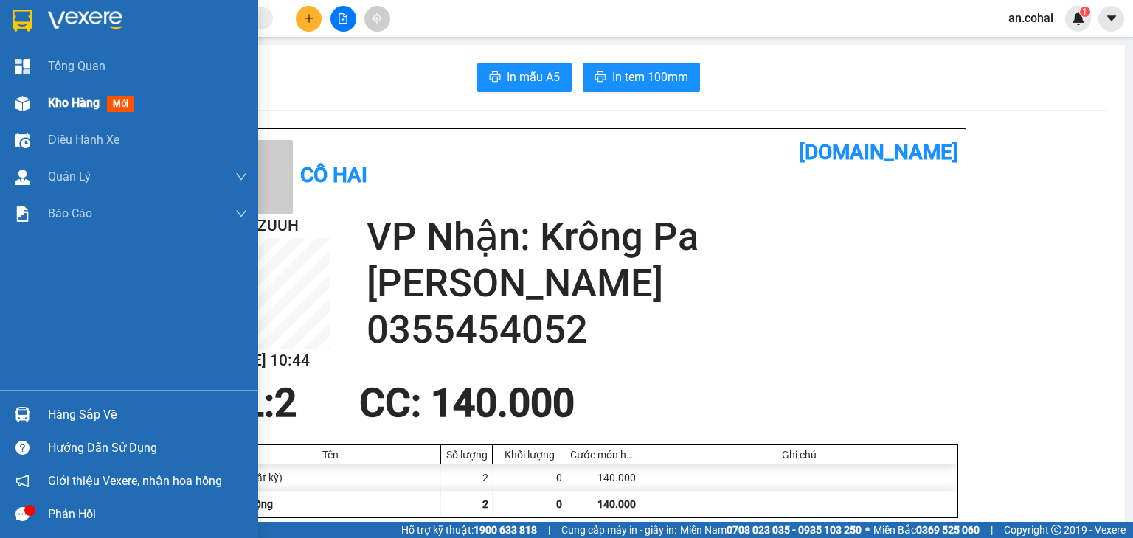
click at [69, 102] on span "Kho hàng" at bounding box center [74, 103] width 52 height 14
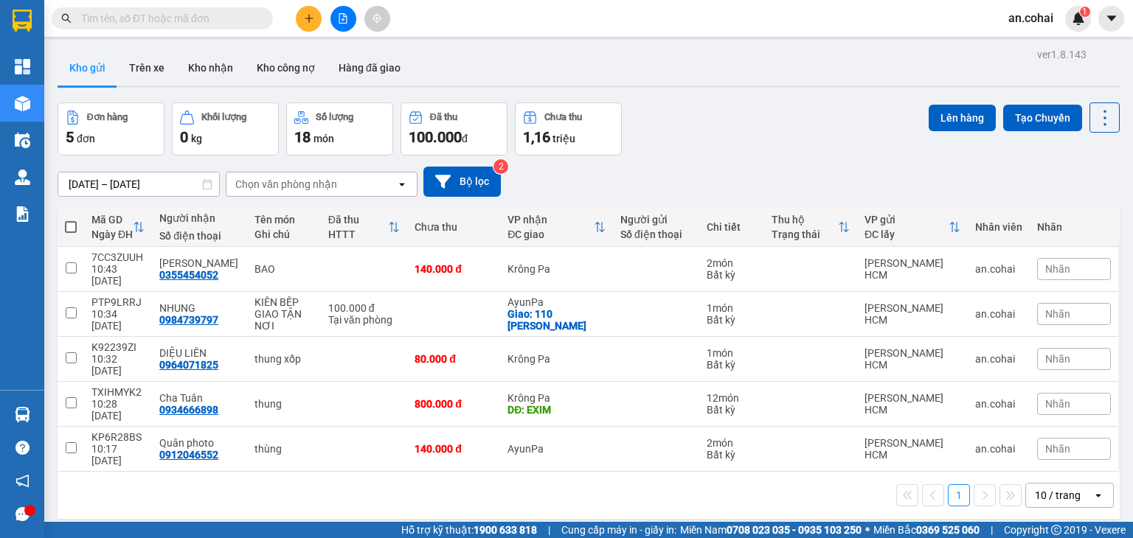
click at [74, 224] on span at bounding box center [71, 227] width 12 height 12
click at [71, 220] on input "checkbox" at bounding box center [71, 220] width 0 height 0
checkbox input "true"
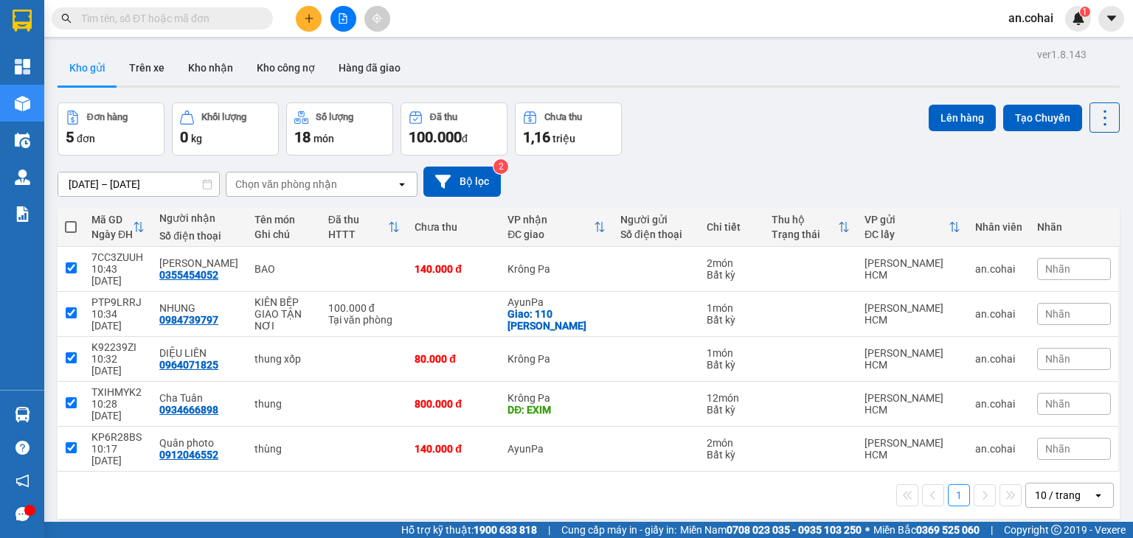
checkbox input "true"
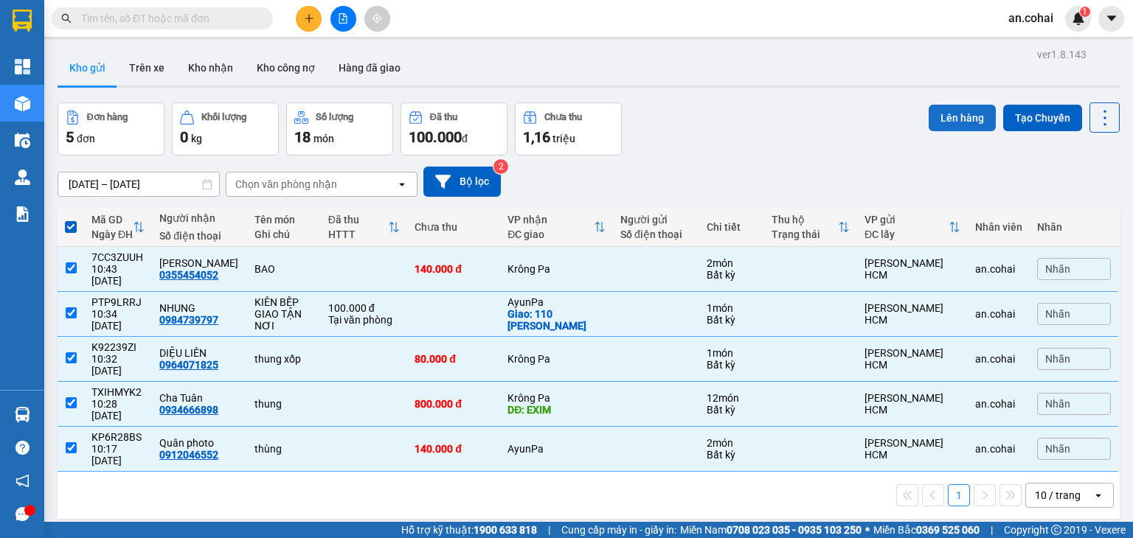
click at [962, 117] on button "Lên hàng" at bounding box center [962, 118] width 67 height 27
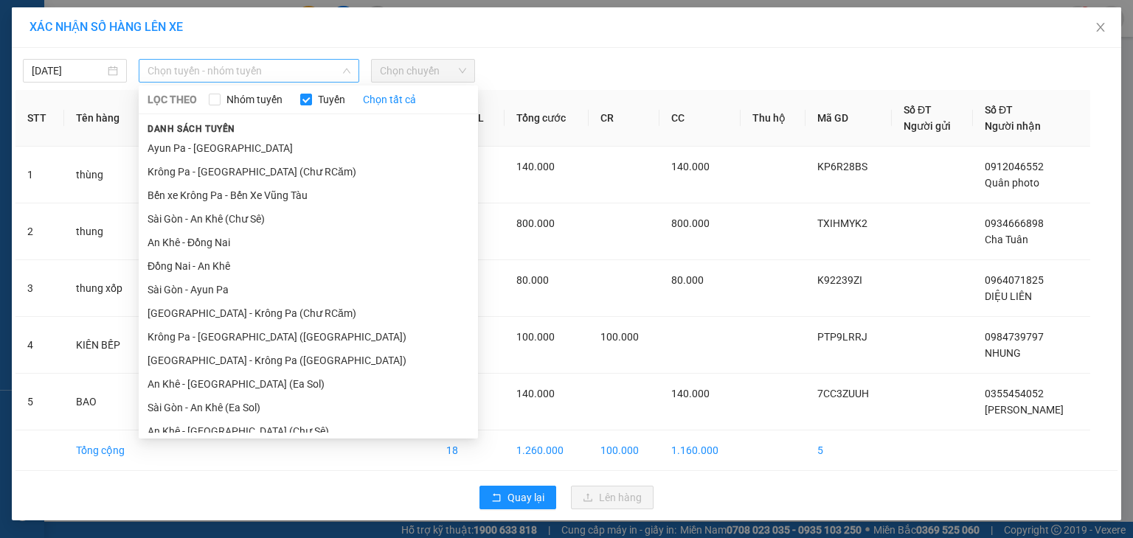
click at [255, 67] on span "Chọn tuyến - nhóm tuyến" at bounding box center [249, 71] width 203 height 22
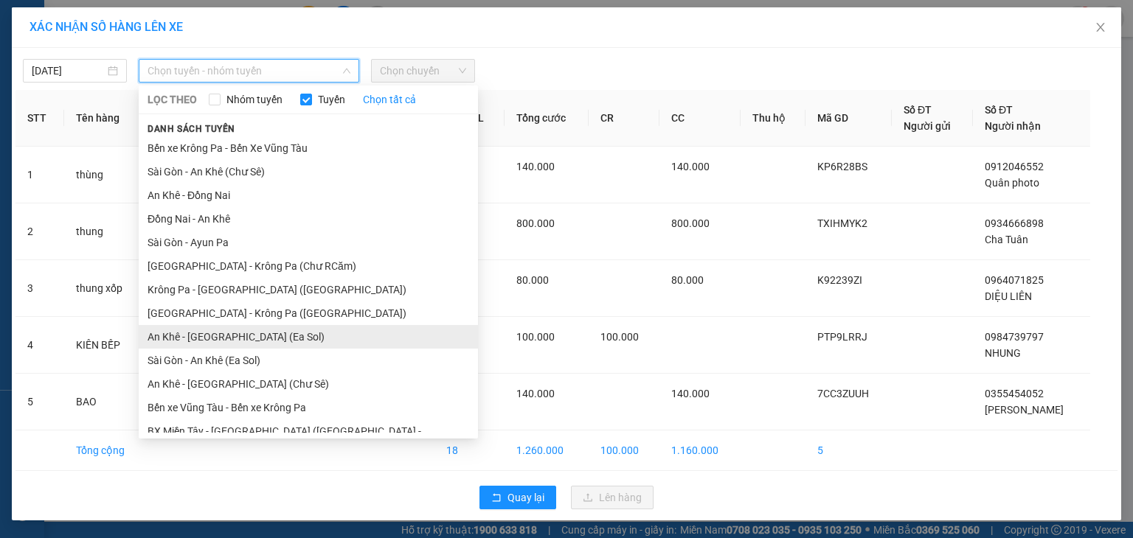
scroll to position [74, 0]
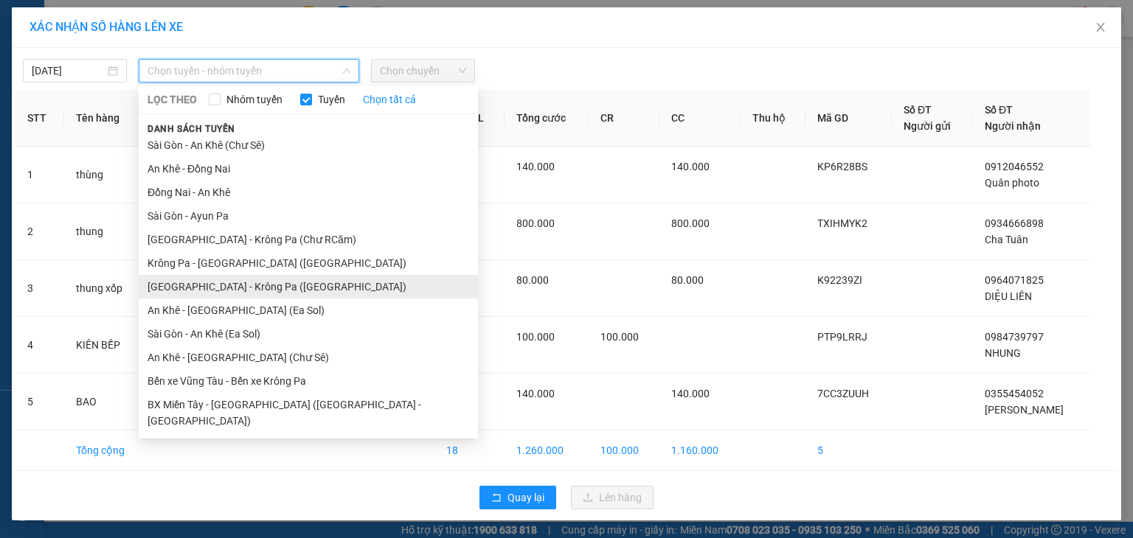
click at [245, 283] on li "[GEOGRAPHIC_DATA] - Krông Pa ([GEOGRAPHIC_DATA])" at bounding box center [308, 287] width 339 height 24
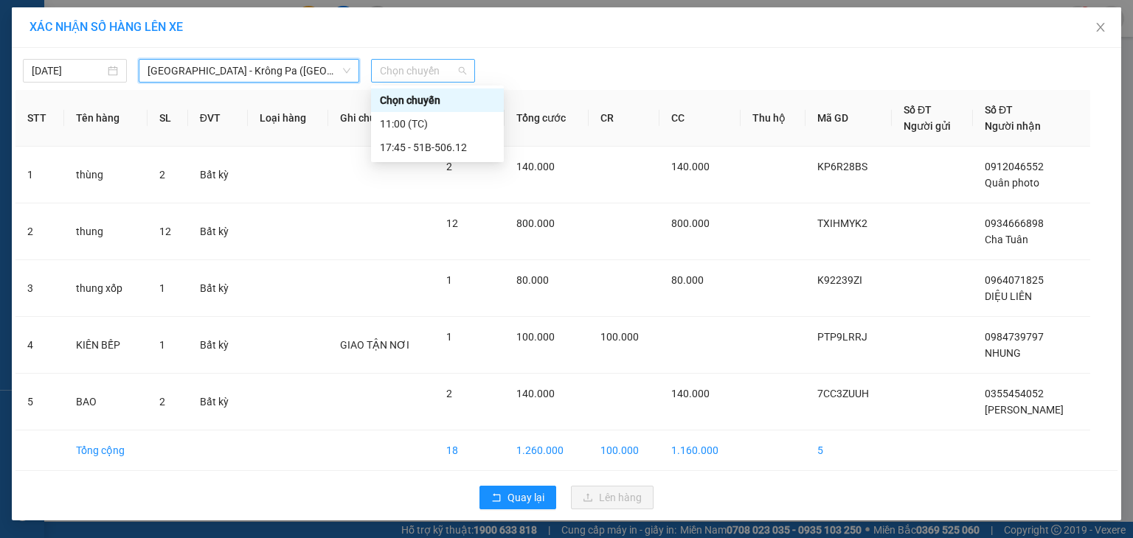
click at [434, 76] on span "Chọn chuyến" at bounding box center [423, 71] width 86 height 22
click at [417, 128] on div "11:00 (TC)" at bounding box center [437, 124] width 115 height 16
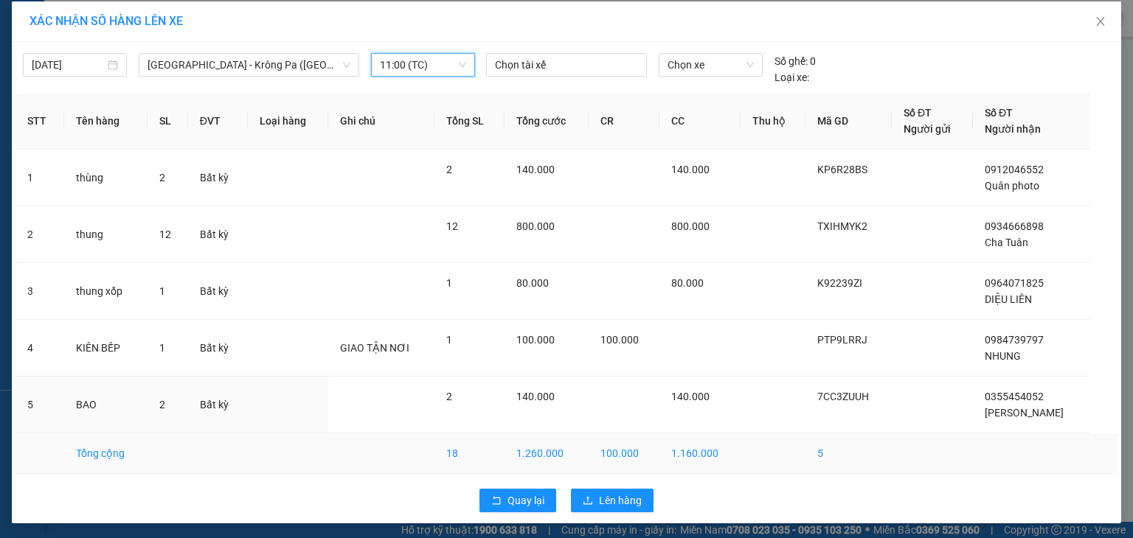
scroll to position [8, 0]
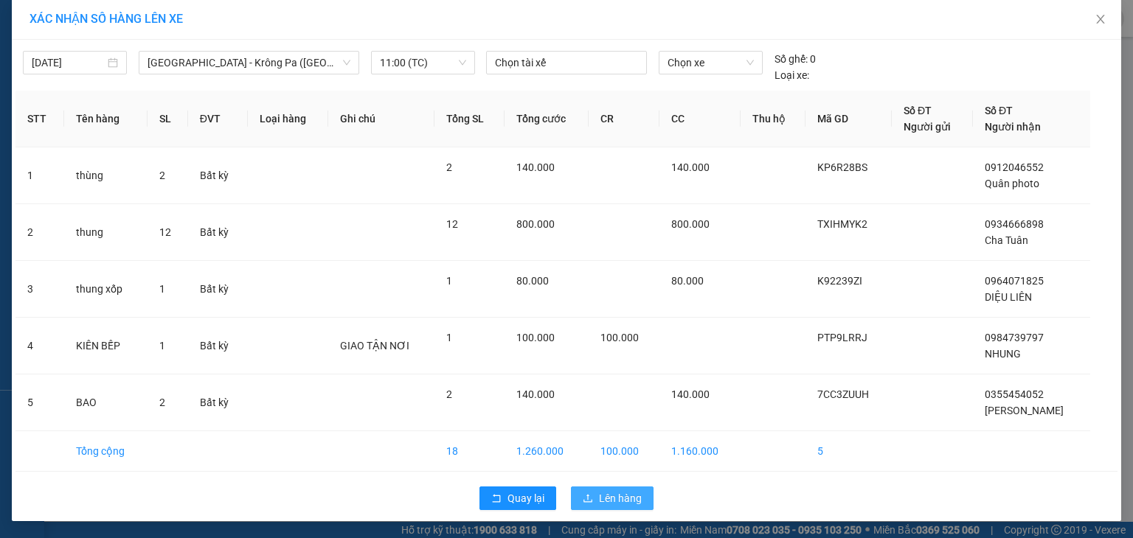
click at [612, 495] on span "Lên hàng" at bounding box center [620, 499] width 43 height 16
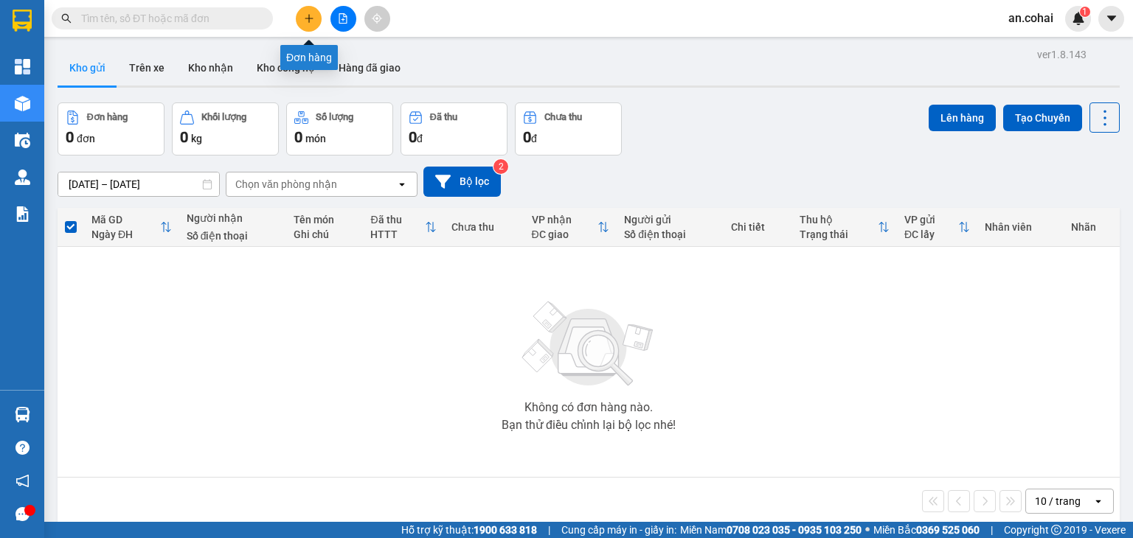
click at [301, 18] on button at bounding box center [309, 19] width 26 height 26
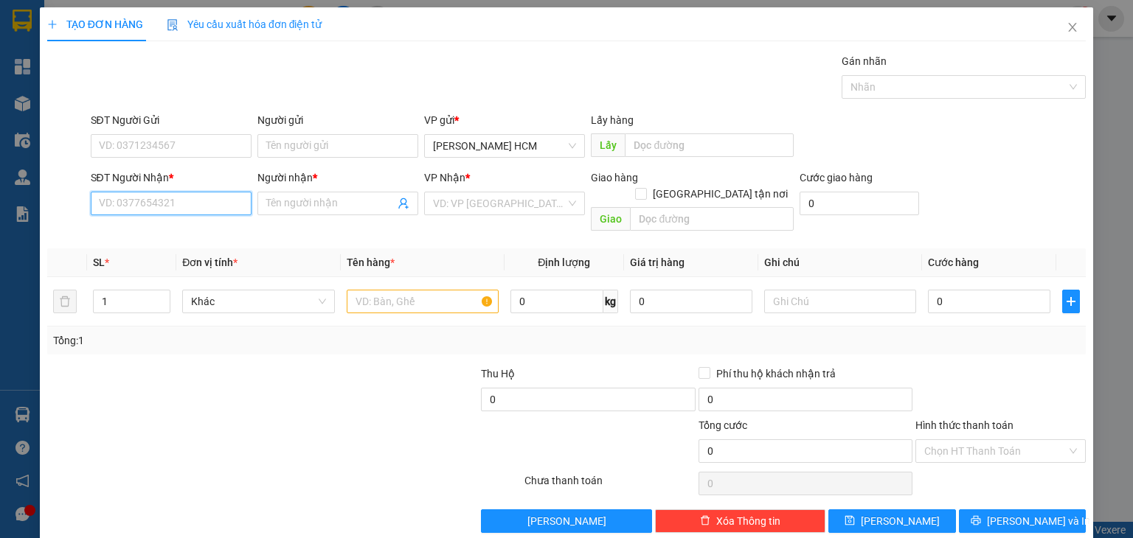
click at [182, 199] on input "SĐT Người Nhận *" at bounding box center [171, 204] width 161 height 24
click at [166, 201] on input "SĐT Người Nhận *" at bounding box center [171, 204] width 161 height 24
click at [191, 235] on div "0985400312 - Thầy Hoàn" at bounding box center [169, 232] width 142 height 16
type input "0985400312"
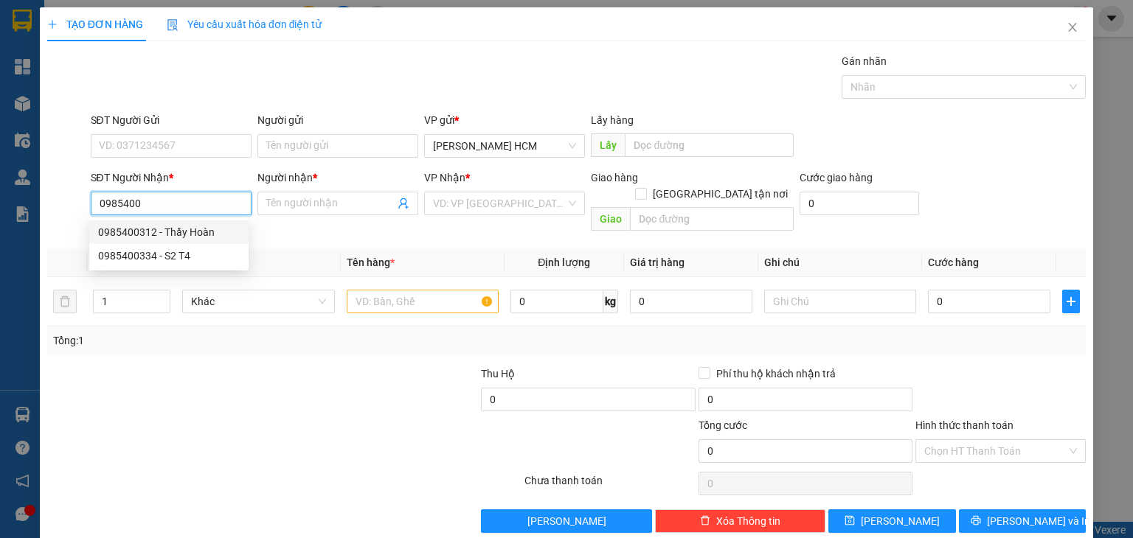
type input "Thầy Hoàn"
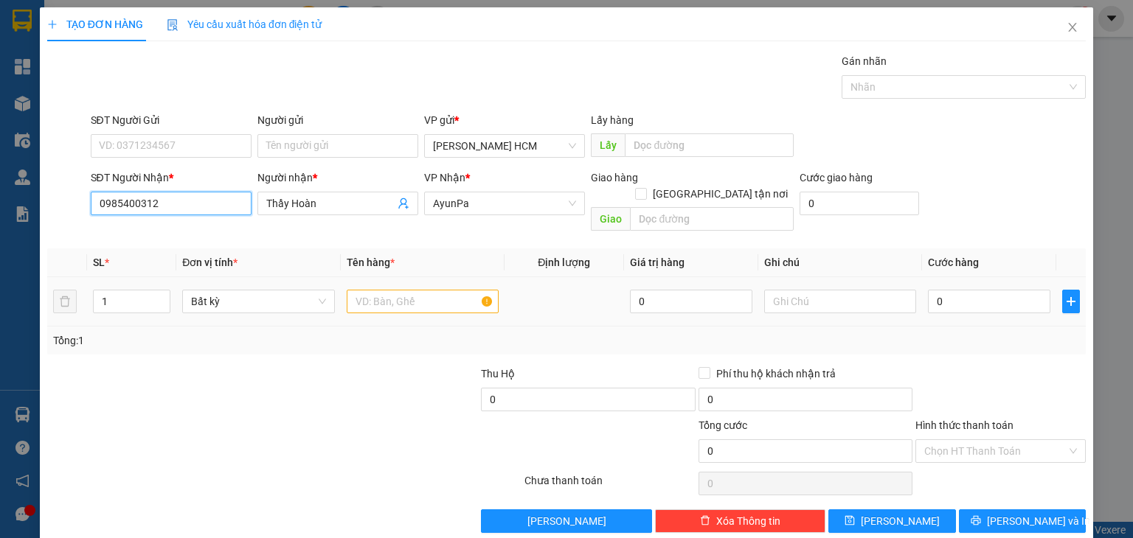
type input "0985400312"
click at [361, 290] on input "text" at bounding box center [423, 302] width 152 height 24
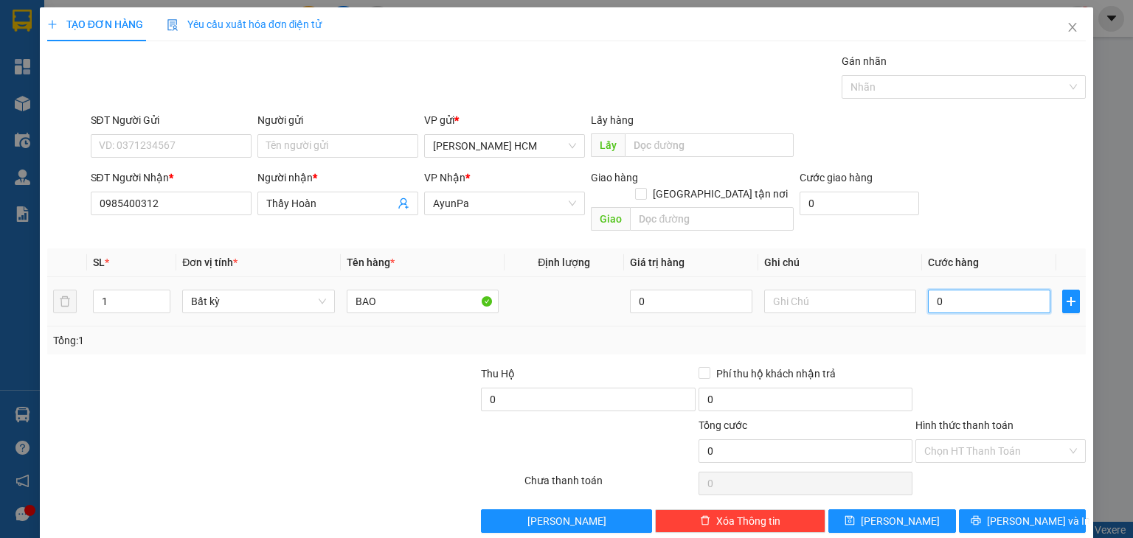
click at [987, 290] on input "0" at bounding box center [989, 302] width 122 height 24
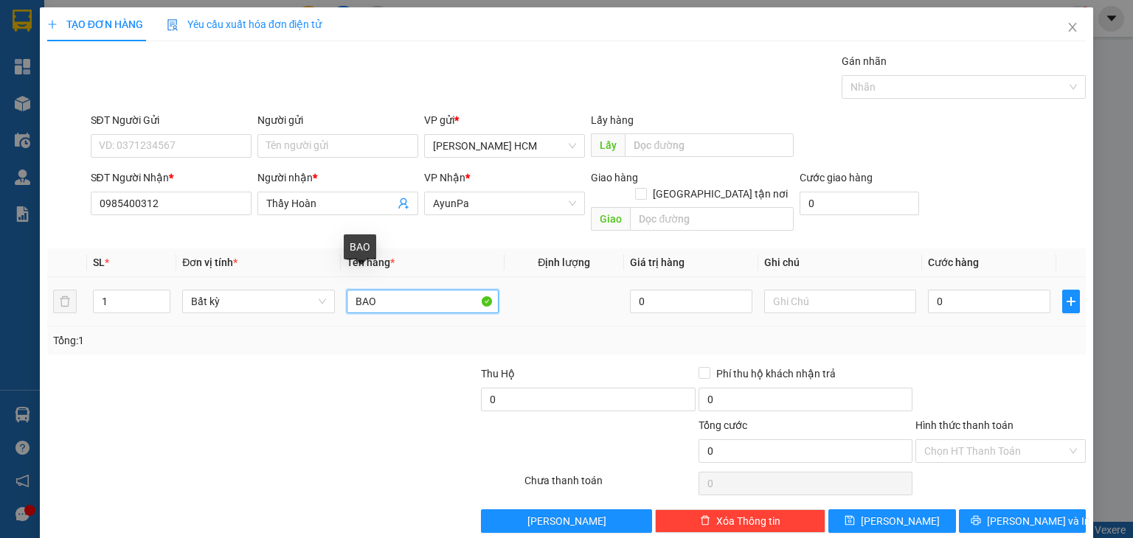
click at [434, 297] on div "BAO" at bounding box center [423, 302] width 152 height 30
type input "B"
type input "KIỆN ĐEN"
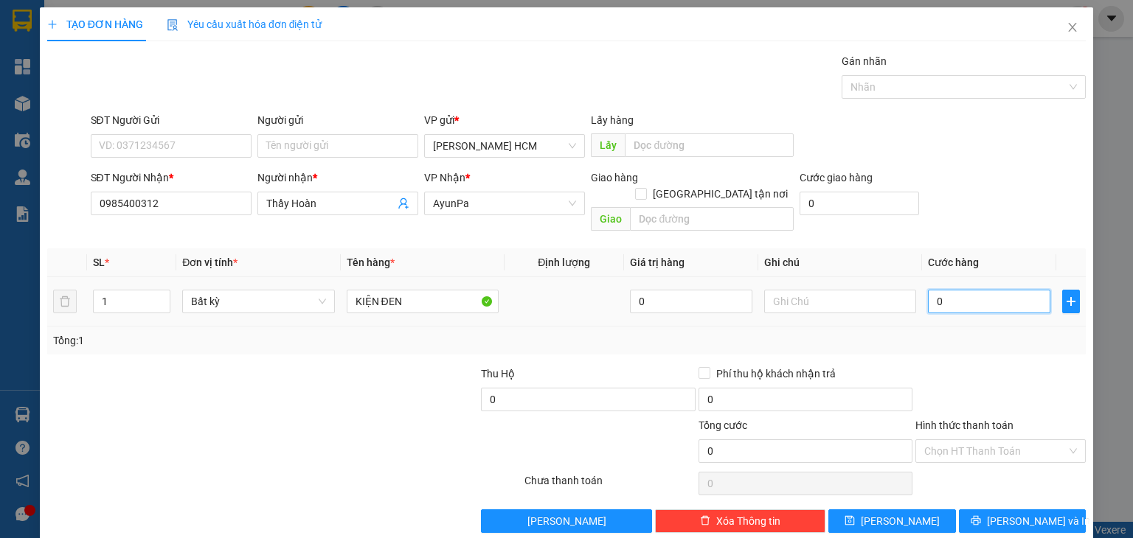
click at [940, 290] on input "0" at bounding box center [989, 302] width 122 height 24
type input "007"
type input "7"
type input "0.070"
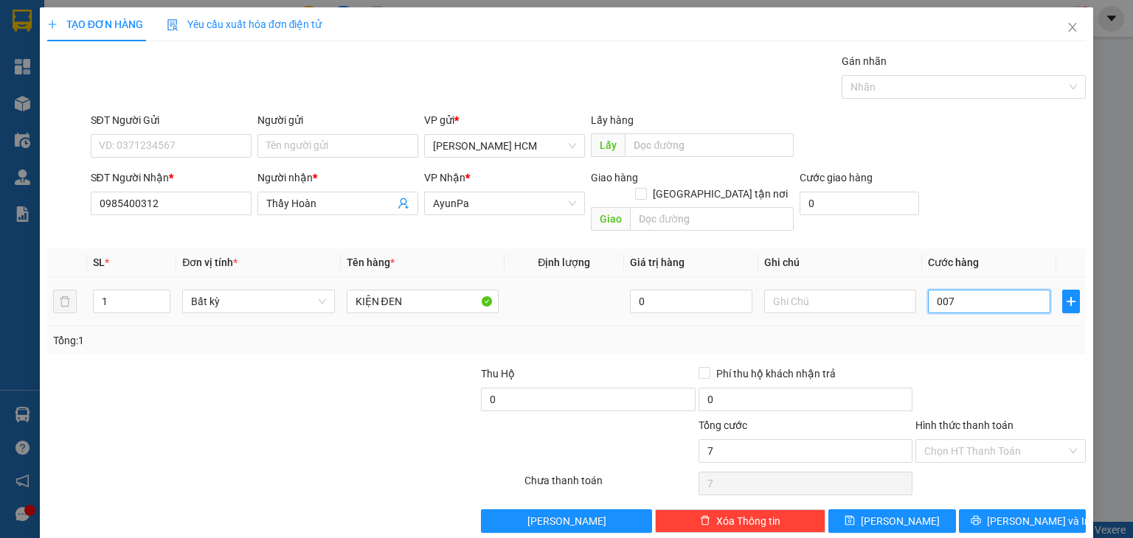
type input "70"
type input "70.000"
click at [1011, 344] on div "Transit Pickup Surcharge Ids Transit Deliver Surcharge Ids Transit Deliver Surc…" at bounding box center [566, 293] width 1039 height 480
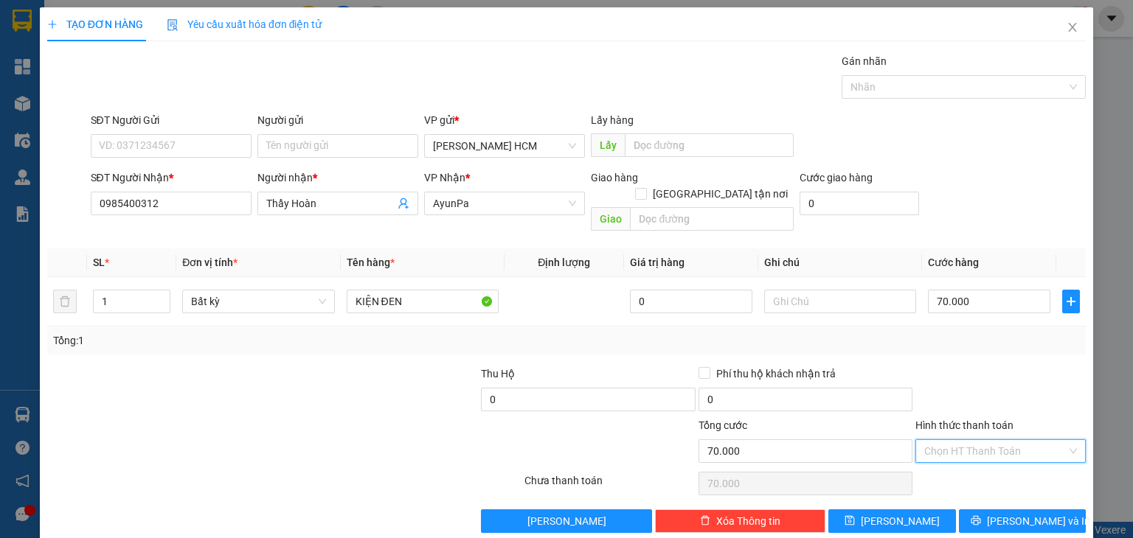
click at [1005, 440] on input "Hình thức thanh toán" at bounding box center [995, 451] width 142 height 22
click at [978, 457] on div "Tại văn phòng" at bounding box center [990, 463] width 151 height 16
type input "0"
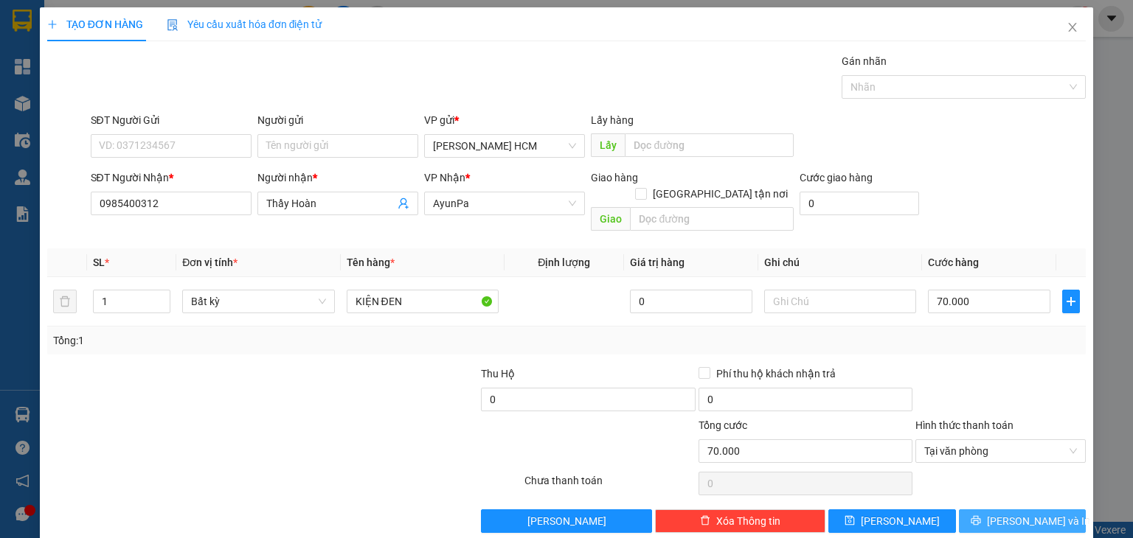
drag, startPoint x: 992, startPoint y: 501, endPoint x: 1015, endPoint y: 511, distance: 25.1
click at [981, 516] on icon "printer" at bounding box center [976, 521] width 10 height 10
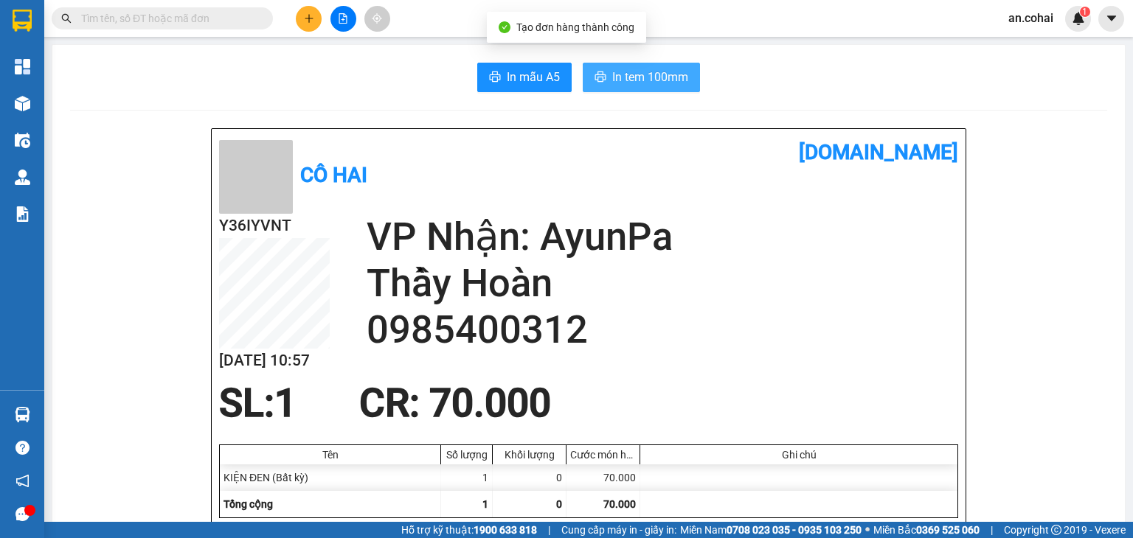
click at [653, 63] on button "In tem 100mm" at bounding box center [641, 78] width 117 height 30
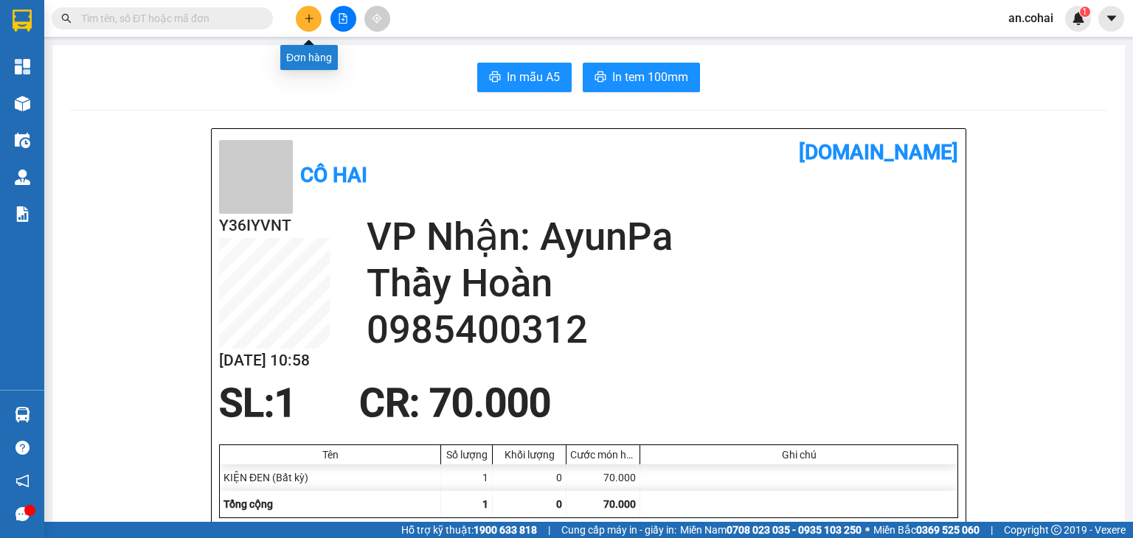
click at [318, 21] on button at bounding box center [309, 19] width 26 height 26
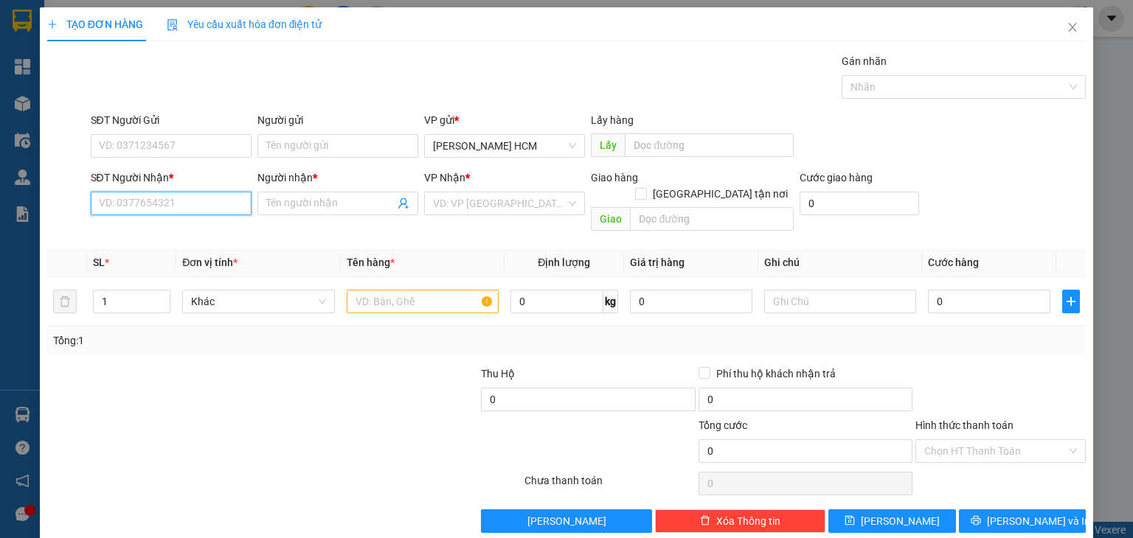
click at [210, 202] on input "SĐT Người Nhận *" at bounding box center [171, 204] width 161 height 24
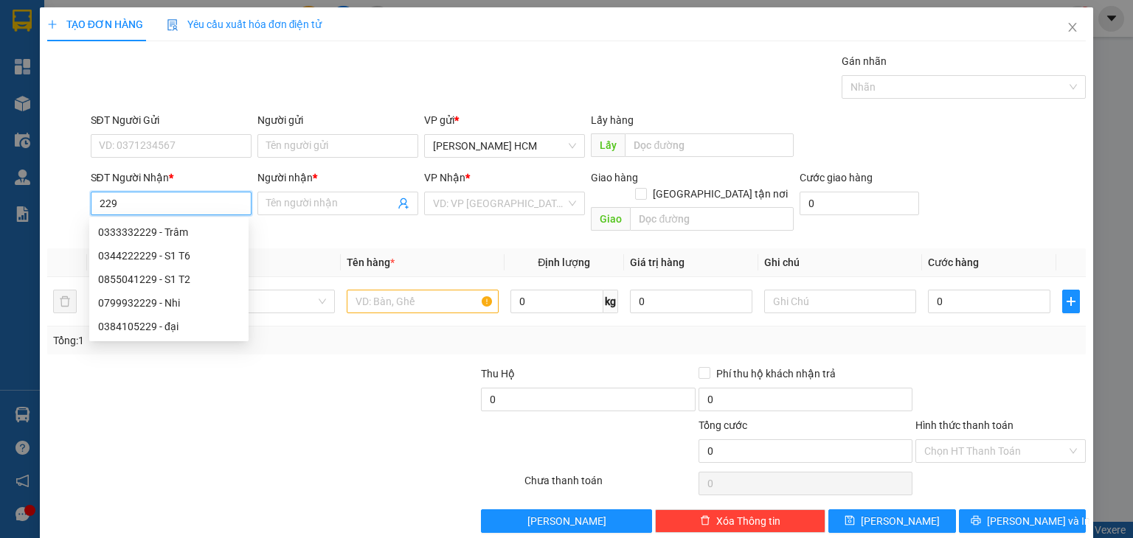
click at [163, 232] on div "0333332229 - Trâm" at bounding box center [169, 232] width 142 height 16
type input "0333332229"
type input "Trâm"
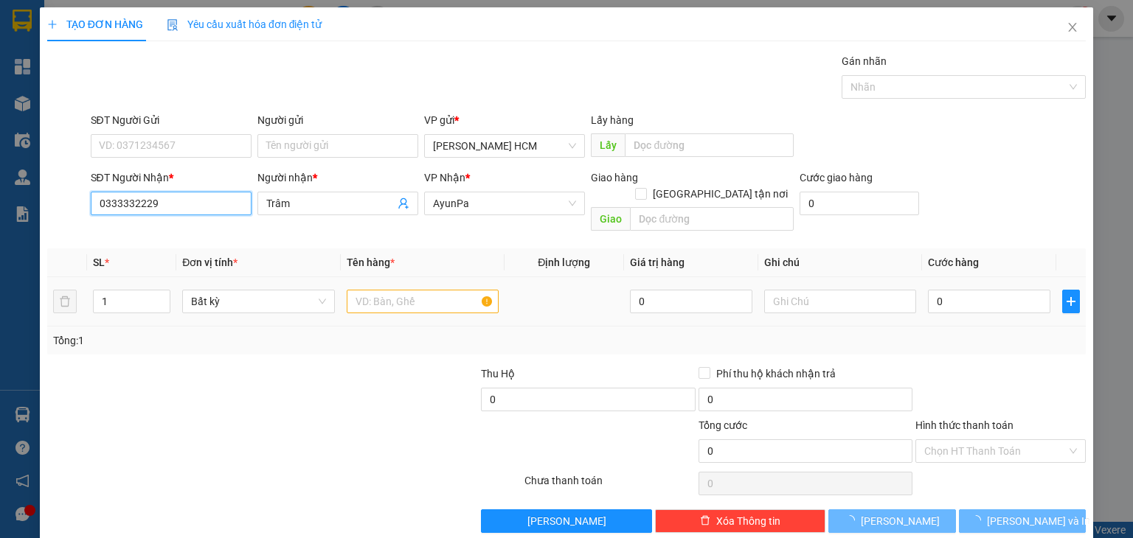
type input "0333332229"
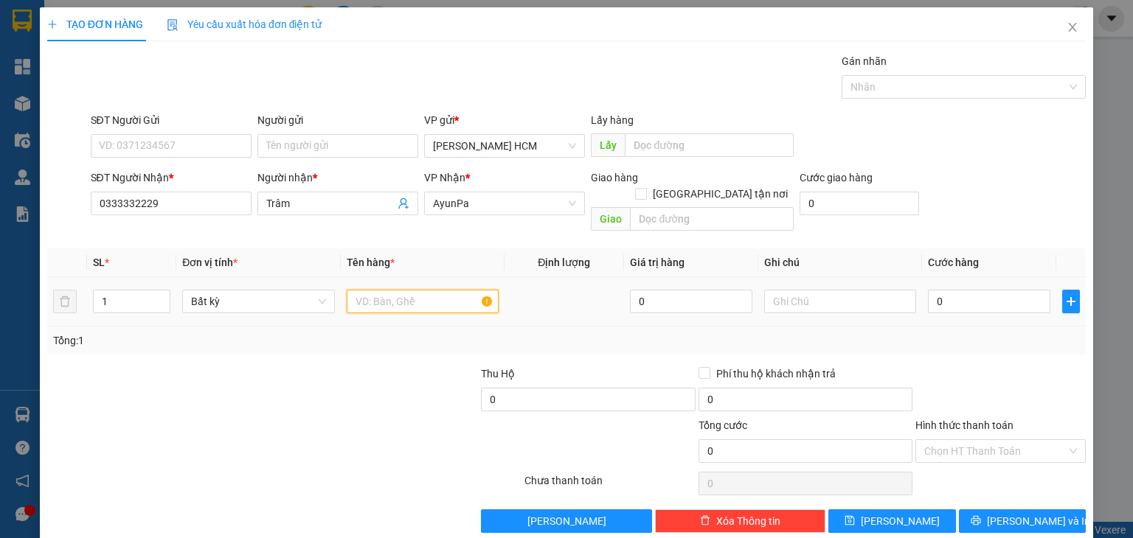
click at [368, 290] on input "text" at bounding box center [423, 302] width 152 height 24
type input "BAO"
type input "007"
type input "7"
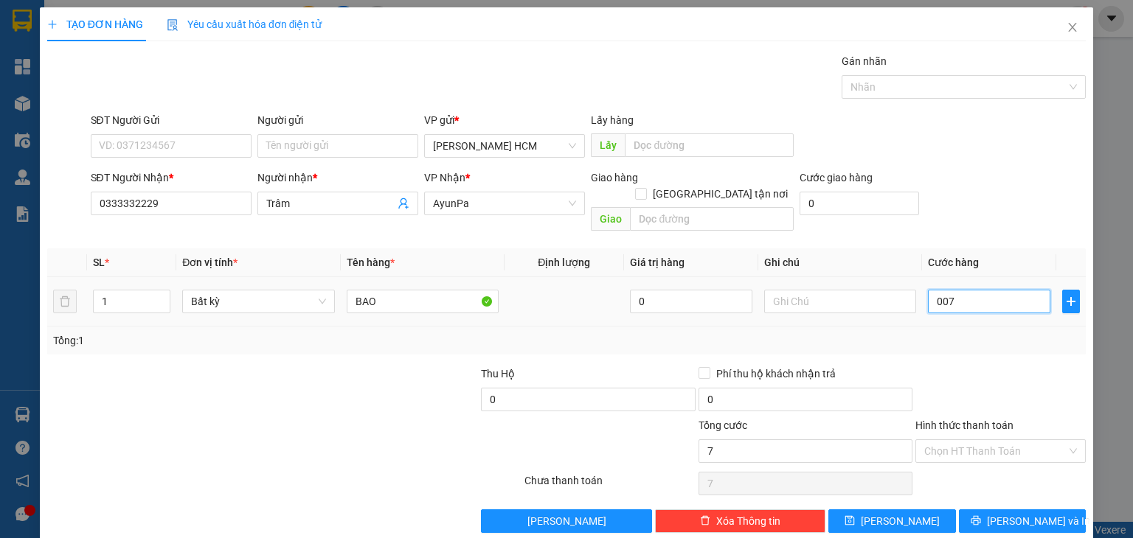
type input "0.070"
type input "70"
type input "70.000"
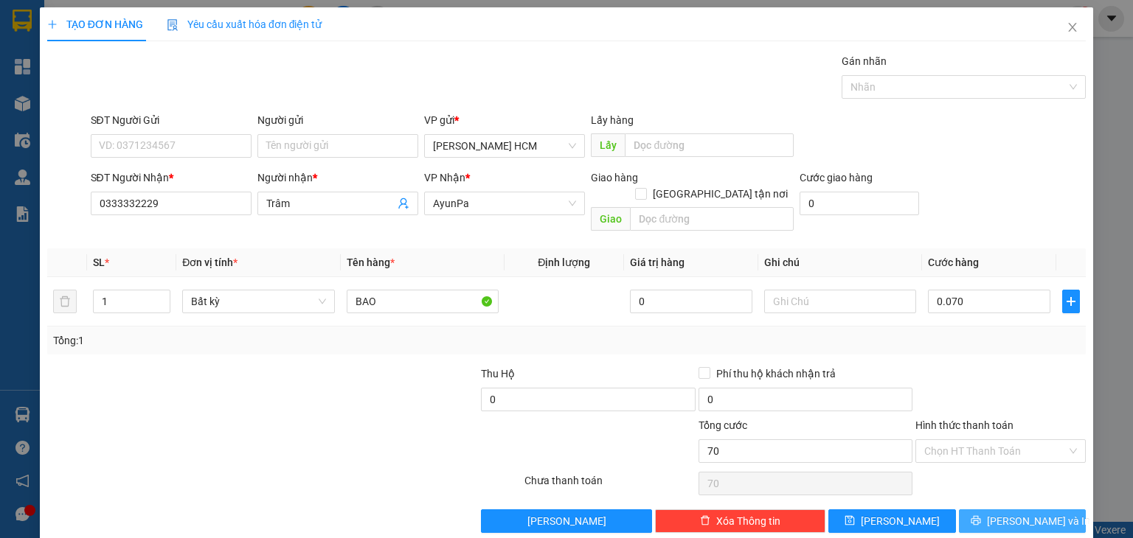
type input "70.000"
click at [1009, 513] on span "[PERSON_NAME] và In" at bounding box center [1038, 521] width 103 height 16
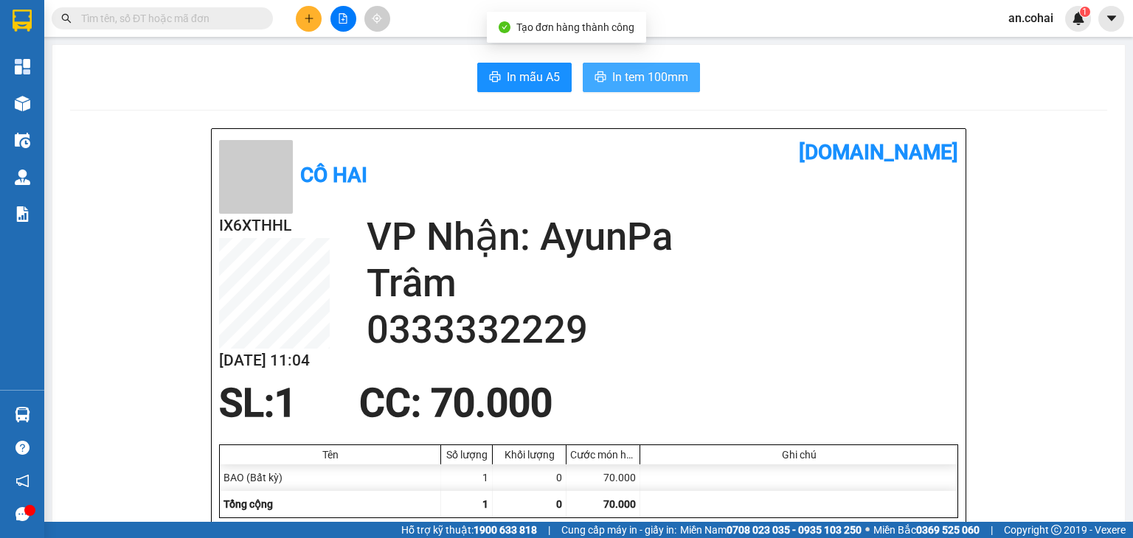
click at [666, 82] on span "In tem 100mm" at bounding box center [650, 77] width 76 height 18
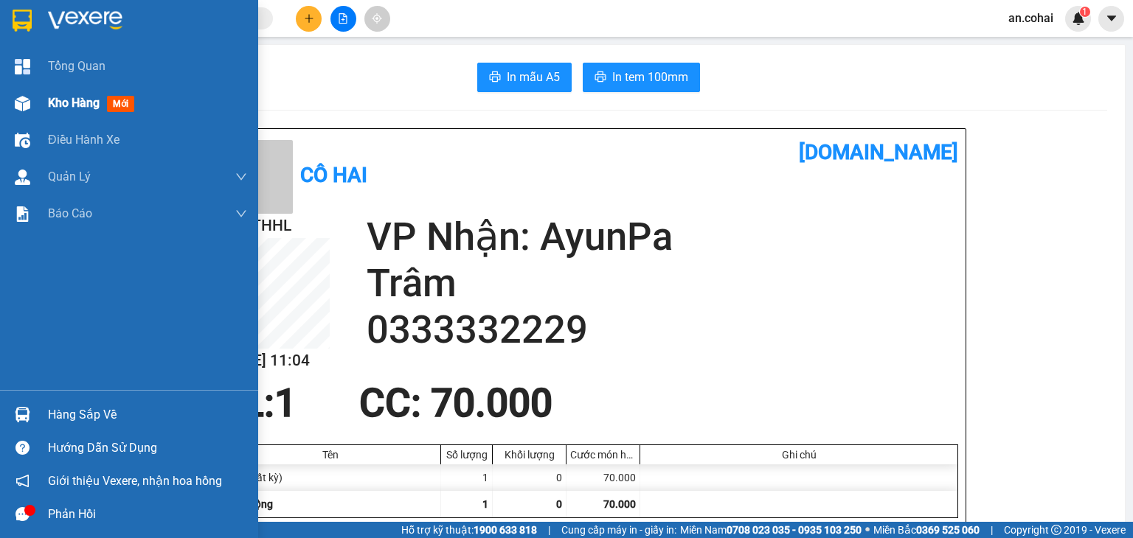
click at [71, 94] on div "Kho hàng mới" at bounding box center [94, 103] width 92 height 18
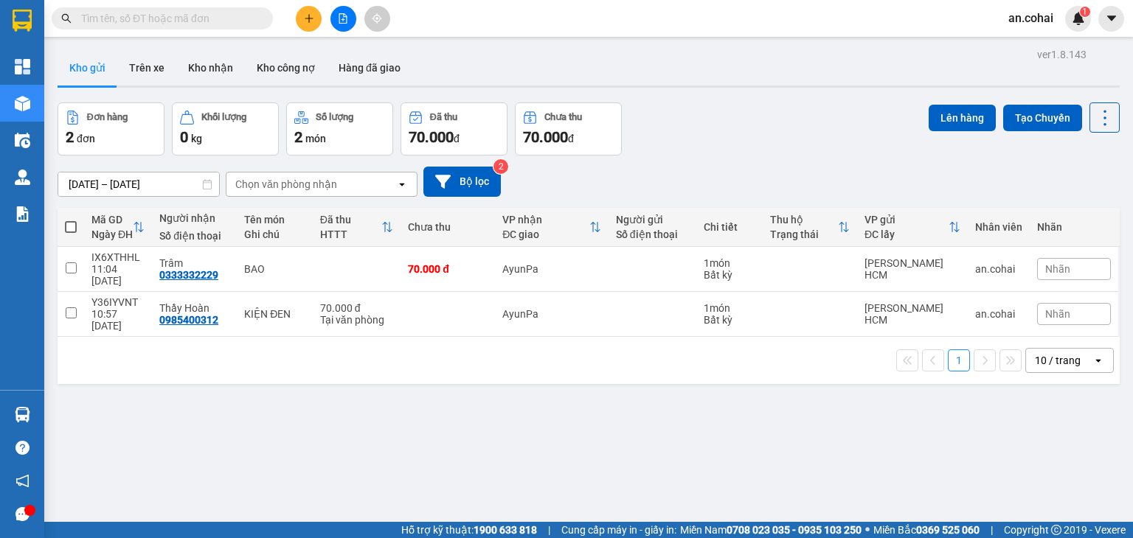
click at [72, 221] on span at bounding box center [71, 227] width 12 height 12
click at [71, 220] on input "checkbox" at bounding box center [71, 220] width 0 height 0
checkbox input "true"
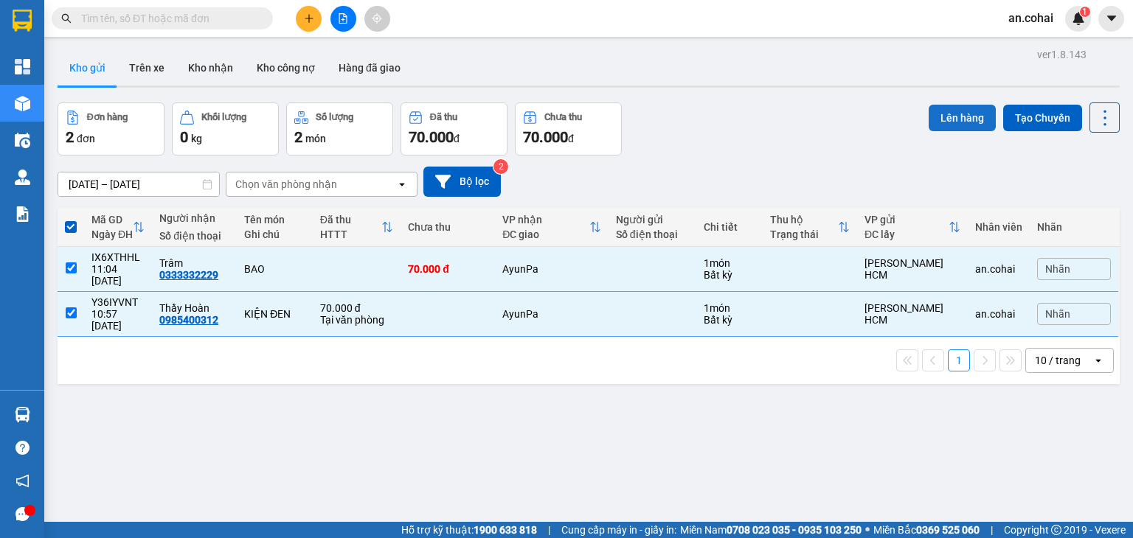
click at [942, 116] on button "Lên hàng" at bounding box center [962, 118] width 67 height 27
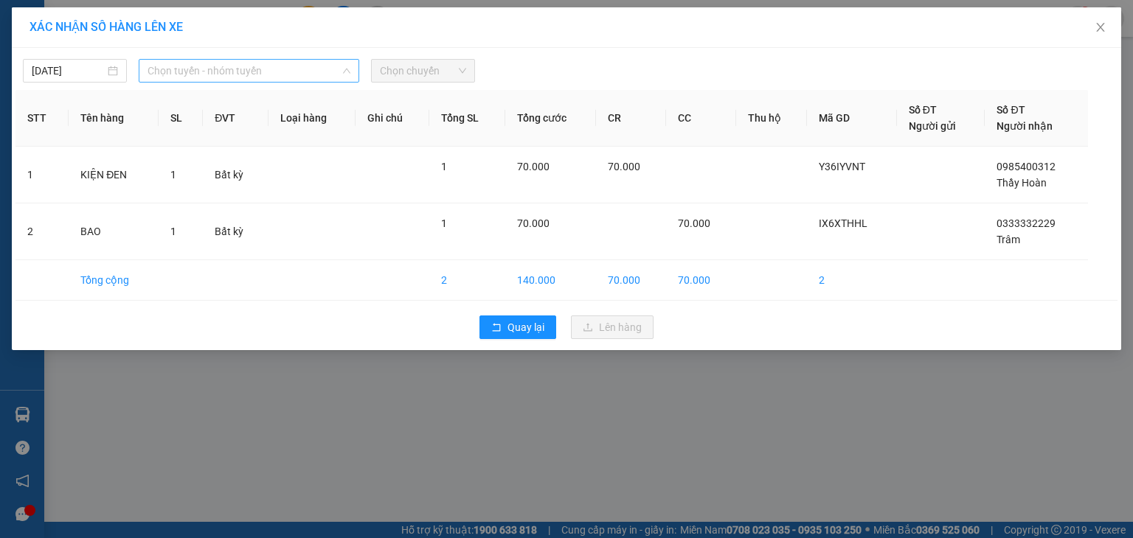
click at [313, 62] on span "Chọn tuyến - nhóm tuyến" at bounding box center [249, 71] width 203 height 22
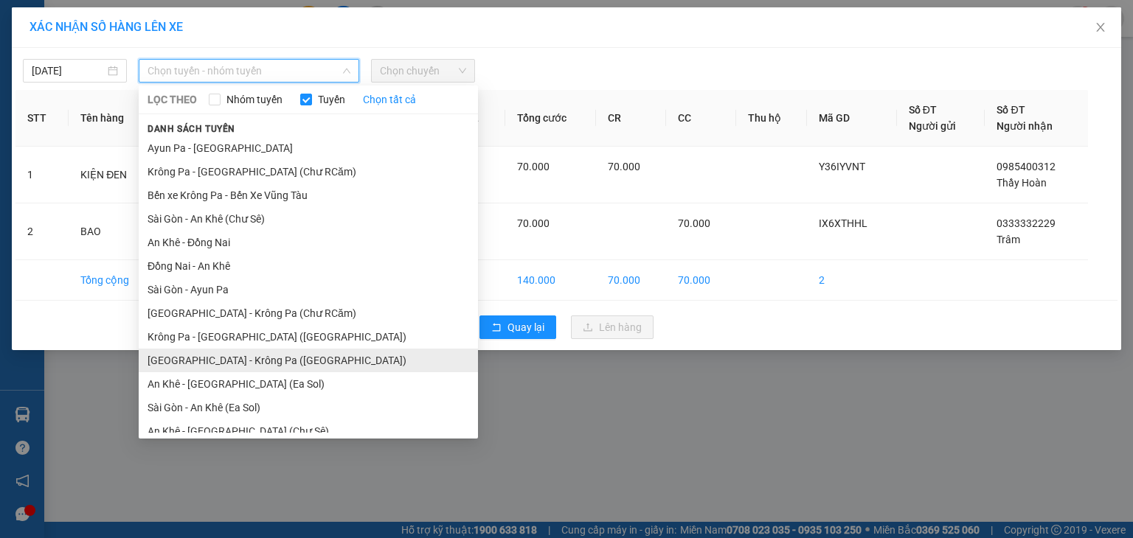
click at [258, 352] on li "[GEOGRAPHIC_DATA] - Krông Pa ([GEOGRAPHIC_DATA])" at bounding box center [308, 361] width 339 height 24
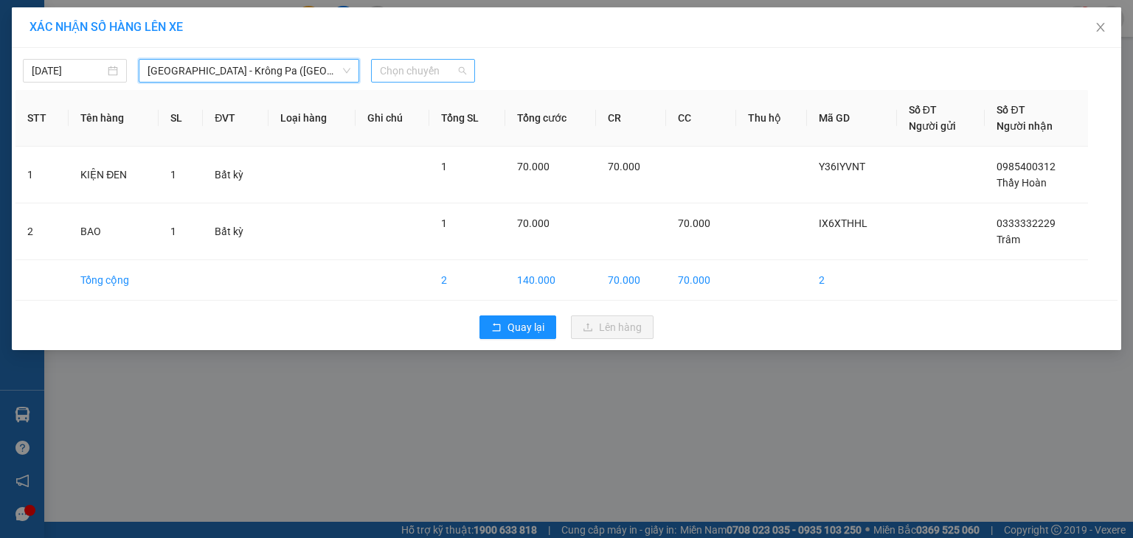
click at [422, 69] on span "Chọn chuyến" at bounding box center [423, 71] width 86 height 22
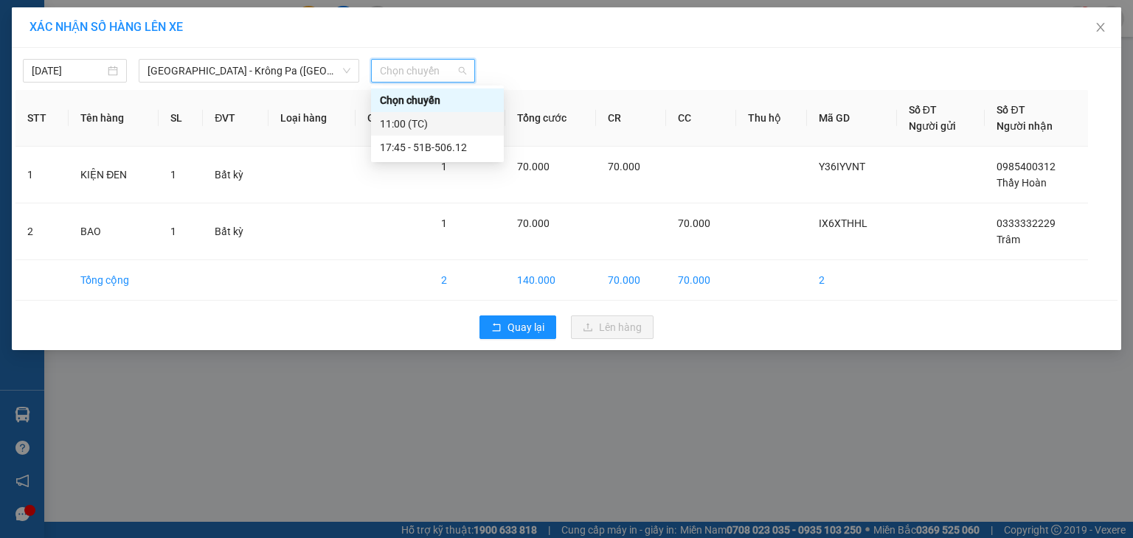
drag, startPoint x: 434, startPoint y: 122, endPoint x: 453, endPoint y: 148, distance: 32.3
click at [434, 122] on div "11:00 (TC)" at bounding box center [437, 124] width 115 height 16
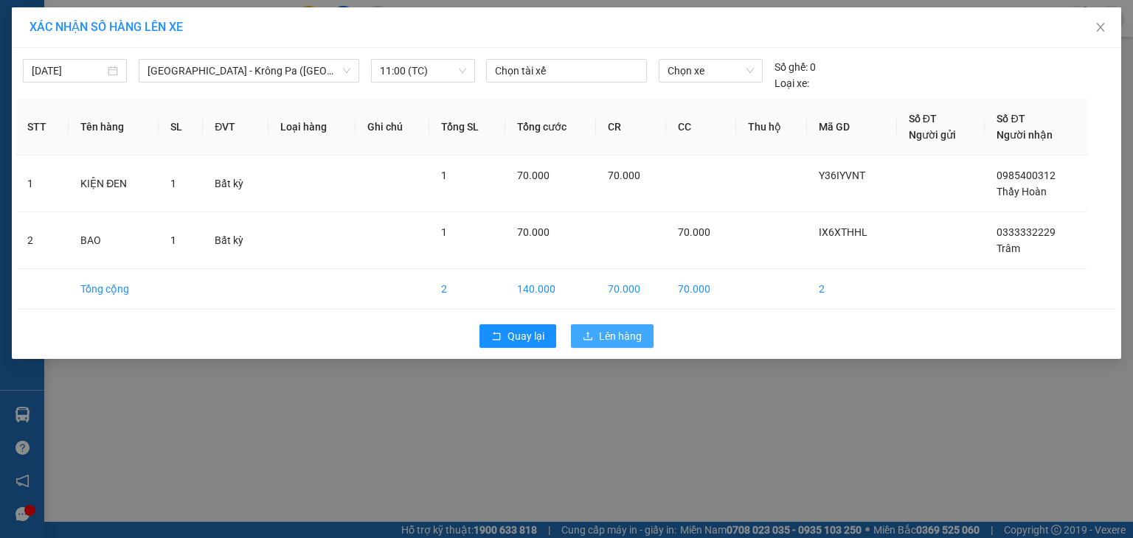
click at [625, 336] on span "Lên hàng" at bounding box center [620, 336] width 43 height 16
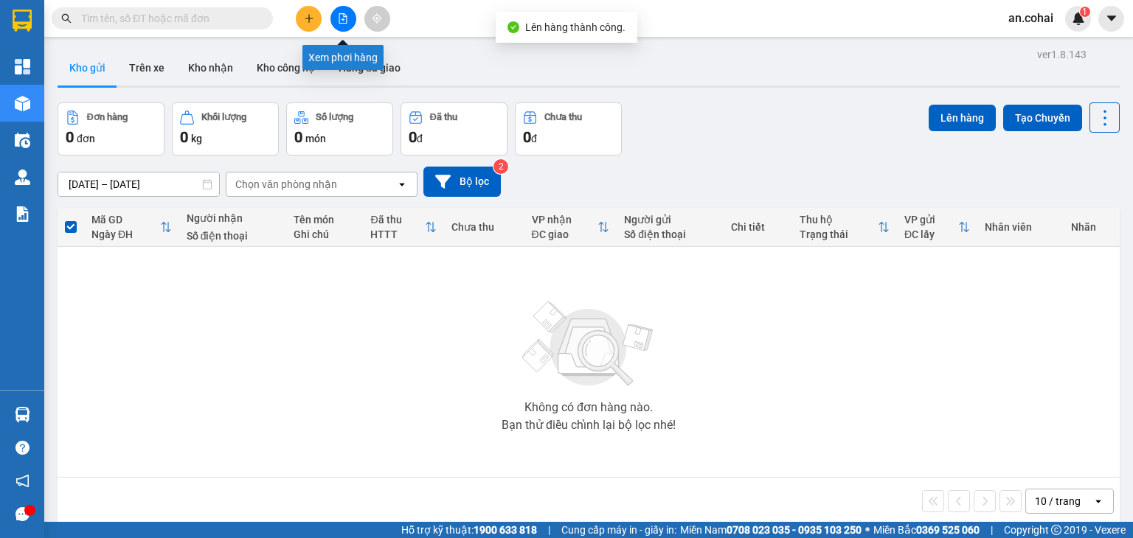
click at [346, 14] on icon "file-add" at bounding box center [343, 18] width 10 height 10
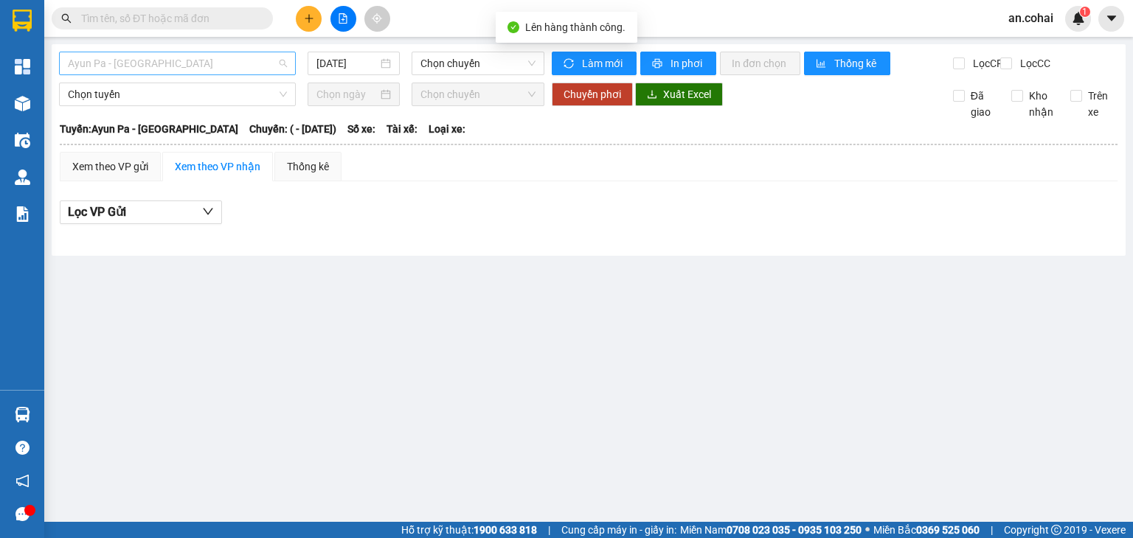
click at [244, 63] on span "Ayun Pa - [GEOGRAPHIC_DATA]" at bounding box center [177, 63] width 219 height 22
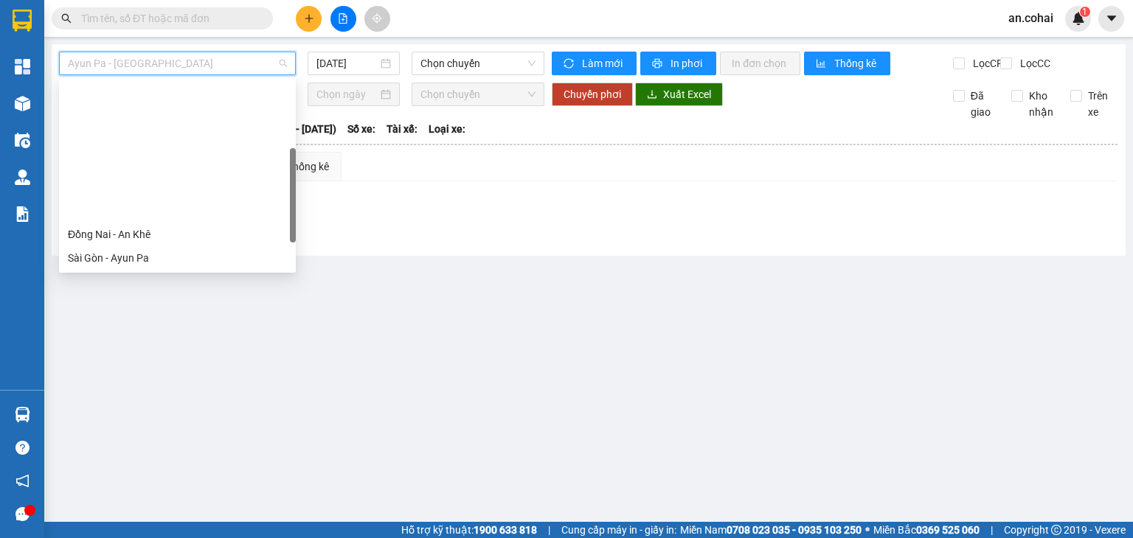
scroll to position [133, 0]
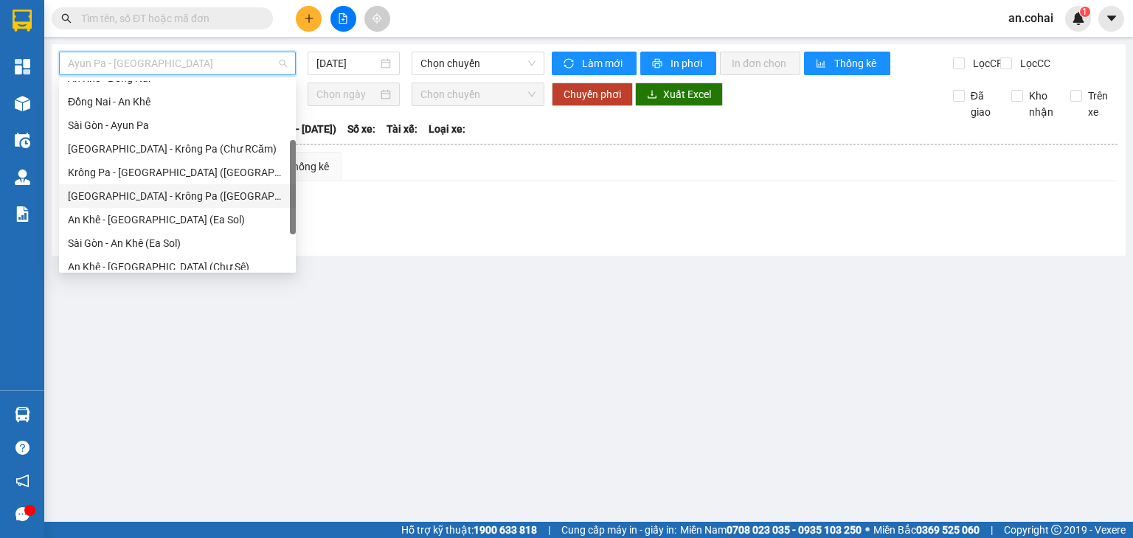
click at [160, 198] on div "[GEOGRAPHIC_DATA] - Krông Pa ([GEOGRAPHIC_DATA])" at bounding box center [177, 196] width 219 height 16
type input "[DATE]"
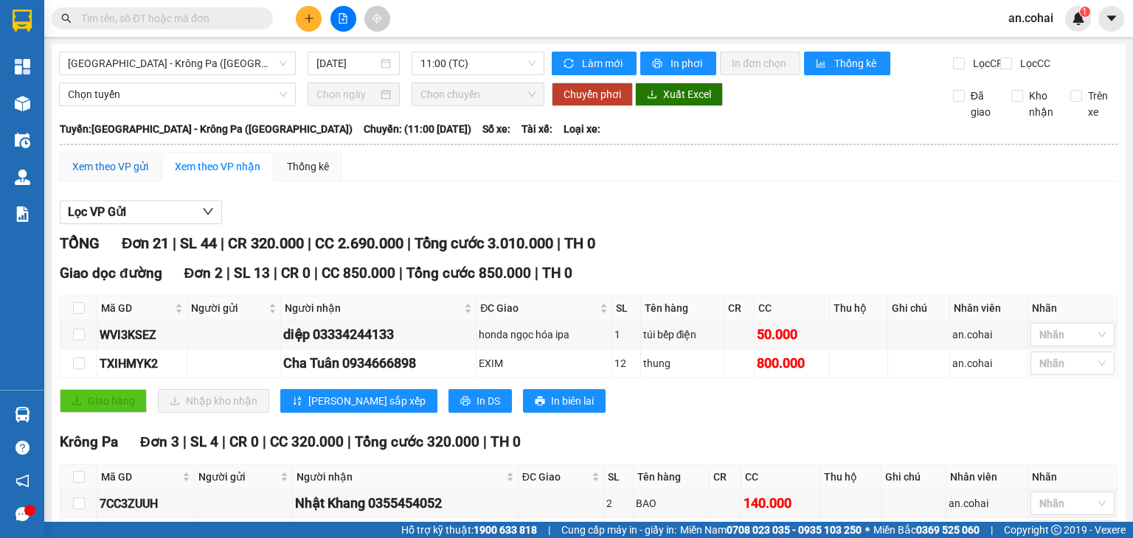
click at [118, 175] on div "Xem theo VP gửi" at bounding box center [110, 167] width 76 height 16
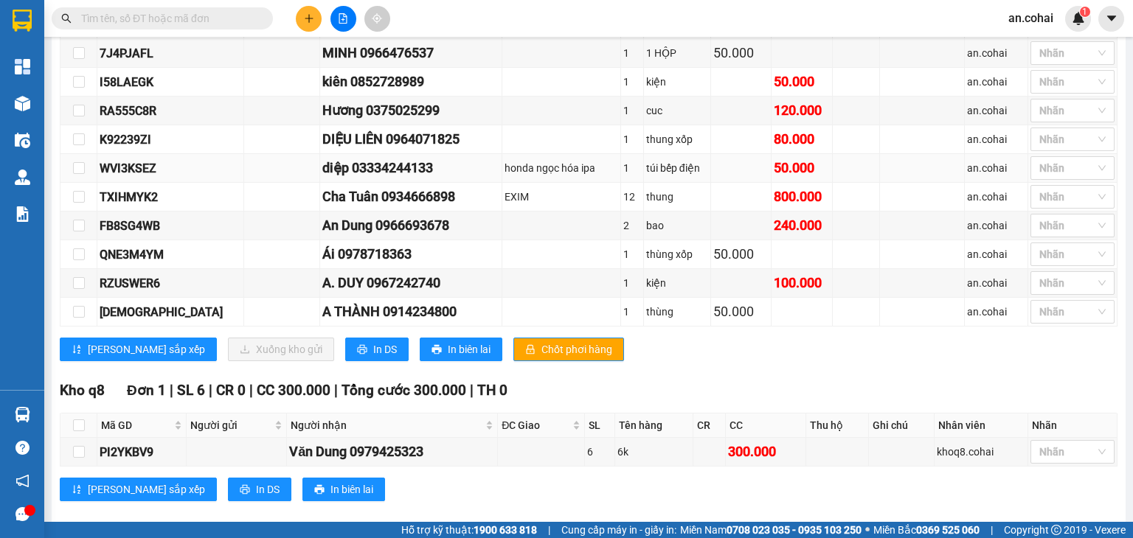
scroll to position [592, 0]
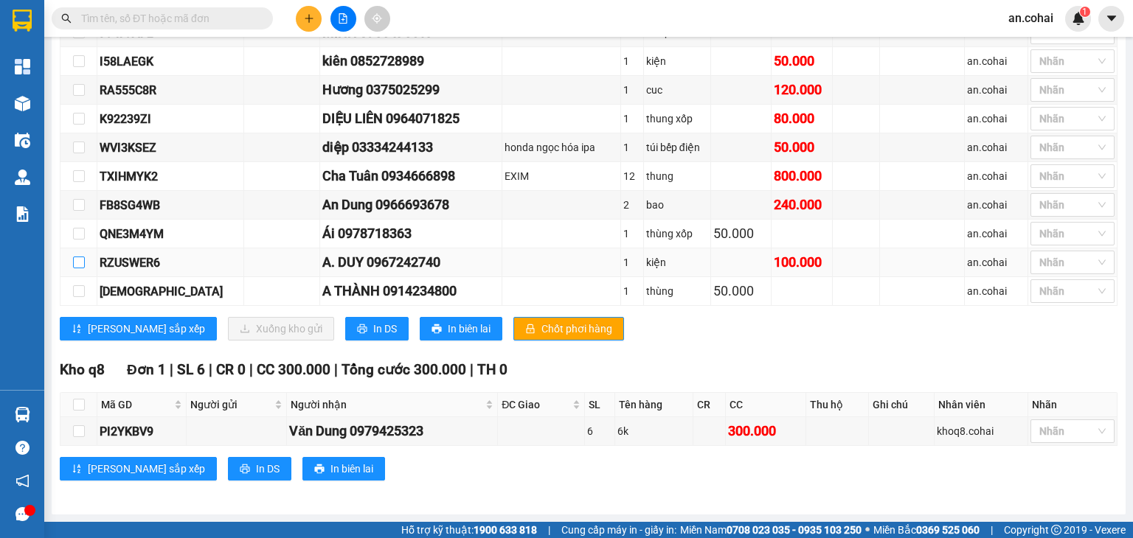
click at [81, 261] on input "checkbox" at bounding box center [79, 263] width 12 height 12
checkbox input "true"
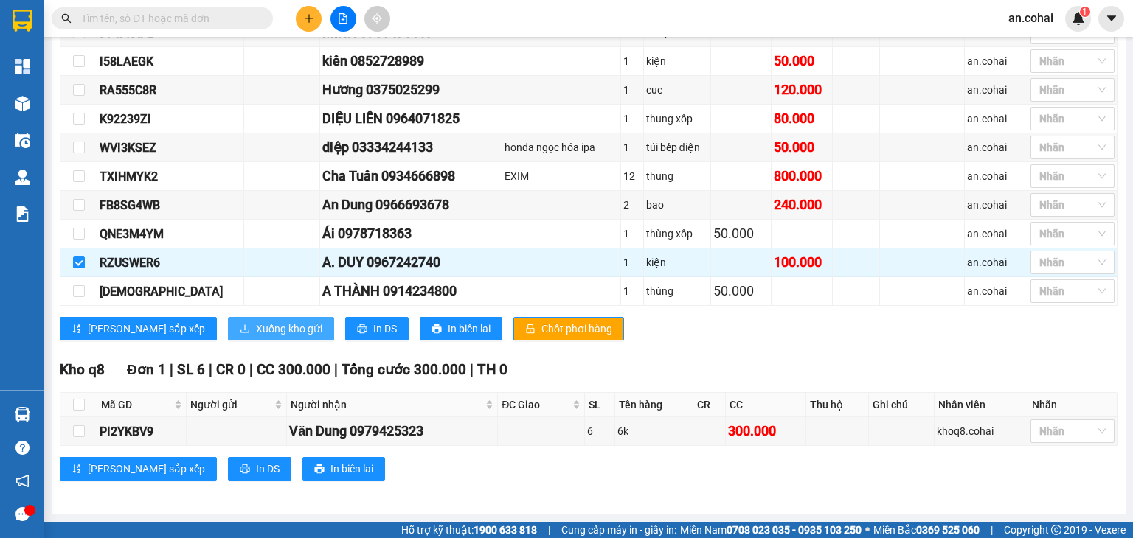
click at [256, 329] on span "Xuống kho gửi" at bounding box center [289, 329] width 66 height 16
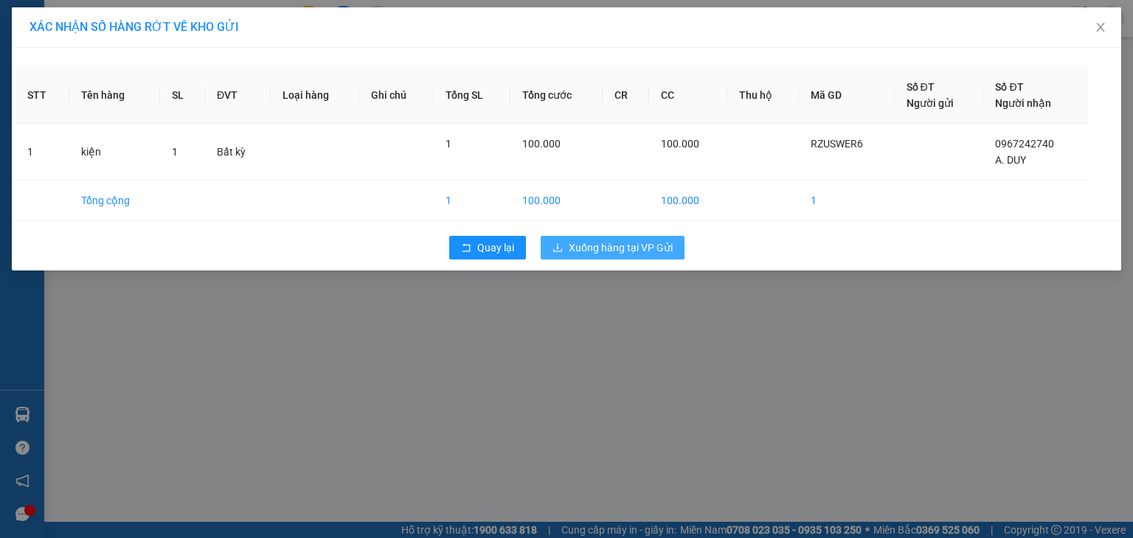
click at [618, 245] on span "Xuống hàng tại VP Gửi" at bounding box center [621, 248] width 104 height 16
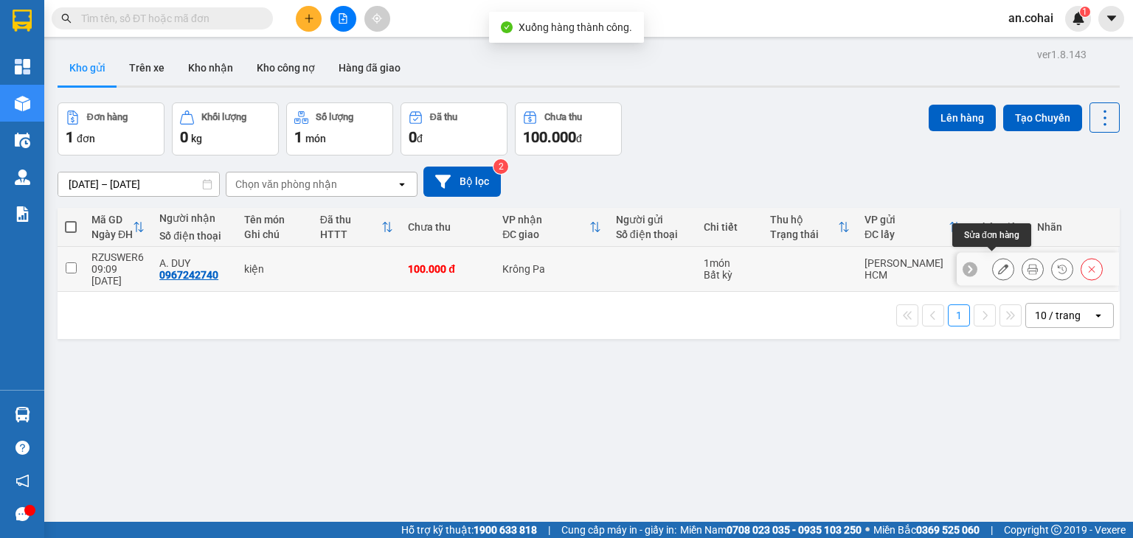
click at [998, 266] on icon at bounding box center [1003, 269] width 10 height 10
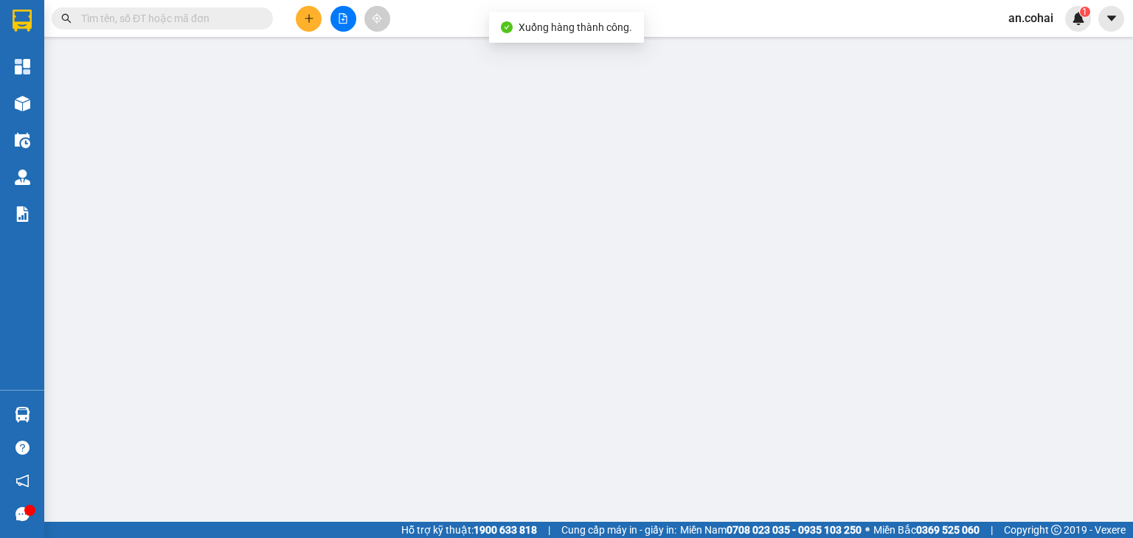
type input "0967242740"
type input "A. DUY"
type input "100.000"
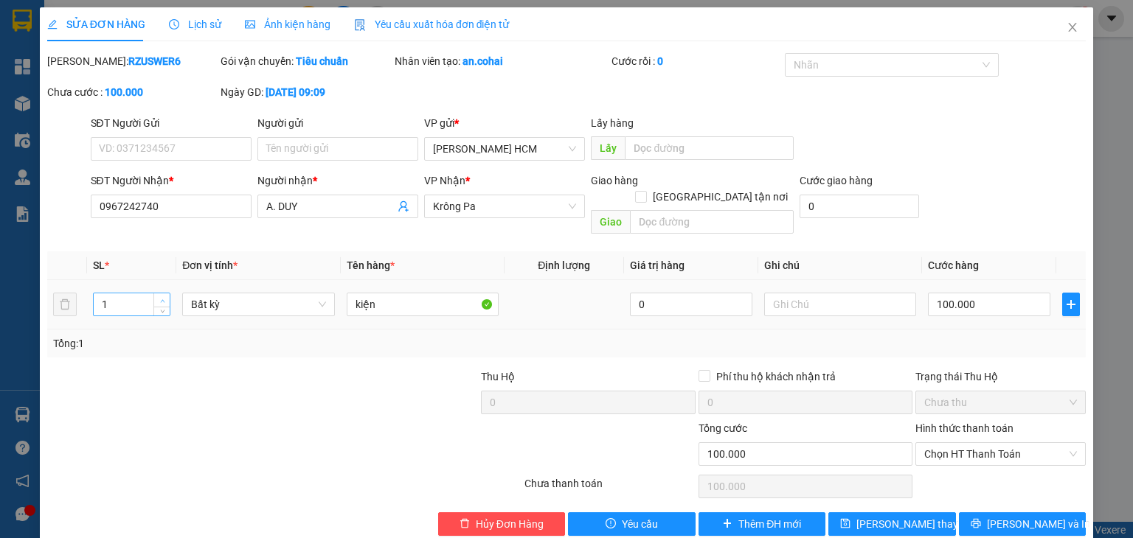
type input "2"
click at [160, 299] on icon "up" at bounding box center [162, 301] width 5 height 5
click at [850, 519] on icon "save" at bounding box center [846, 524] width 10 height 10
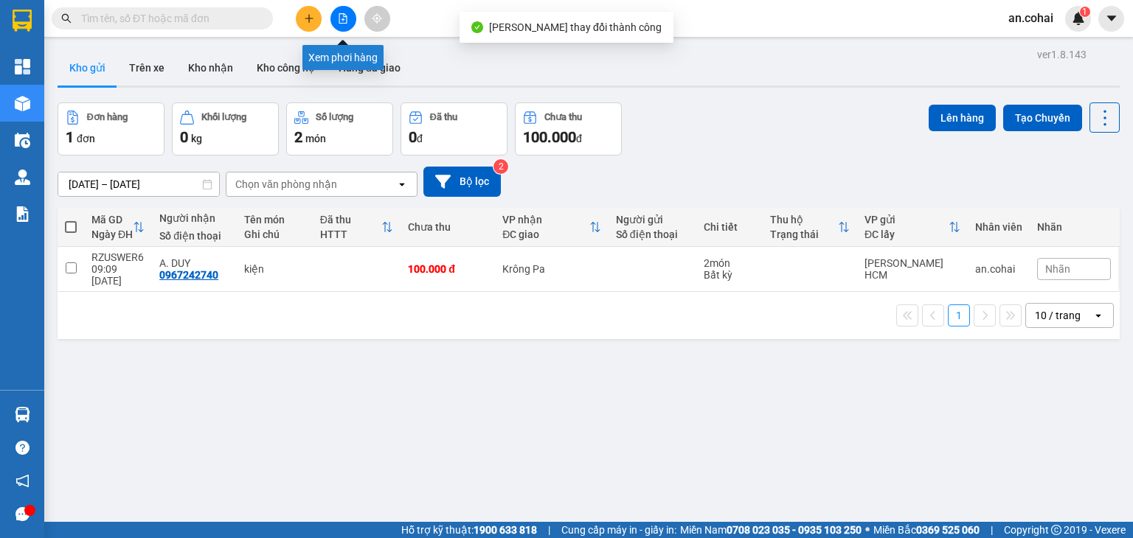
click at [339, 17] on icon "file-add" at bounding box center [343, 18] width 10 height 10
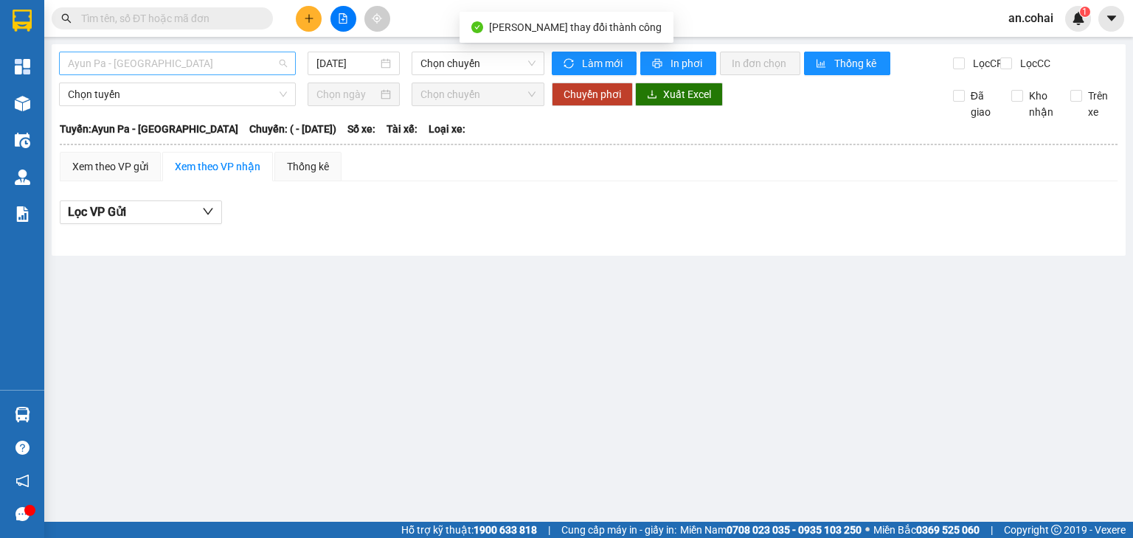
click at [211, 65] on span "Ayun Pa - [GEOGRAPHIC_DATA]" at bounding box center [177, 63] width 219 height 22
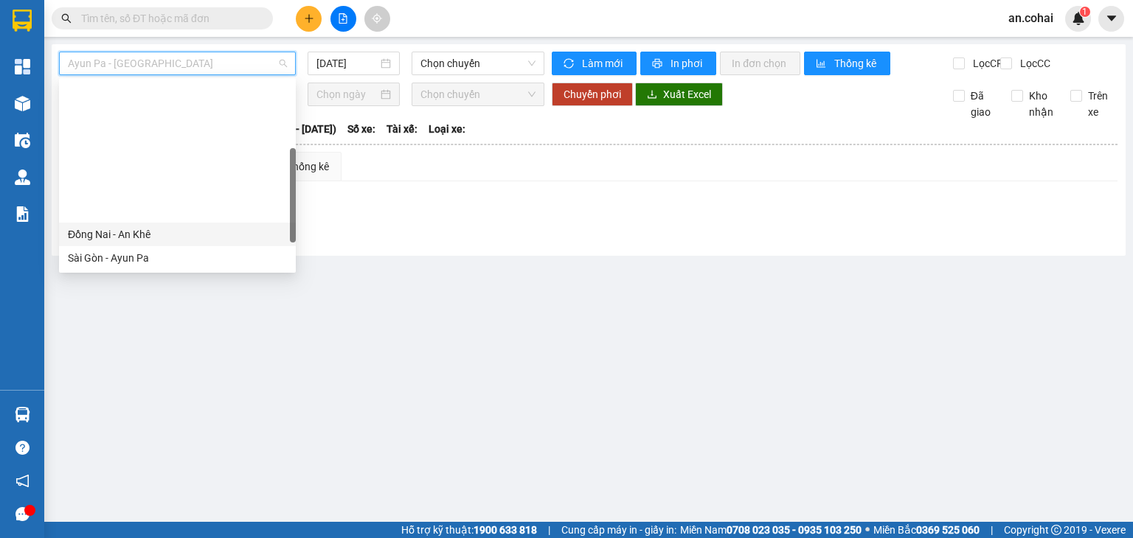
scroll to position [207, 0]
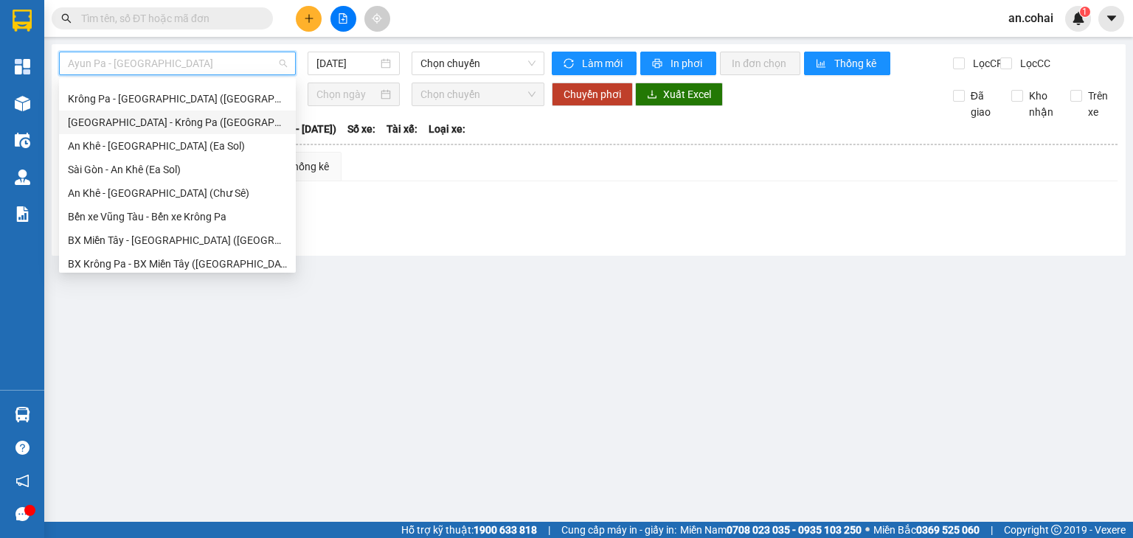
click at [162, 121] on div "[GEOGRAPHIC_DATA] - Krông Pa ([GEOGRAPHIC_DATA])" at bounding box center [177, 122] width 219 height 16
type input "[DATE]"
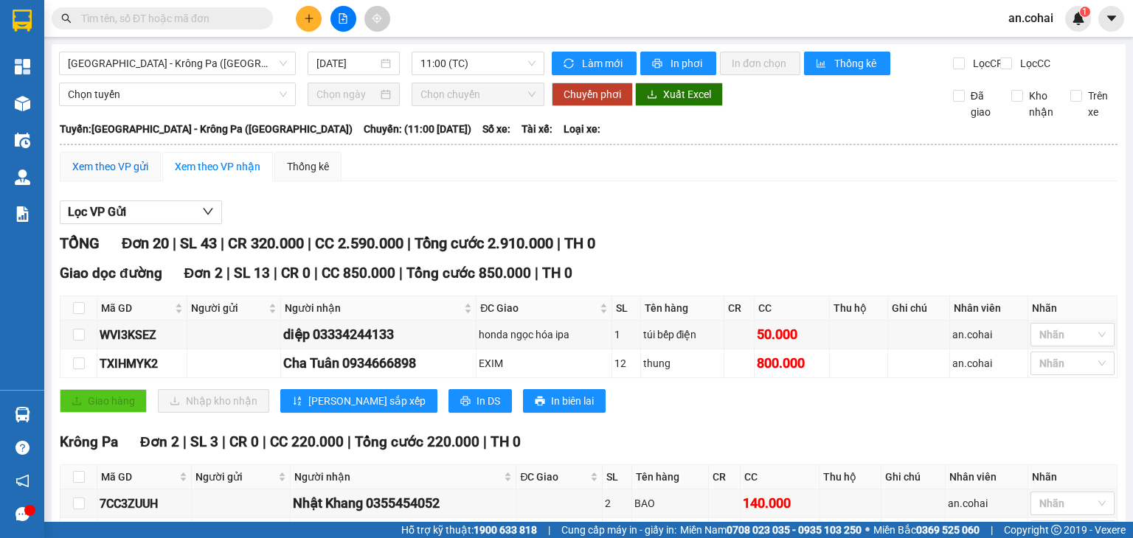
drag, startPoint x: 140, startPoint y: 177, endPoint x: 269, endPoint y: 207, distance: 132.4
click at [139, 175] on div "Xem theo VP gửi" at bounding box center [110, 167] width 76 height 16
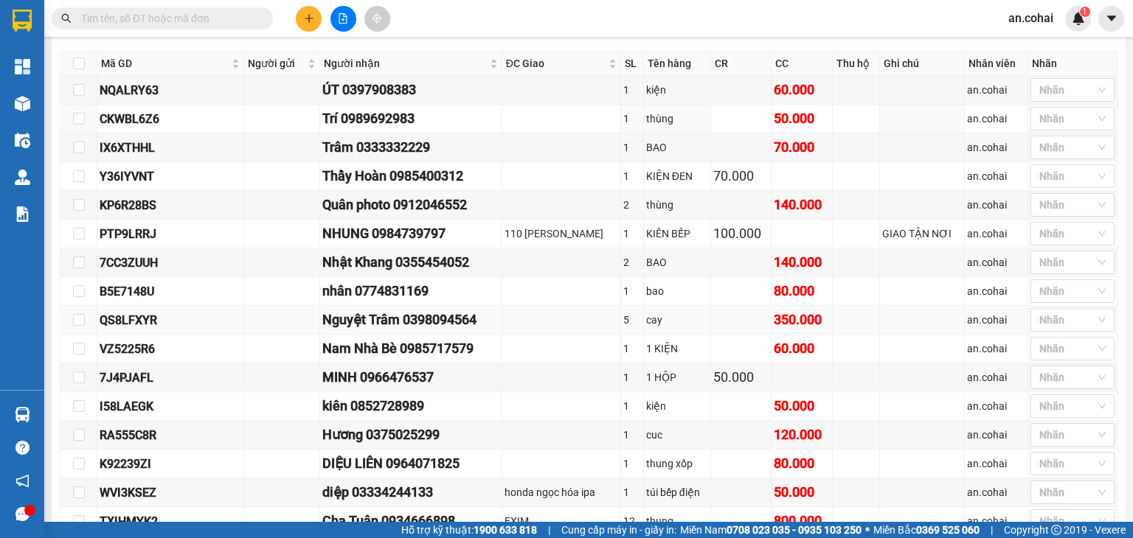
scroll to position [295, 0]
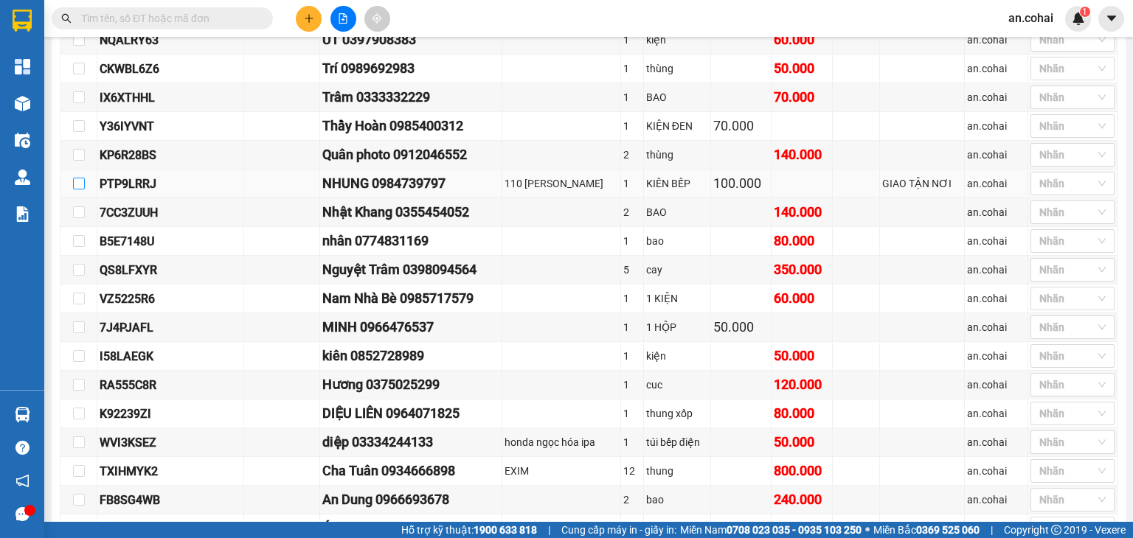
click at [74, 190] on input "checkbox" at bounding box center [79, 184] width 12 height 12
checkbox input "true"
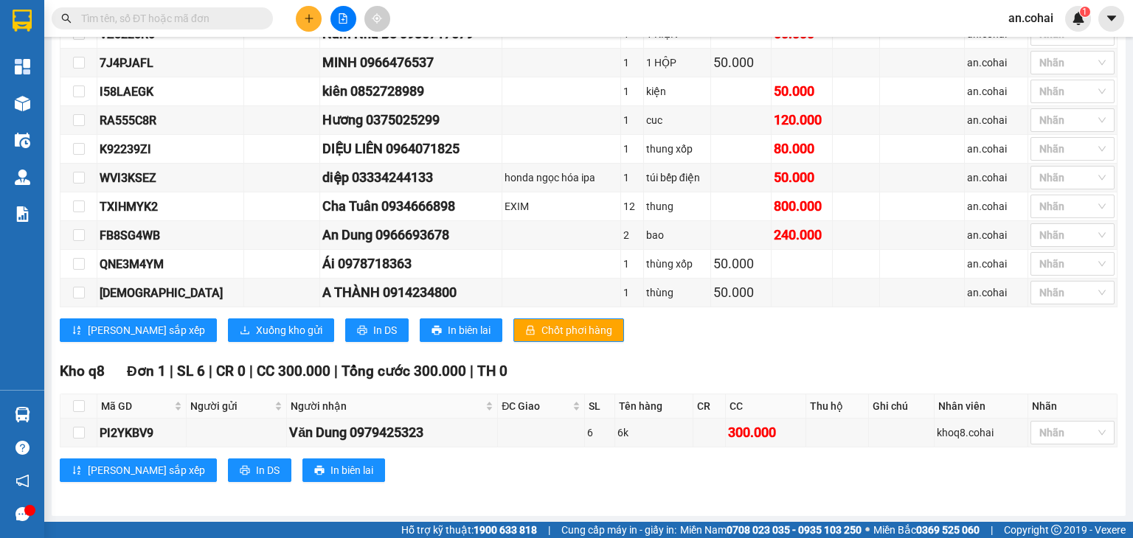
scroll to position [564, 0]
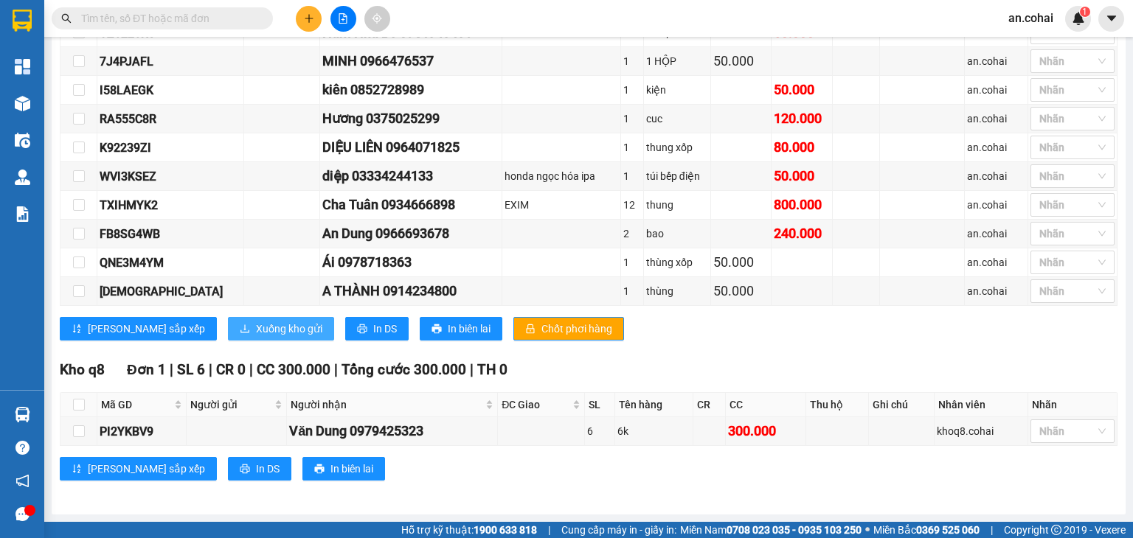
click at [256, 330] on span "Xuống kho gửi" at bounding box center [289, 329] width 66 height 16
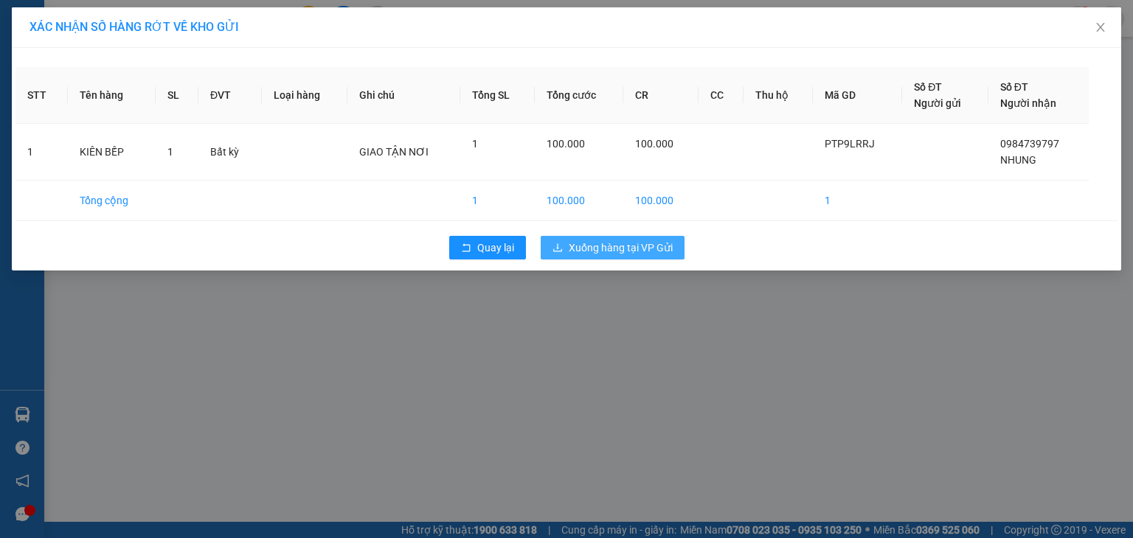
click at [600, 243] on span "Xuống hàng tại VP Gửi" at bounding box center [621, 248] width 104 height 16
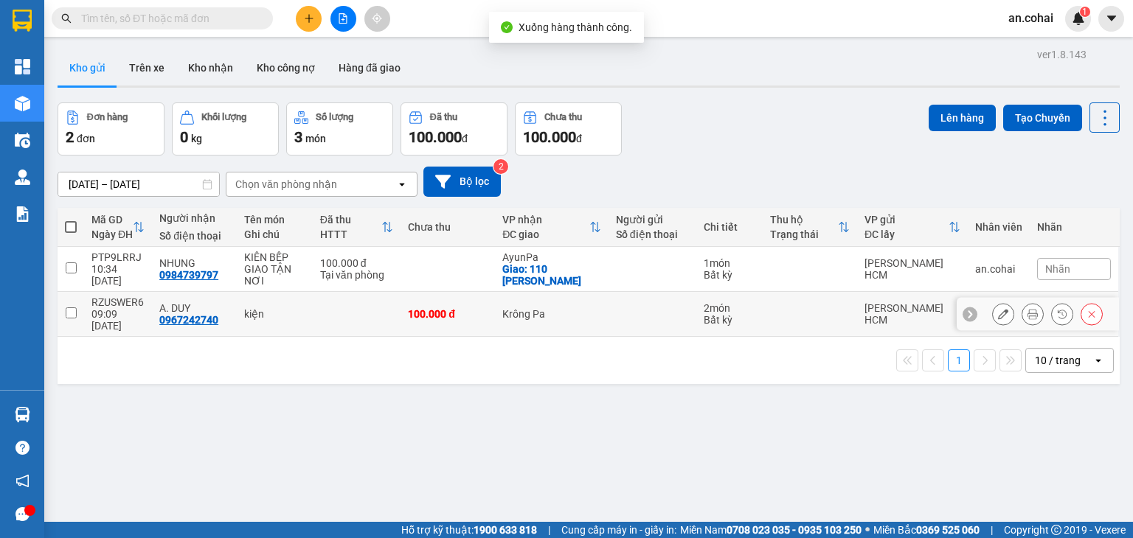
click at [75, 308] on input "checkbox" at bounding box center [71, 313] width 11 height 11
checkbox input "true"
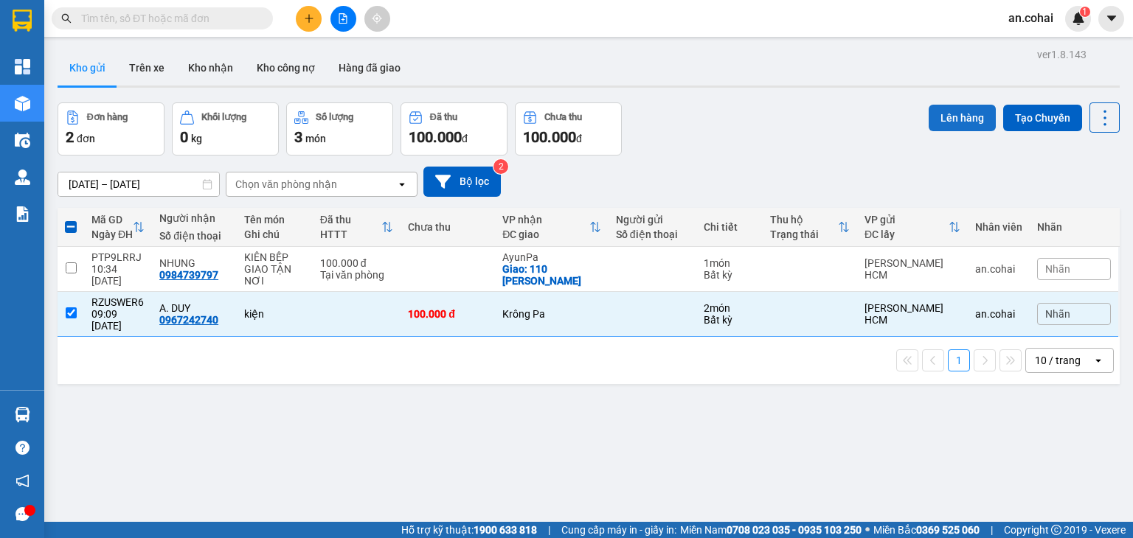
click at [954, 122] on button "Lên hàng" at bounding box center [962, 118] width 67 height 27
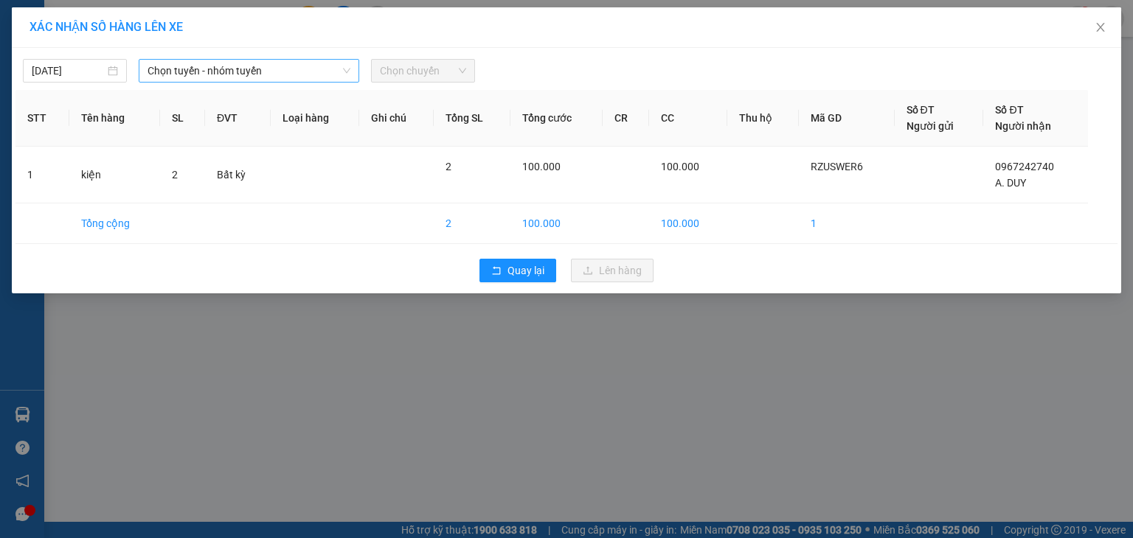
click at [251, 62] on div "[DATE] Chọn tuyến - nhóm tuyến Chọn chuyến" at bounding box center [566, 67] width 1102 height 31
click at [252, 69] on span "Chọn tuyến - nhóm tuyến" at bounding box center [249, 71] width 203 height 22
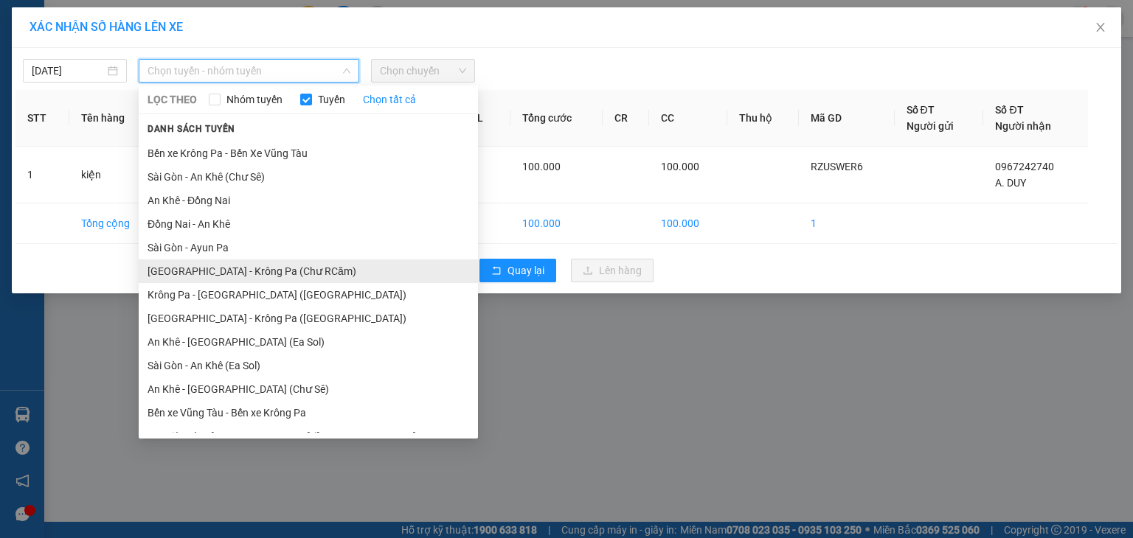
scroll to position [81, 0]
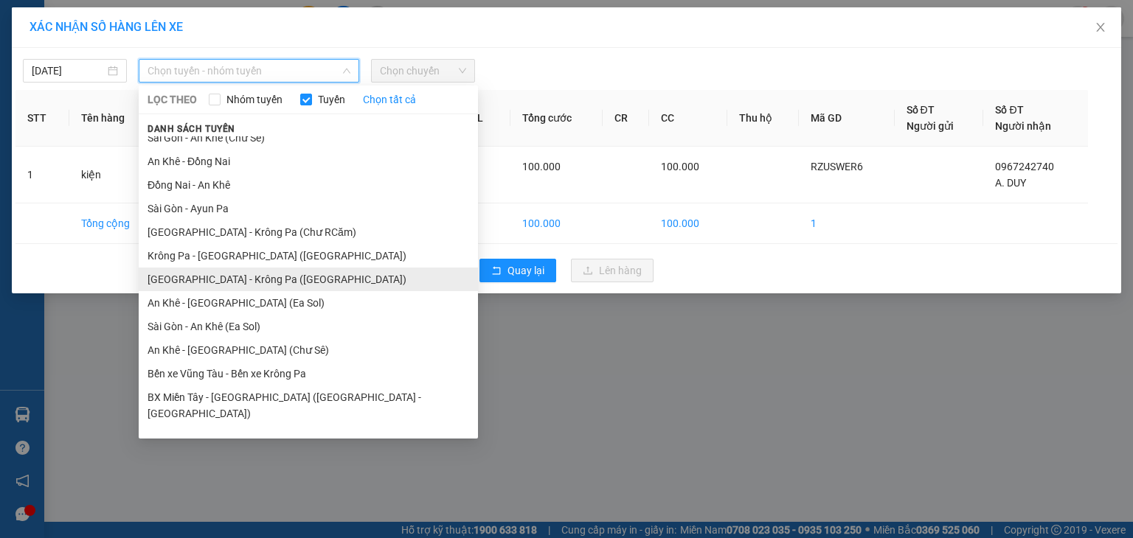
click at [240, 275] on li "[GEOGRAPHIC_DATA] - Krông Pa ([GEOGRAPHIC_DATA])" at bounding box center [308, 280] width 339 height 24
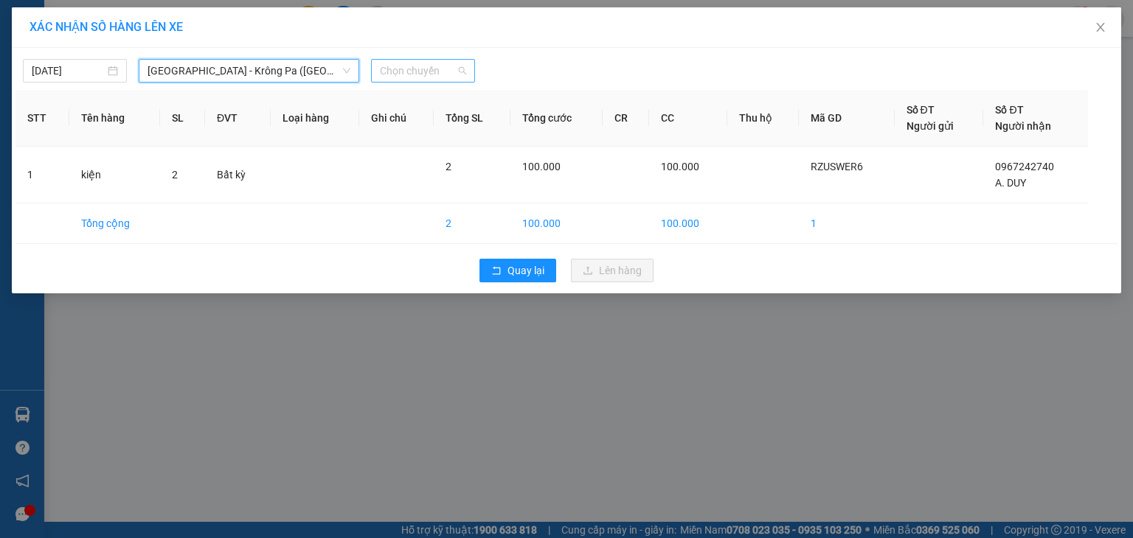
click at [419, 74] on span "Chọn chuyến" at bounding box center [423, 71] width 86 height 22
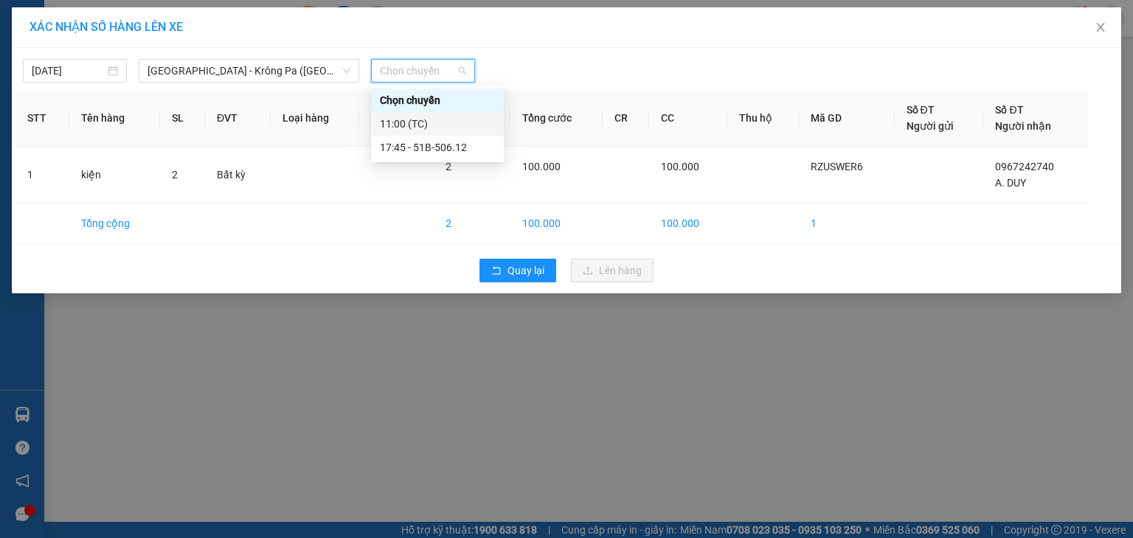
click at [434, 123] on div "11:00 (TC)" at bounding box center [437, 124] width 115 height 16
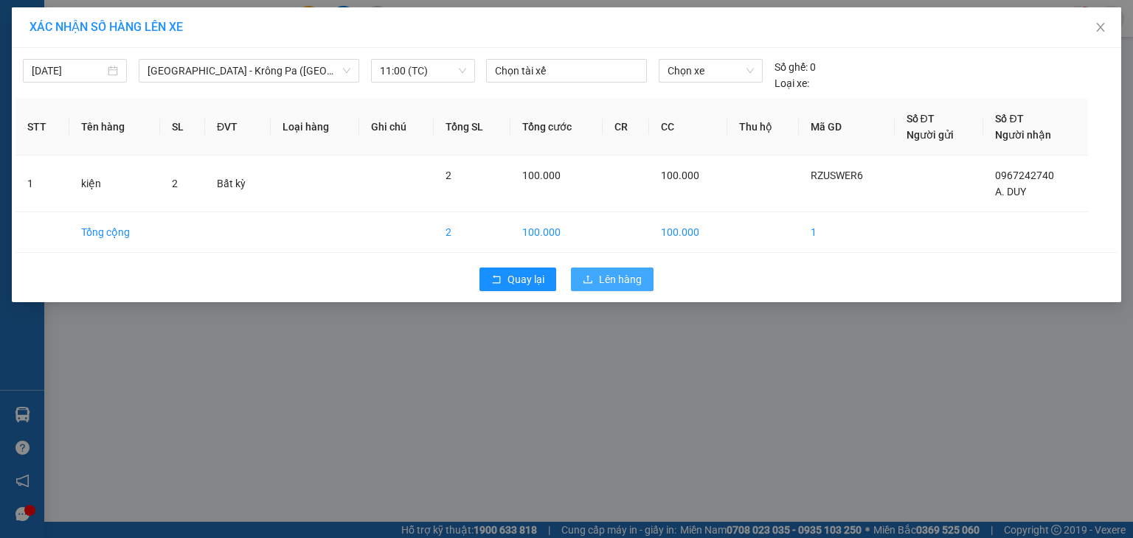
drag, startPoint x: 611, startPoint y: 283, endPoint x: 640, endPoint y: 254, distance: 40.7
click at [611, 283] on span "Lên hàng" at bounding box center [620, 279] width 43 height 16
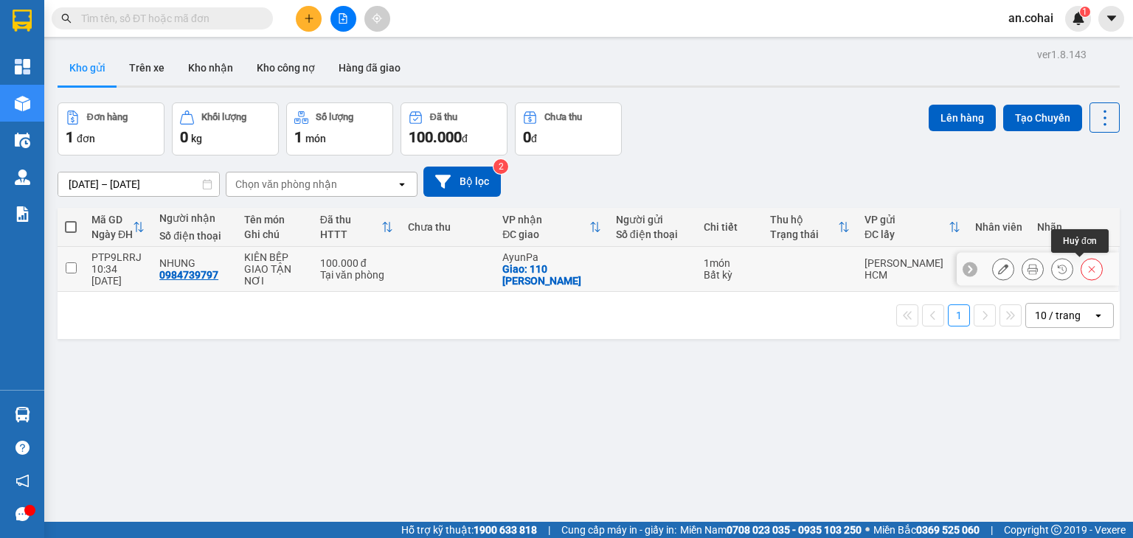
click at [1086, 269] on icon at bounding box center [1091, 269] width 10 height 10
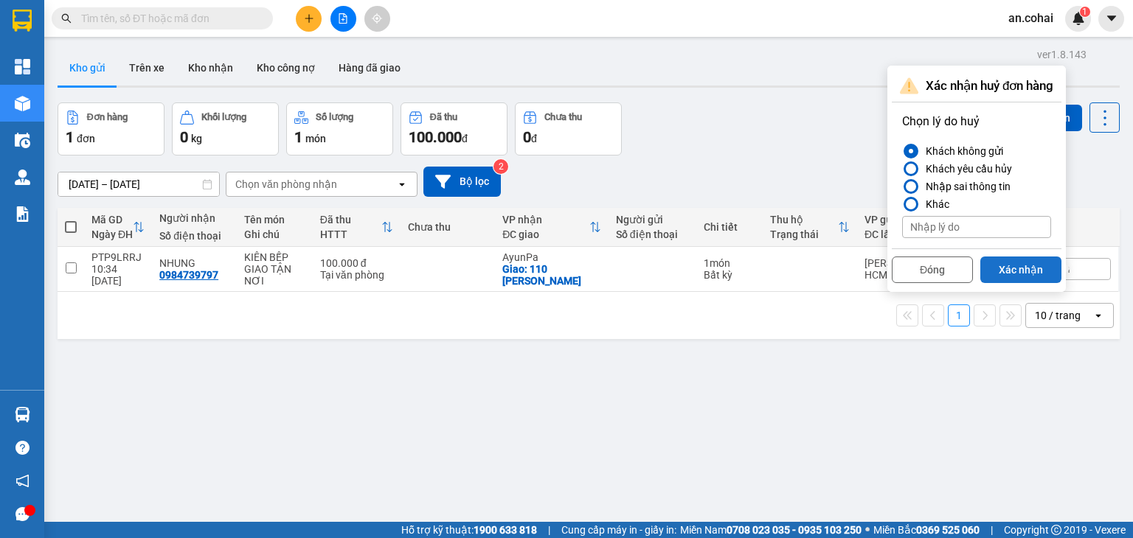
click at [1044, 275] on button "Xác nhận" at bounding box center [1020, 270] width 81 height 27
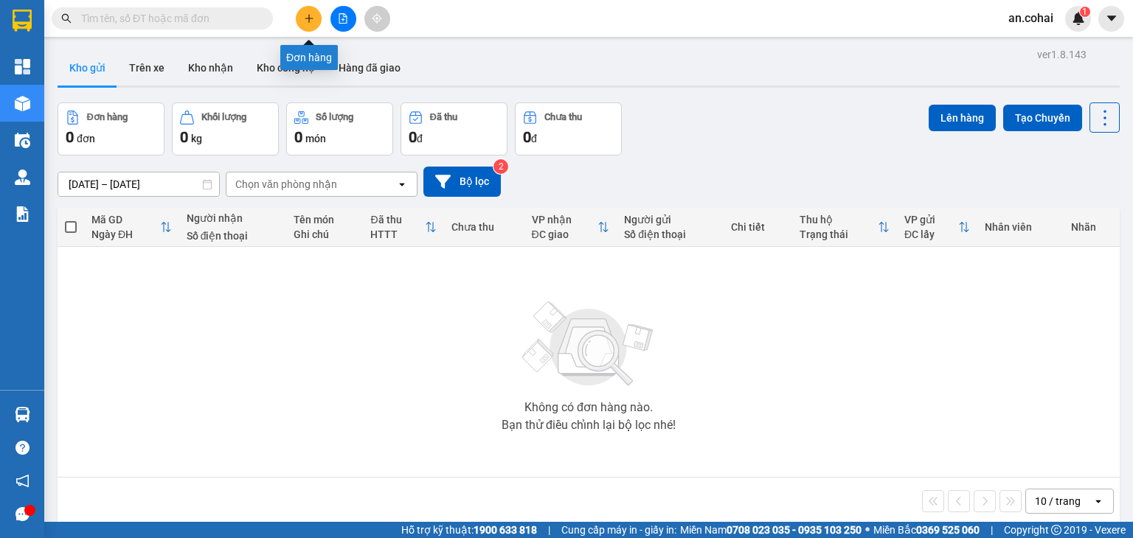
click at [304, 18] on icon "plus" at bounding box center [309, 18] width 10 height 10
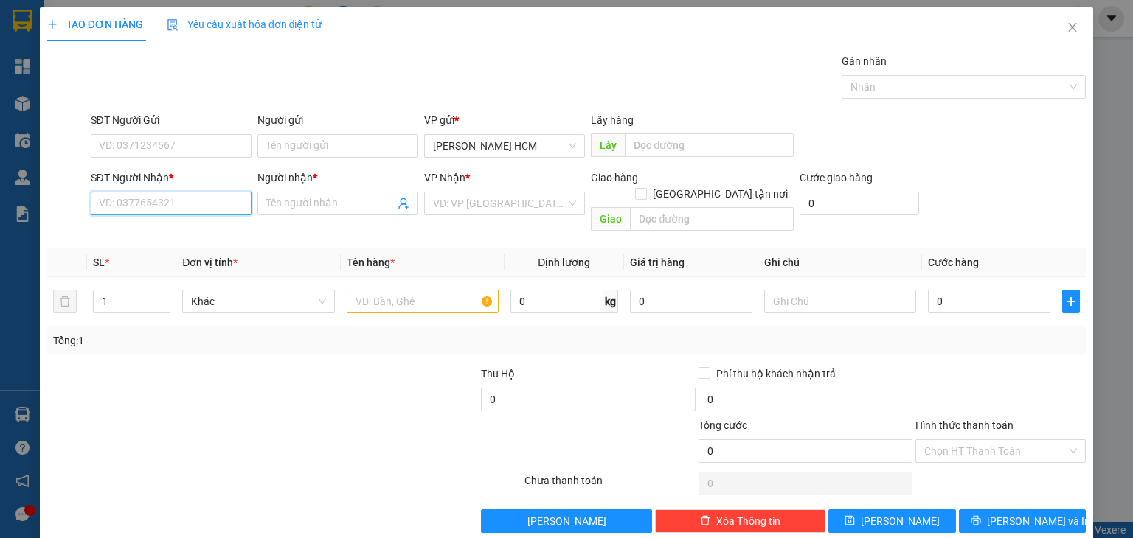
drag, startPoint x: 171, startPoint y: 200, endPoint x: 192, endPoint y: 187, distance: 24.6
click at [181, 198] on input "SĐT Người Nhận *" at bounding box center [171, 204] width 161 height 24
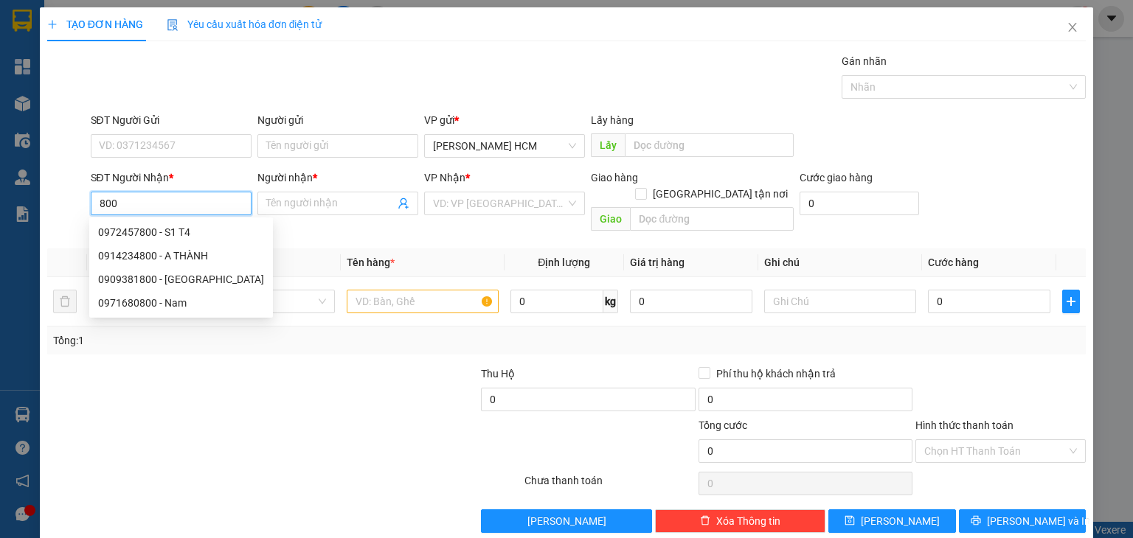
click at [167, 281] on div "0909381800 - [GEOGRAPHIC_DATA]" at bounding box center [181, 279] width 166 height 16
type input "0909381800"
type input "[PERSON_NAME]"
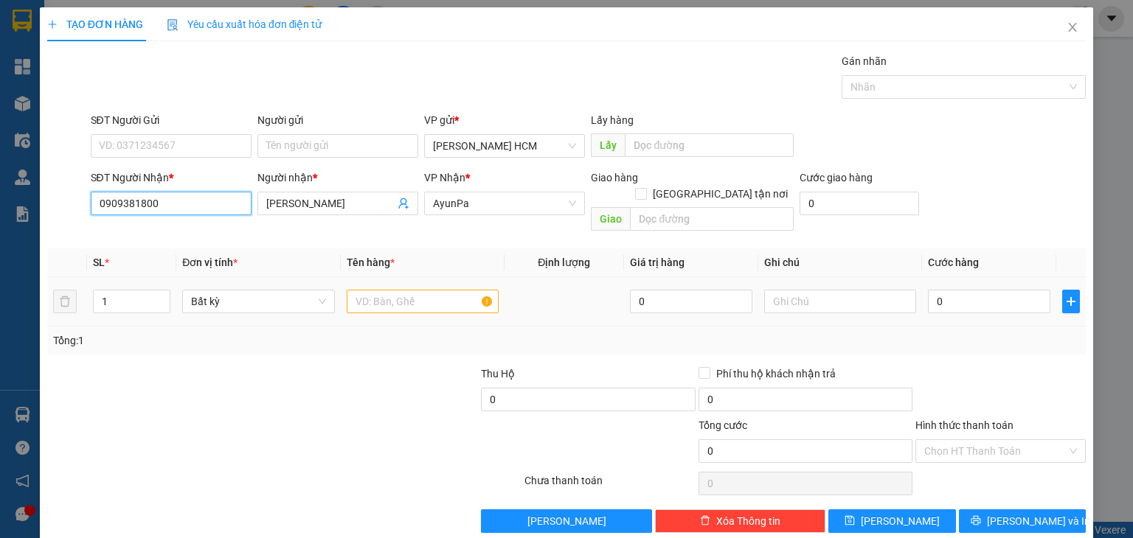
type input "0909381800"
click at [369, 290] on input "text" at bounding box center [423, 302] width 152 height 24
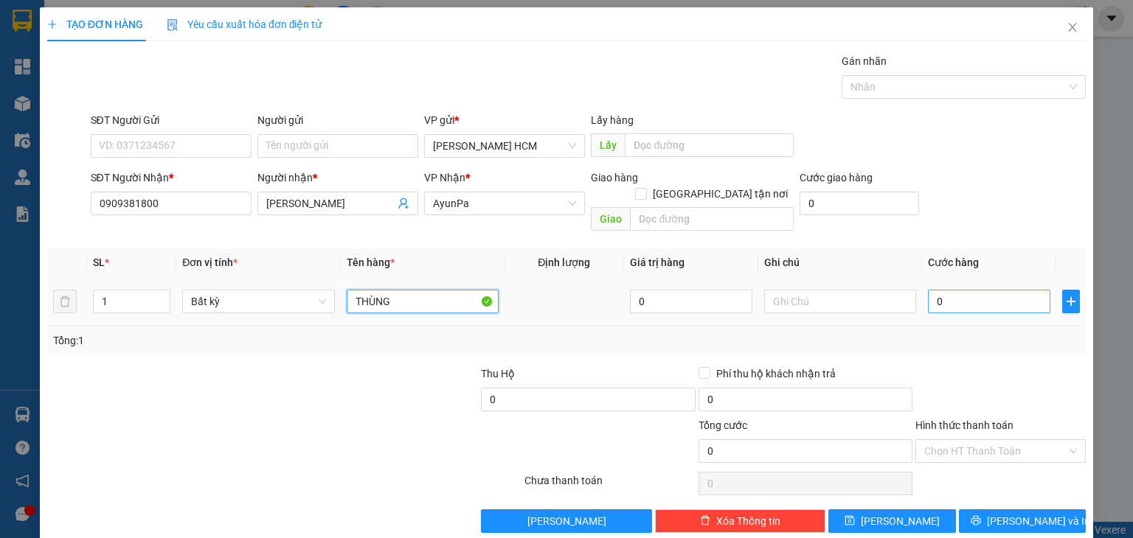
type input "THÙNG"
click at [971, 290] on input "0" at bounding box center [989, 302] width 122 height 24
type input "006"
type input "6"
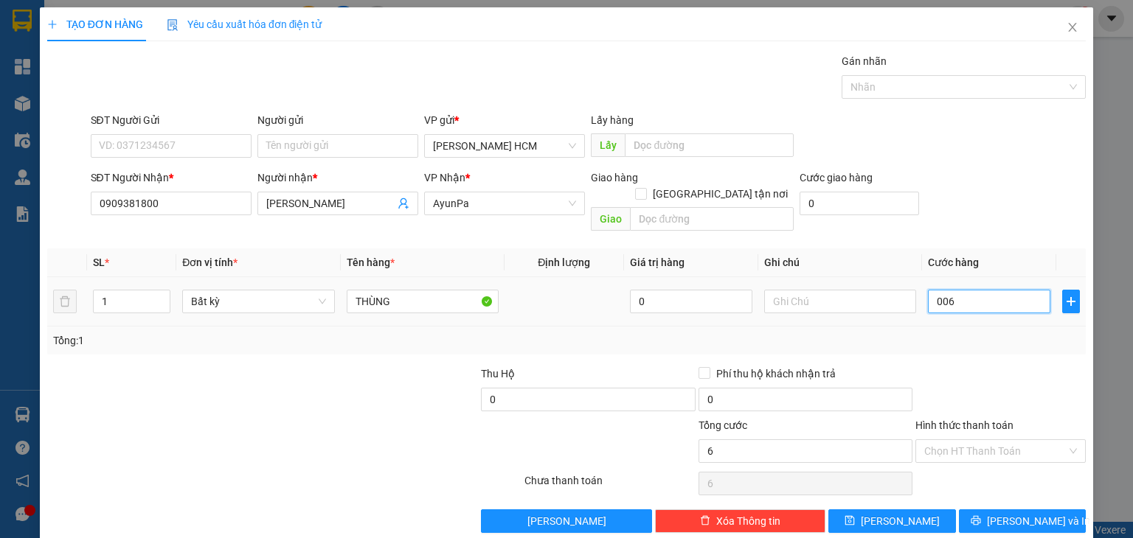
type input "0.060"
type input "60"
type input "60.000"
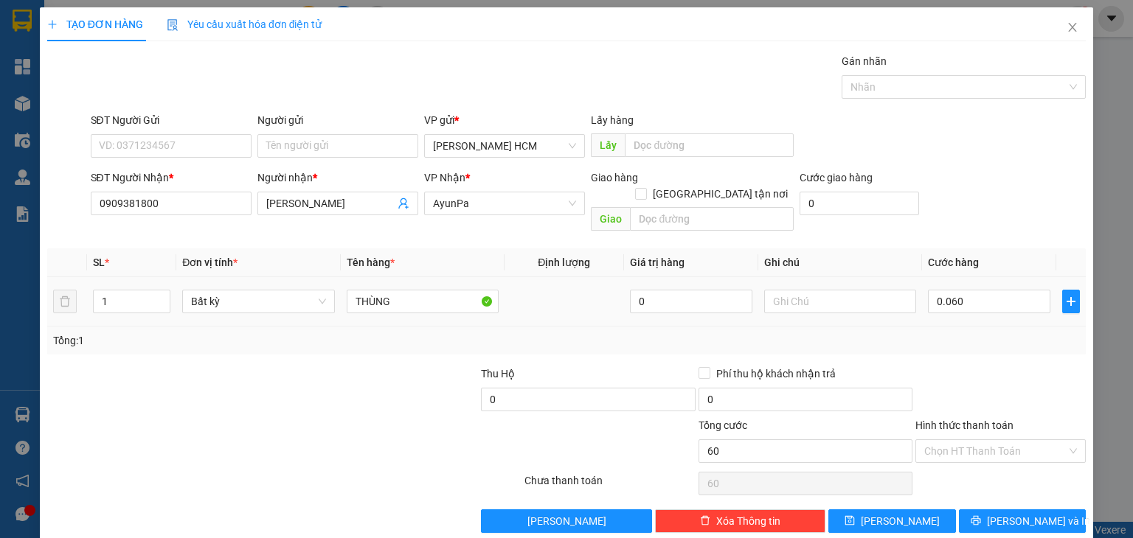
type input "60.000"
click at [1002, 333] on div "Tổng: 1" at bounding box center [566, 341] width 1027 height 16
click at [1018, 513] on span "[PERSON_NAME] và In" at bounding box center [1038, 521] width 103 height 16
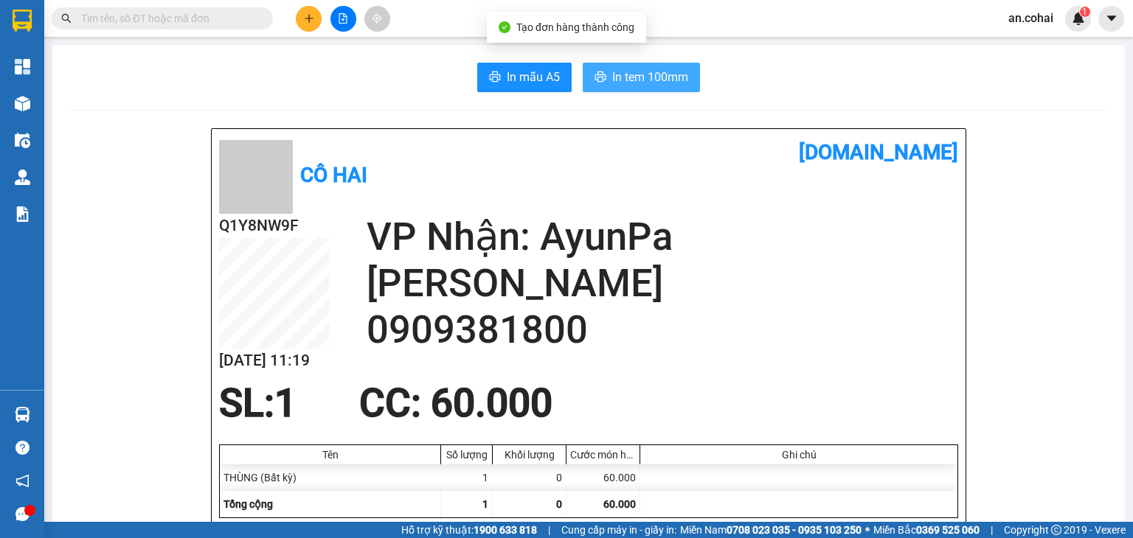
click at [655, 74] on span "In tem 100mm" at bounding box center [650, 77] width 76 height 18
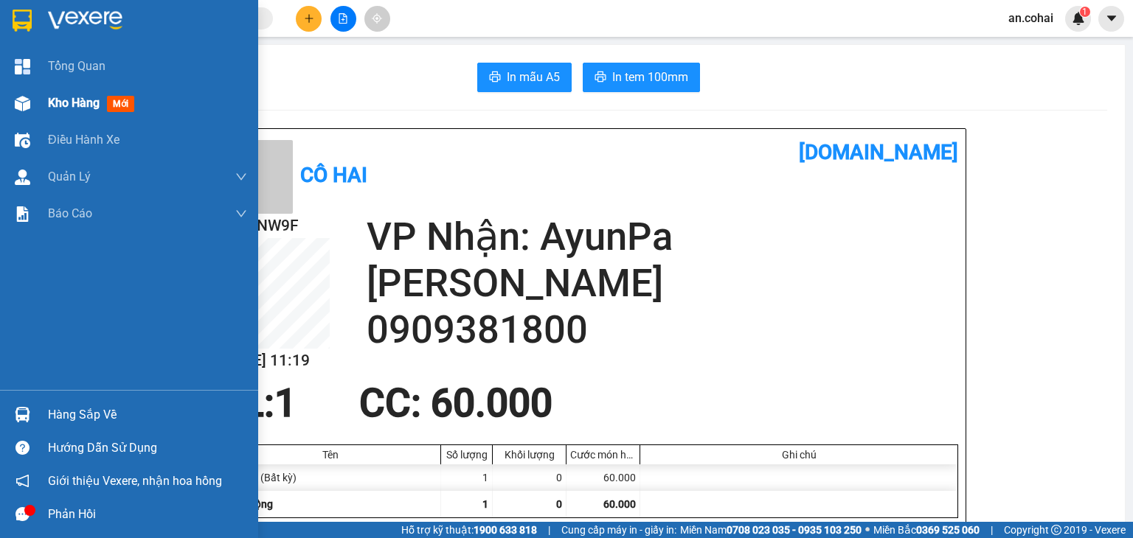
click at [40, 105] on div "Kho hàng mới" at bounding box center [129, 103] width 258 height 37
